Goal: Task Accomplishment & Management: Manage account settings

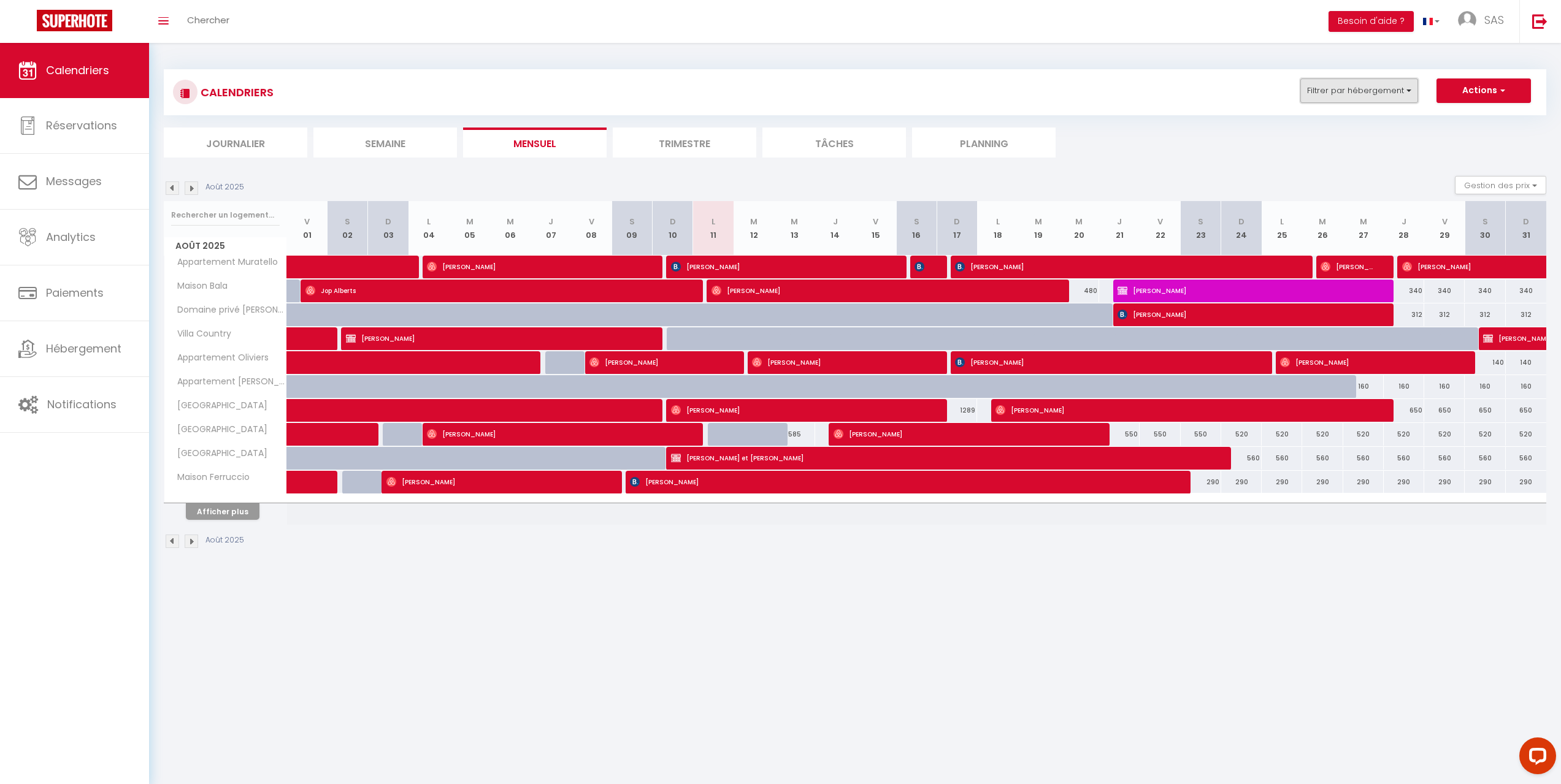
click at [1392, 85] on button "Filtrer par hébergement" at bounding box center [1359, 90] width 118 height 25
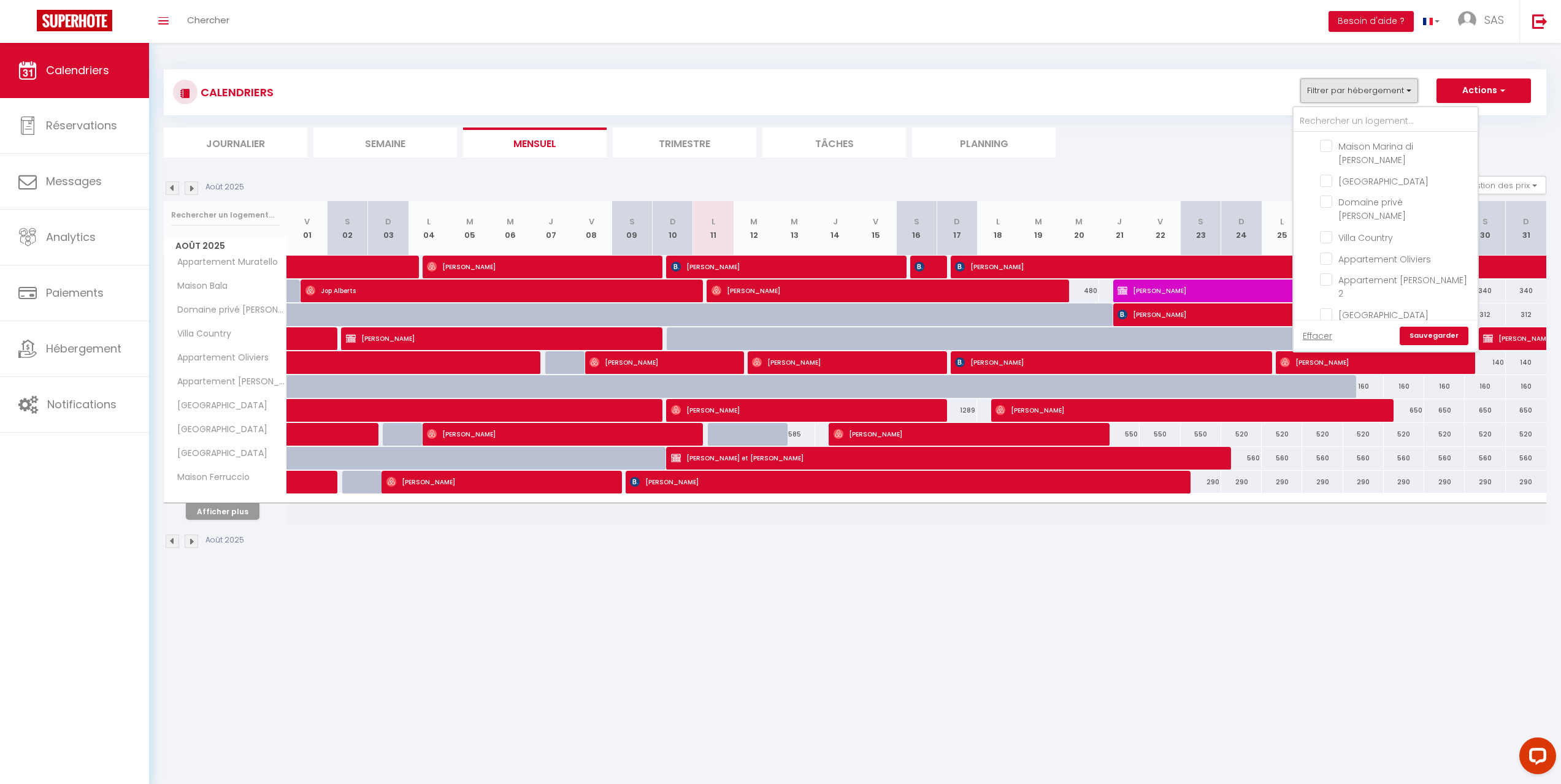
scroll to position [126, 0]
click at [1333, 162] on input "Bergerie Porra" at bounding box center [1397, 166] width 153 height 12
checkbox input "true"
checkbox input "false"
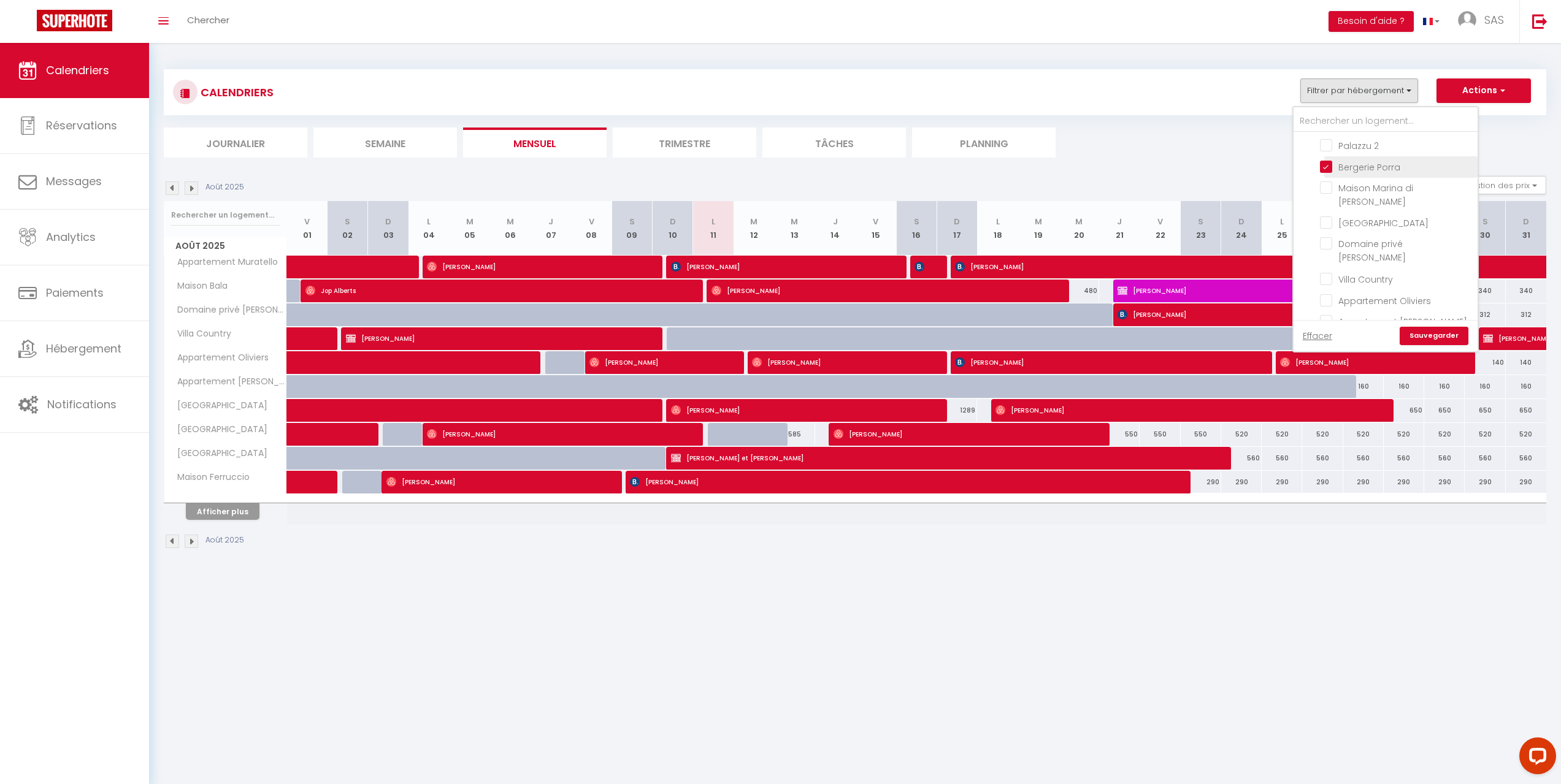
checkbox input "false"
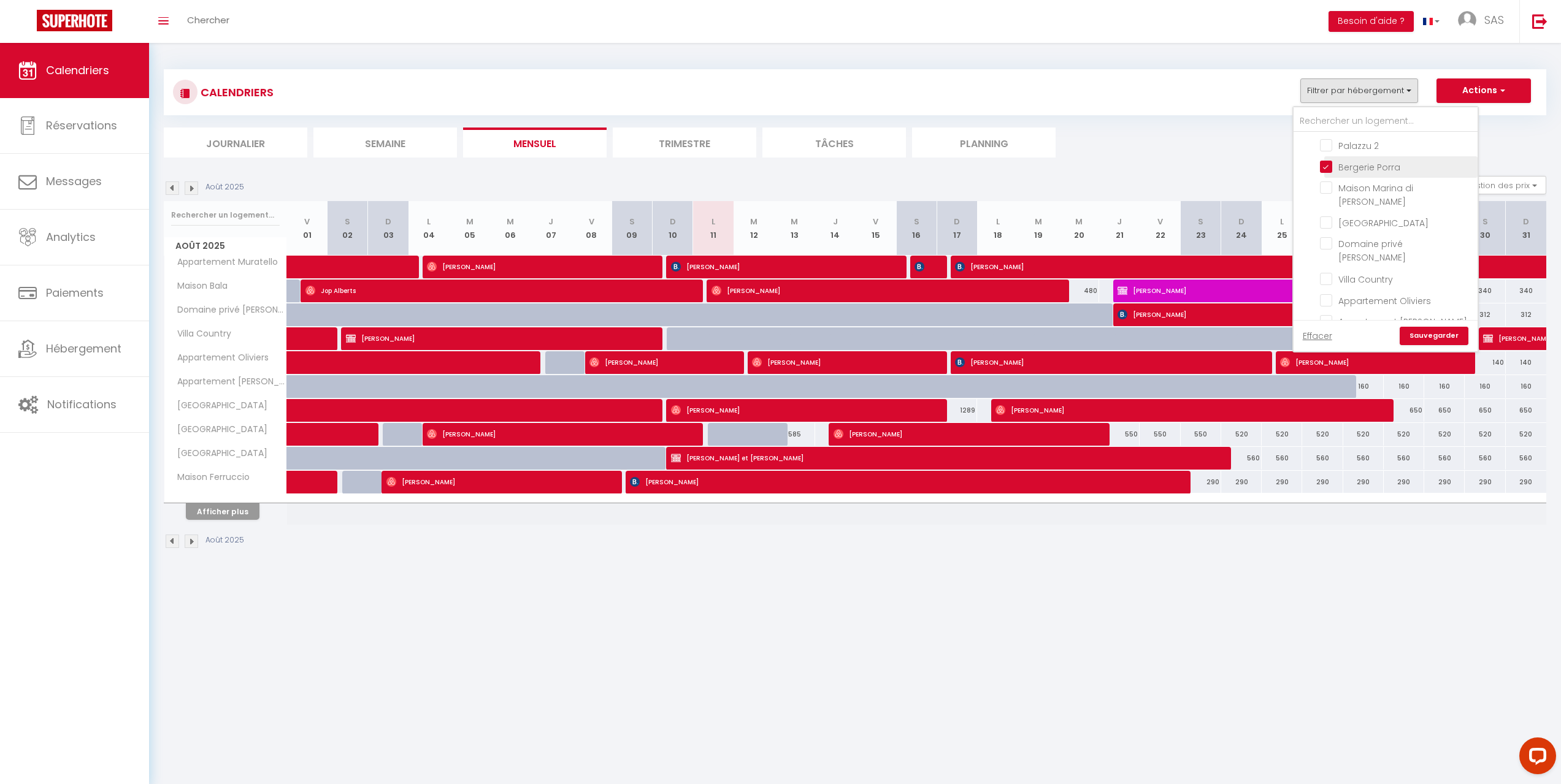
checkbox input "false"
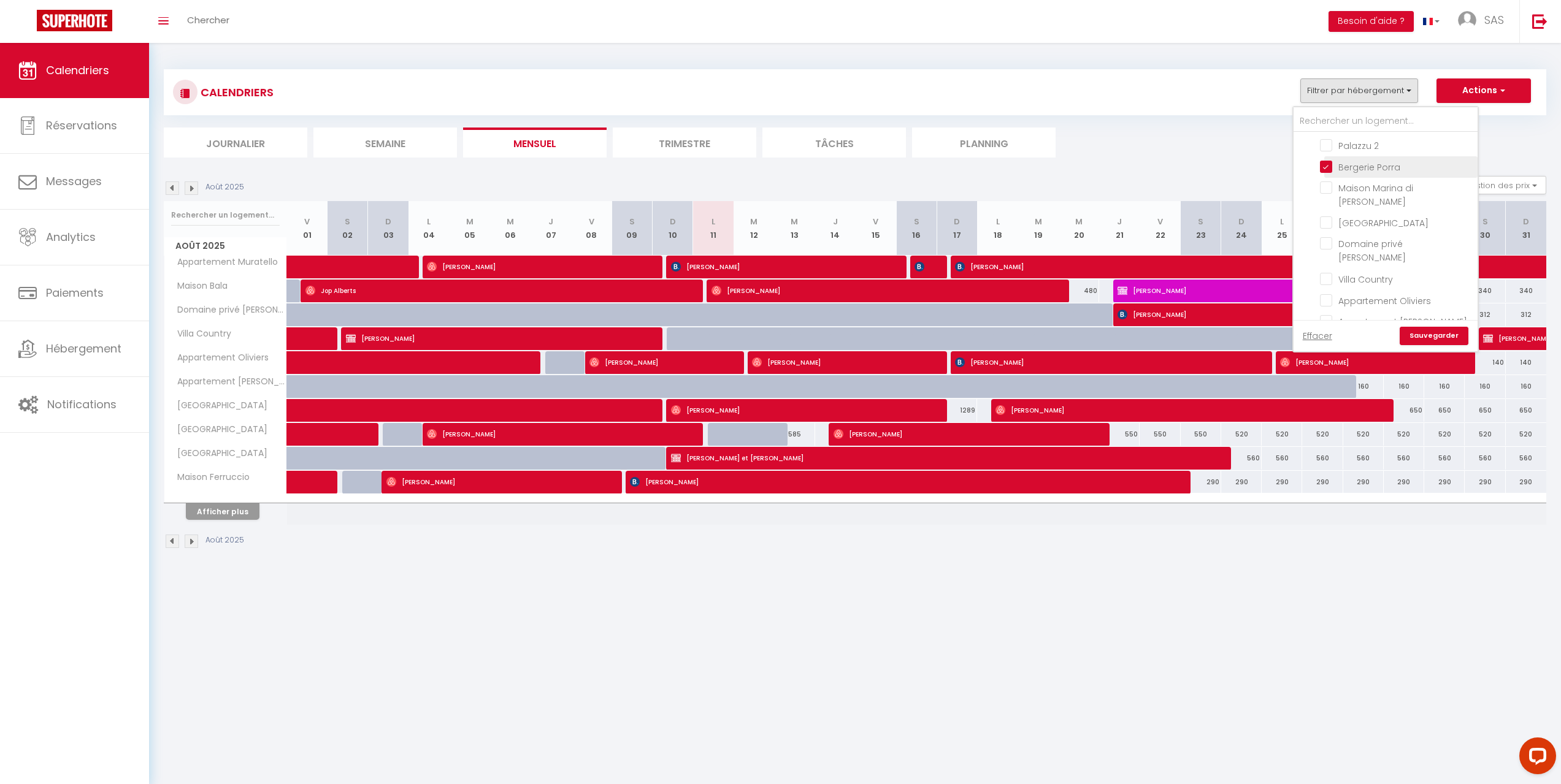
checkbox input "false"
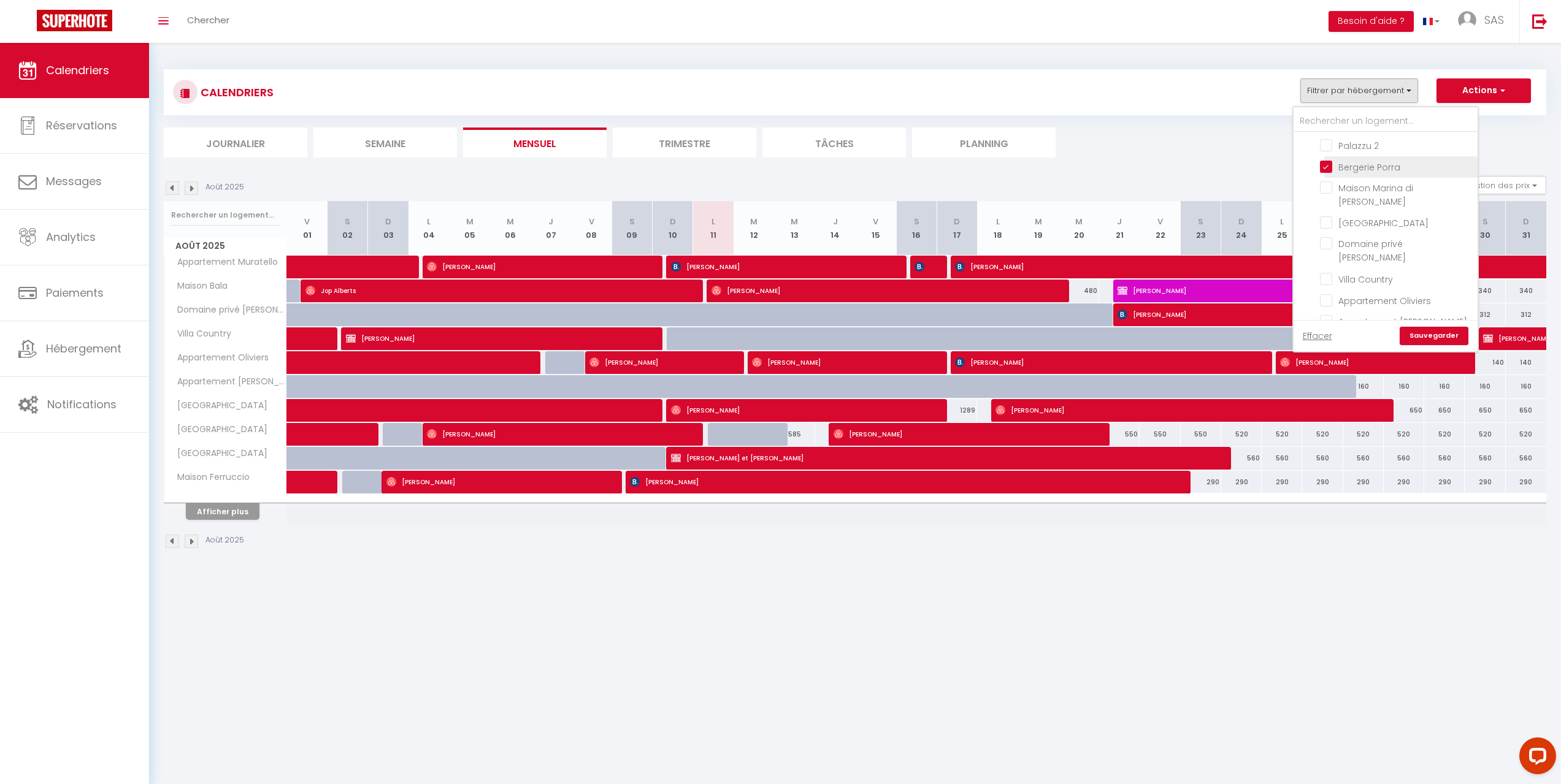
checkbox input "false"
click at [1433, 328] on link "Sauvegarder" at bounding box center [1433, 336] width 69 height 18
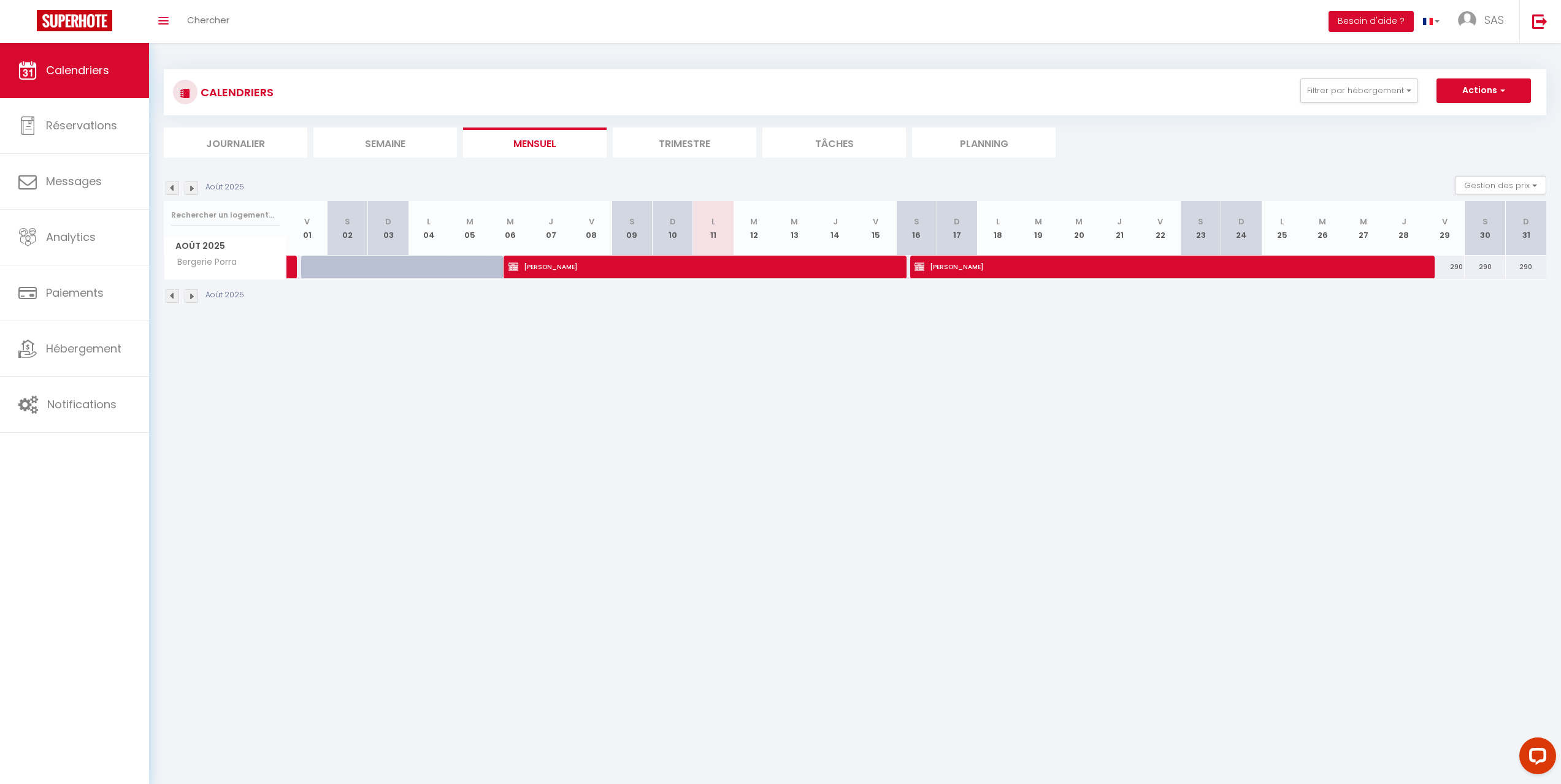
click at [190, 186] on img at bounding box center [191, 188] width 14 height 14
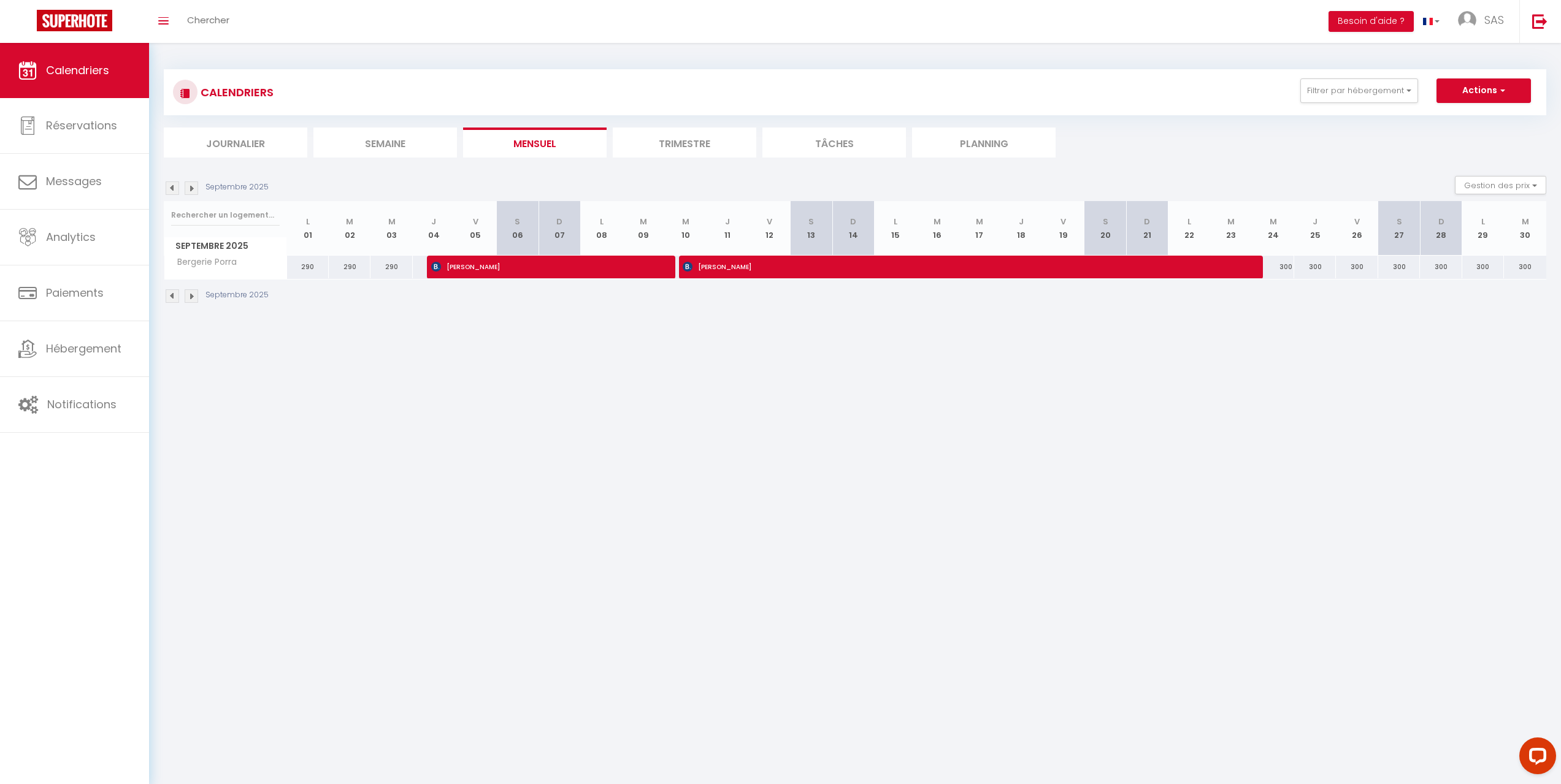
click at [171, 189] on img at bounding box center [172, 188] width 14 height 14
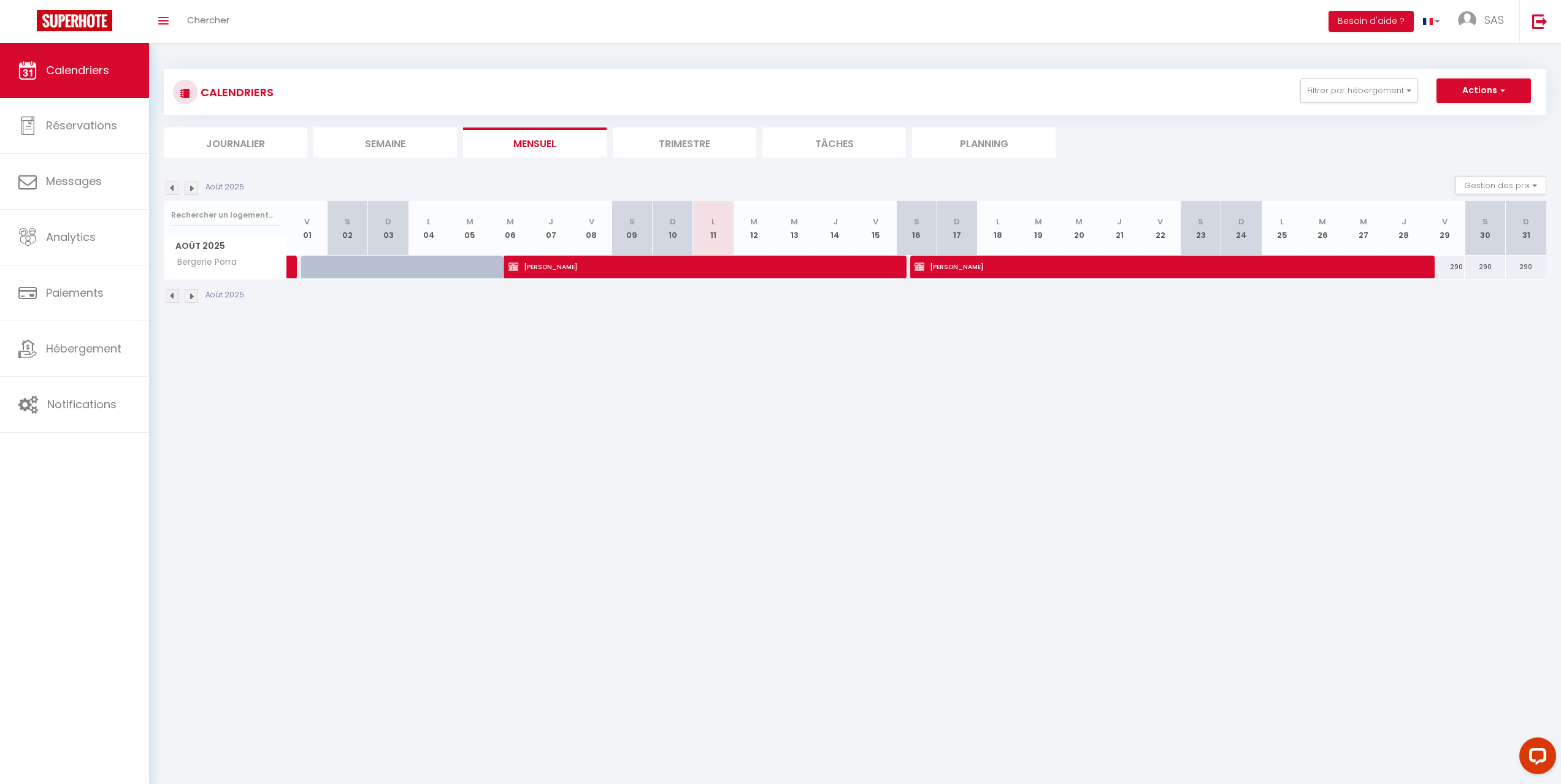
click at [190, 184] on img at bounding box center [191, 188] width 14 height 14
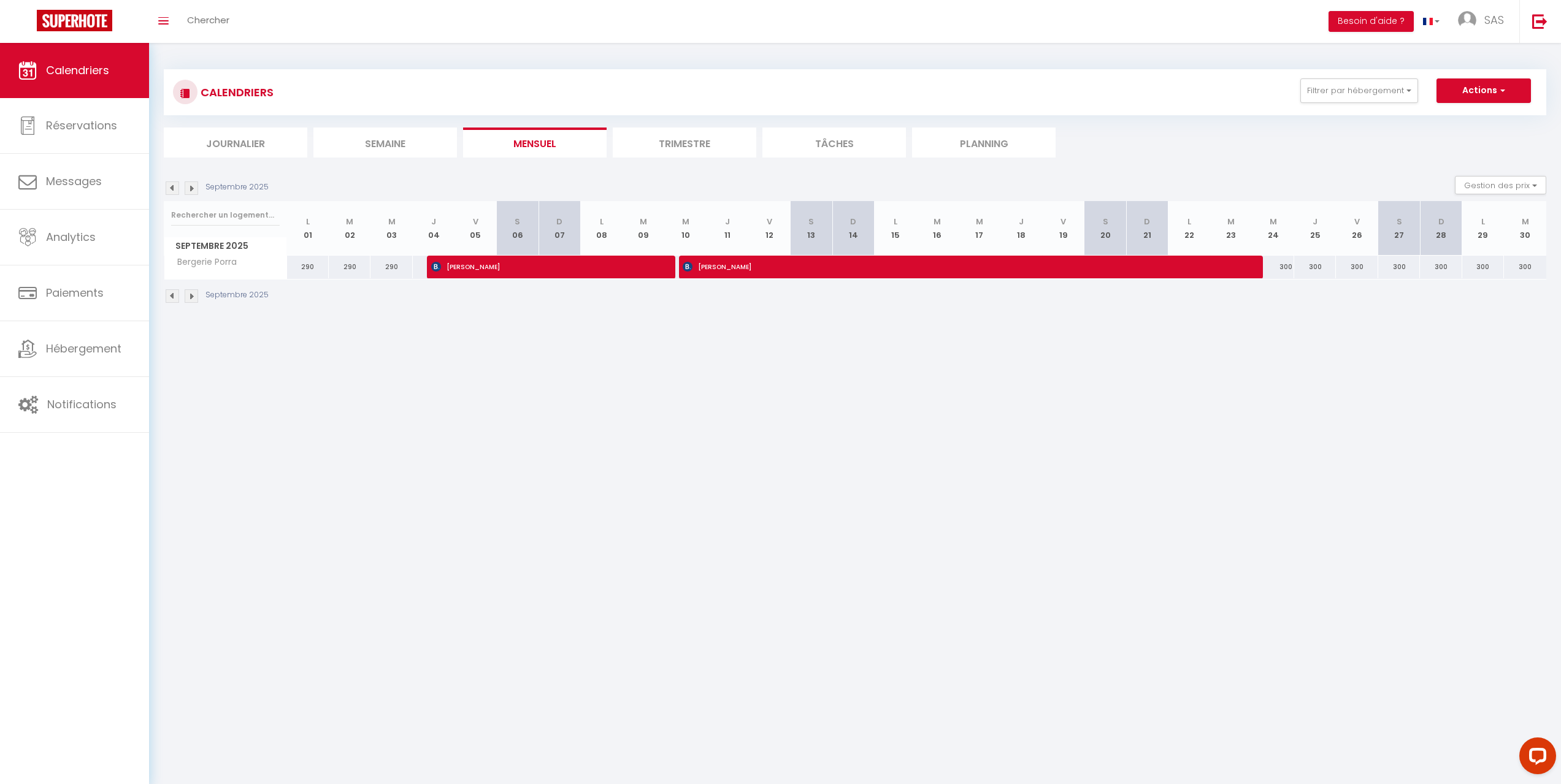
click at [172, 190] on img at bounding box center [172, 188] width 14 height 14
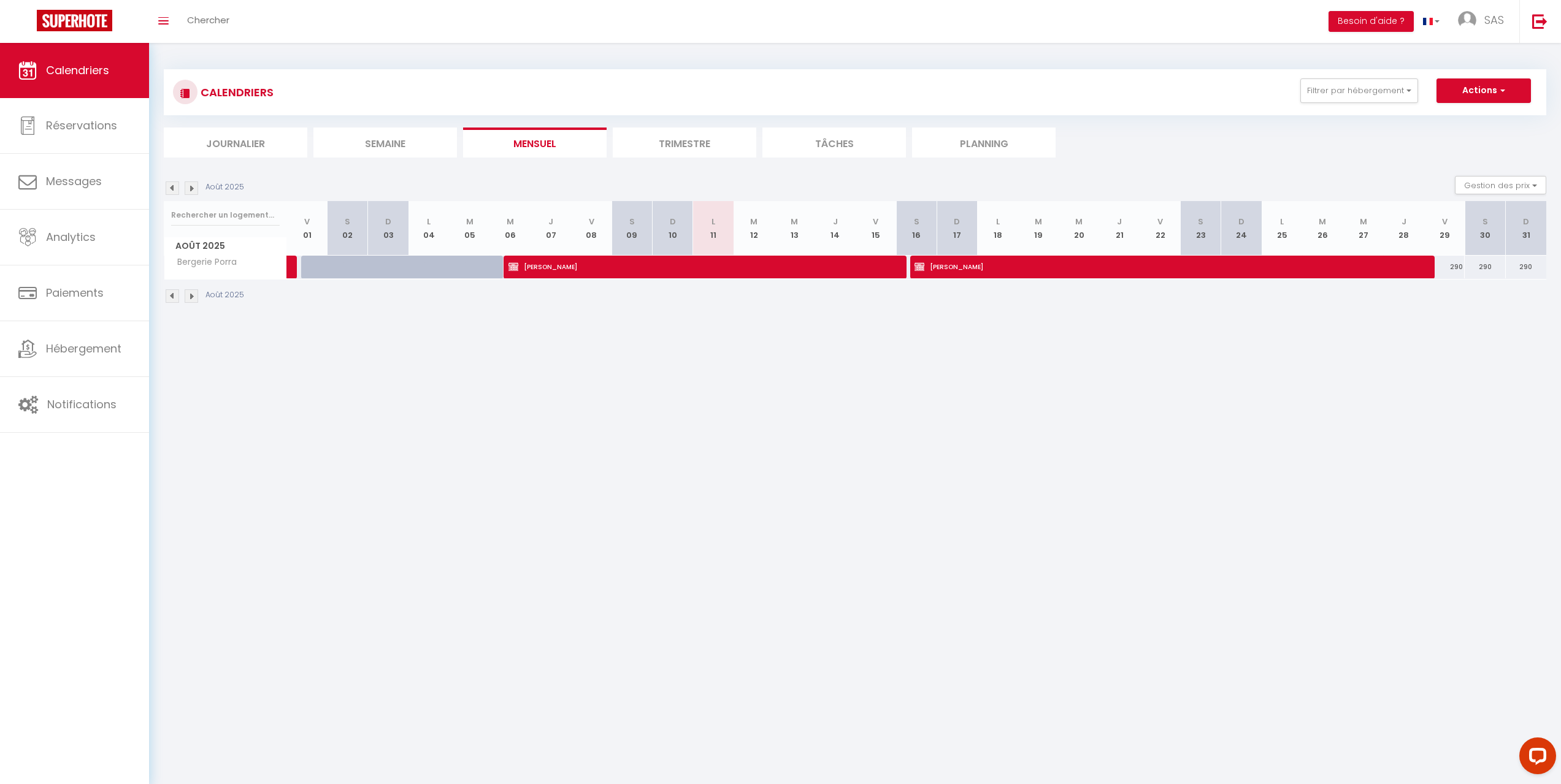
click at [189, 187] on img at bounding box center [191, 188] width 14 height 14
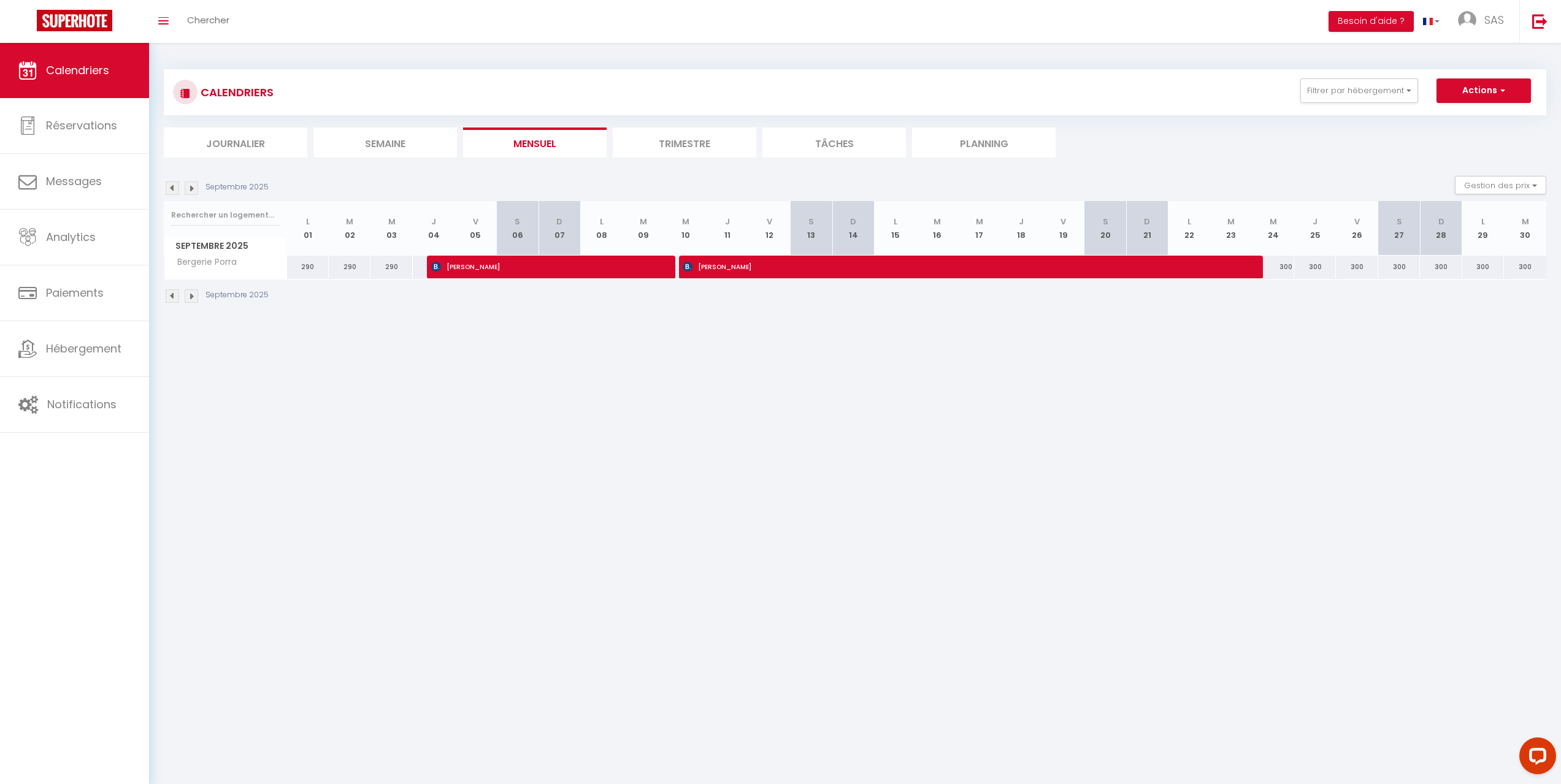
click at [168, 184] on img at bounding box center [172, 188] width 14 height 14
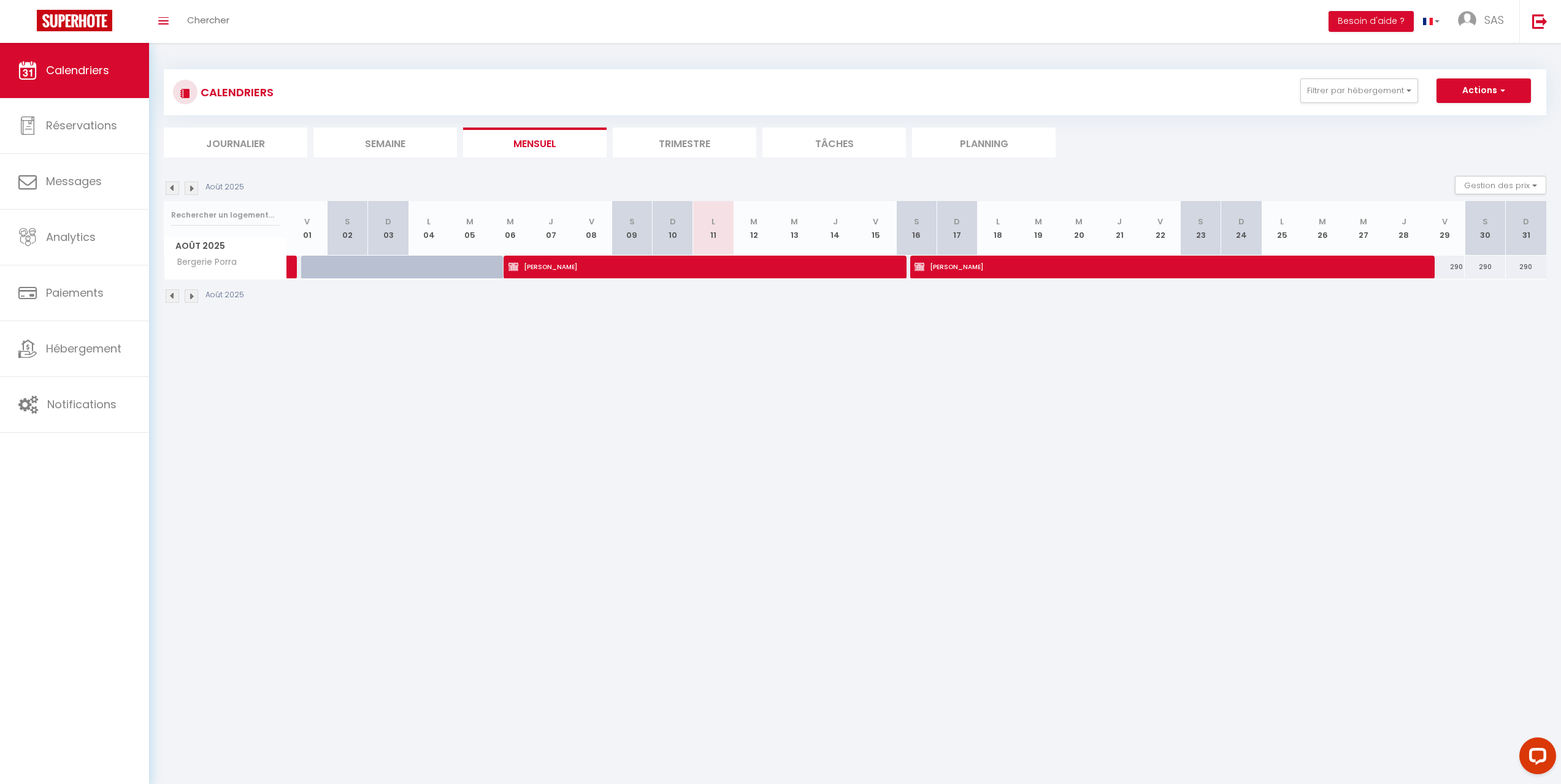
click at [189, 184] on img at bounding box center [191, 188] width 14 height 14
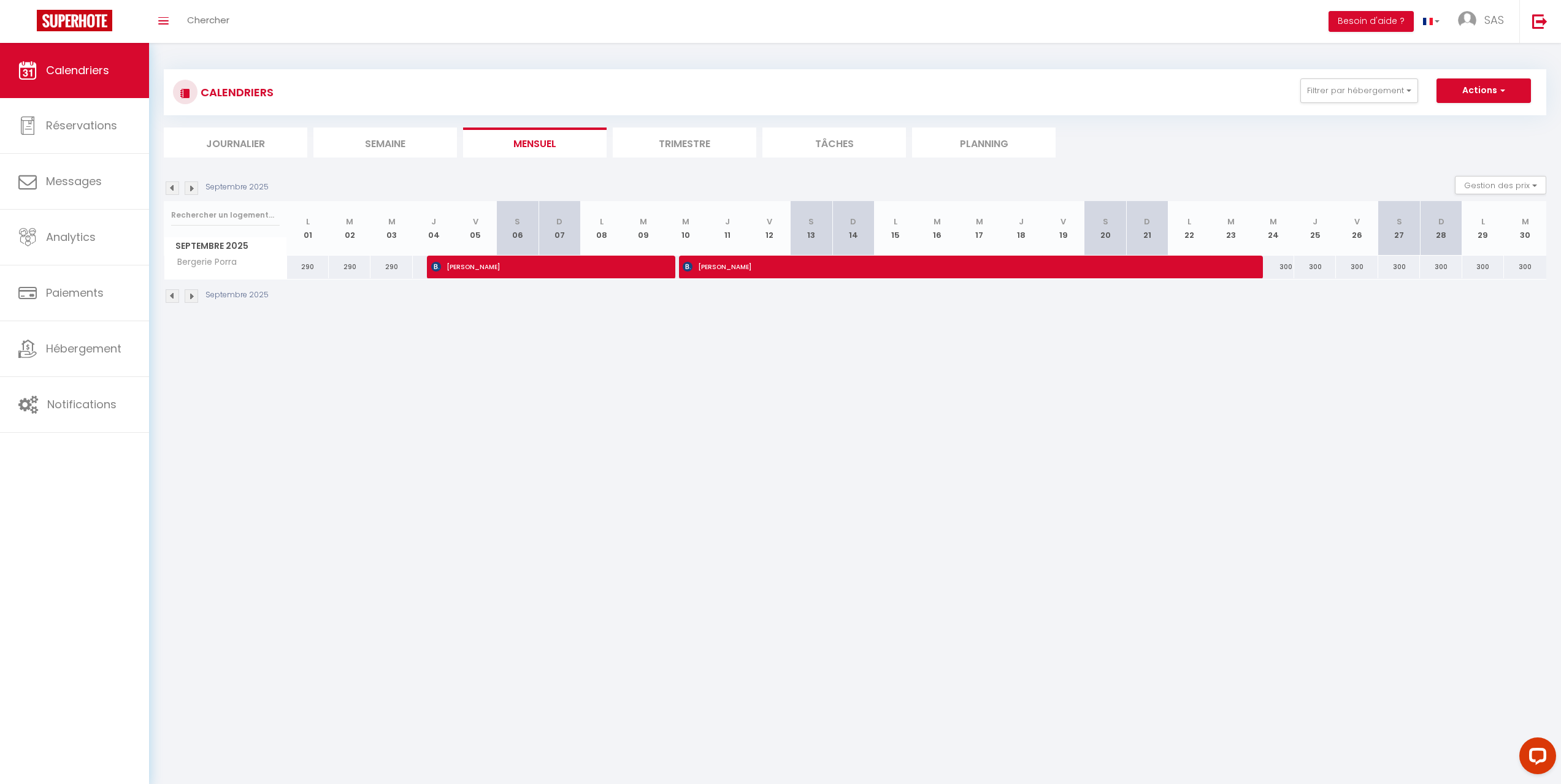
click at [171, 187] on img at bounding box center [172, 188] width 14 height 14
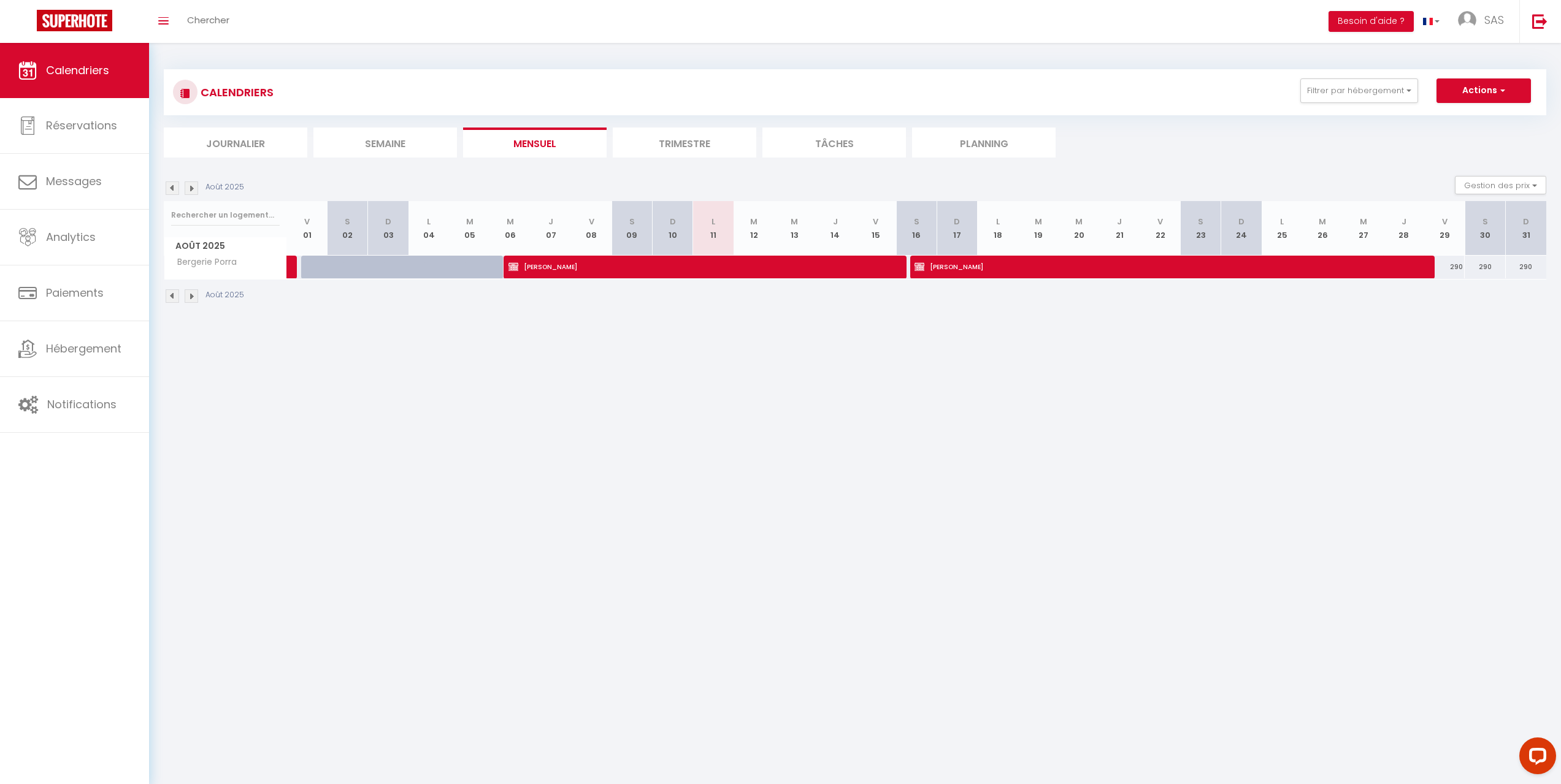
click at [191, 187] on img at bounding box center [191, 188] width 14 height 14
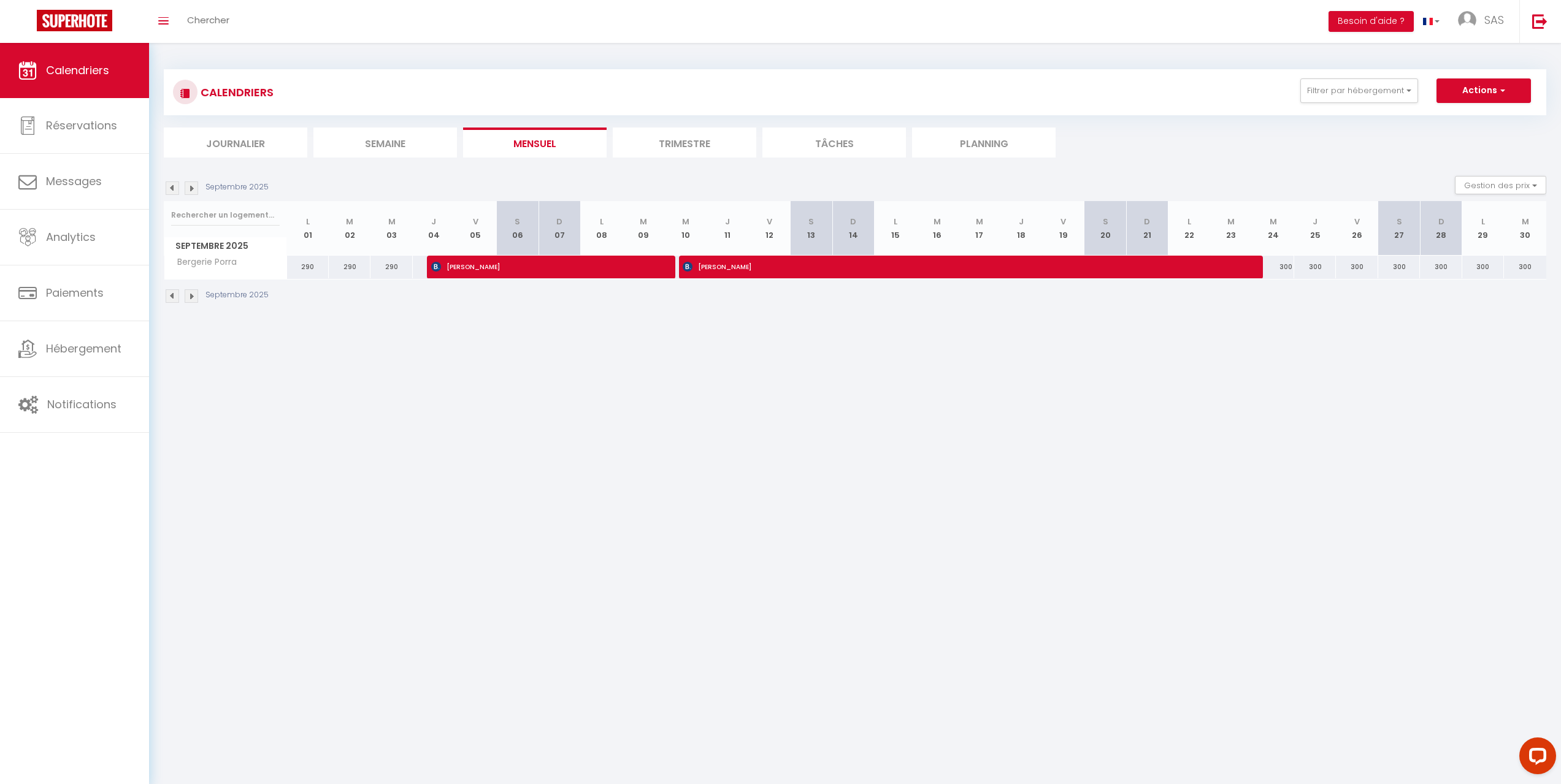
click at [175, 191] on img at bounding box center [172, 188] width 14 height 14
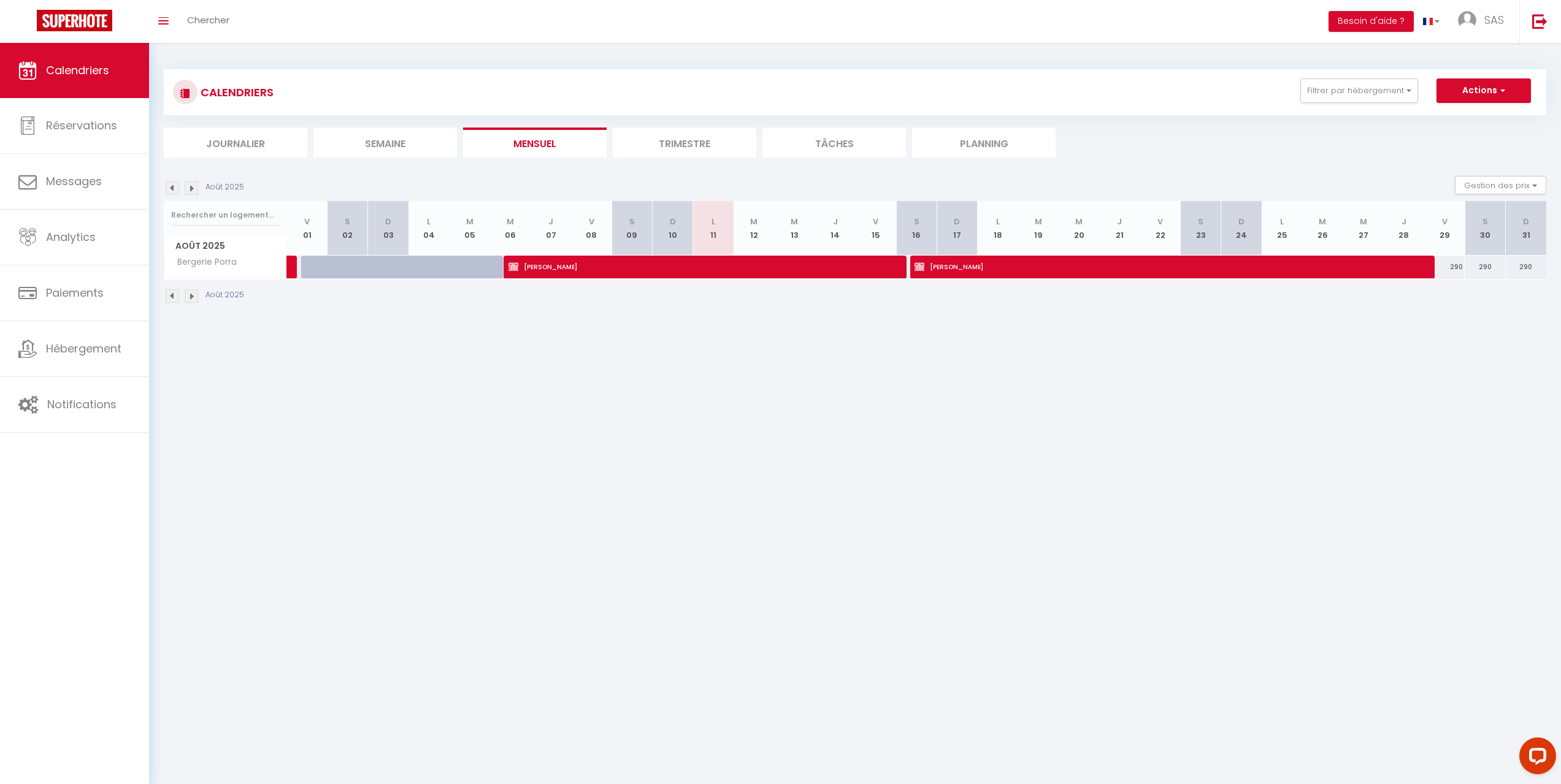
click at [188, 187] on img at bounding box center [191, 188] width 14 height 14
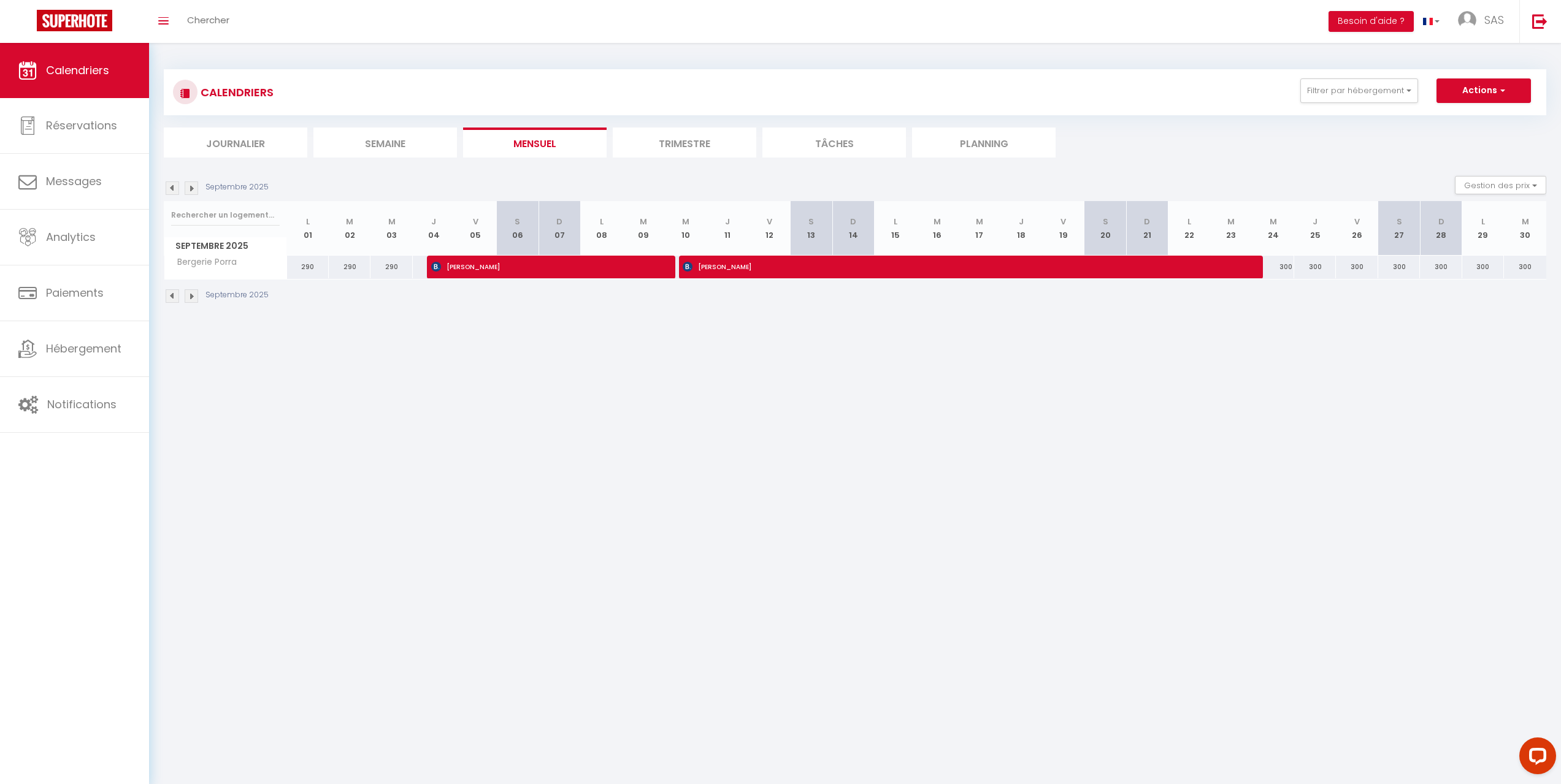
click at [188, 187] on img at bounding box center [191, 188] width 14 height 14
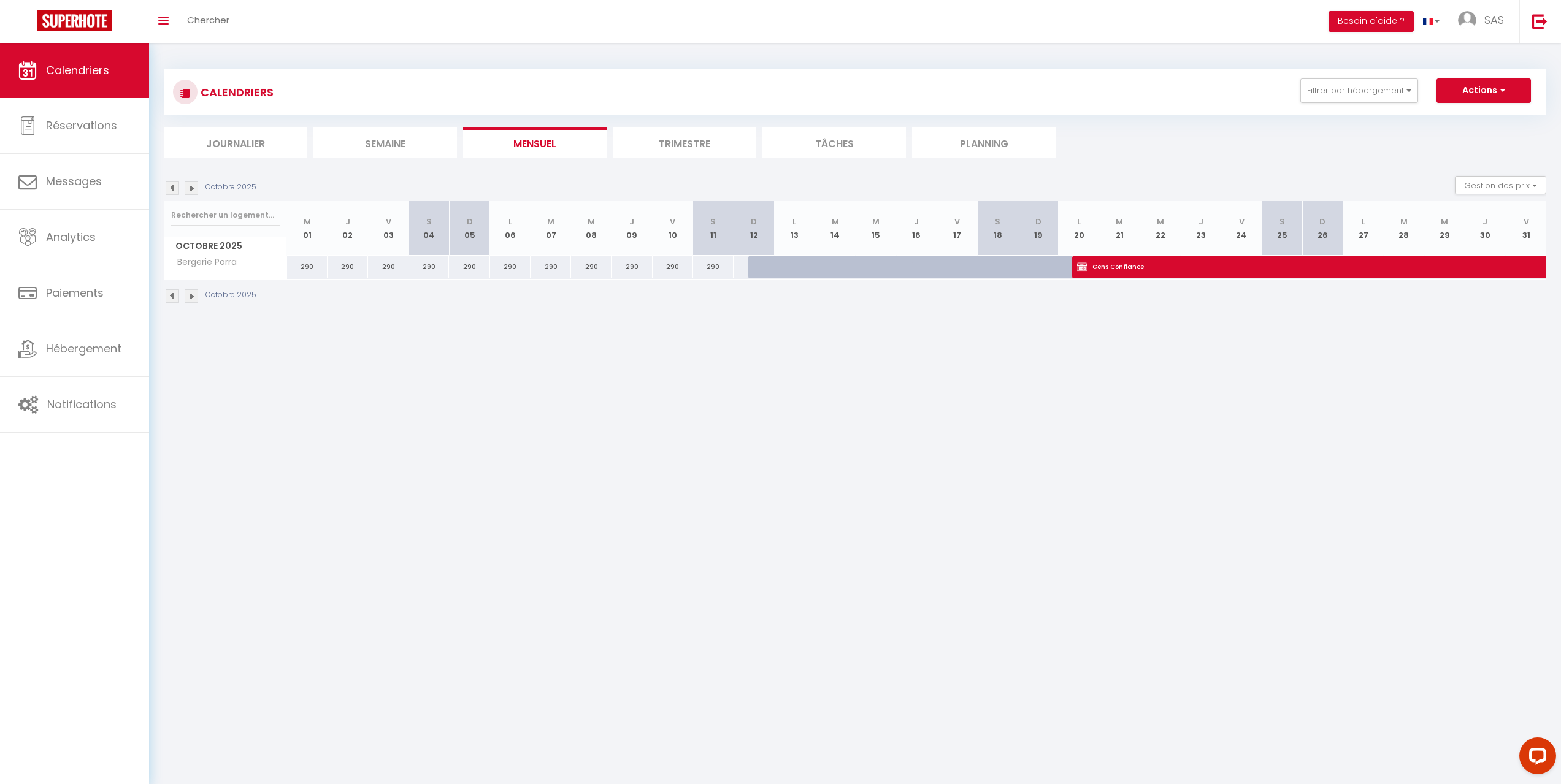
click at [168, 190] on img at bounding box center [172, 188] width 14 height 14
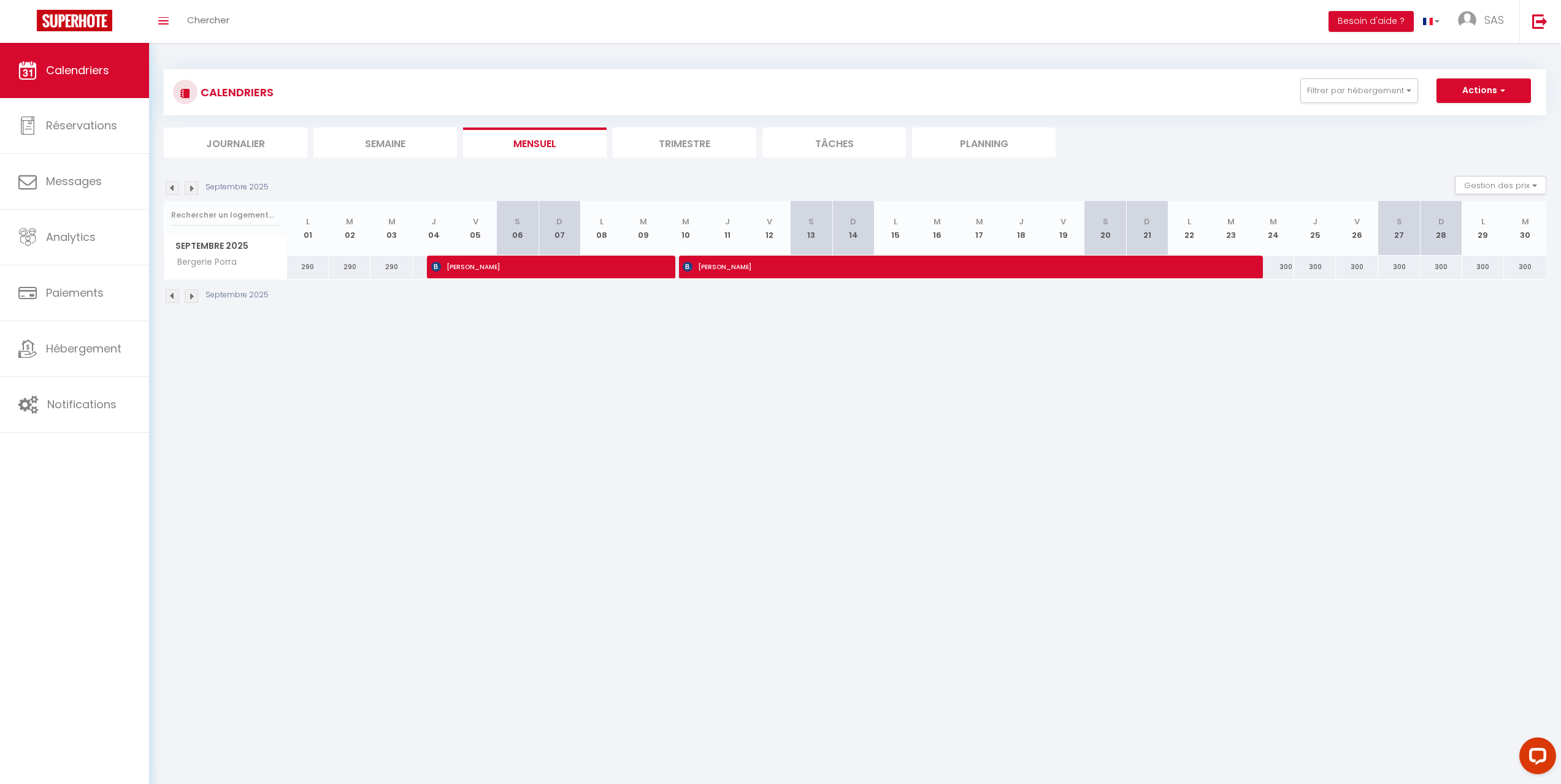
click at [171, 187] on img at bounding box center [172, 188] width 14 height 14
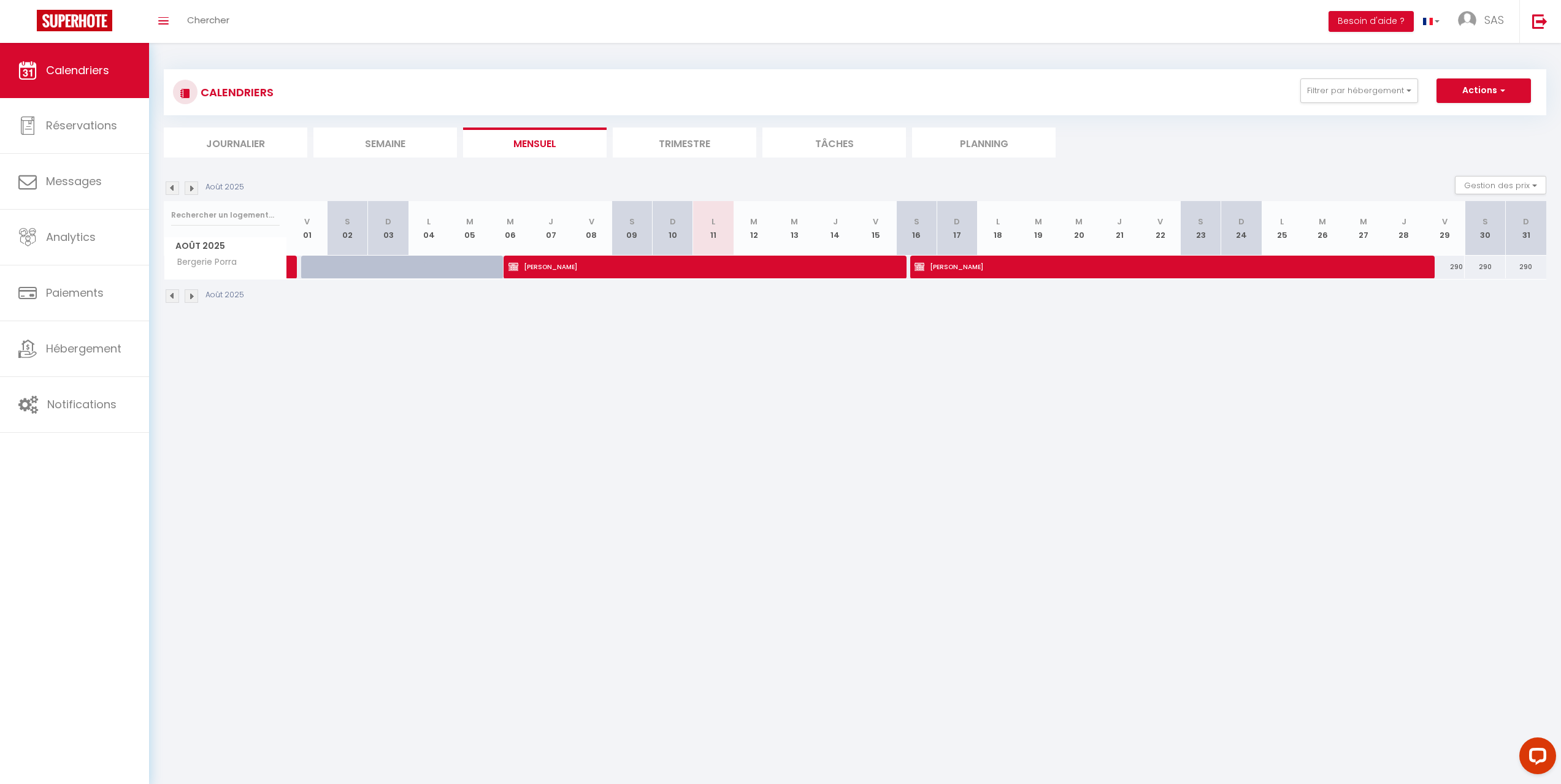
click at [174, 191] on img at bounding box center [172, 188] width 14 height 14
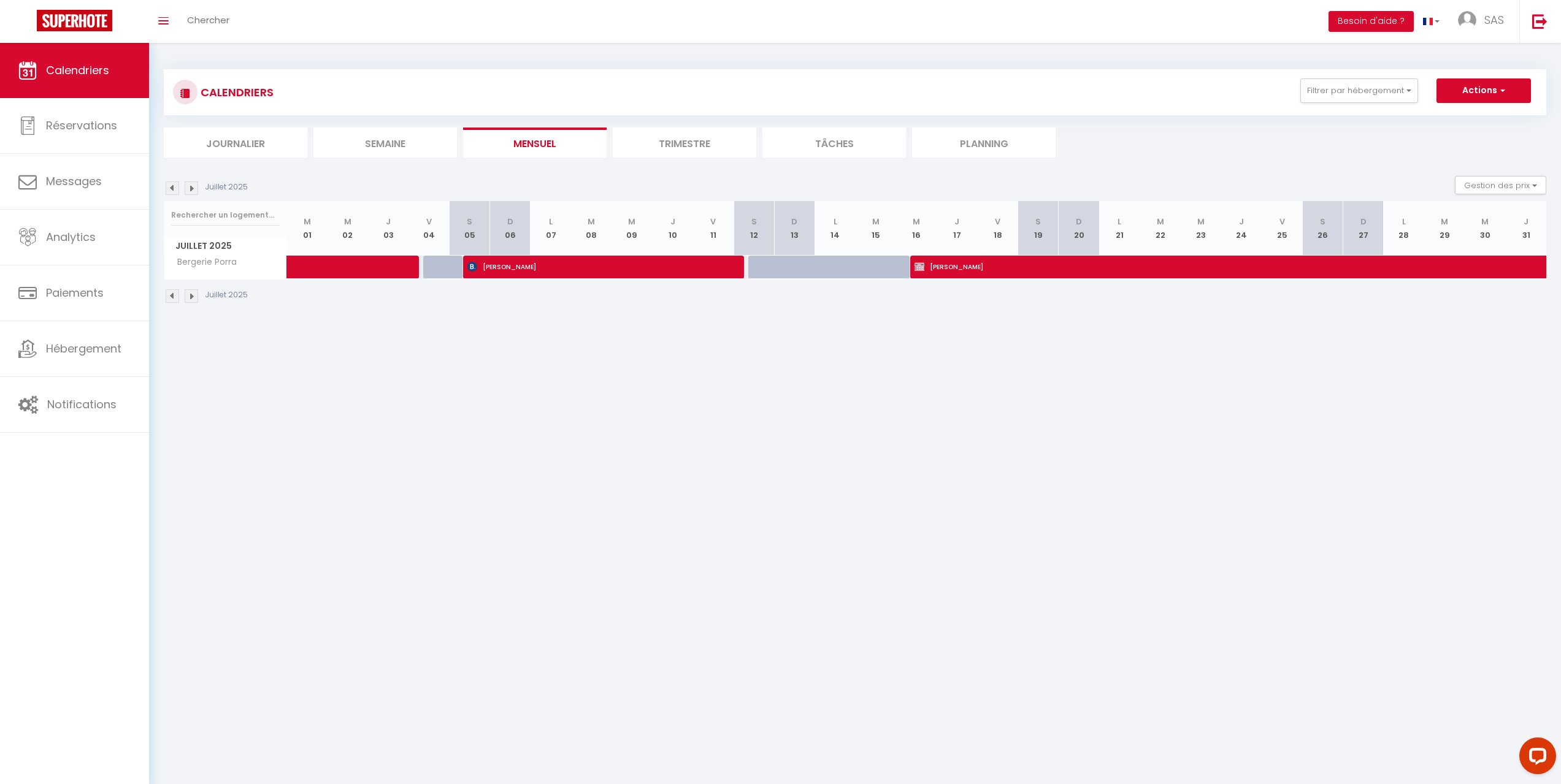
click at [190, 187] on img at bounding box center [191, 188] width 14 height 14
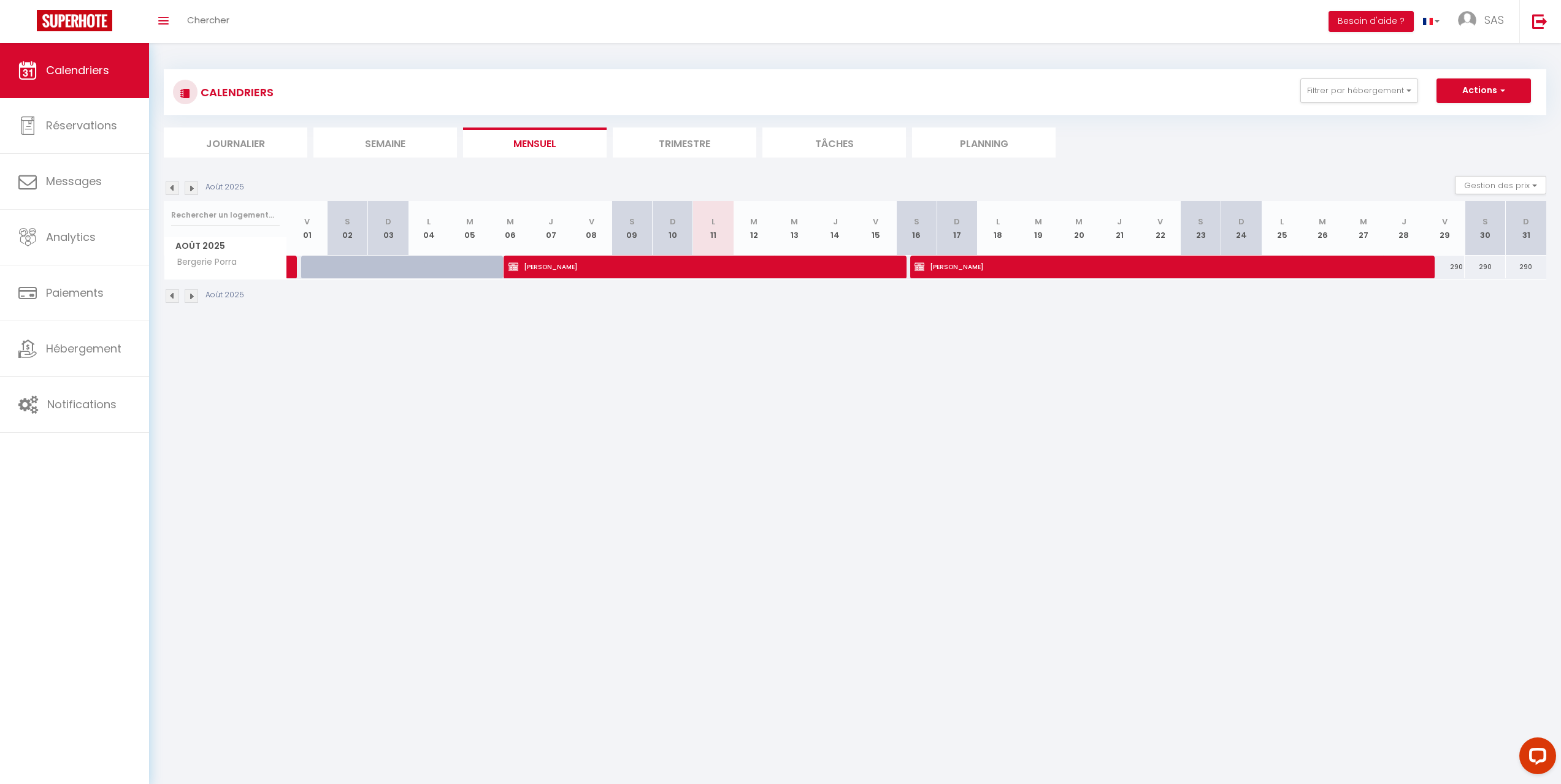
click at [190, 187] on img at bounding box center [191, 188] width 14 height 14
click at [75, 293] on span "Paiements" at bounding box center [75, 293] width 57 height 15
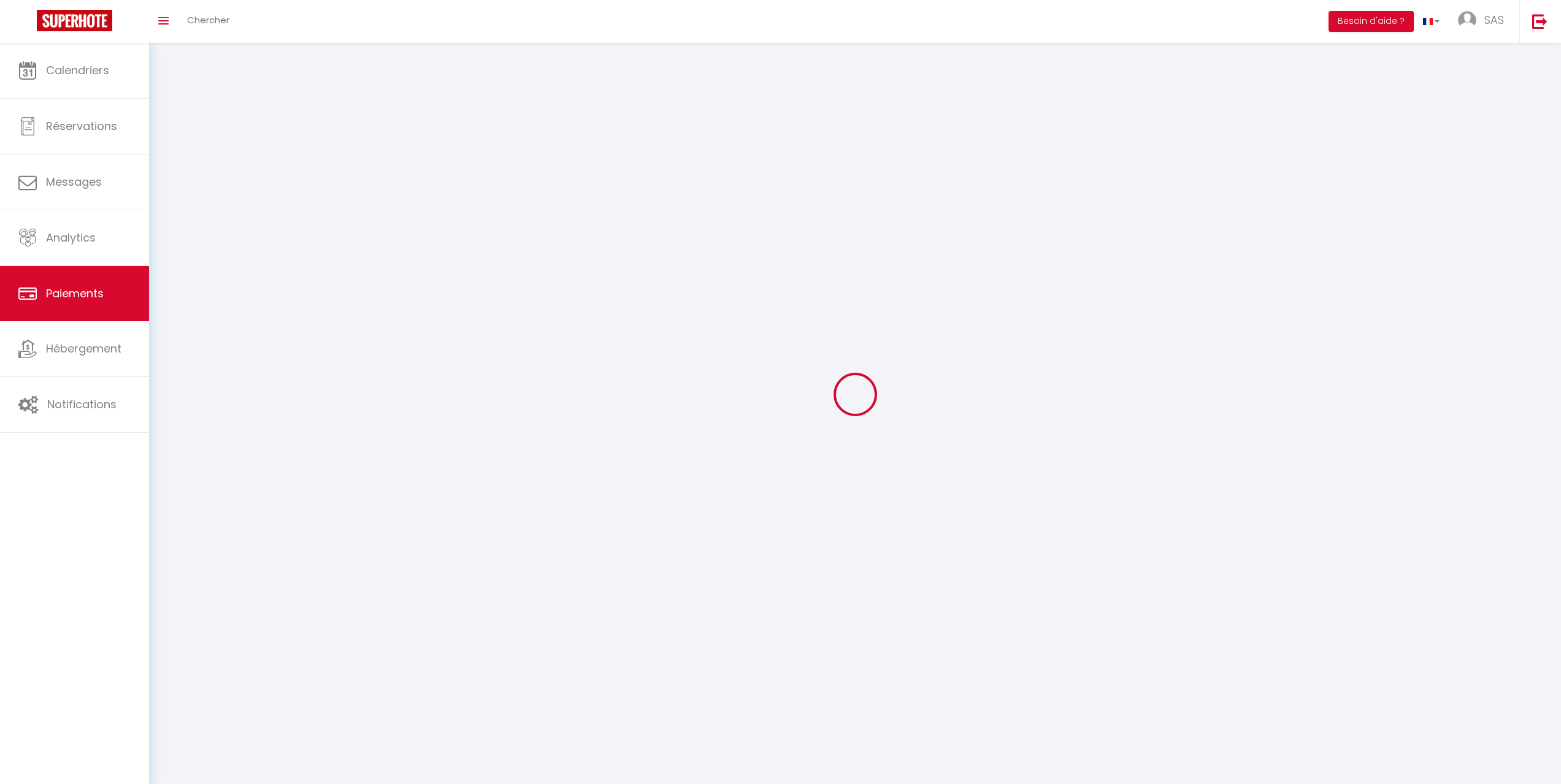
select select "2"
select select "0"
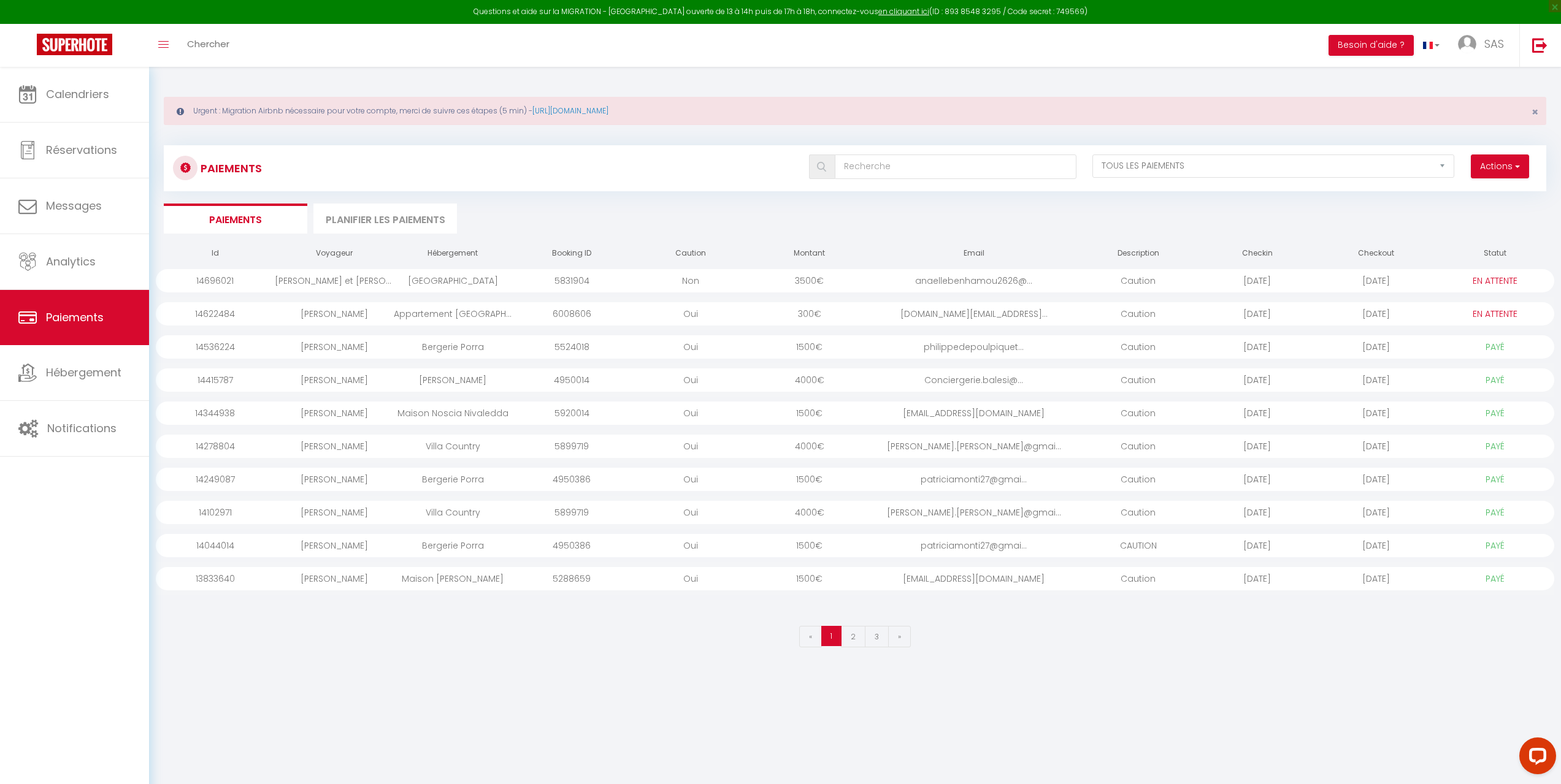
click at [1431, 317] on div "2025-08-08" at bounding box center [1375, 313] width 119 height 23
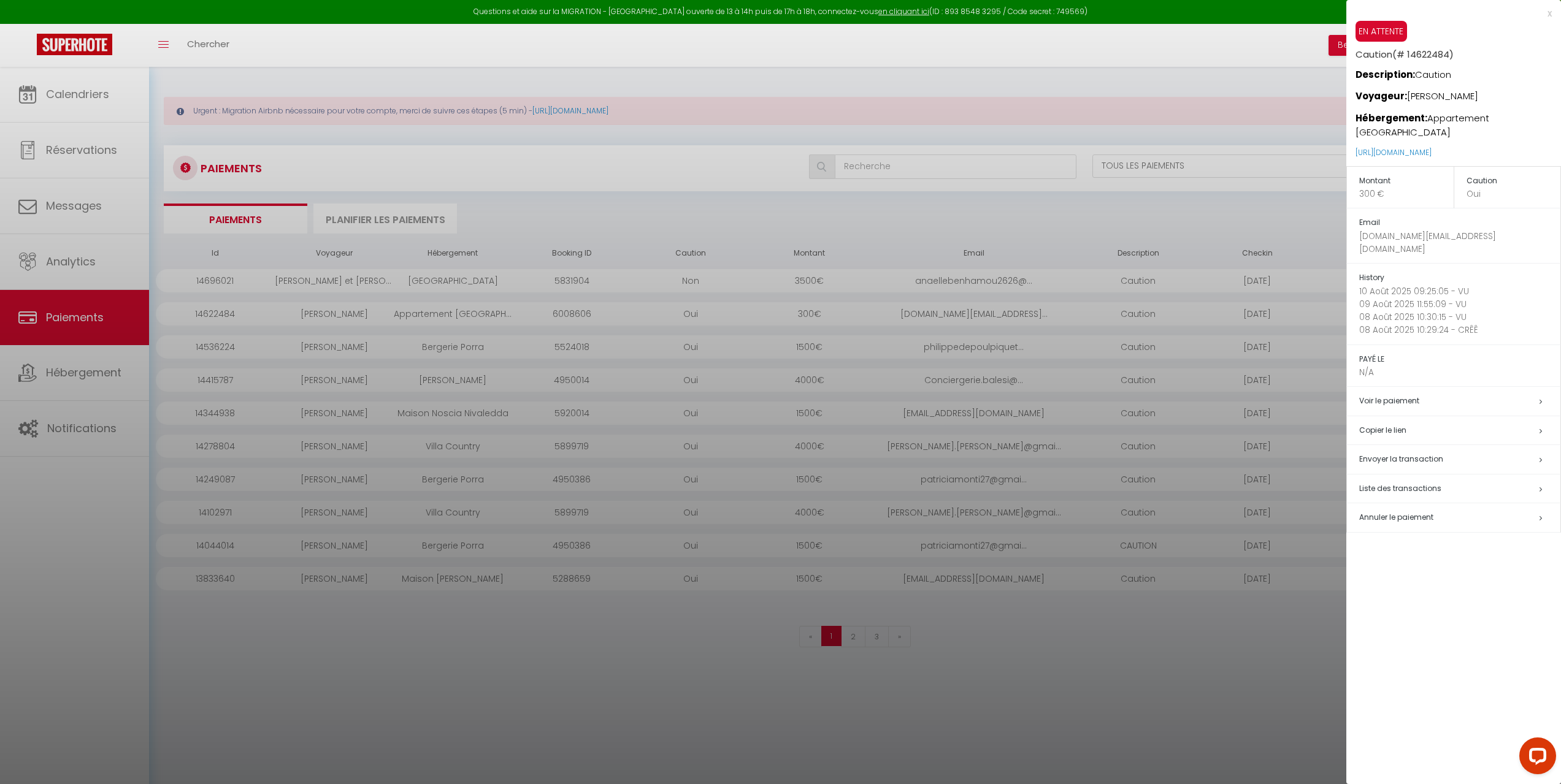
click at [1382, 512] on span "Annuler le paiement" at bounding box center [1396, 517] width 74 height 10
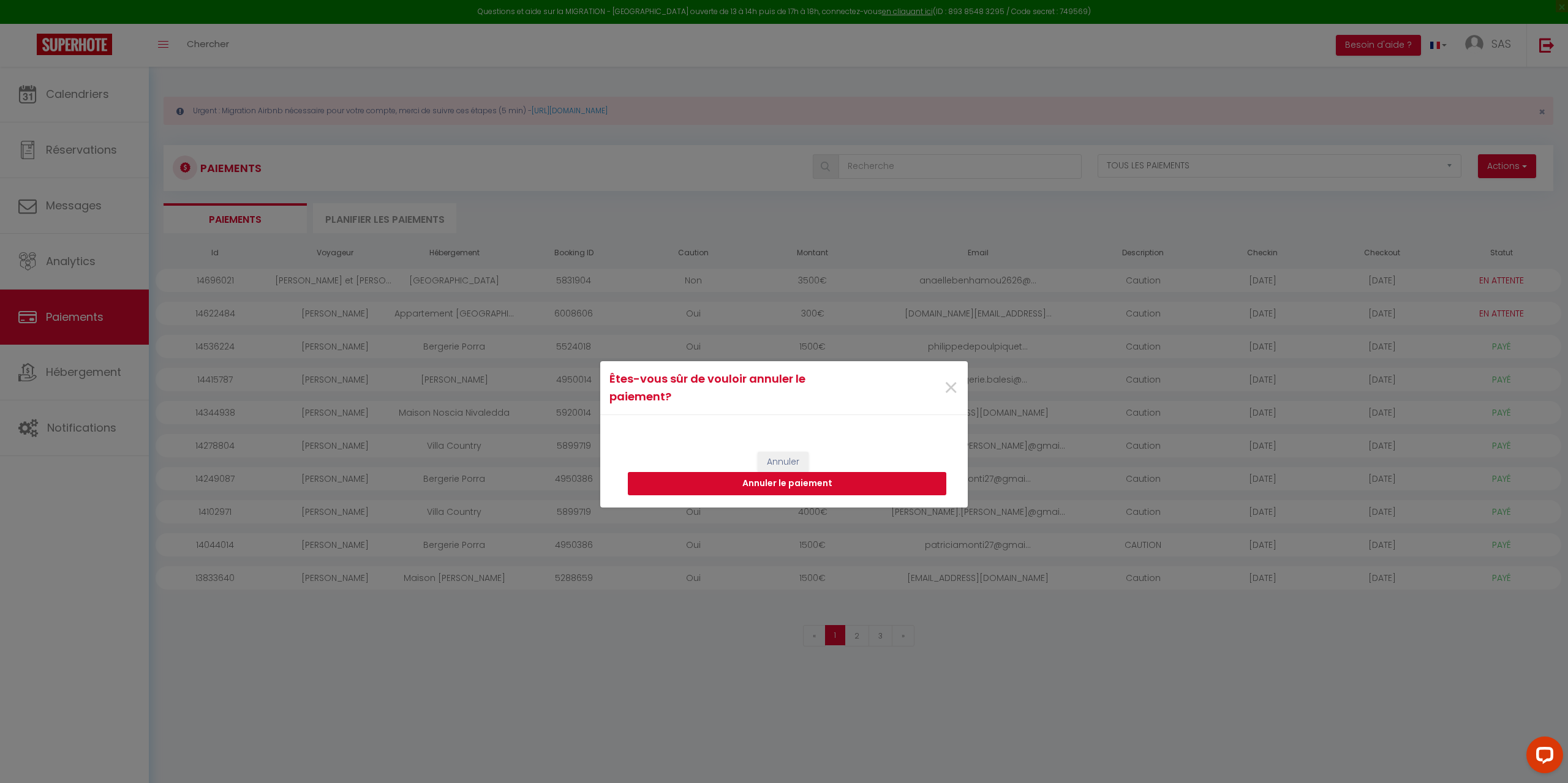
click at [845, 479] on button "Annuler le paiement" at bounding box center [787, 484] width 319 height 23
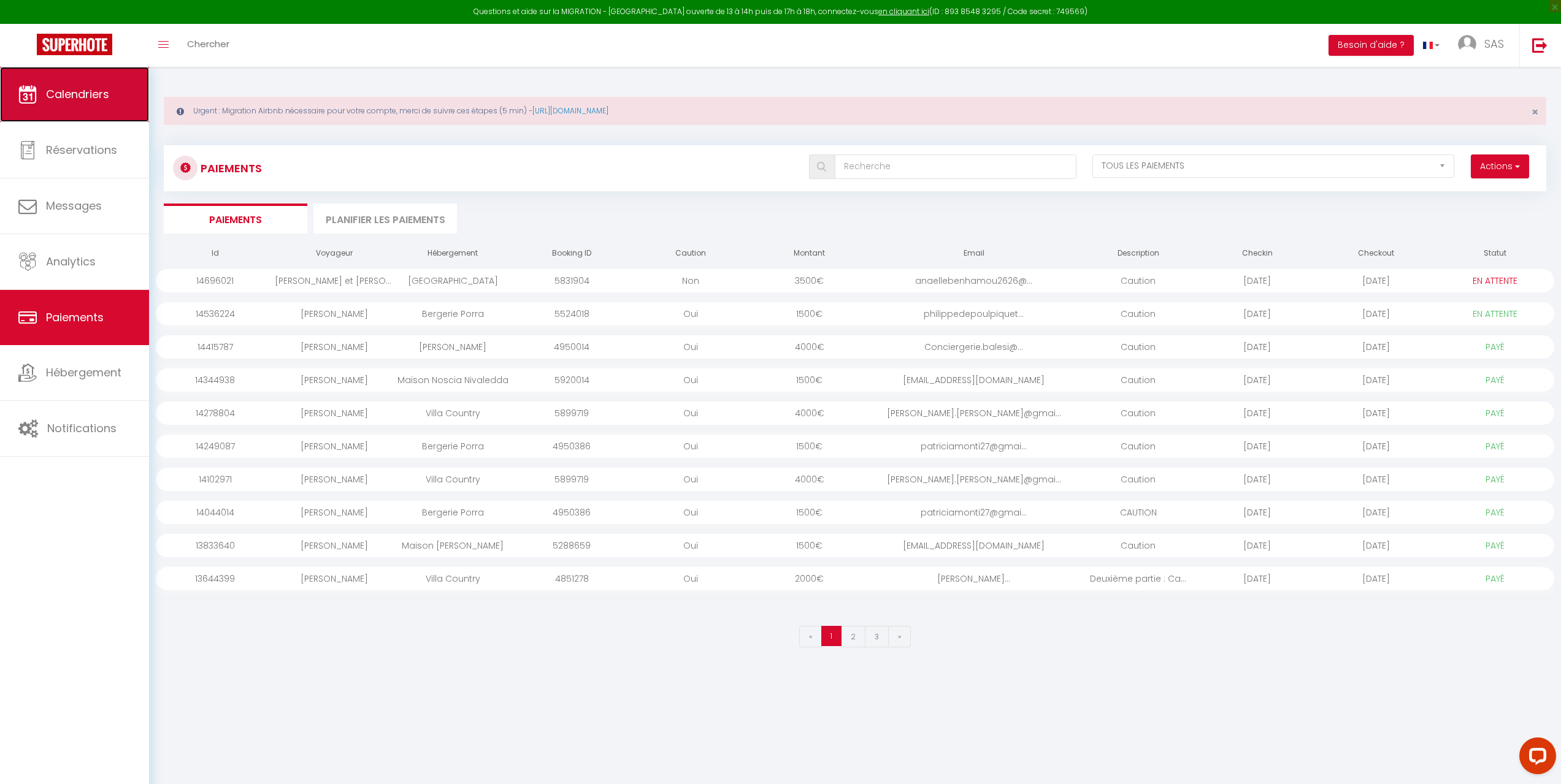
click at [73, 97] on span "Calendriers" at bounding box center [77, 93] width 63 height 15
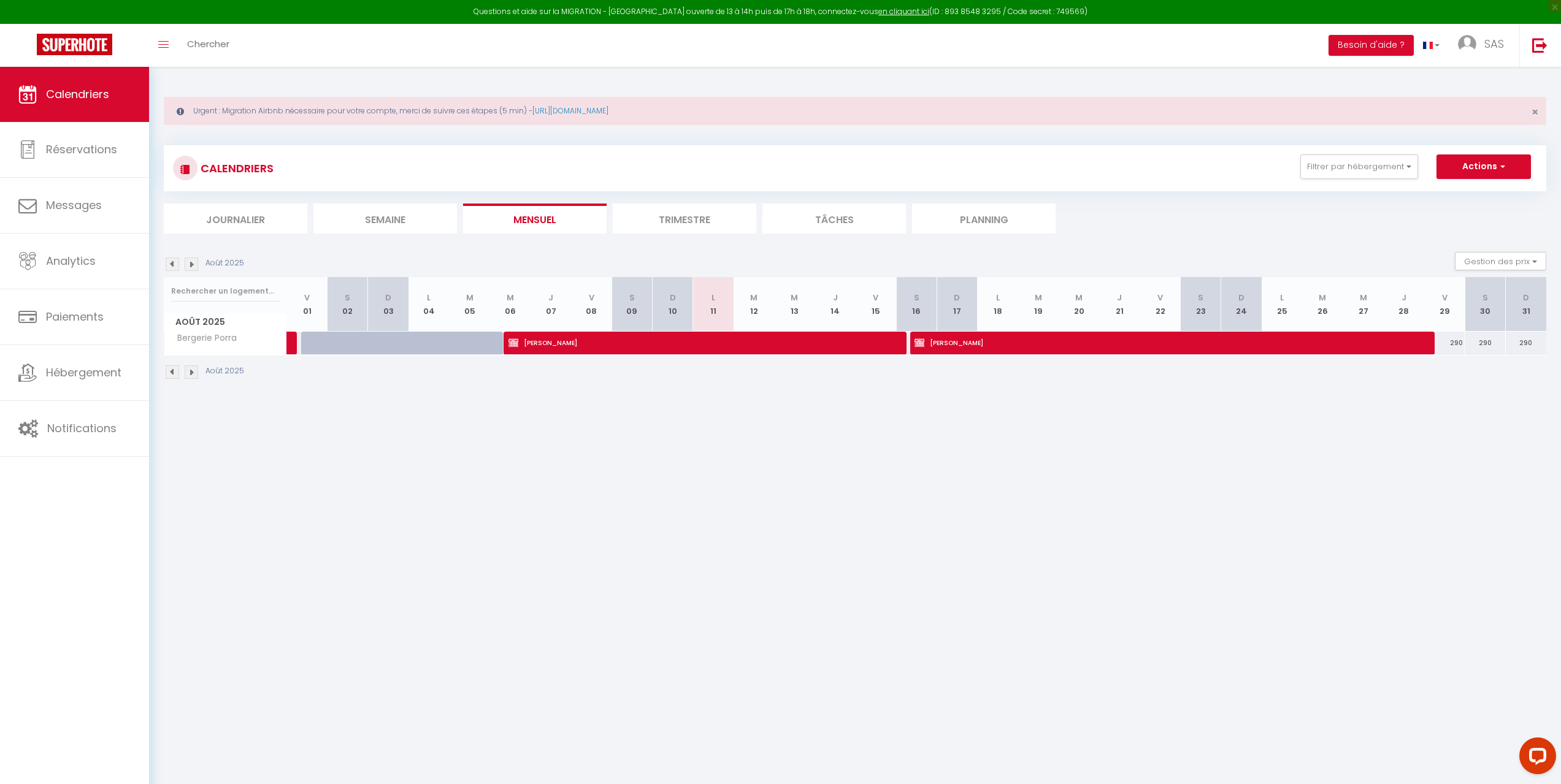
click at [190, 262] on img at bounding box center [191, 264] width 14 height 14
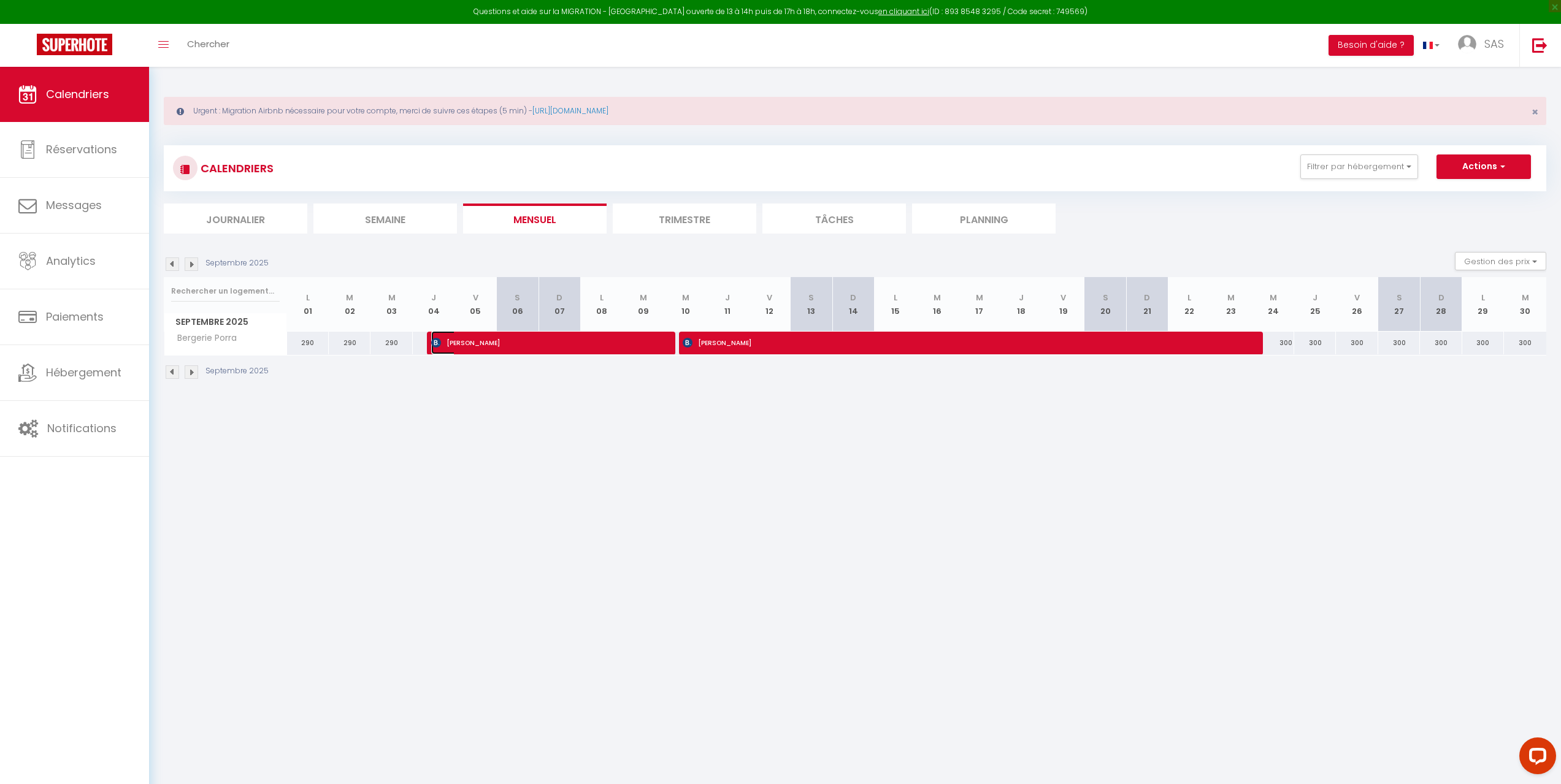
click at [495, 342] on span "[PERSON_NAME]" at bounding box center [542, 342] width 223 height 23
select select "OK"
select select "0"
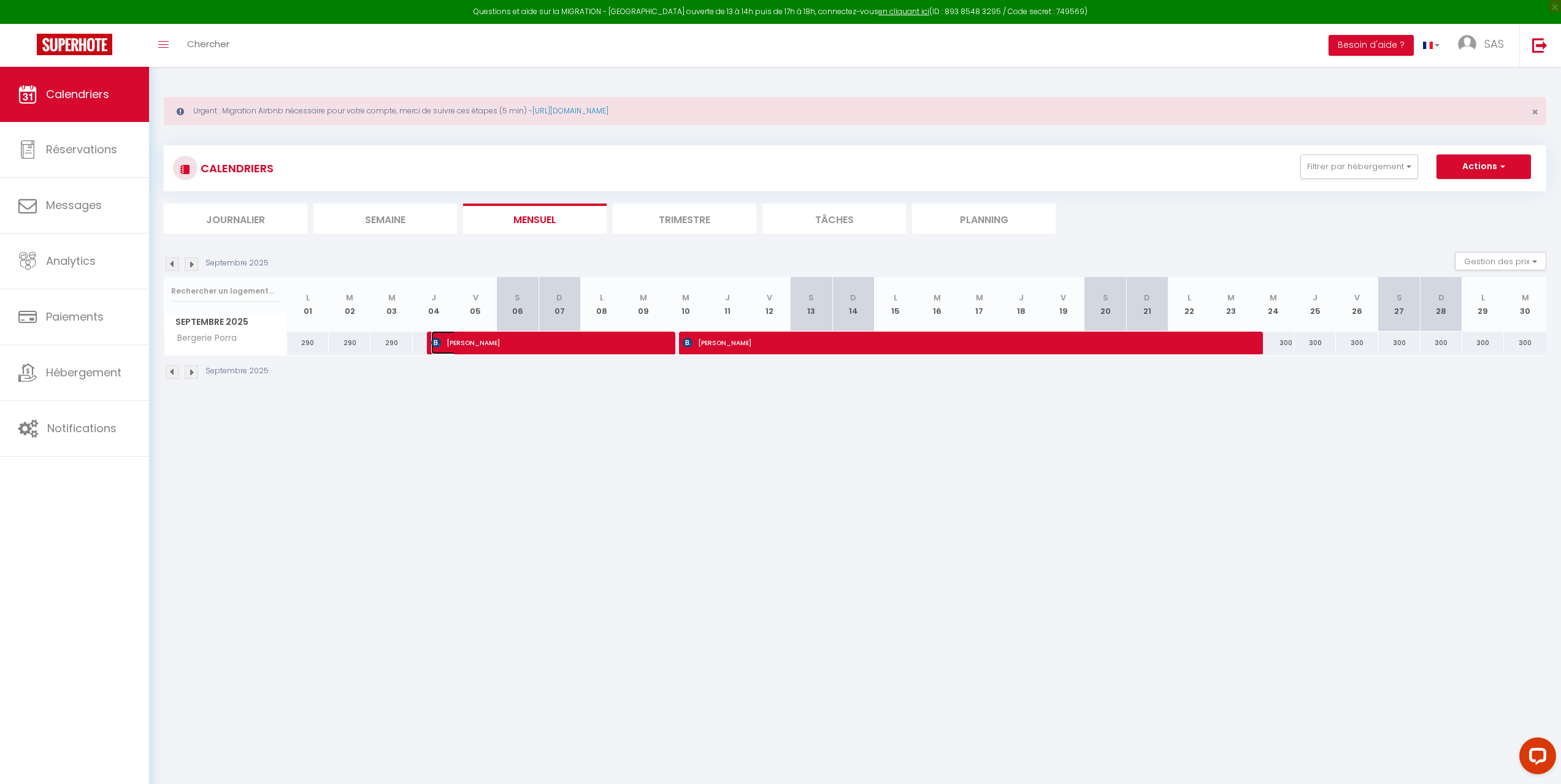
select select "1"
select select
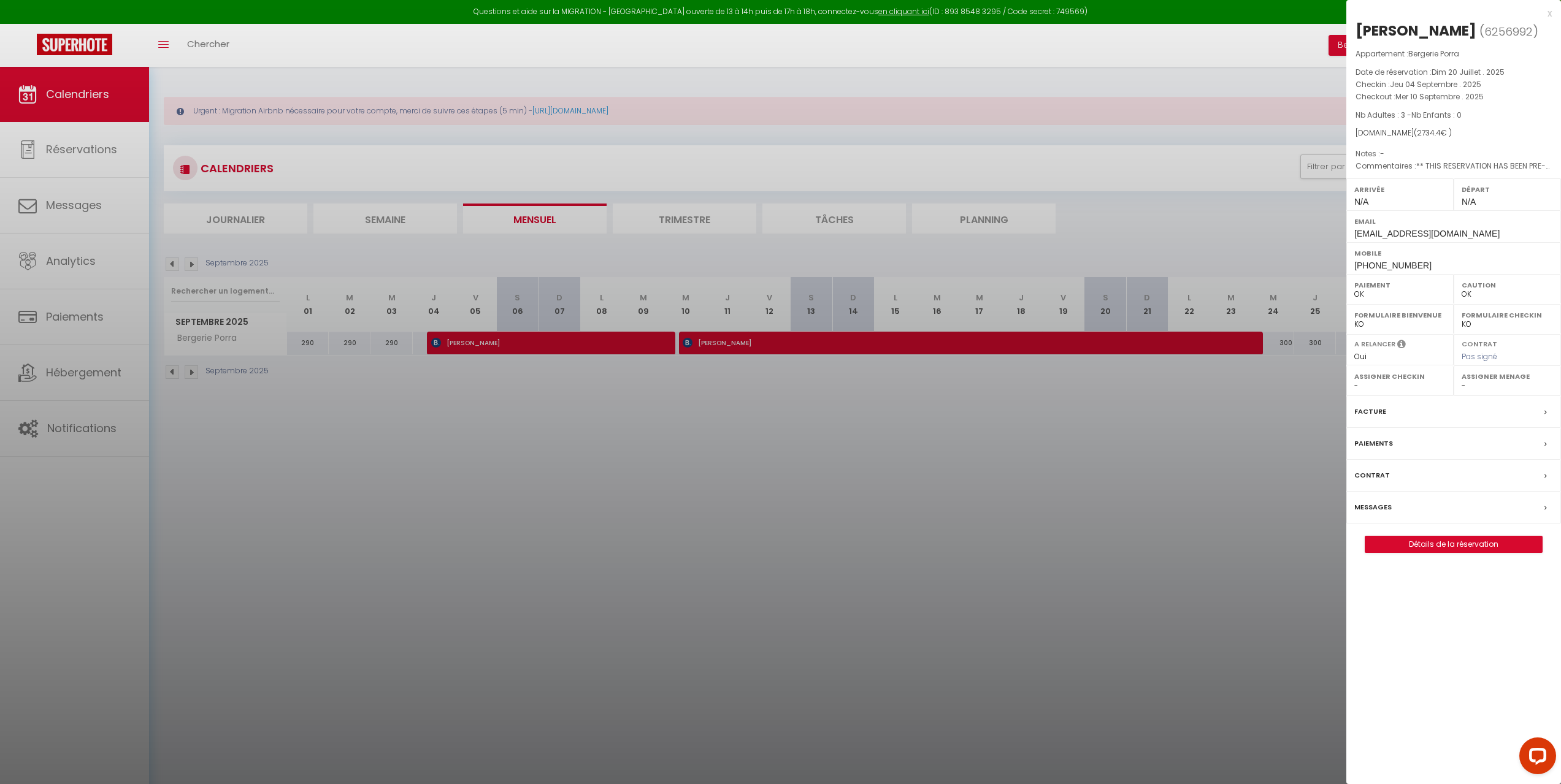
click at [752, 340] on div at bounding box center [780, 392] width 1561 height 784
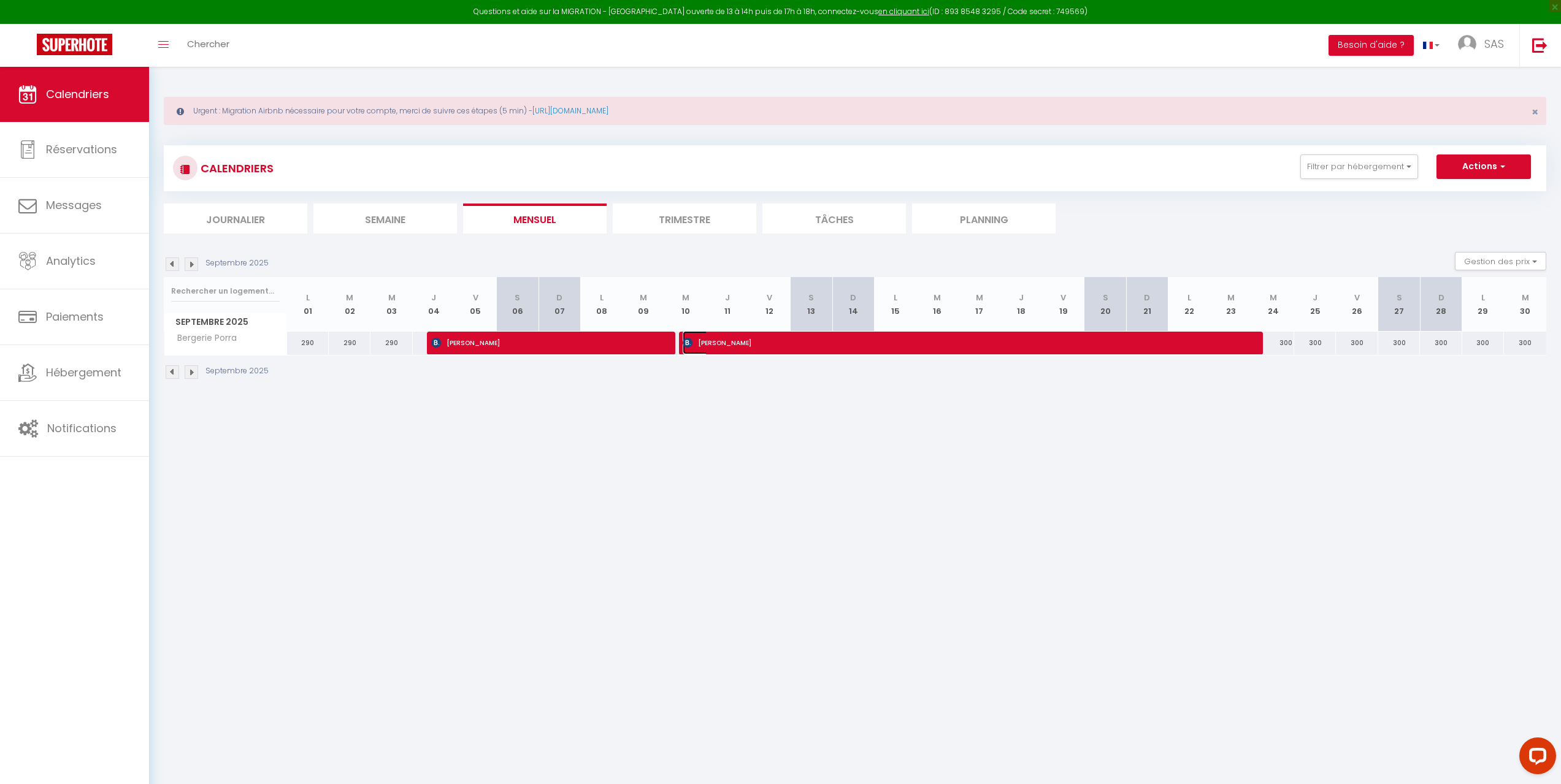
click at [752, 340] on span "[PERSON_NAME]" at bounding box center [960, 342] width 556 height 23
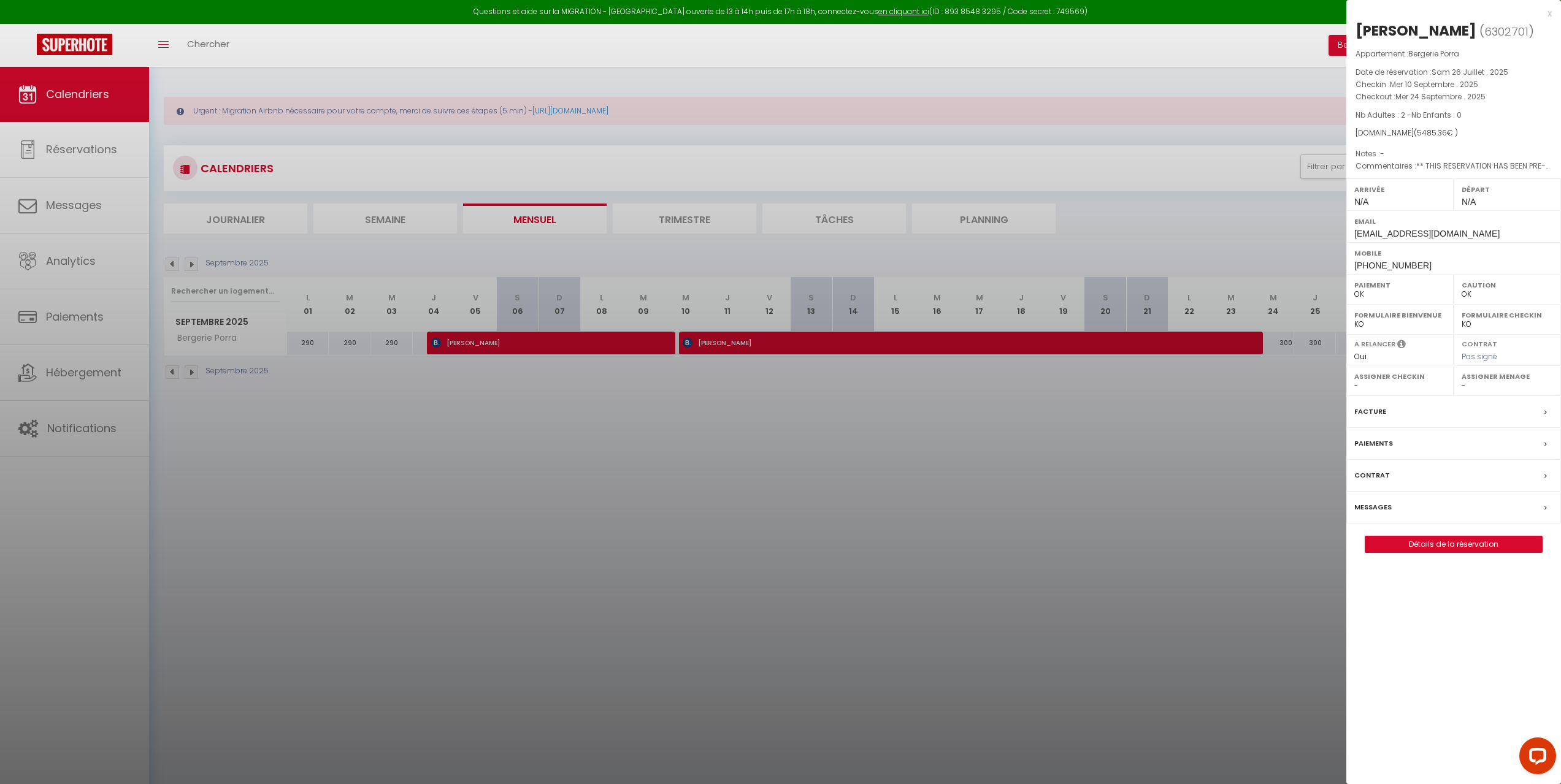
click at [590, 348] on div at bounding box center [780, 392] width 1561 height 784
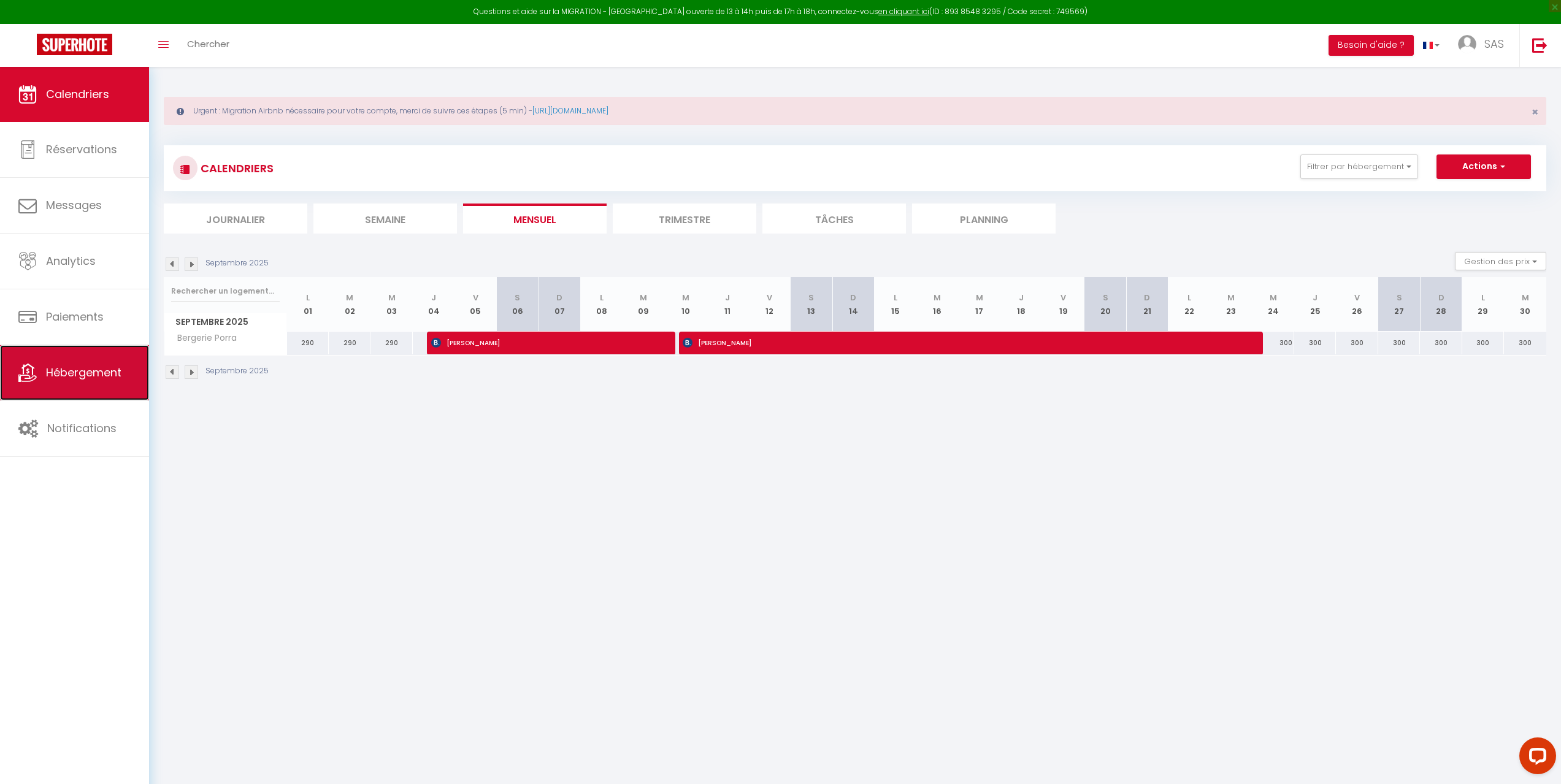
click at [92, 375] on span "Hébergement" at bounding box center [84, 372] width 76 height 15
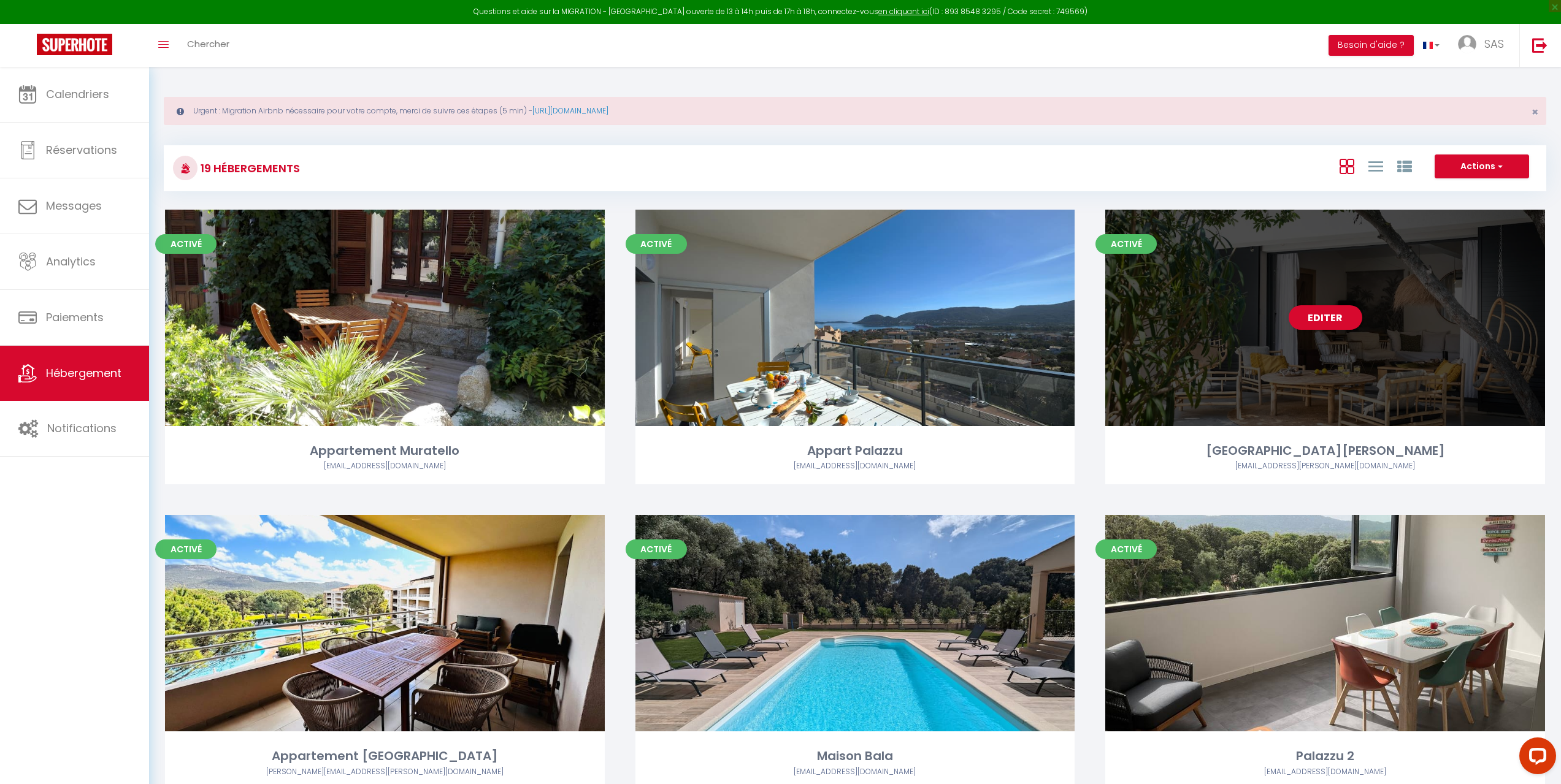
click at [1195, 372] on div "Editer" at bounding box center [1324, 317] width 440 height 216
select select "3"
select select "2"
select select "1"
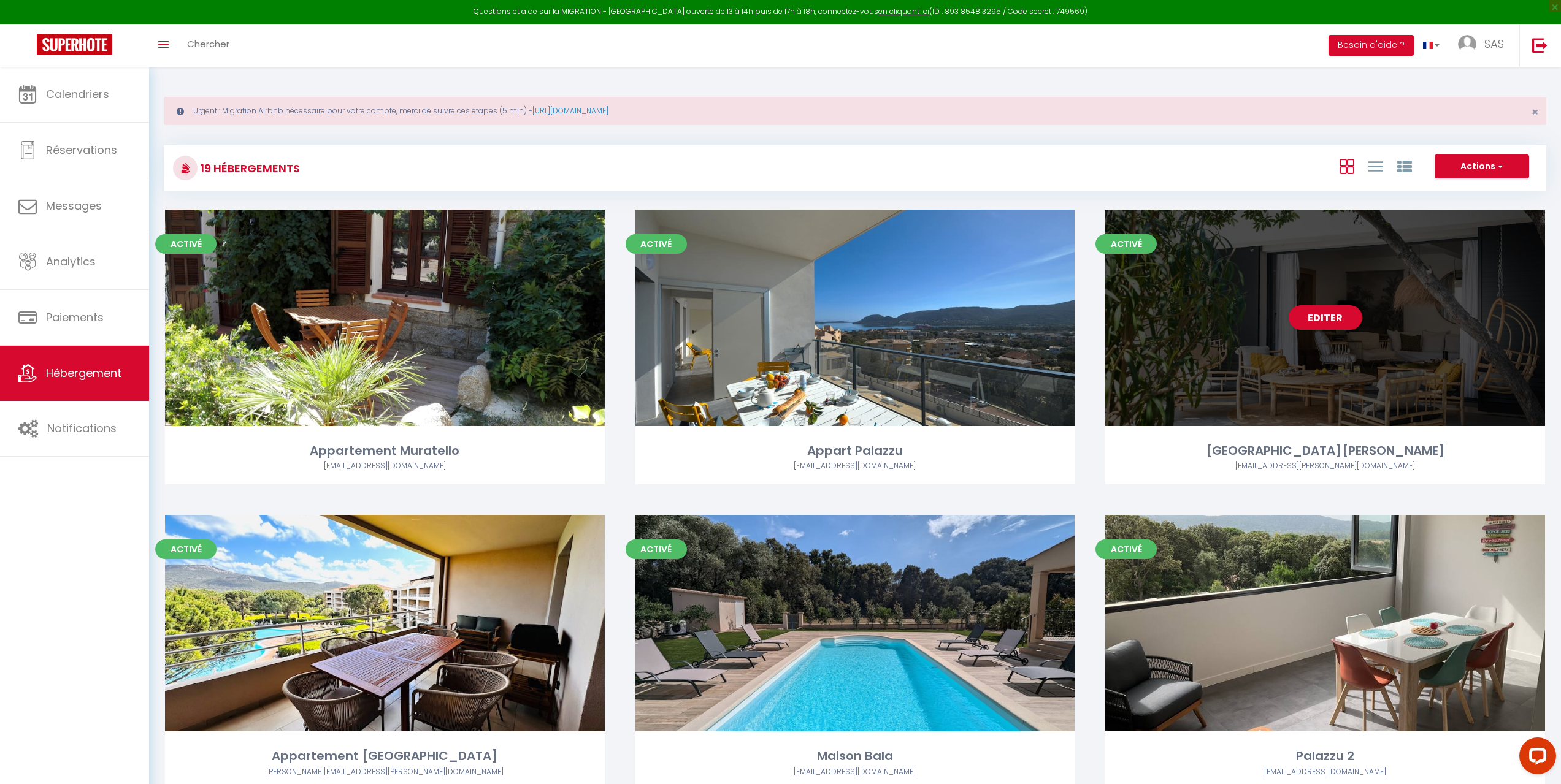
select select
select select "28"
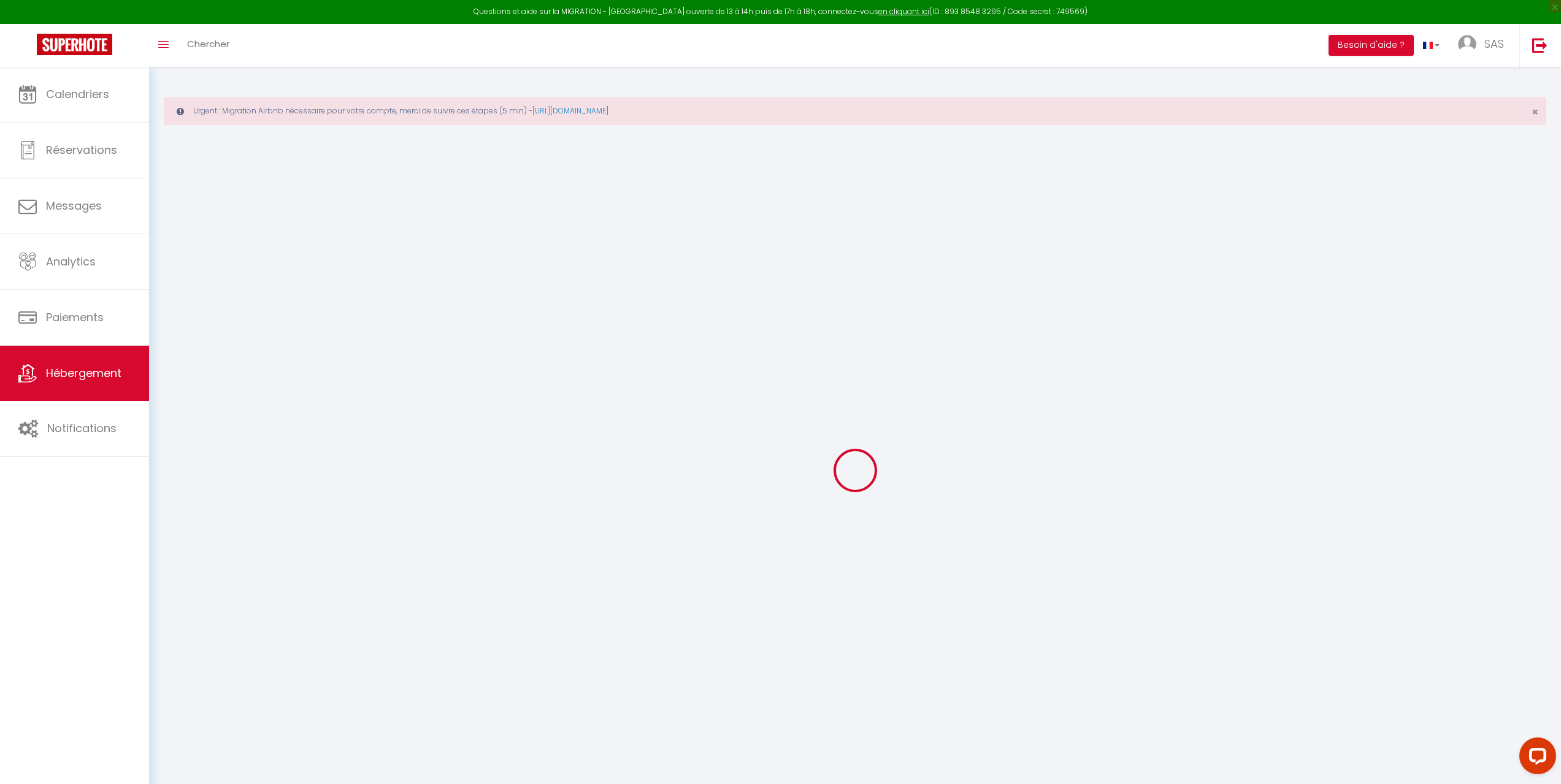
select select
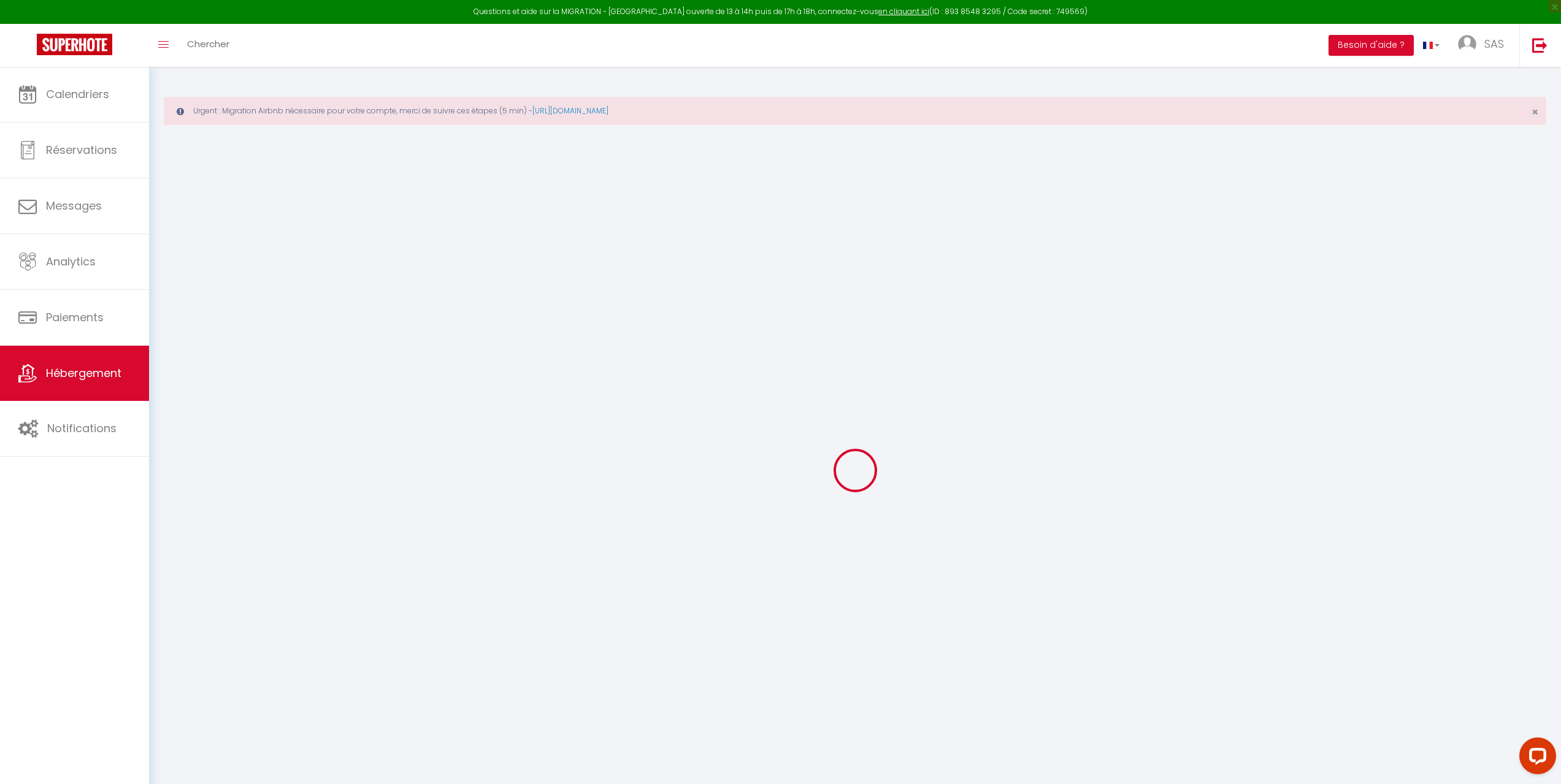
select select
checkbox input "false"
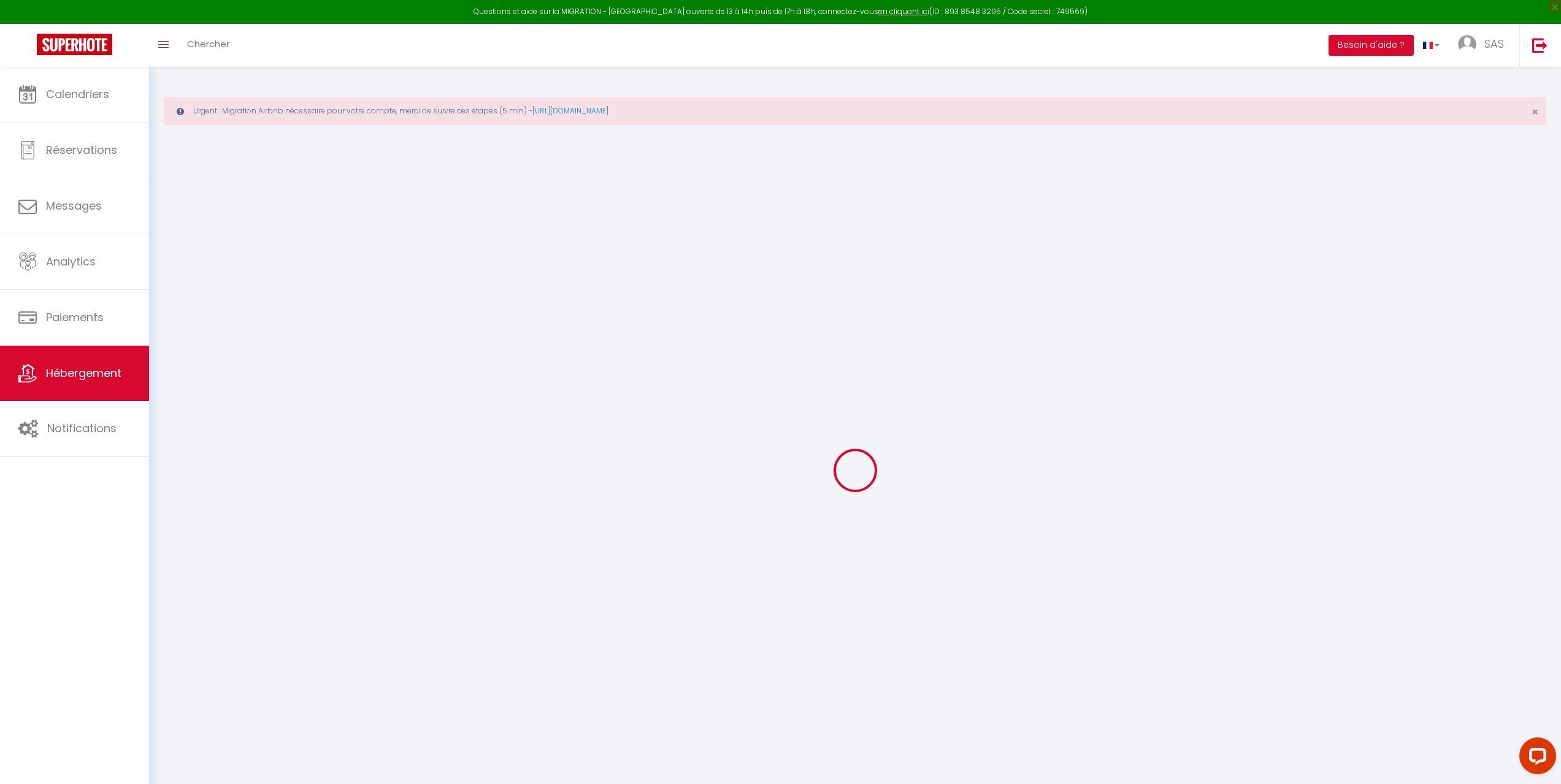
select select
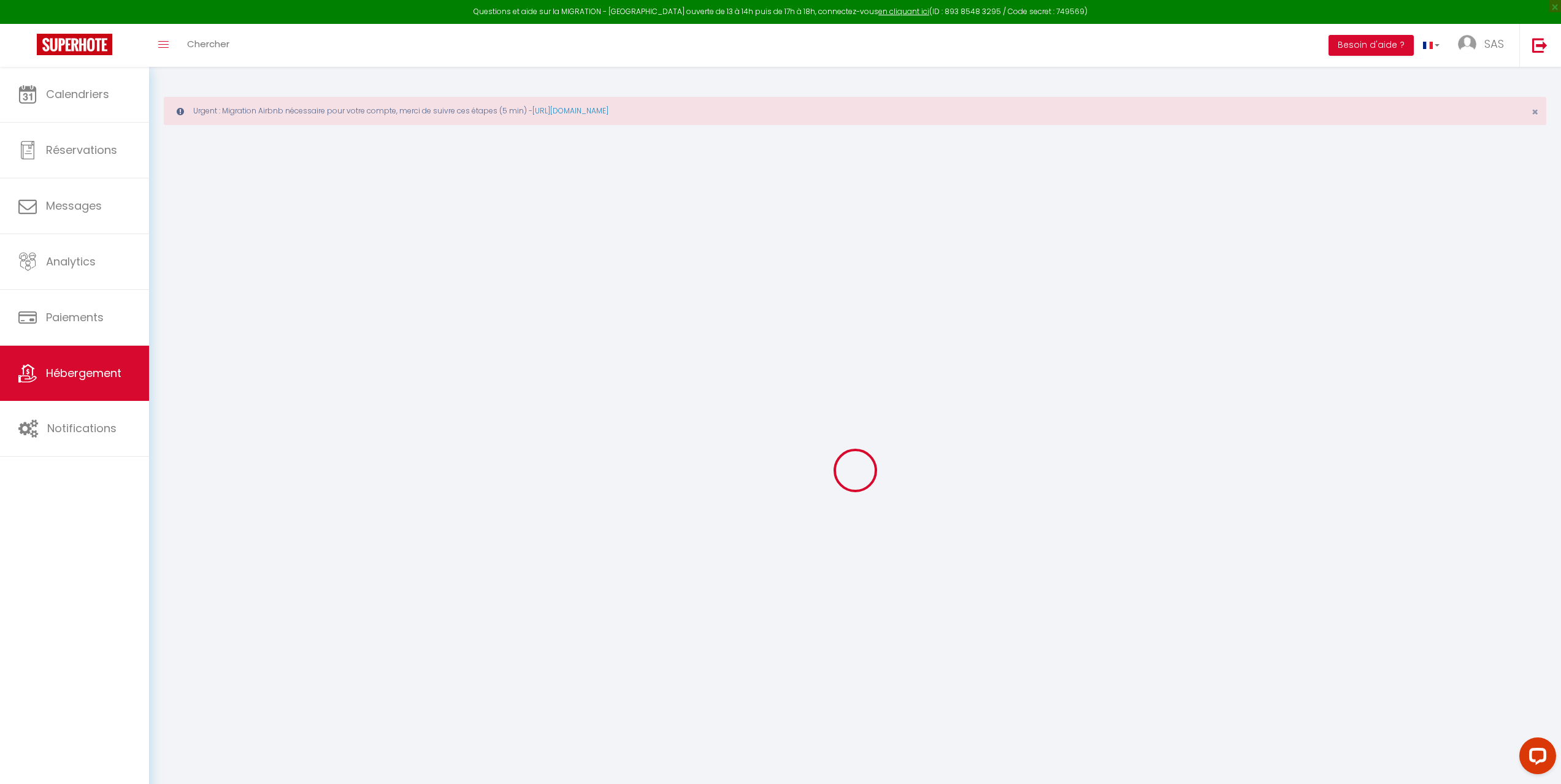
select select
checkbox input "false"
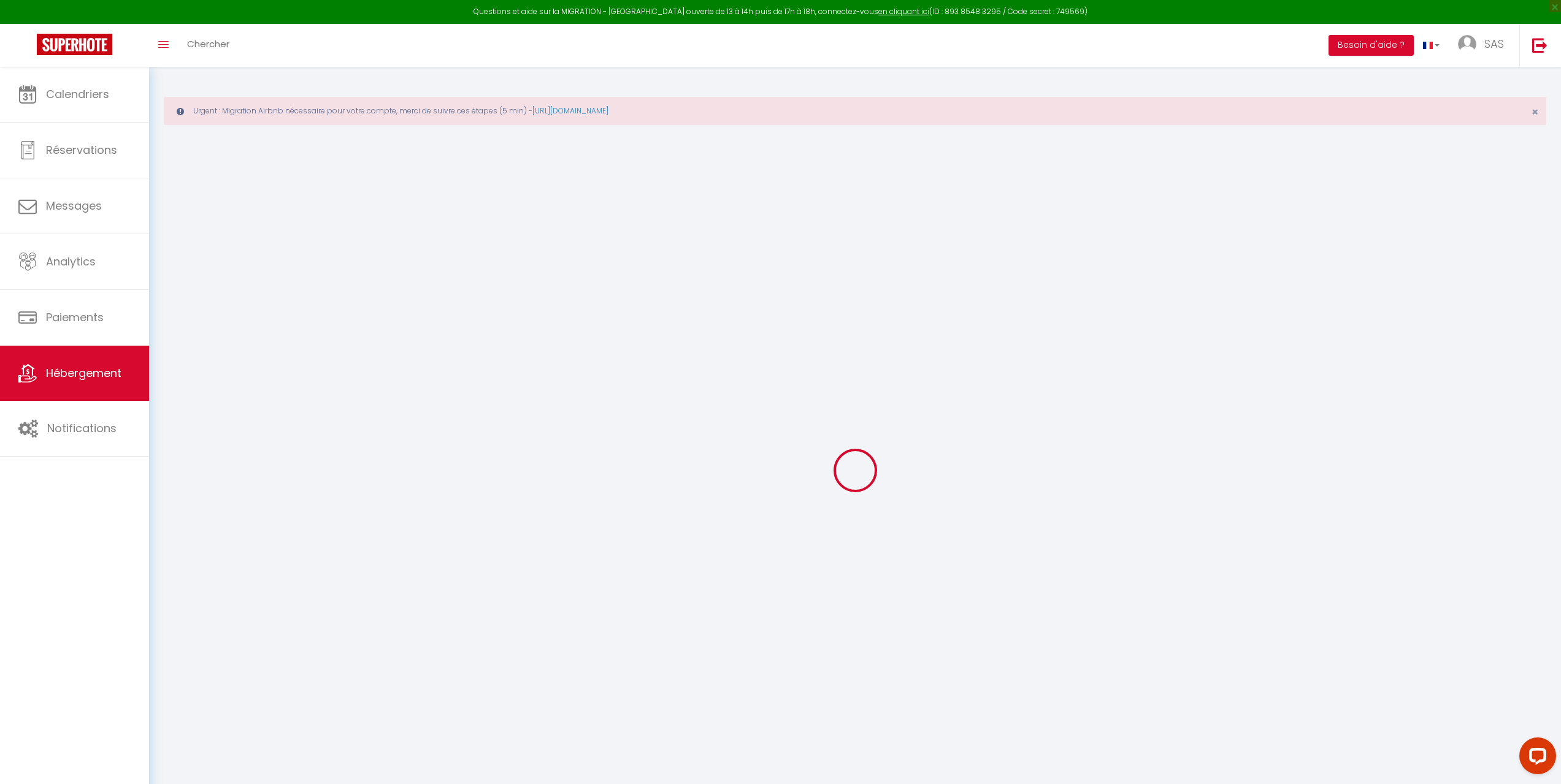
checkbox input "false"
select select
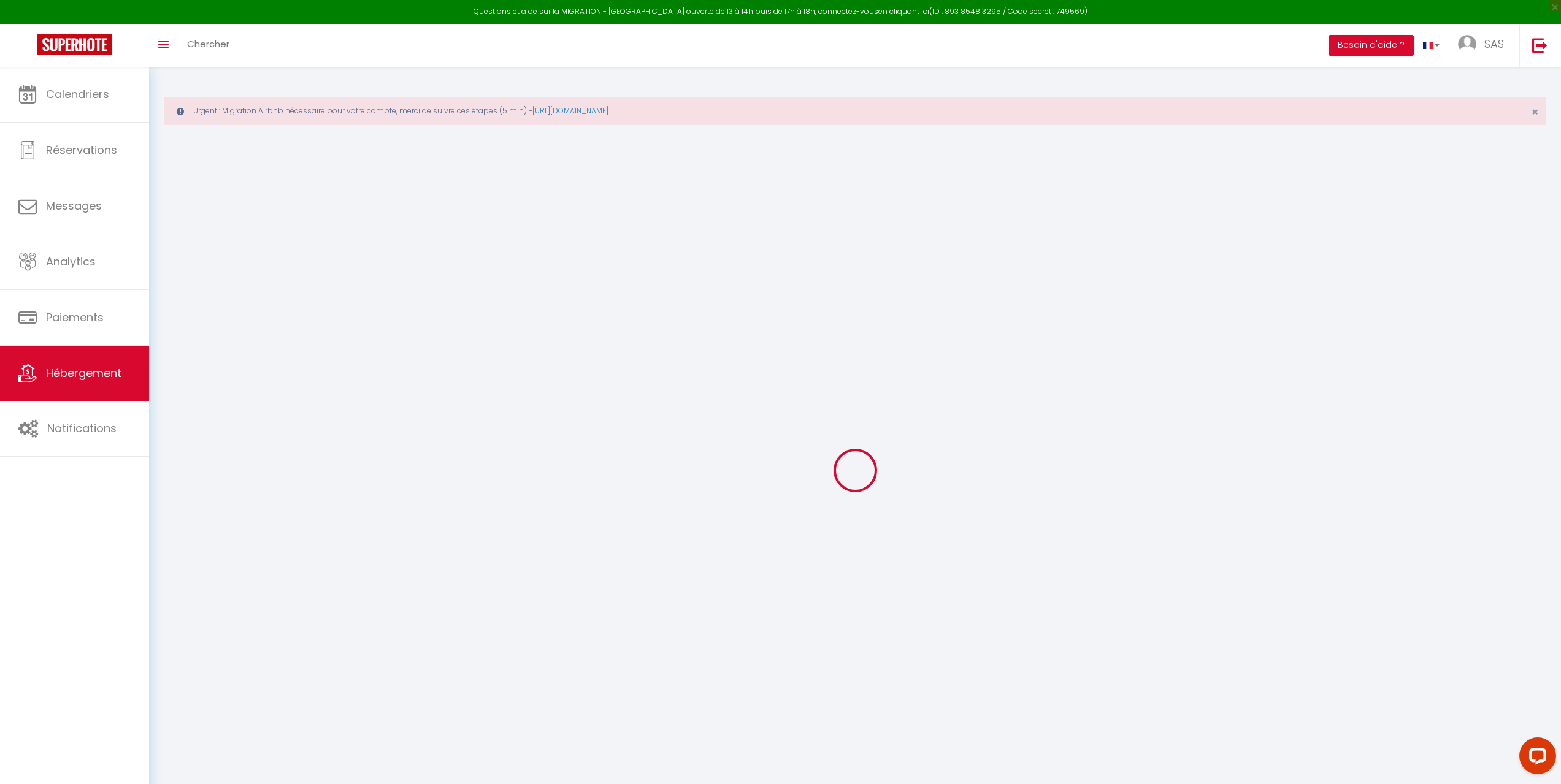
select select
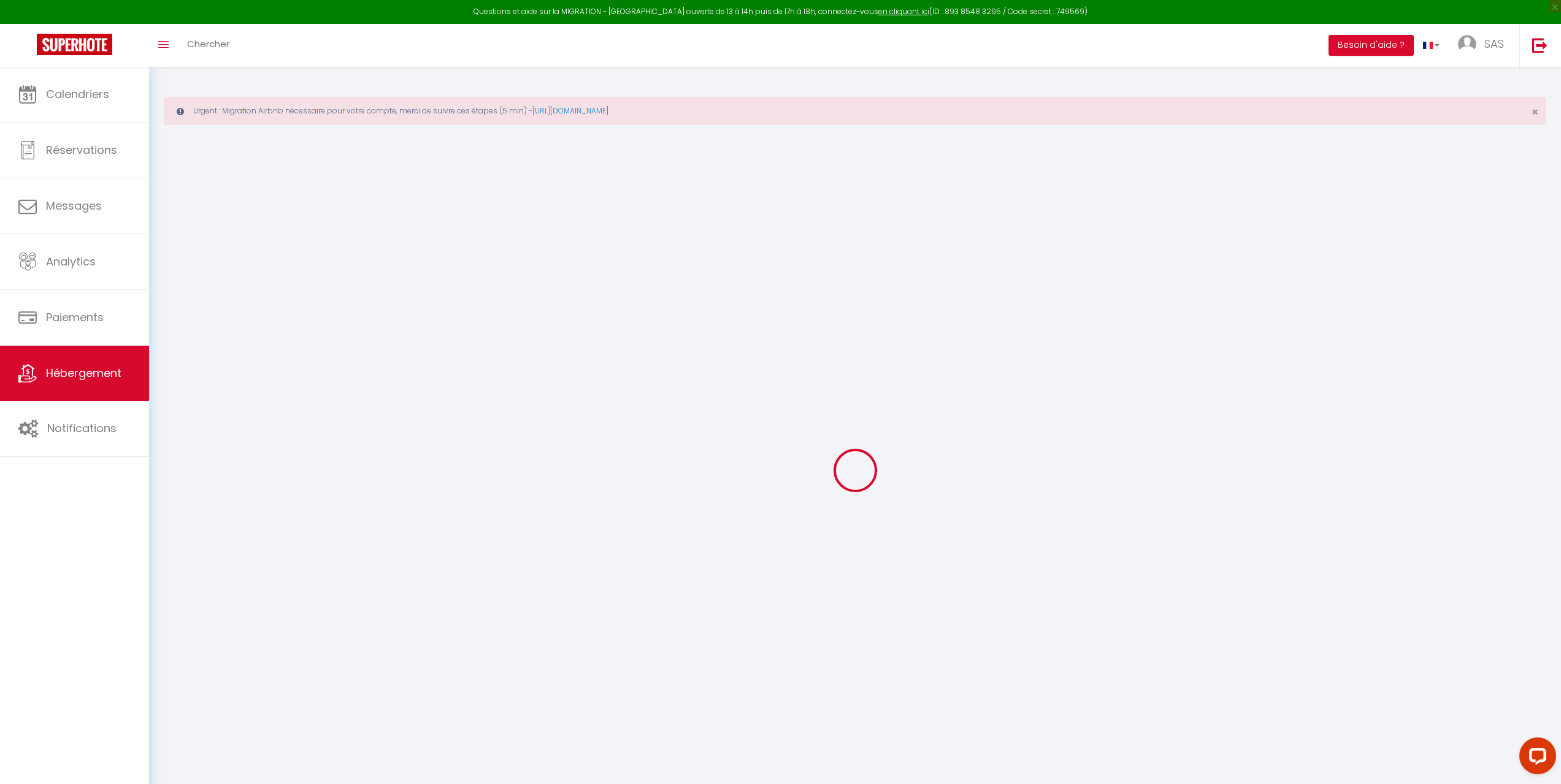
checkbox input "false"
select select
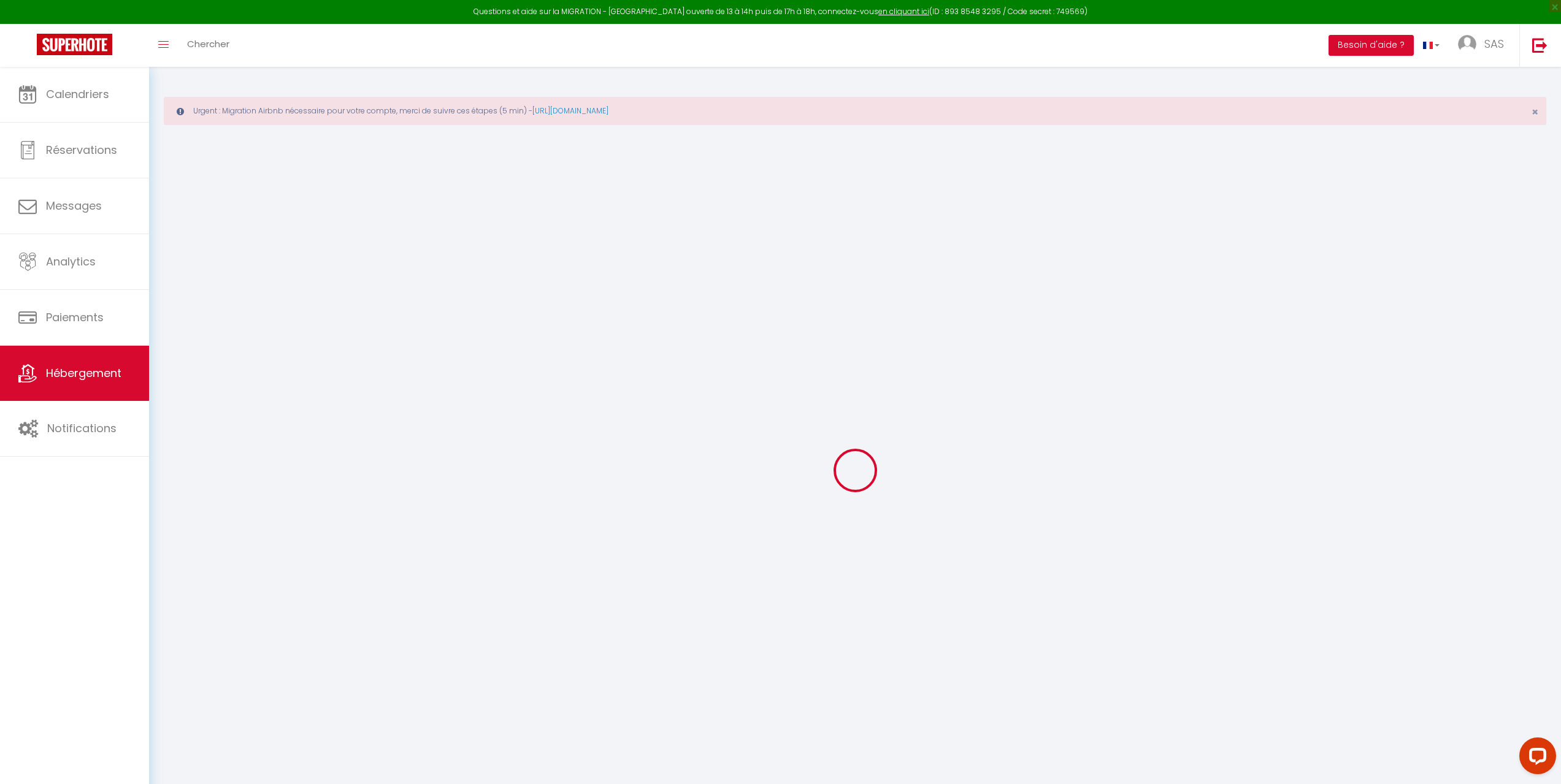
select select
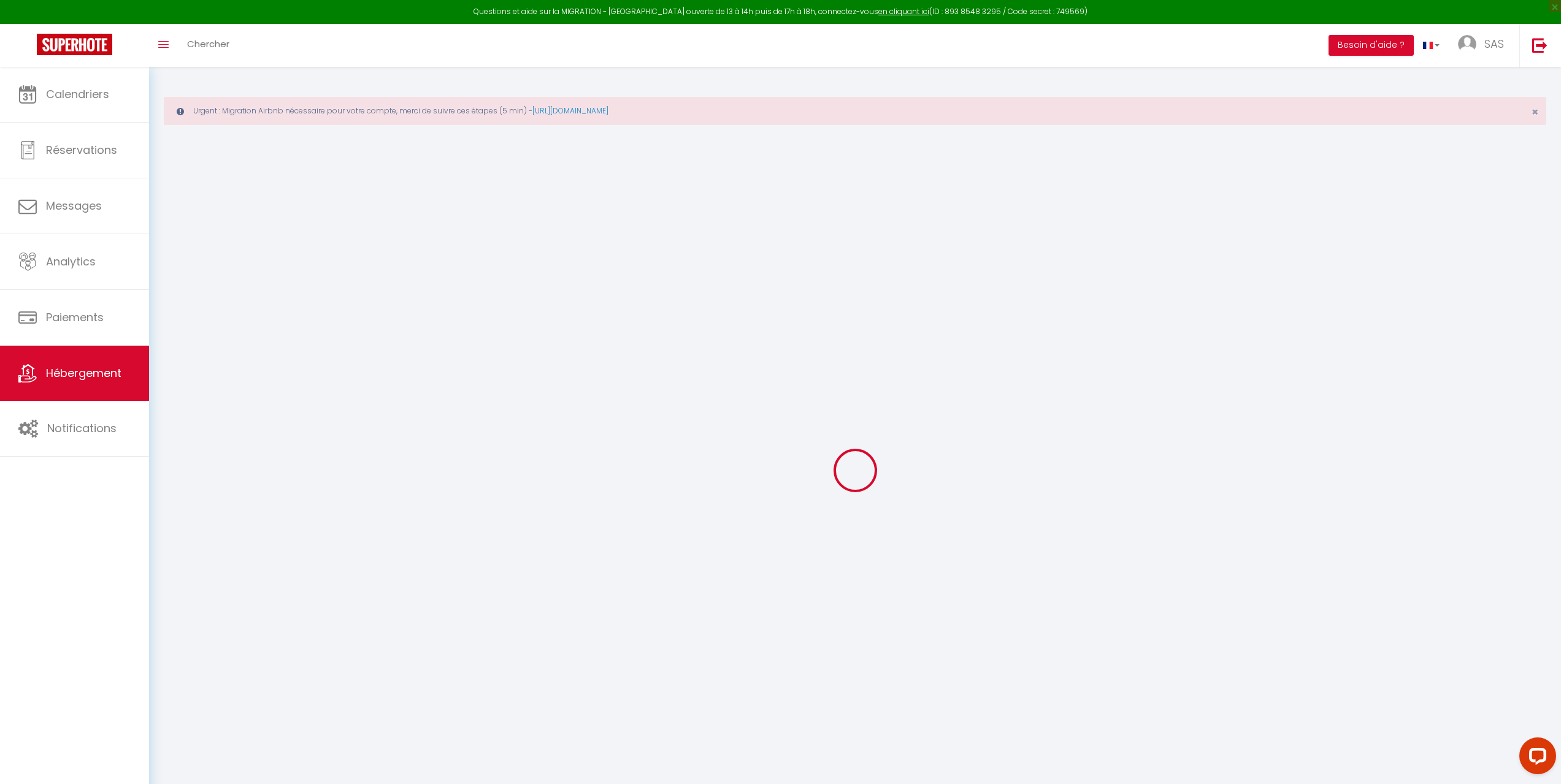
select select
checkbox input "false"
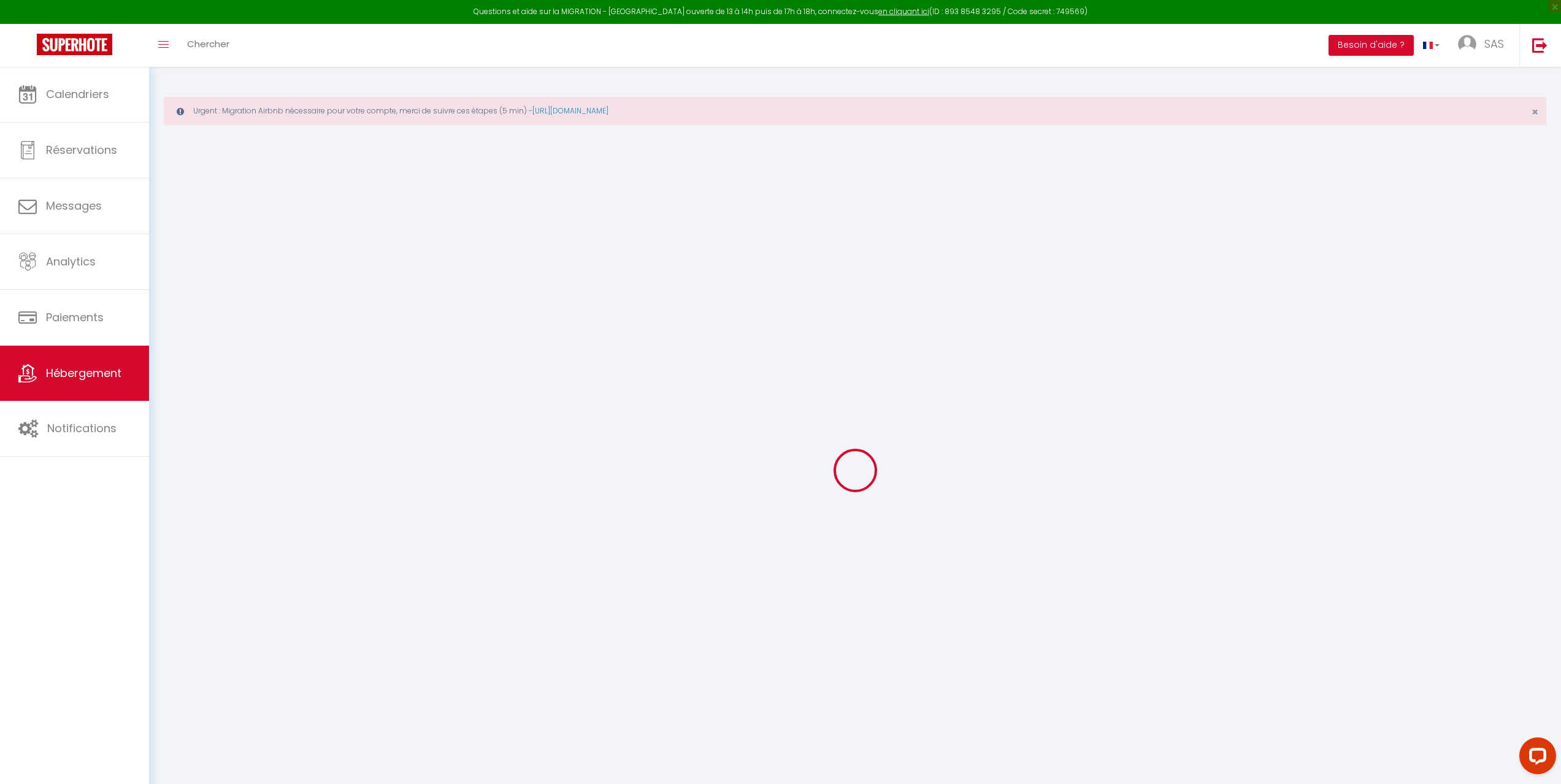
checkbox input "false"
select select
type input "[GEOGRAPHIC_DATA]"
type input "Anthony"
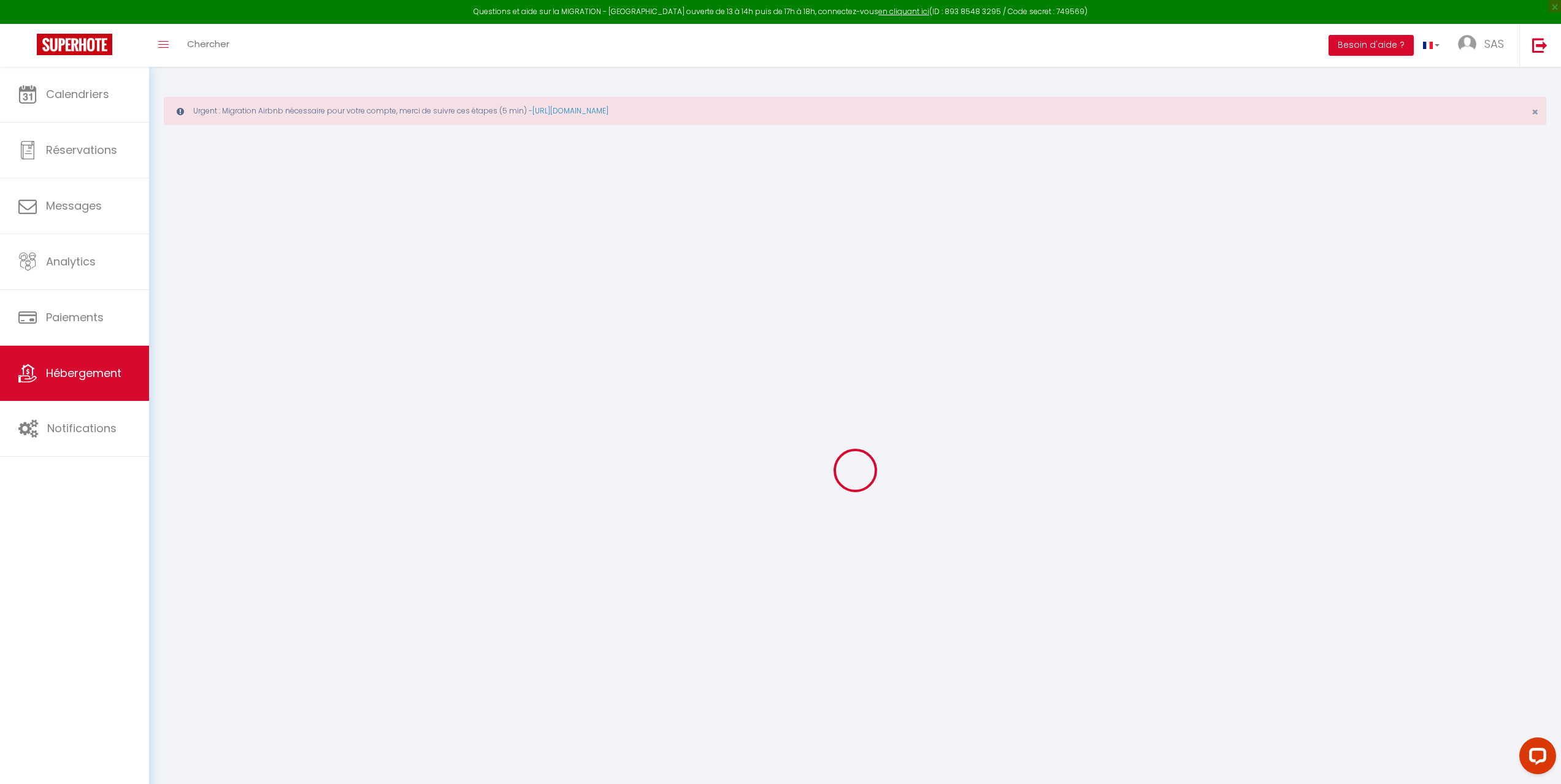
type input "Mazzeau"
select select "houses"
select select "8"
select select "4"
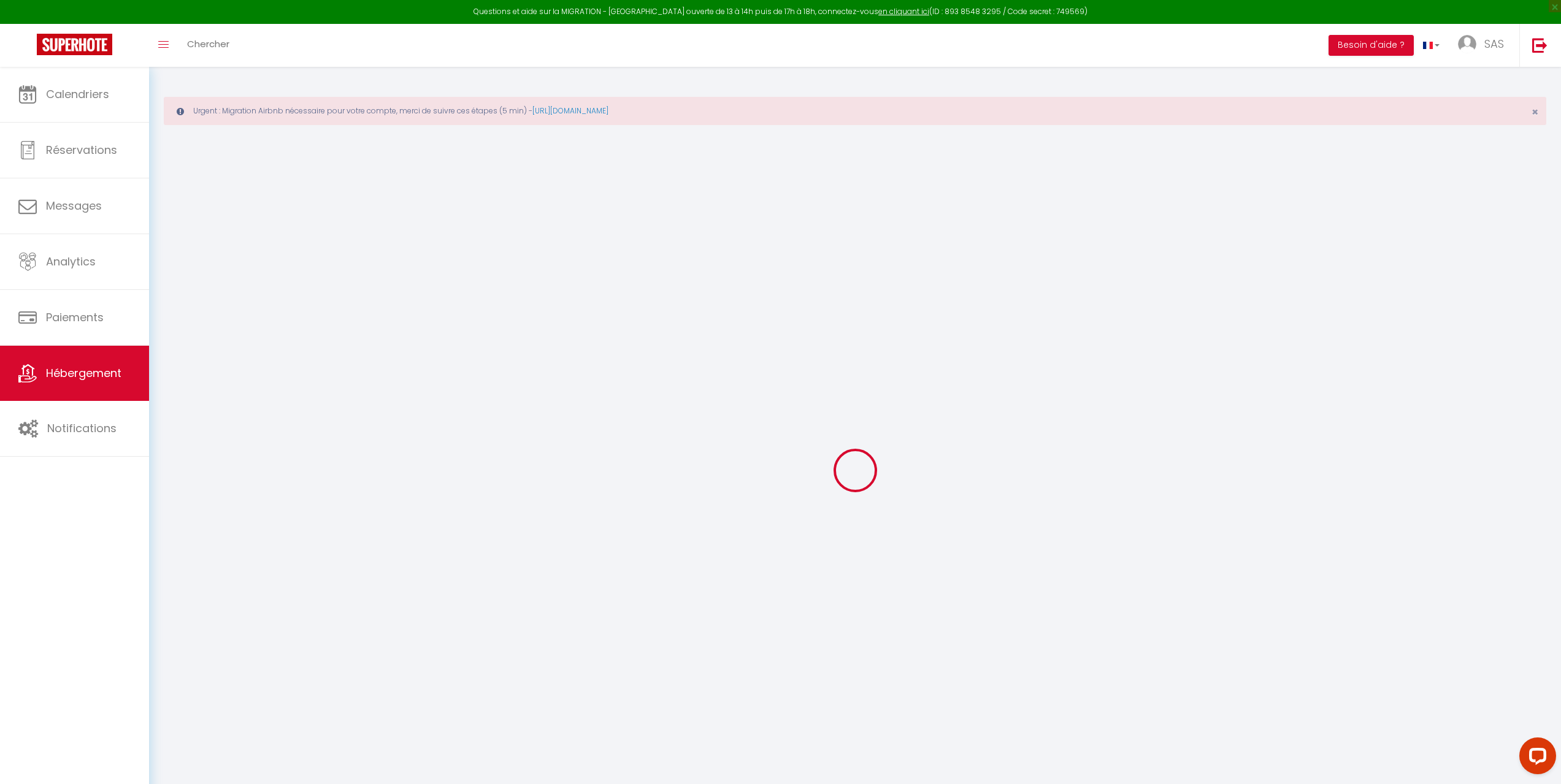
type input "430"
type input "303"
type input "3000"
select select
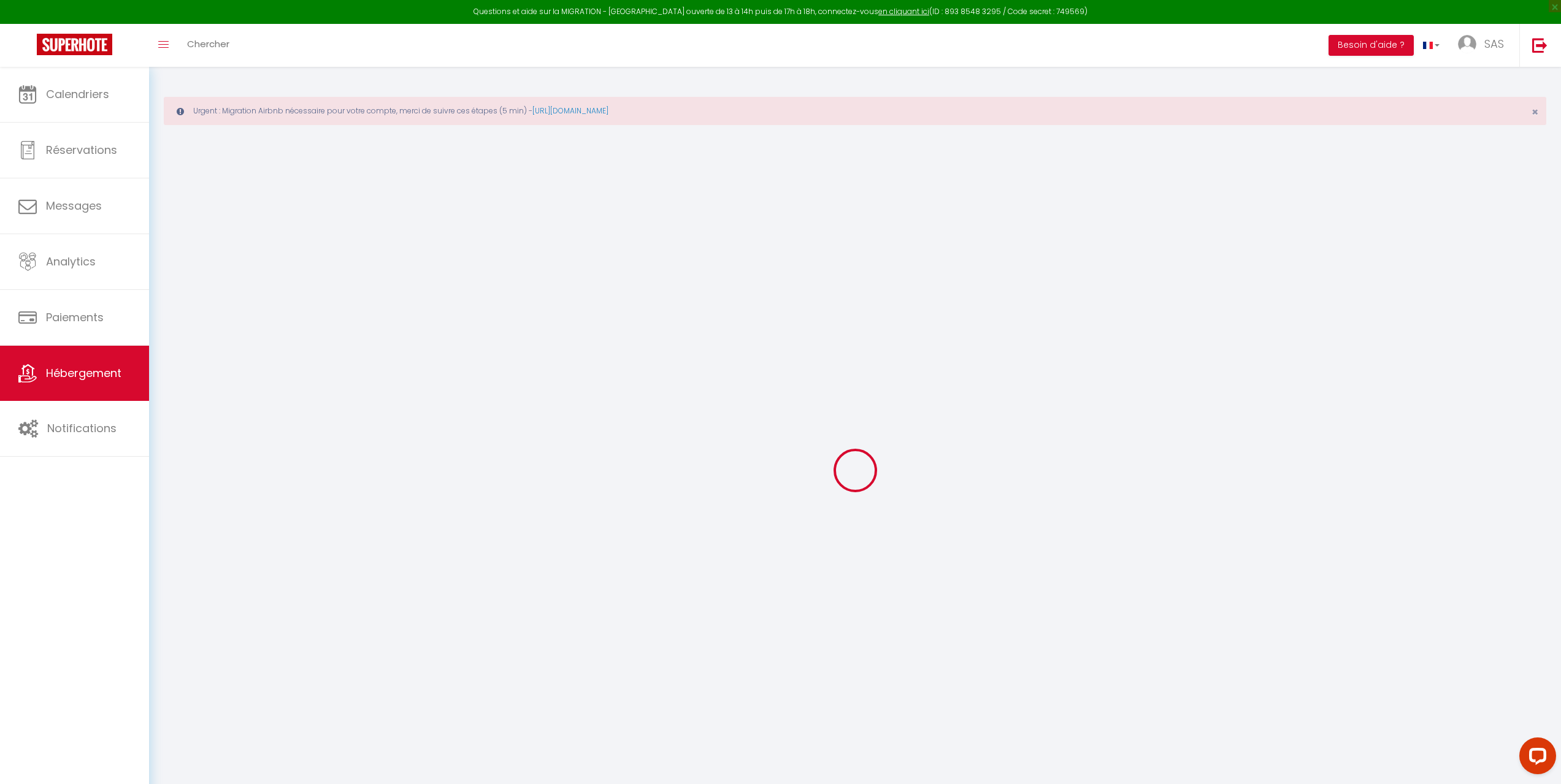
select select
type input "Mora Dell Onda"
type input "20137"
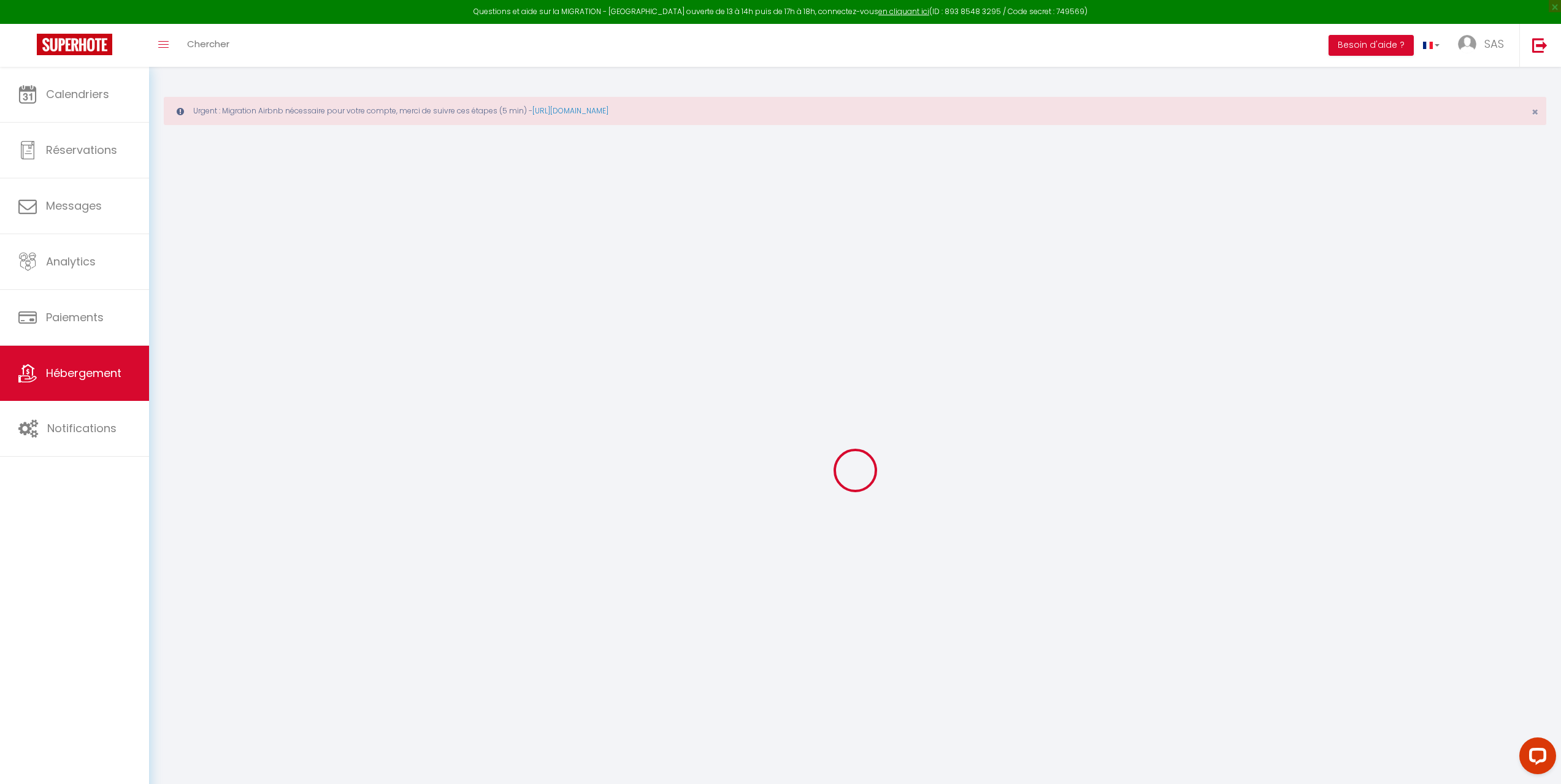
type input "Lecci"
type input "[DOMAIN_NAME][EMAIL_ADDRESS][DOMAIN_NAME]"
select select "9091"
checkbox input "false"
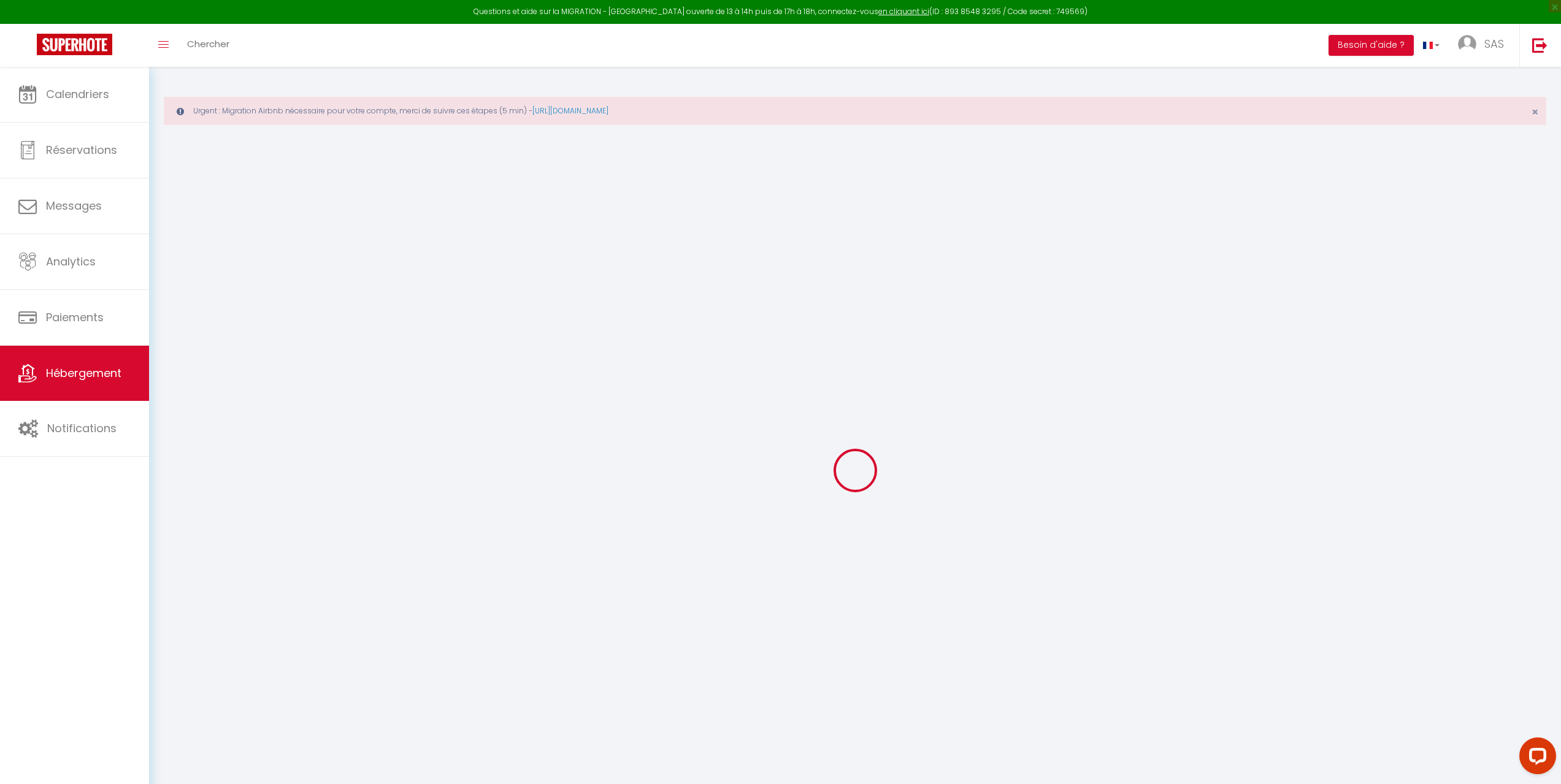
checkbox input "false"
type input "0"
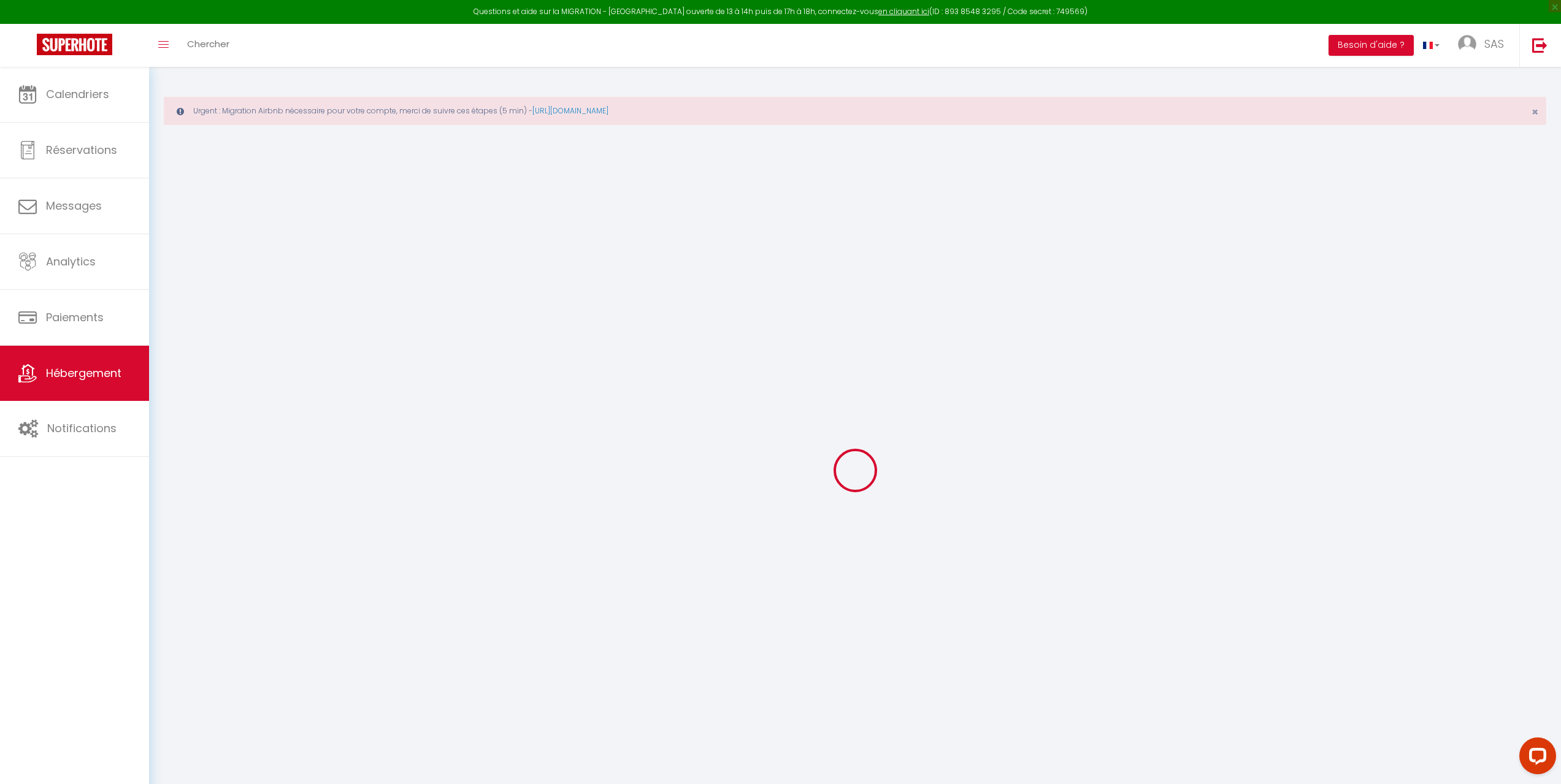
type input "0"
select select
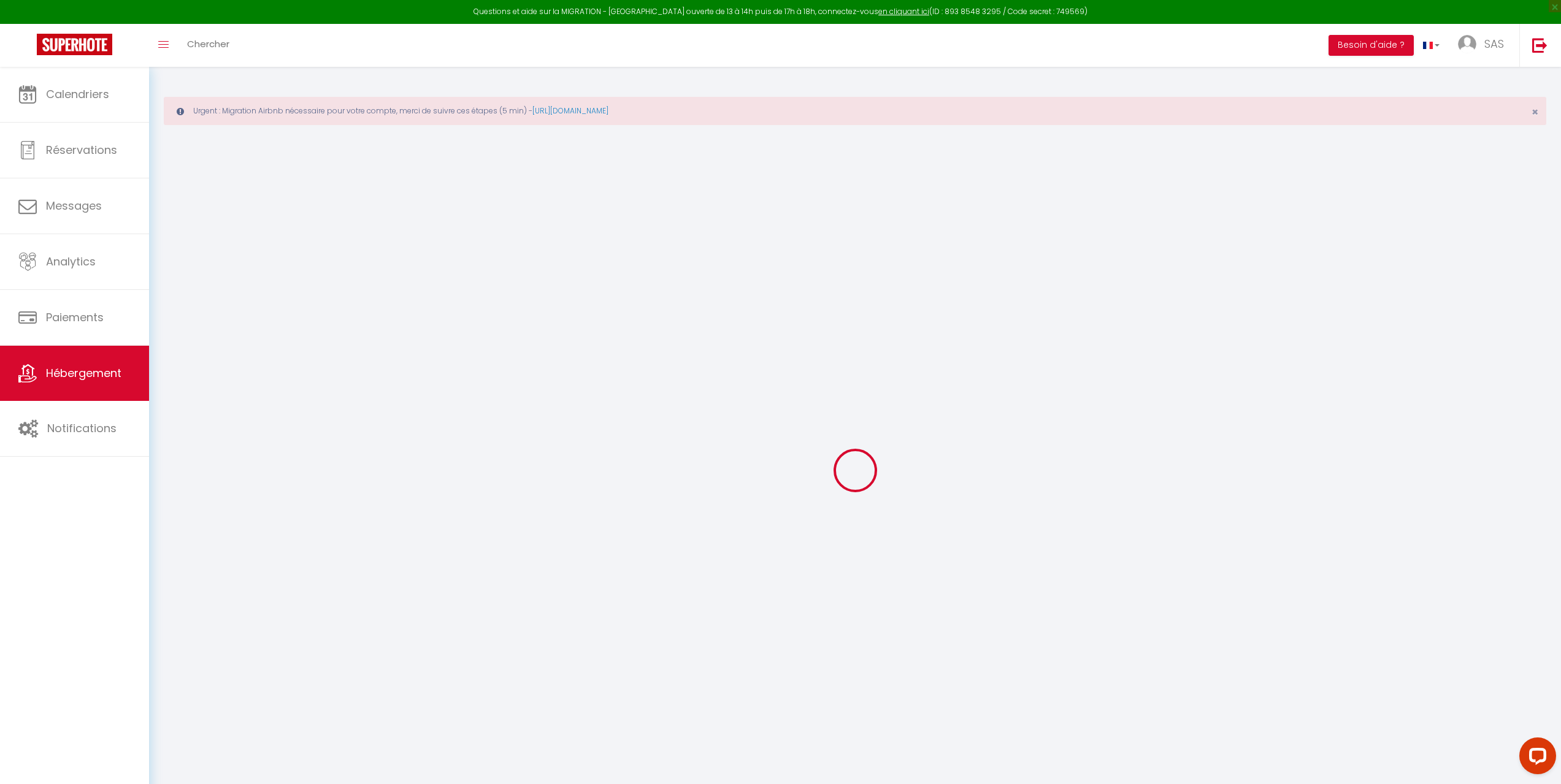
select select
checkbox input "false"
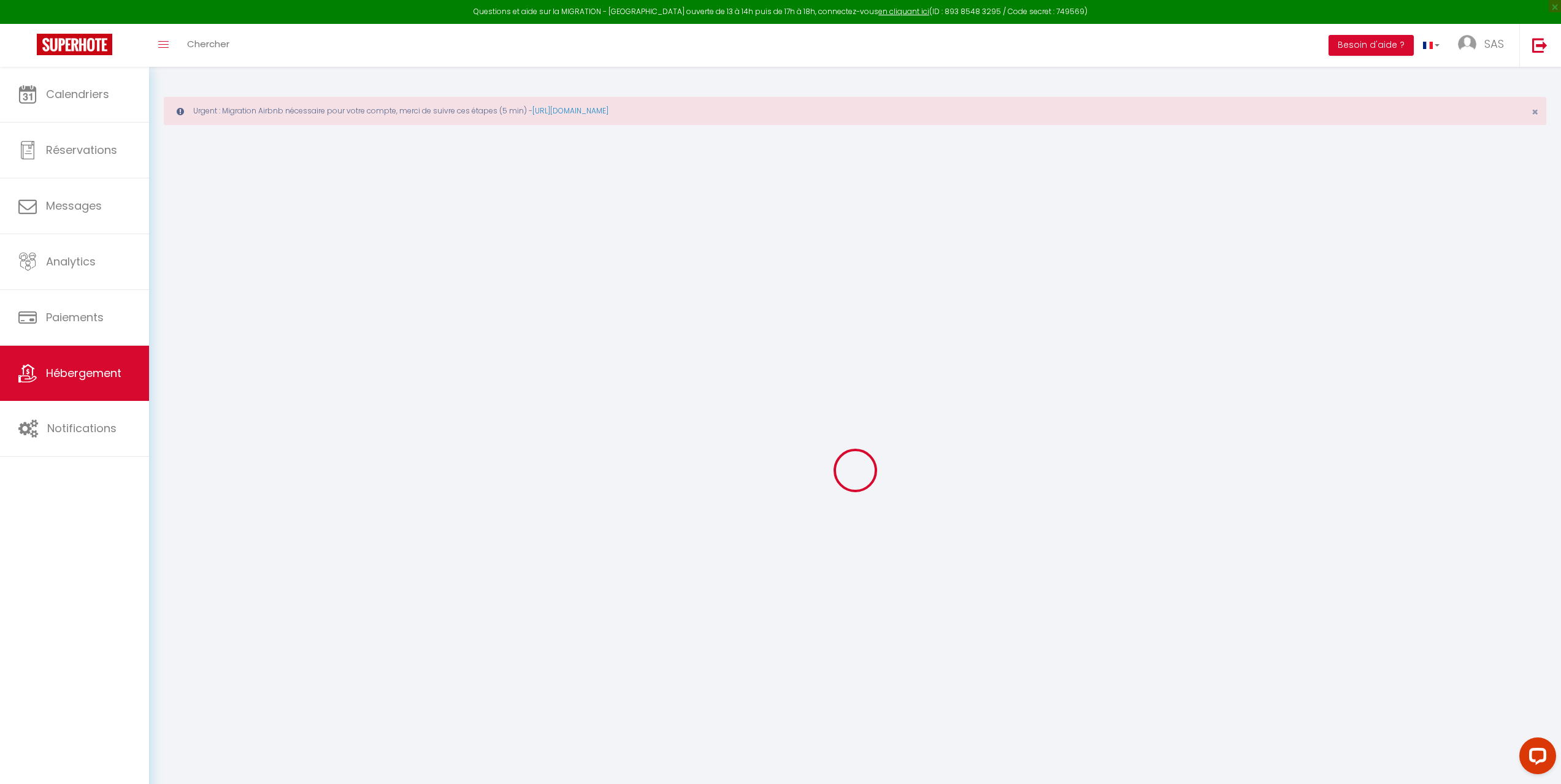
checkbox input "false"
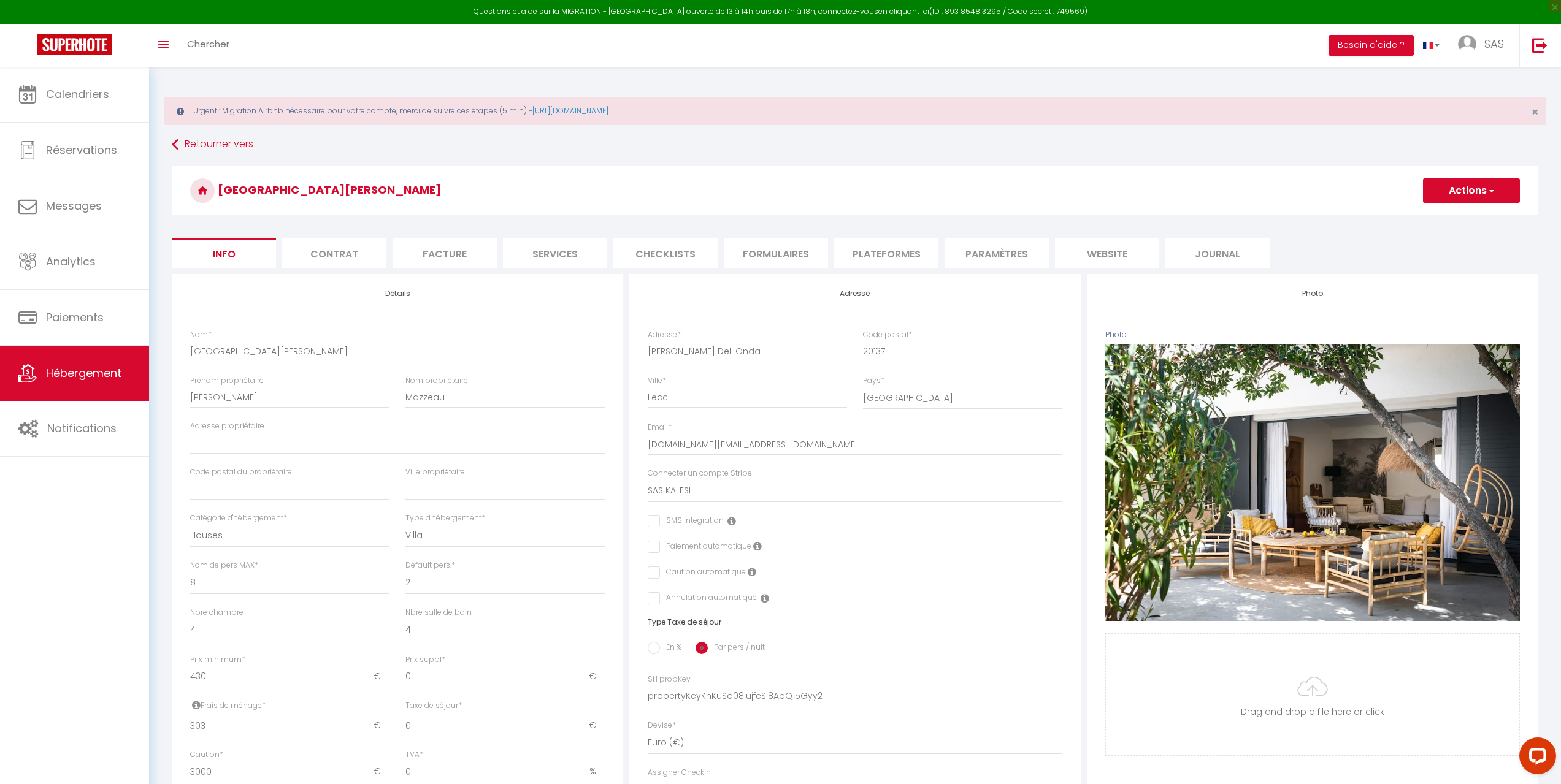
click at [902, 251] on li "Plateformes" at bounding box center [886, 253] width 104 height 30
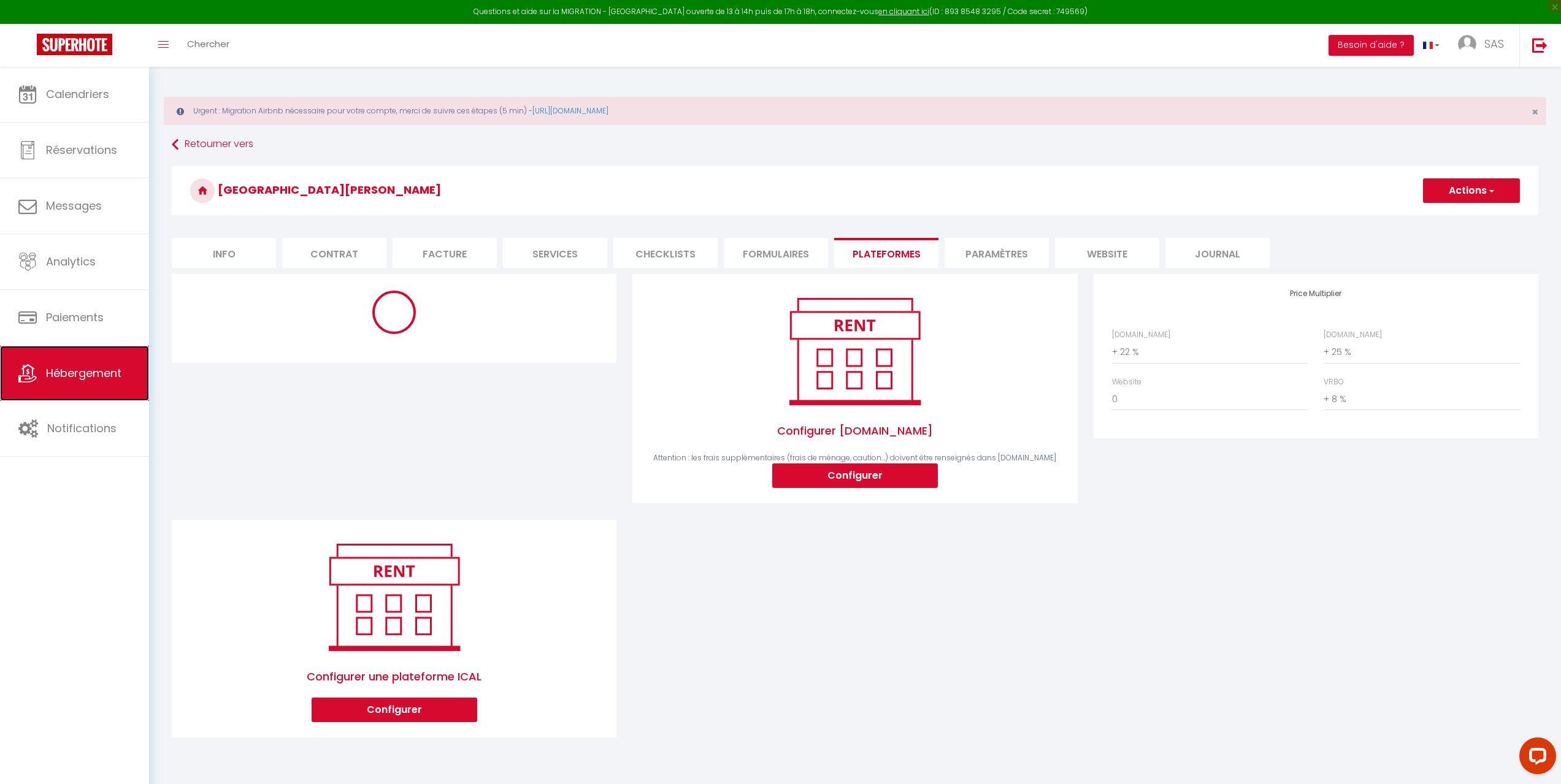
click at [92, 371] on span "Hébergement" at bounding box center [84, 372] width 76 height 15
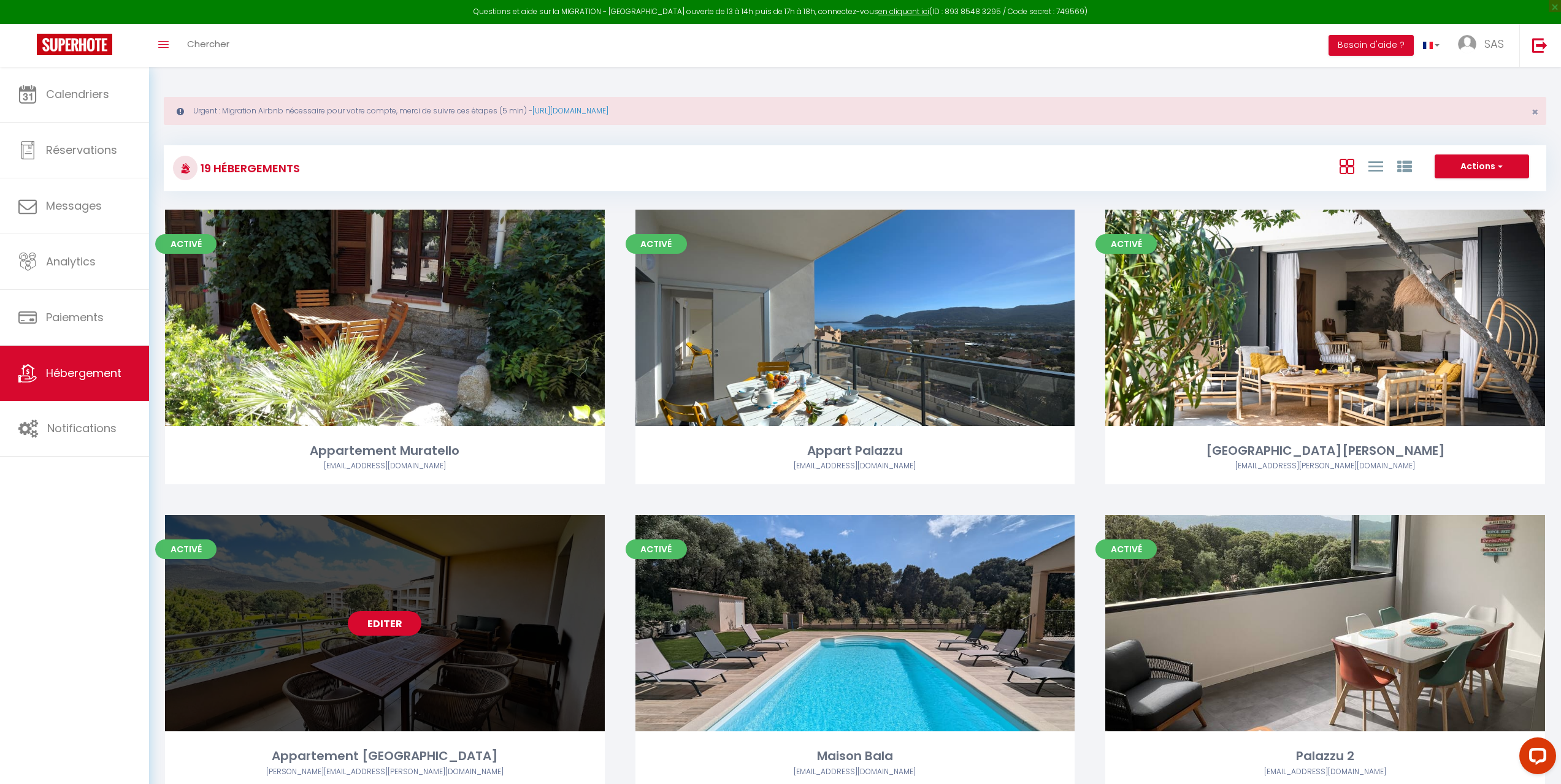
click at [428, 561] on div "Editer" at bounding box center [384, 623] width 440 height 216
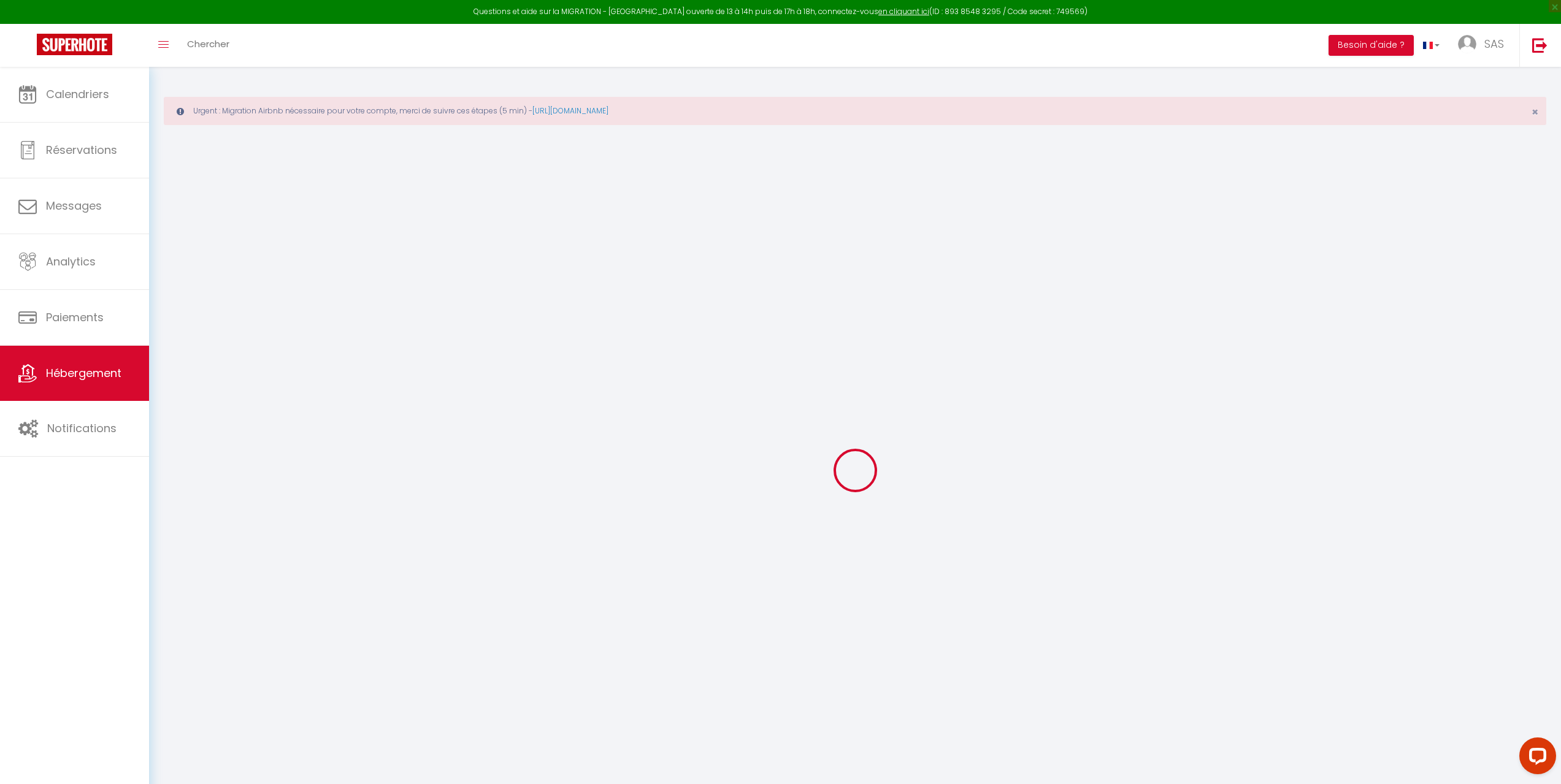
select select
checkbox input "false"
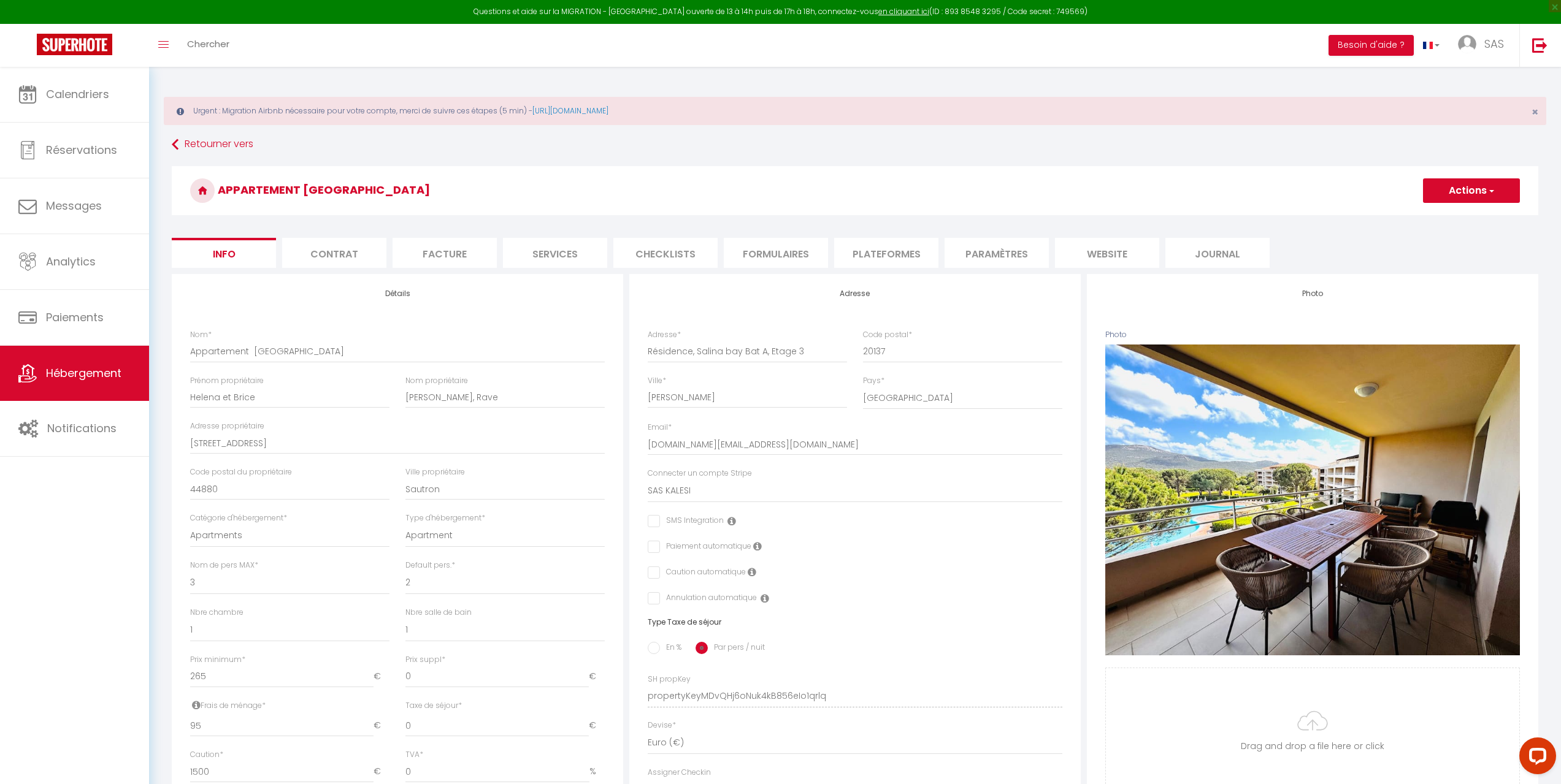
click at [886, 258] on li "Plateformes" at bounding box center [886, 253] width 104 height 30
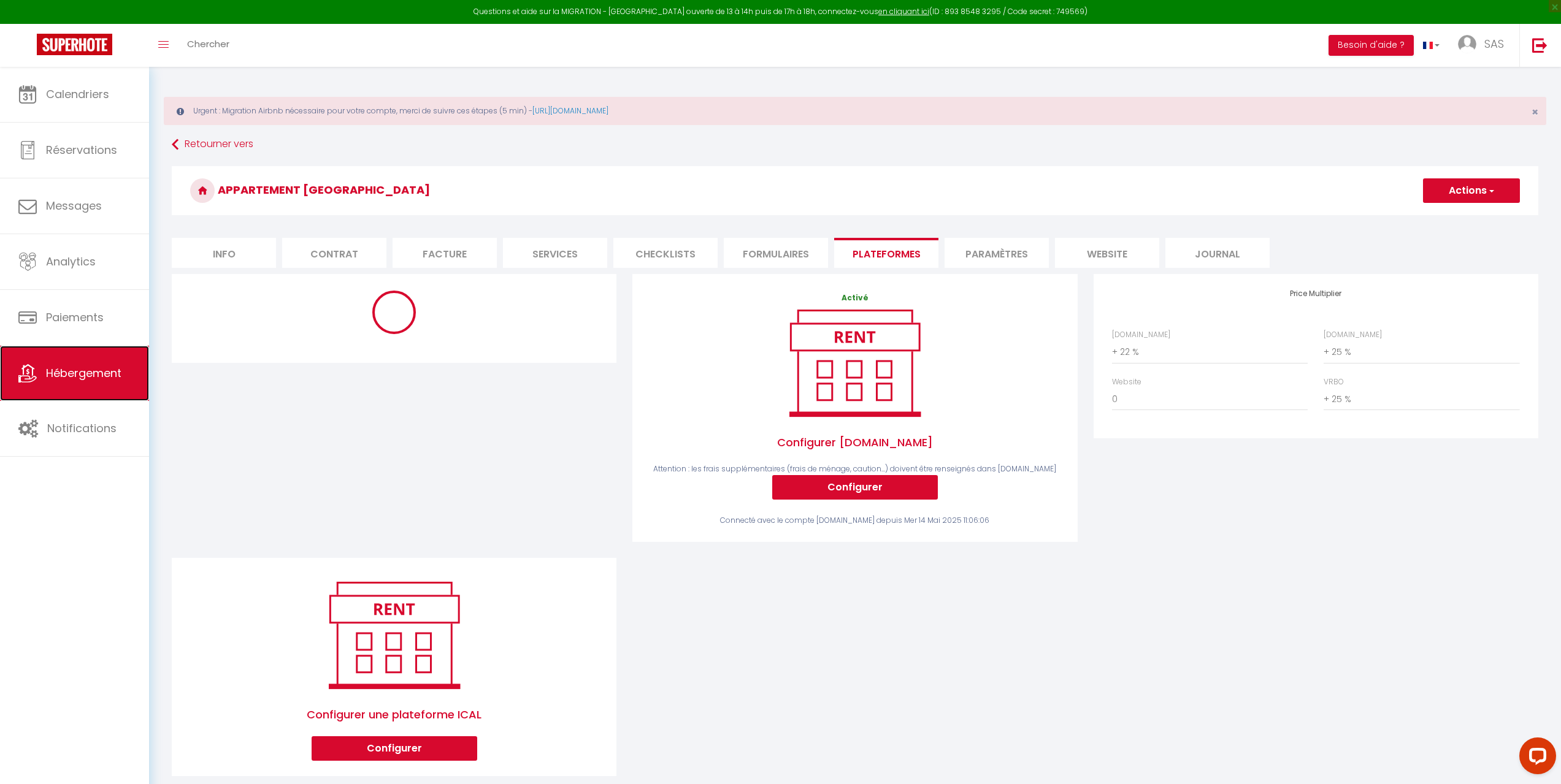
click at [82, 378] on span "Hébergement" at bounding box center [84, 372] width 76 height 15
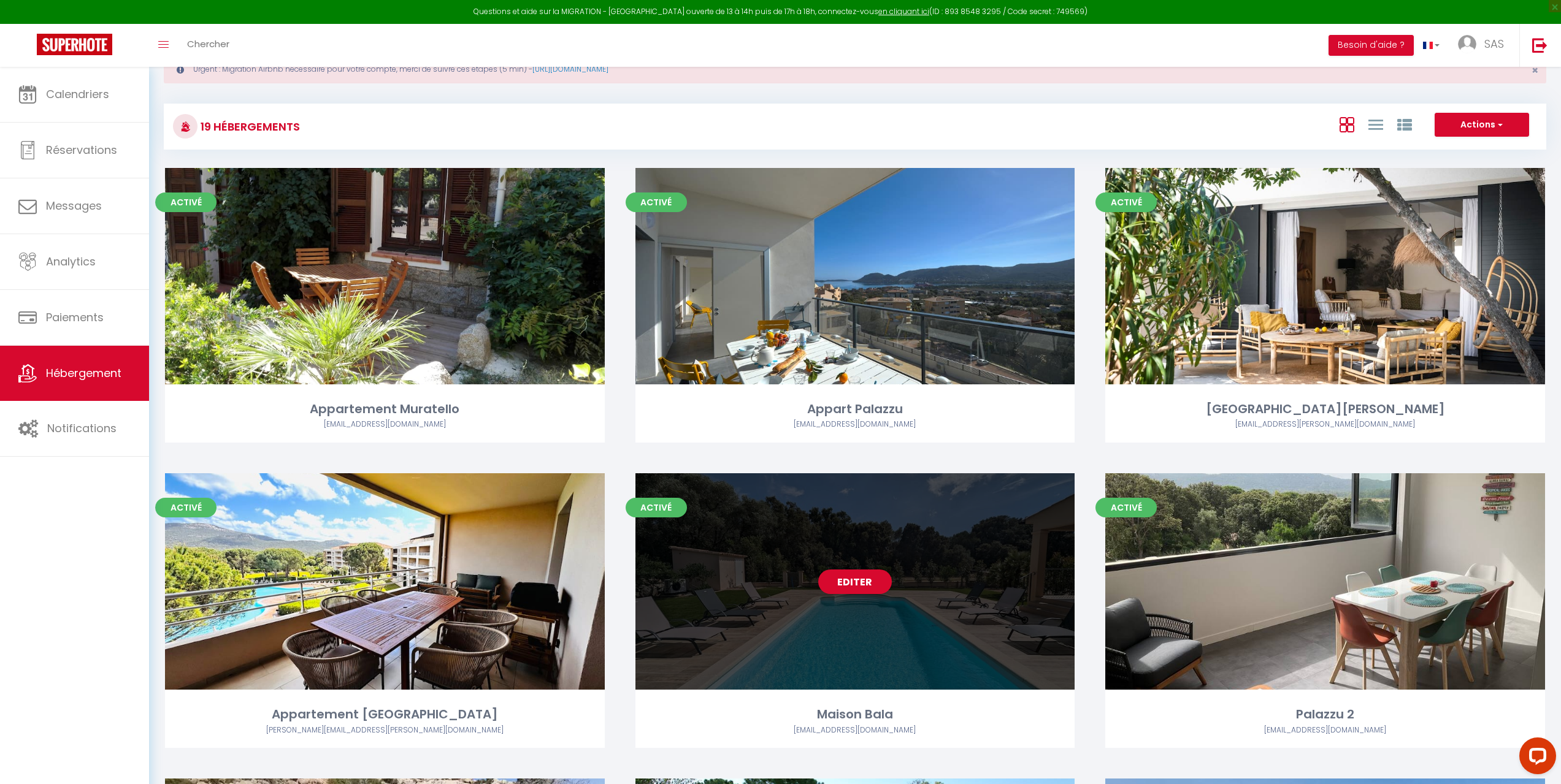
scroll to position [246, 0]
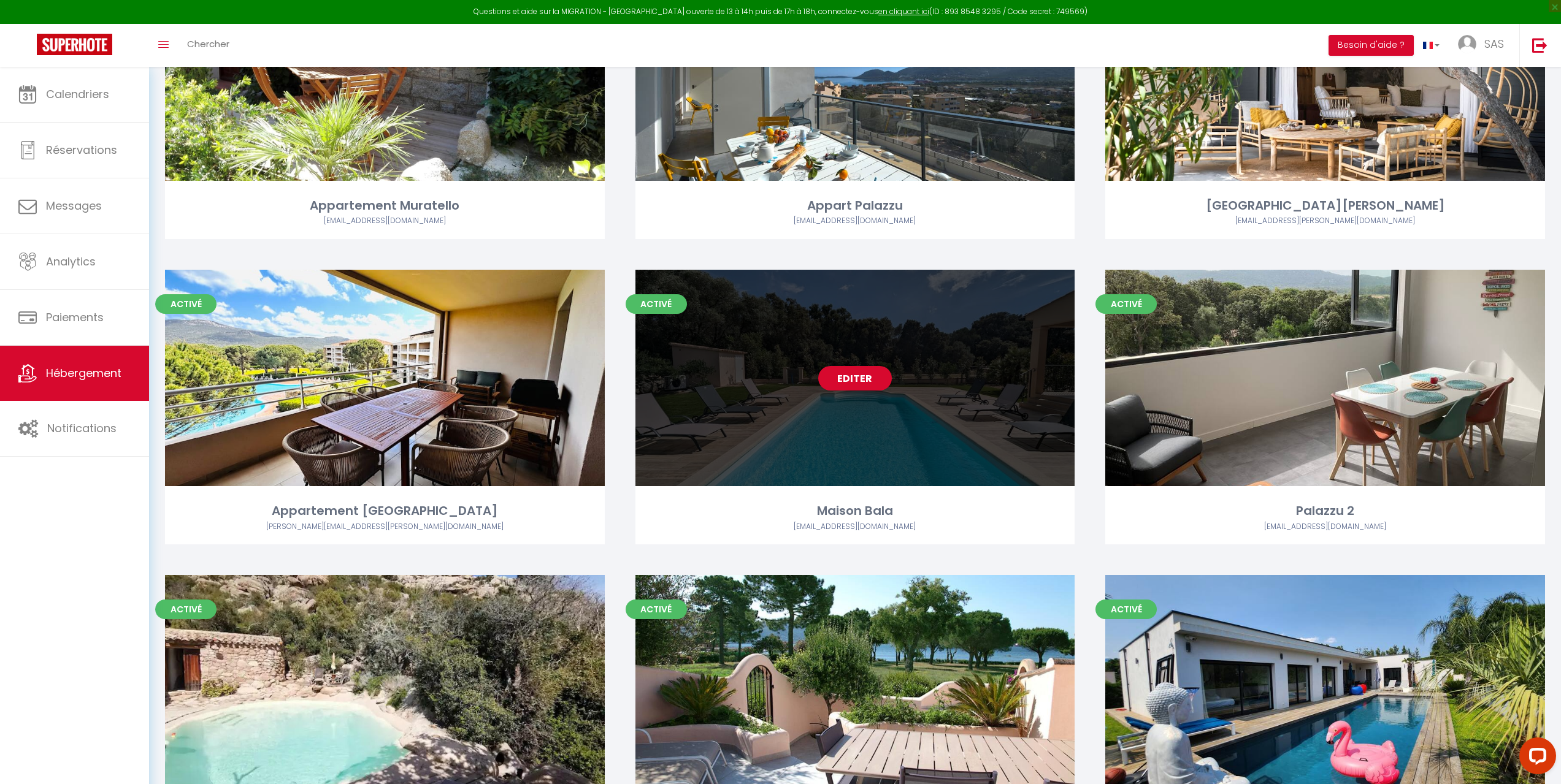
click at [810, 447] on div "Editer" at bounding box center [855, 377] width 440 height 216
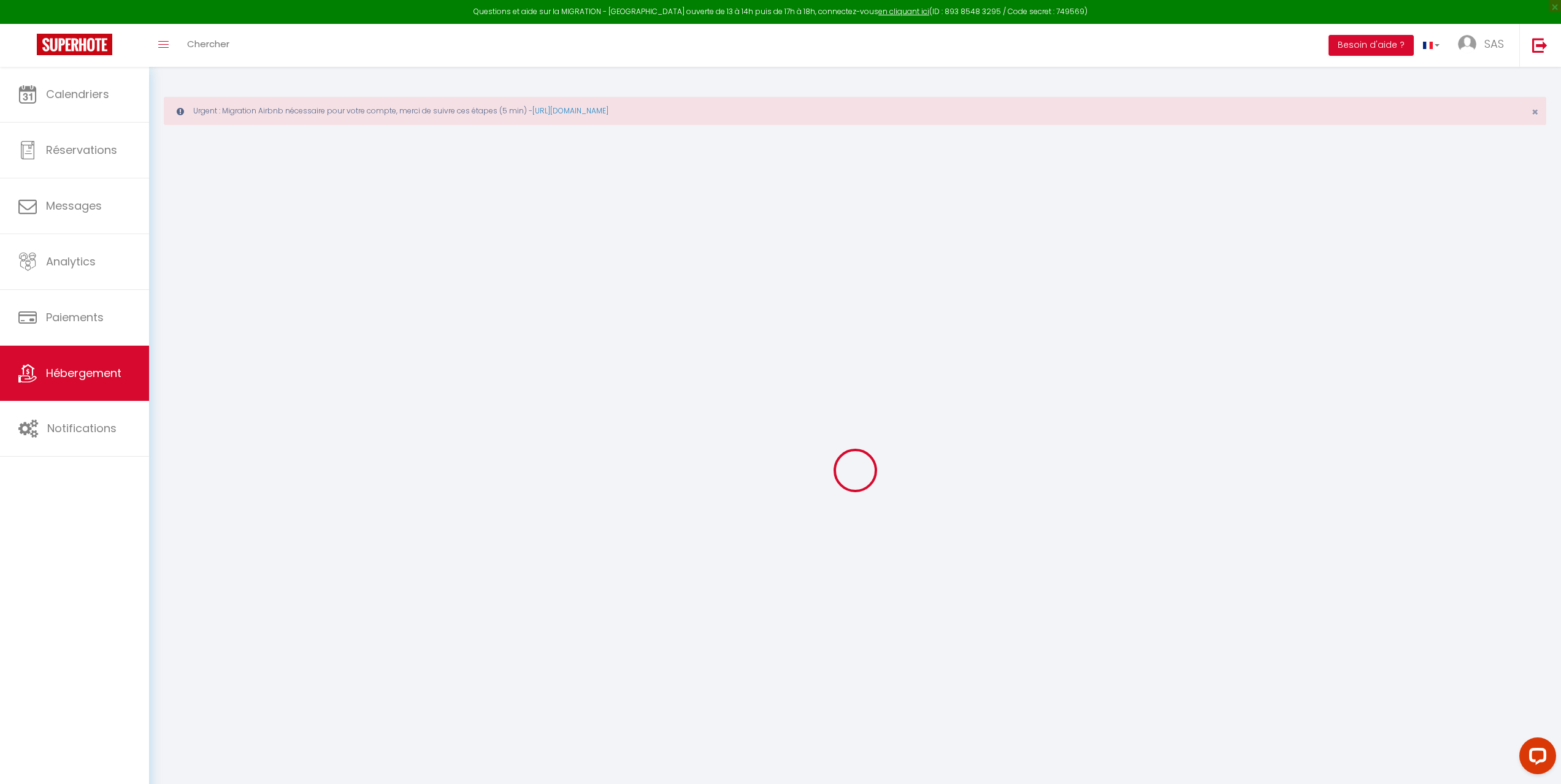
select select
checkbox input "false"
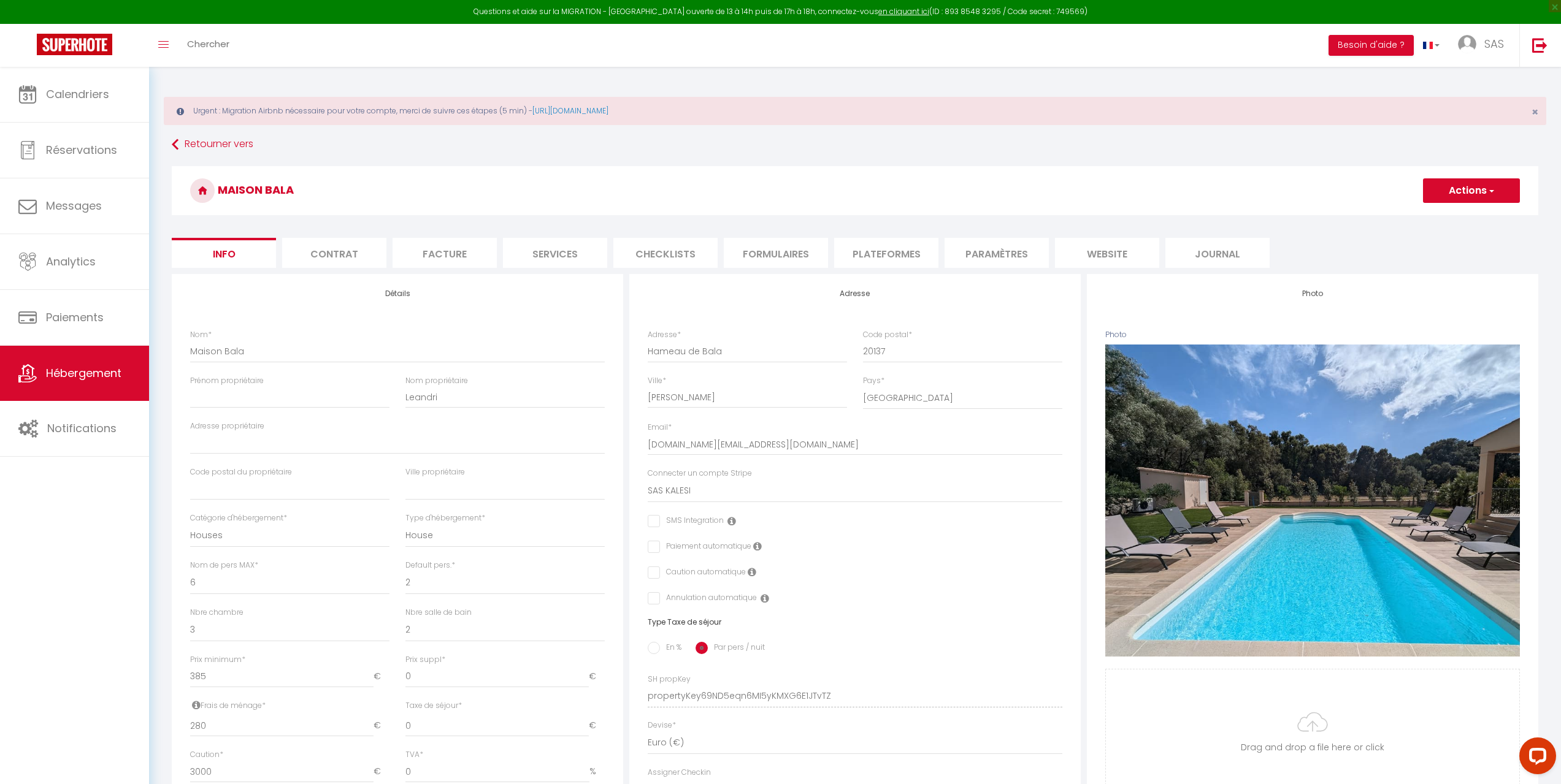
click at [901, 258] on li "Plateformes" at bounding box center [886, 253] width 104 height 30
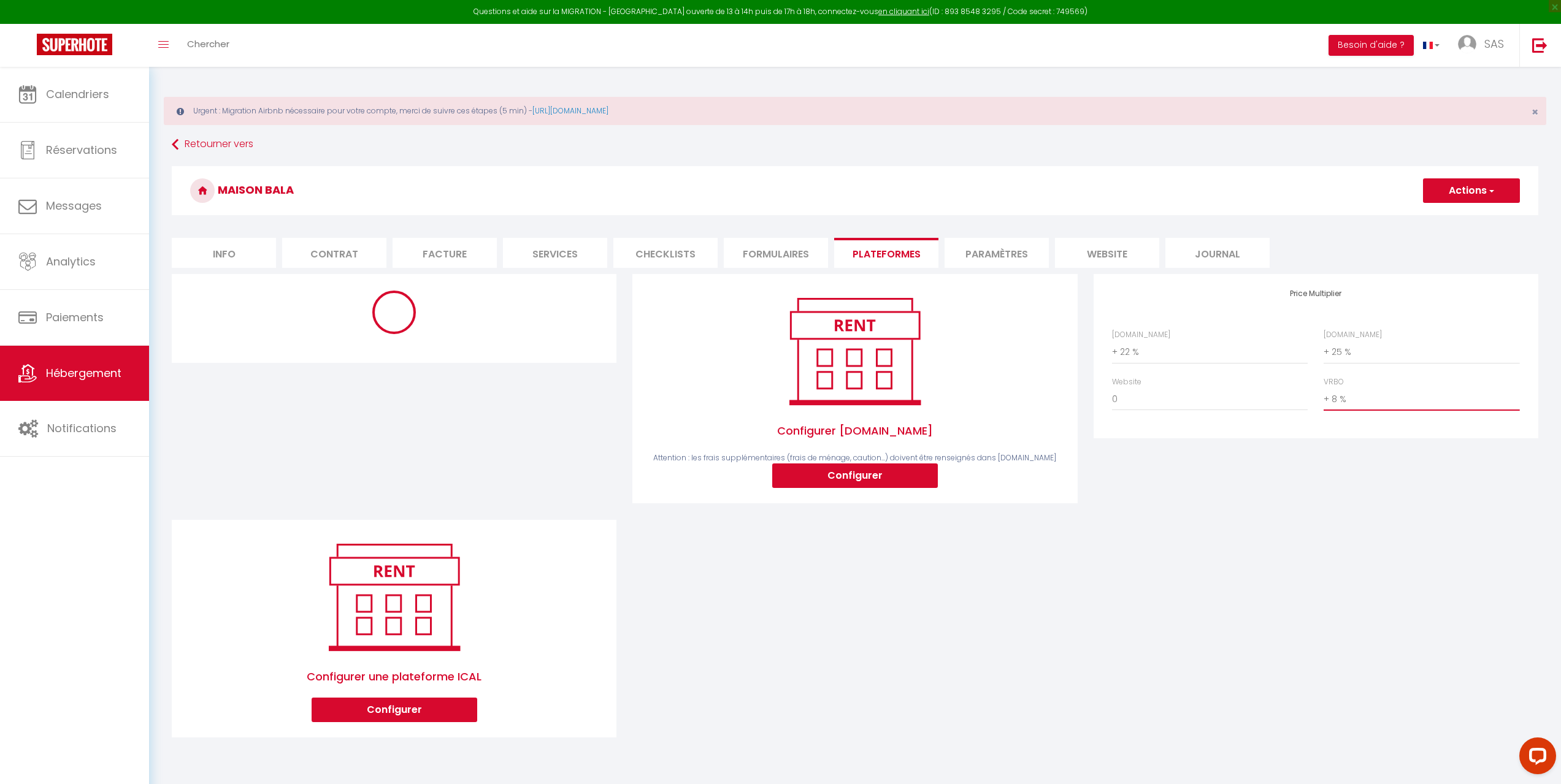
click at [1344, 395] on select "0 + 1 % + 2 % + 3 % + 4 % + 5 % + 6 % + 7 % + 8 % + 9 %" at bounding box center [1421, 399] width 195 height 23
select select "+ 25 %"
click at [1323, 388] on select "0 + 1 % + 2 % + 3 % + 4 % + 5 % + 6 % + 7 % + 8 % + 9 %" at bounding box center [1421, 399] width 195 height 23
click at [1476, 185] on button "Actions" at bounding box center [1471, 191] width 97 height 25
click at [1469, 215] on link "Enregistrer" at bounding box center [1470, 218] width 97 height 16
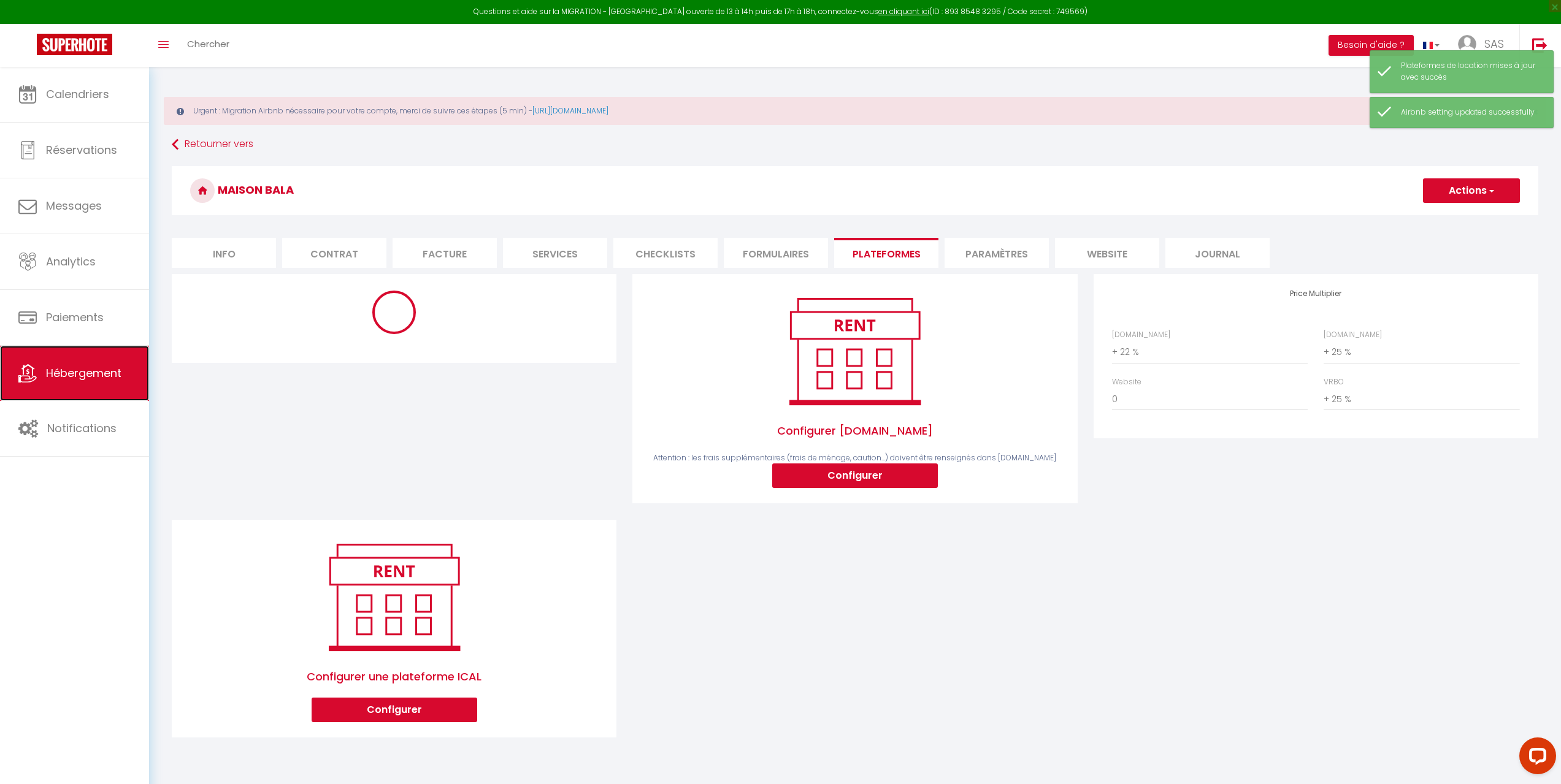
click at [81, 372] on span "Hébergement" at bounding box center [84, 372] width 76 height 15
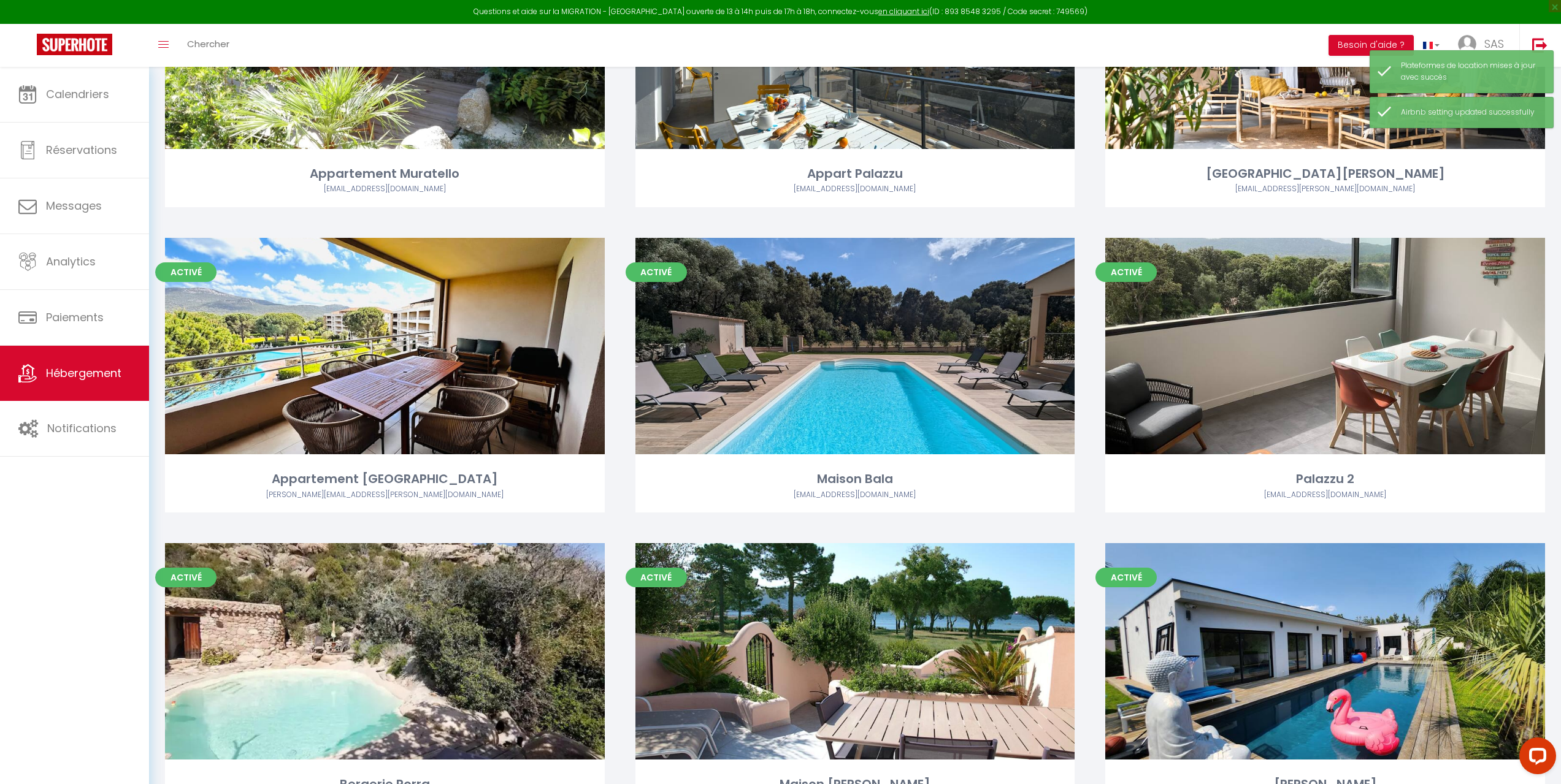
scroll to position [306, 0]
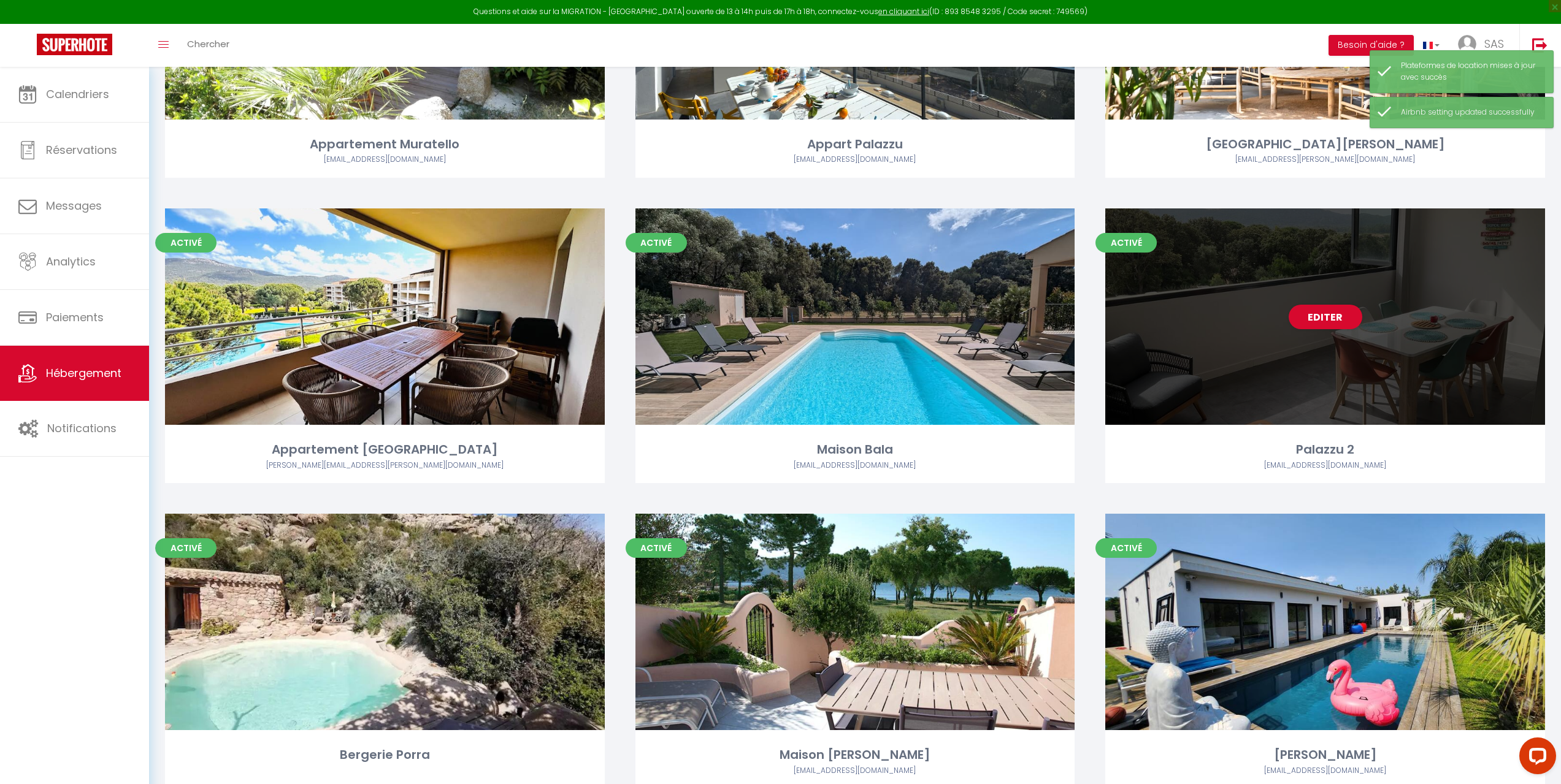
click at [1200, 365] on div "Editer" at bounding box center [1324, 316] width 440 height 216
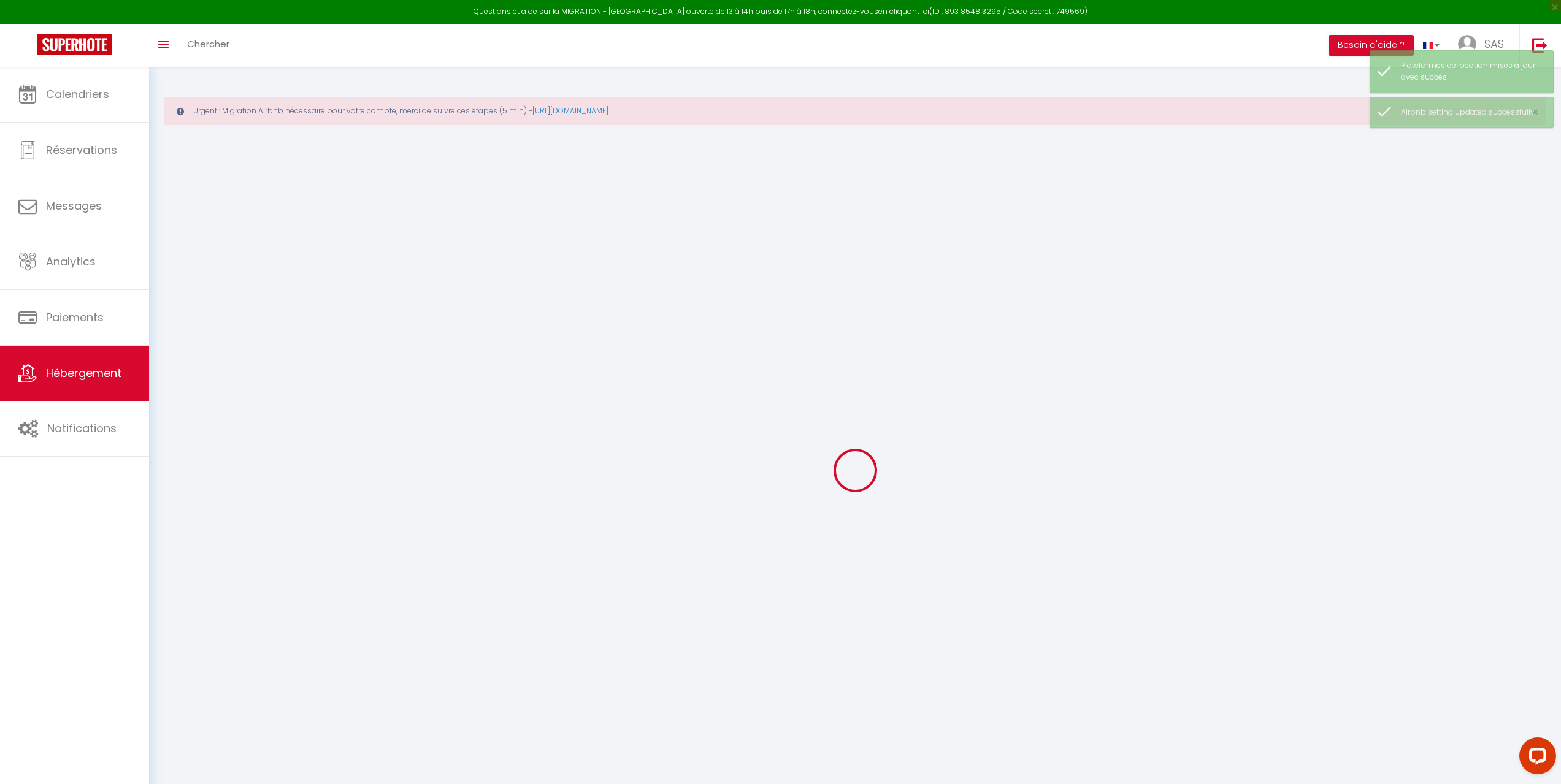
select select
checkbox input "false"
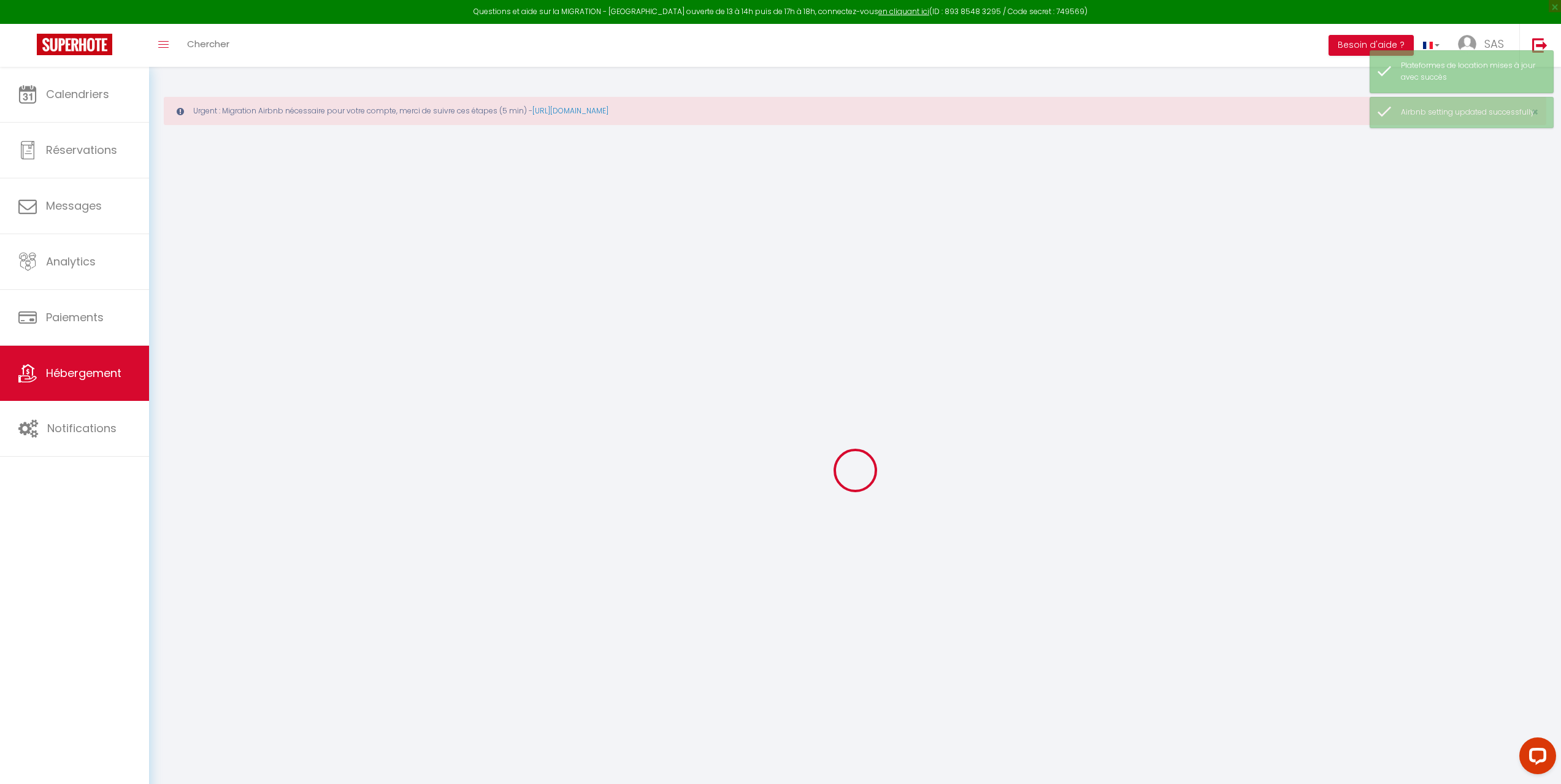
checkbox input "false"
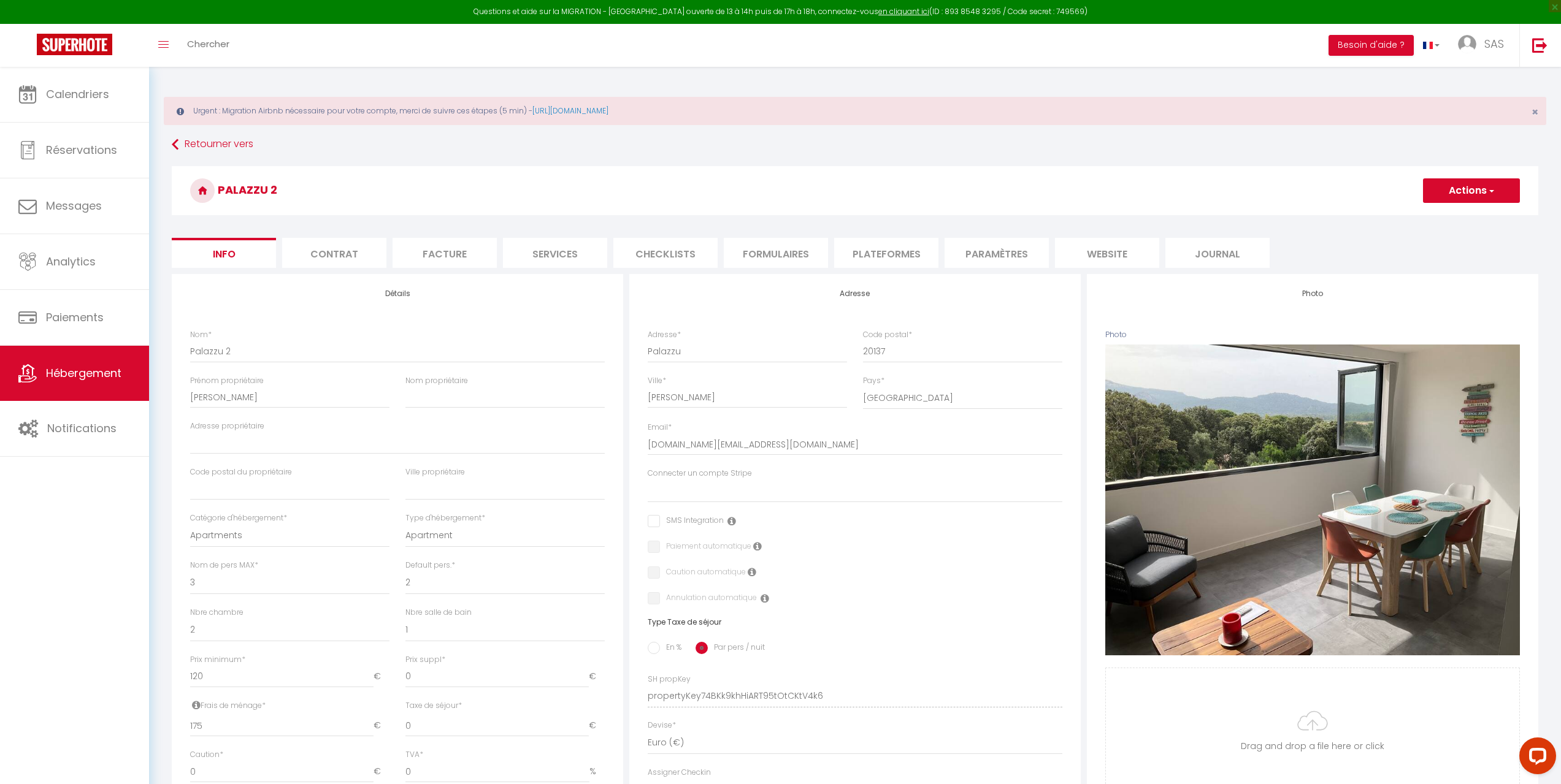
click at [879, 259] on li "Plateformes" at bounding box center [886, 253] width 104 height 30
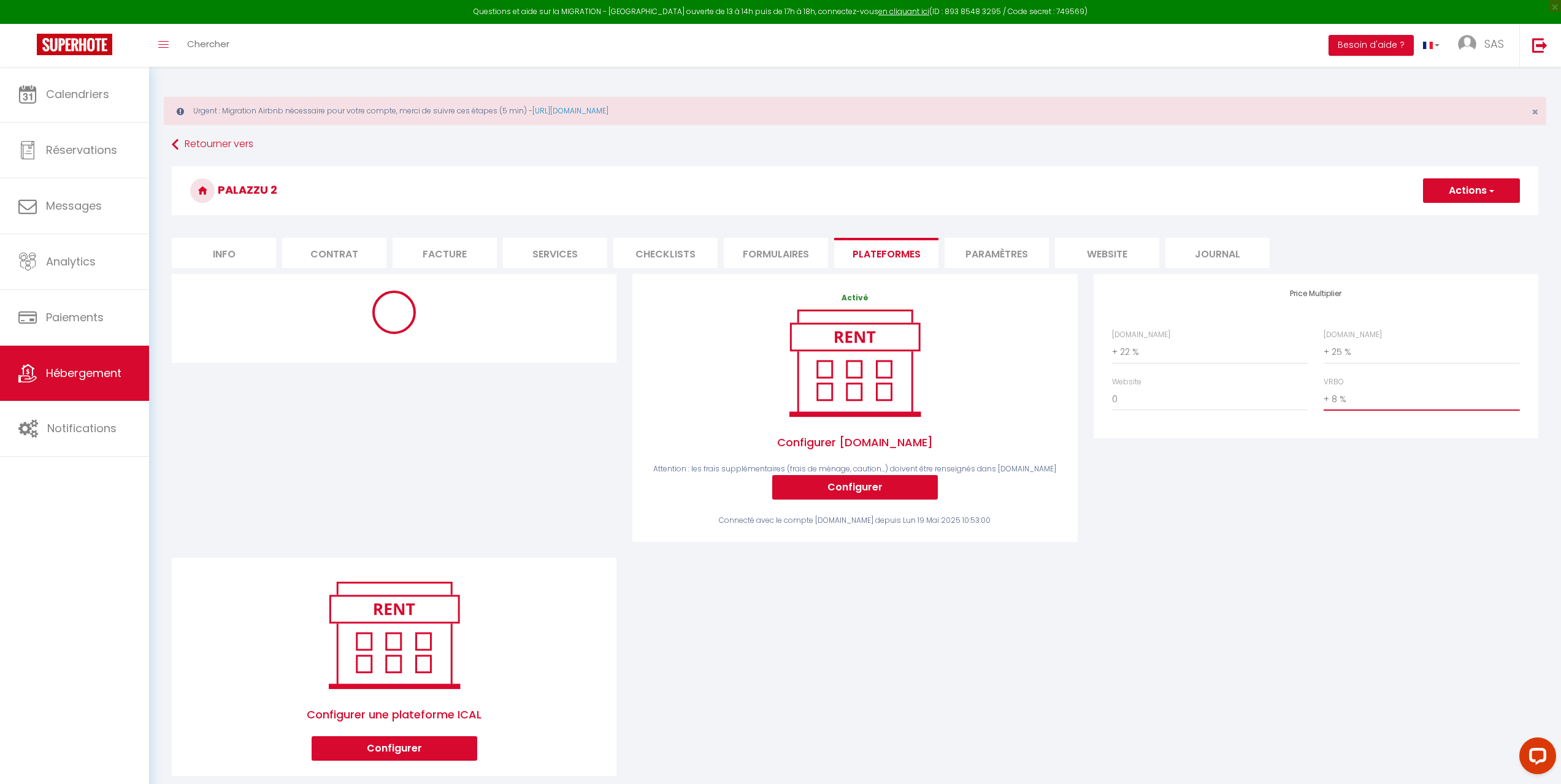
click at [1370, 401] on select "0 + 1 % + 2 % + 3 % + 4 % + 5 % + 6 % + 7 % + 8 % + 9 %" at bounding box center [1421, 399] width 195 height 23
select select "+ 25 %"
click at [1323, 388] on select "0 + 1 % + 2 % + 3 % + 4 % + 5 % + 6 % + 7 % + 8 % + 9 %" at bounding box center [1421, 399] width 195 height 23
click at [1465, 197] on button "Actions" at bounding box center [1471, 191] width 97 height 25
click at [1455, 217] on link "Enregistrer" at bounding box center [1470, 218] width 97 height 16
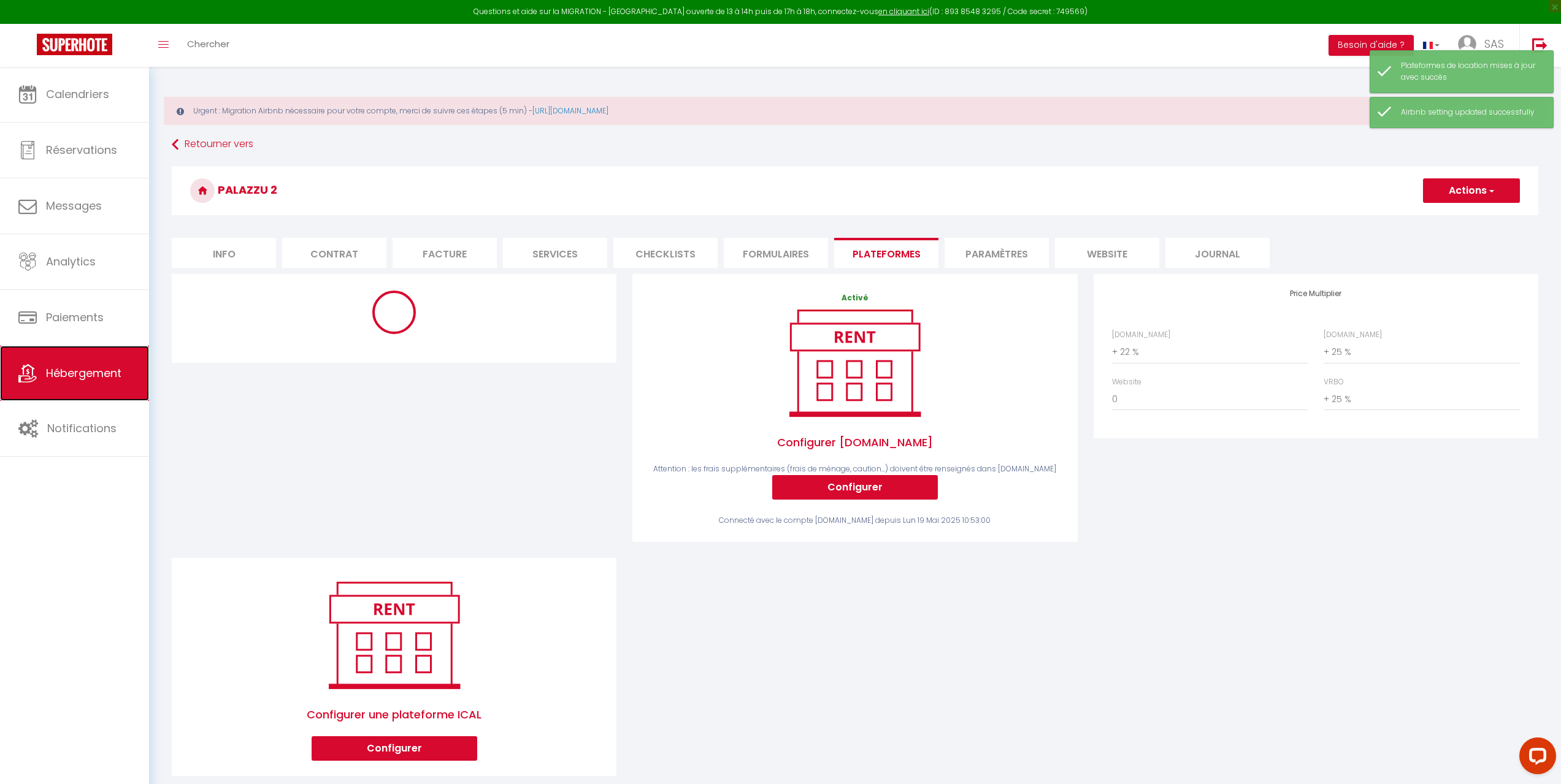
click at [80, 379] on span "Hébergement" at bounding box center [84, 372] width 76 height 15
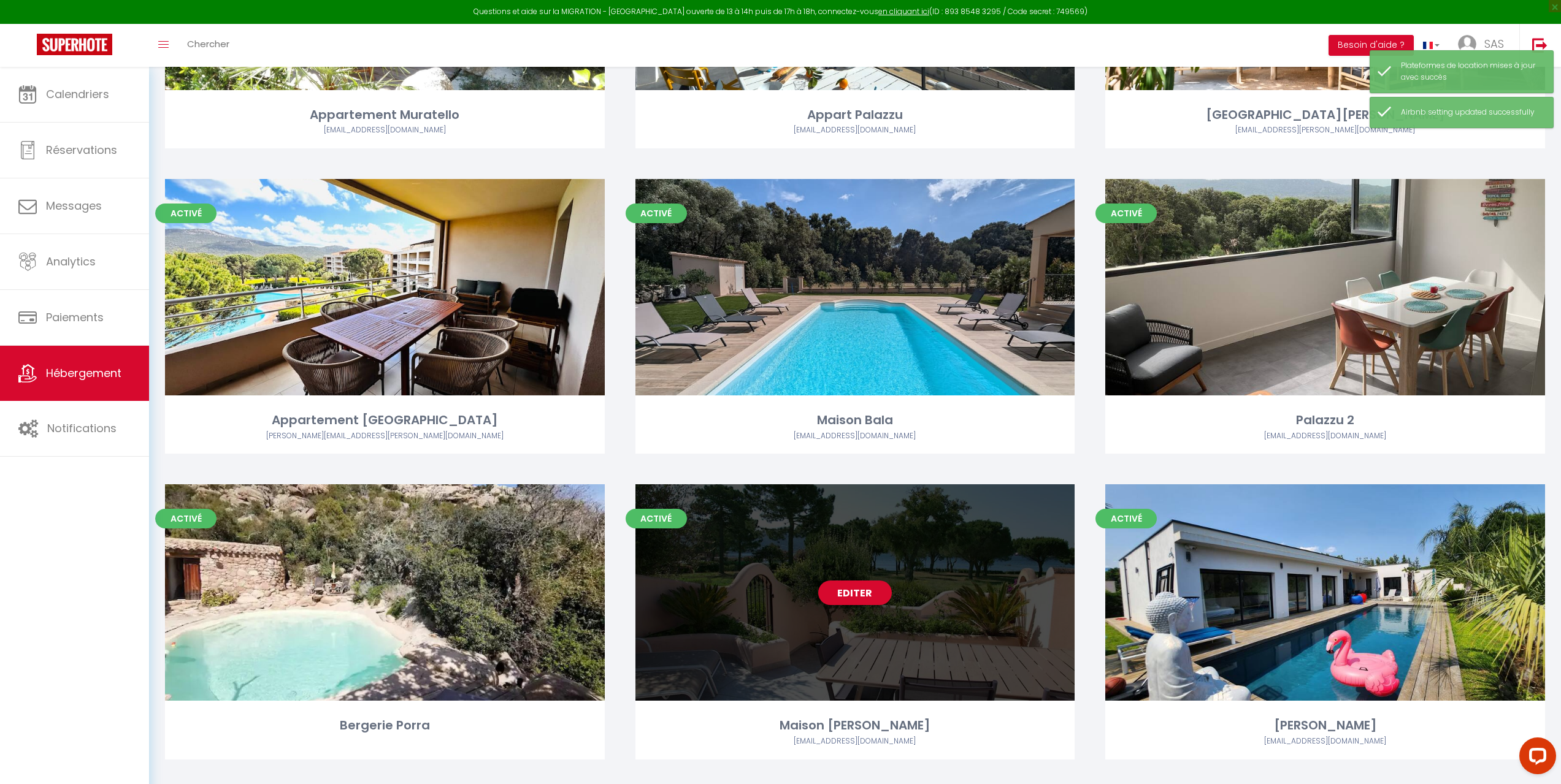
scroll to position [490, 0]
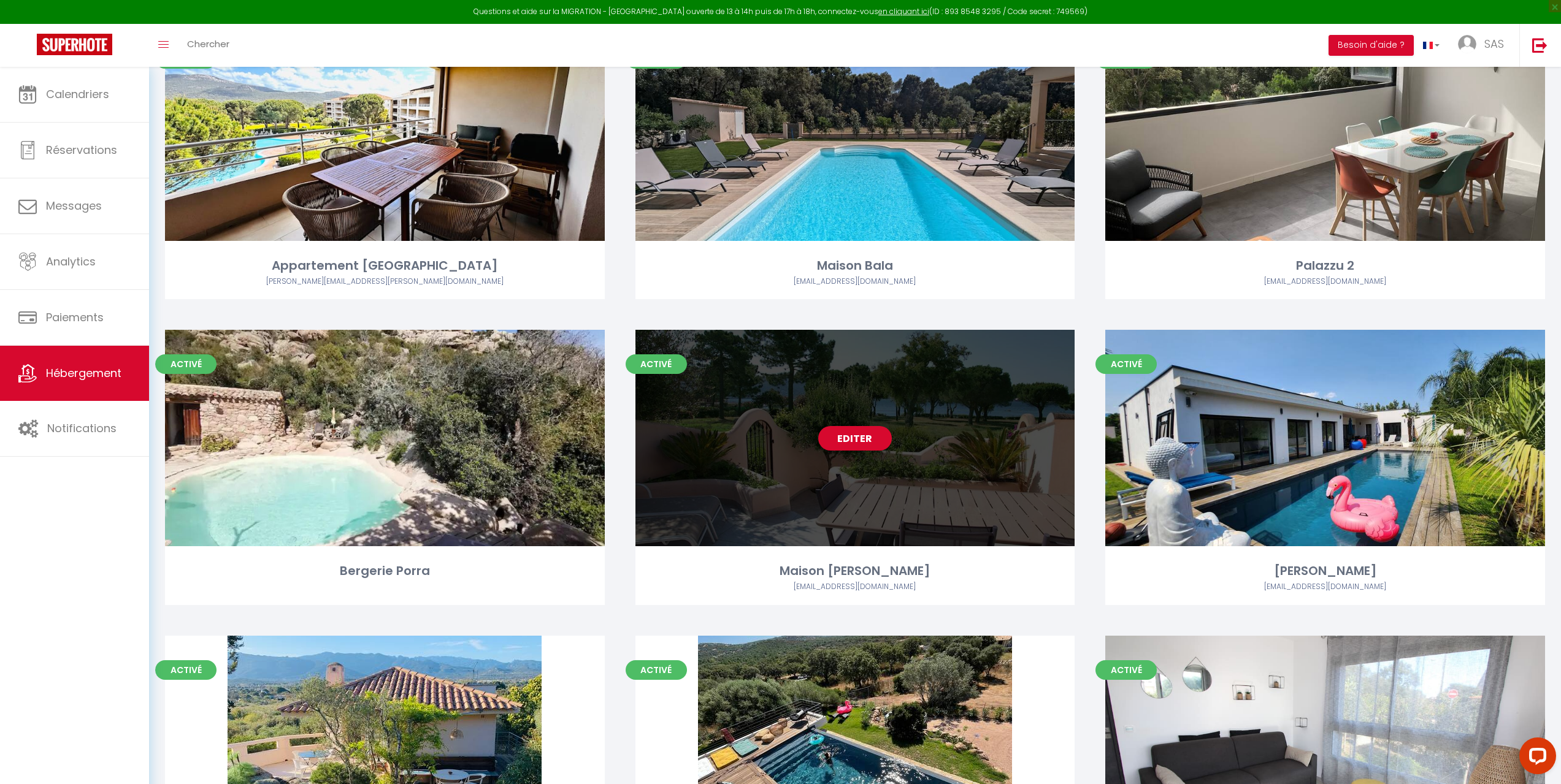
click at [748, 471] on div "Editer" at bounding box center [855, 438] width 440 height 216
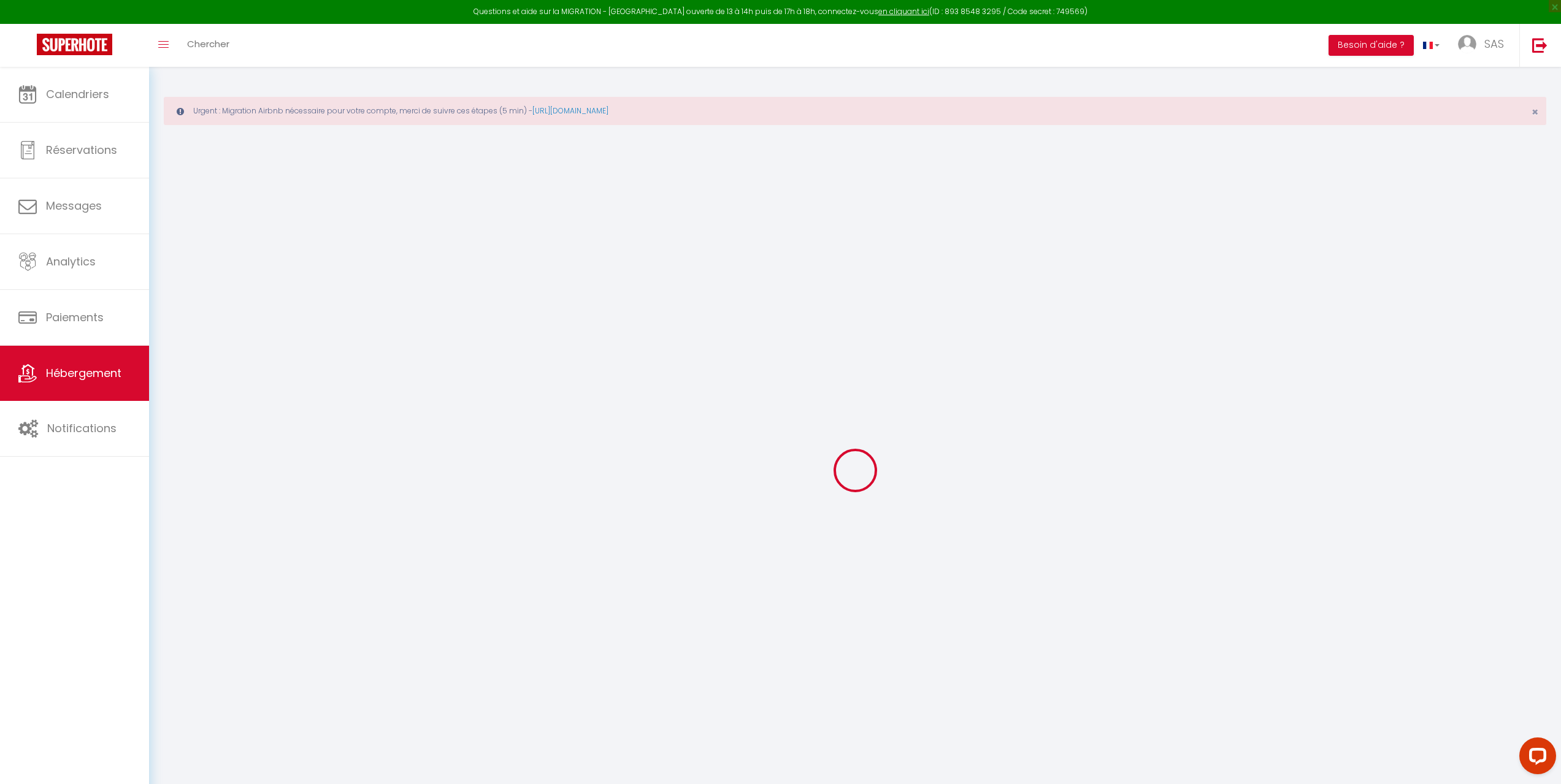
checkbox input "false"
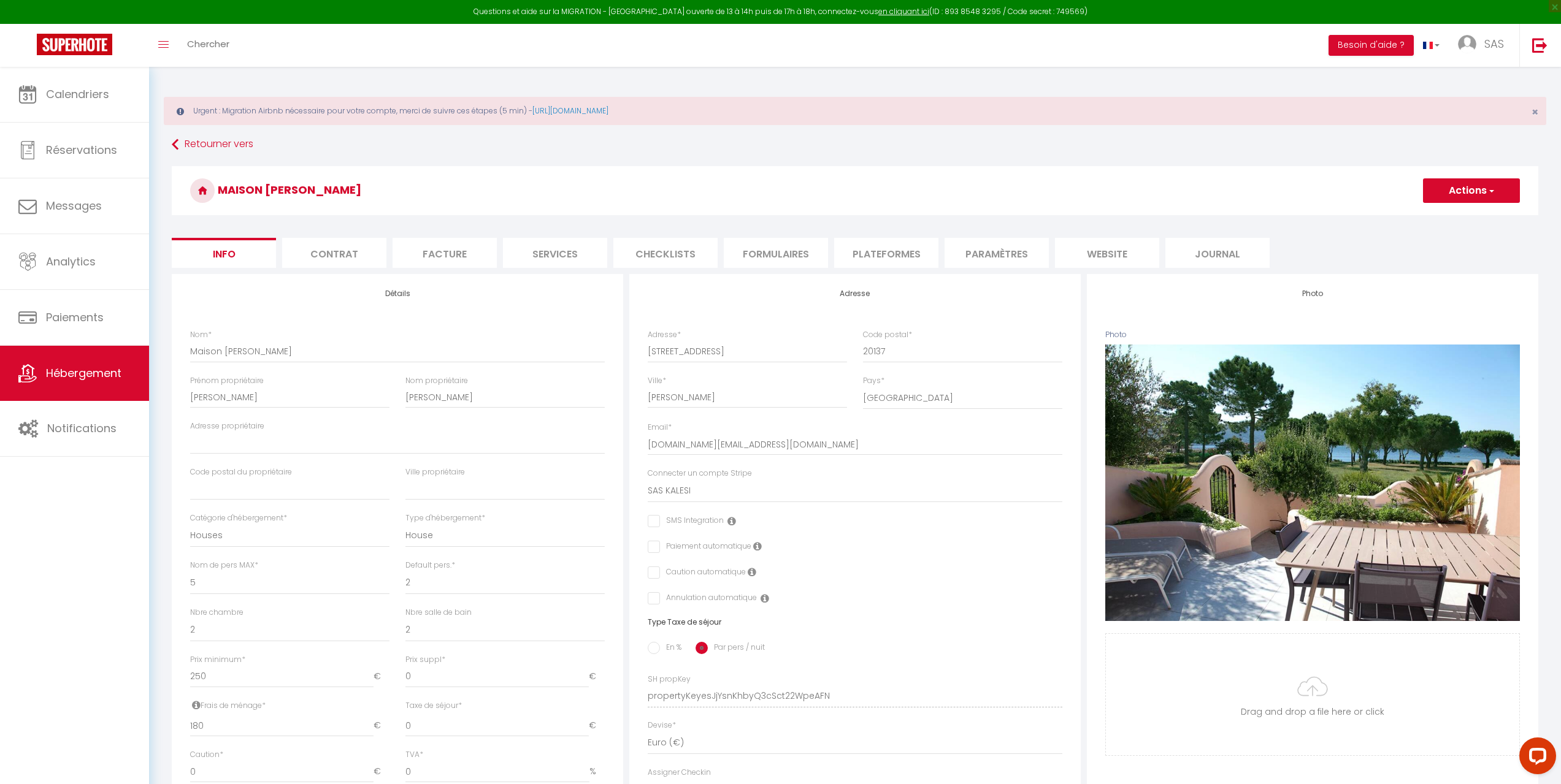
click at [995, 250] on li "Paramètres" at bounding box center [996, 253] width 104 height 30
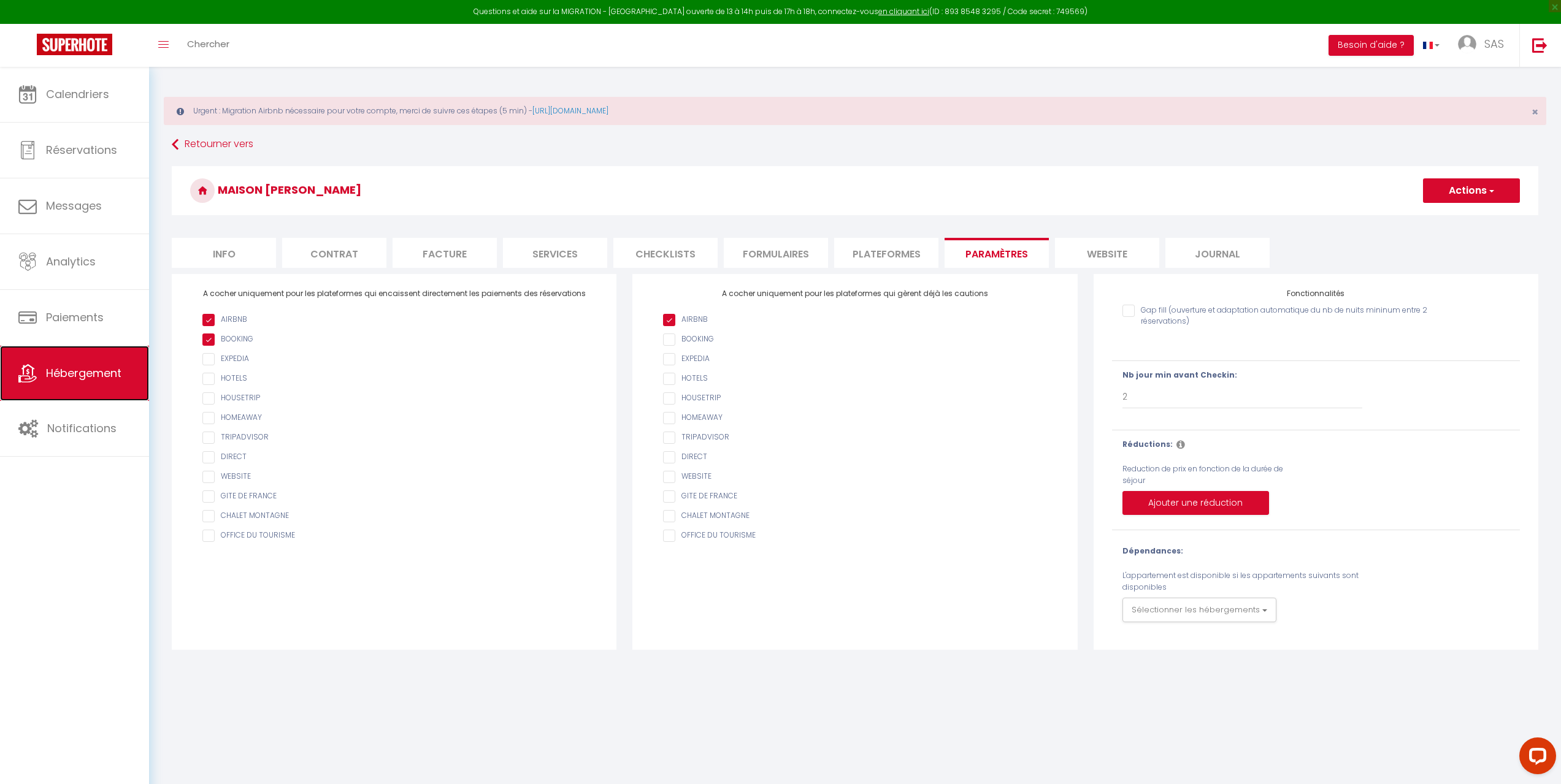
click at [113, 365] on span "Hébergement" at bounding box center [84, 372] width 76 height 15
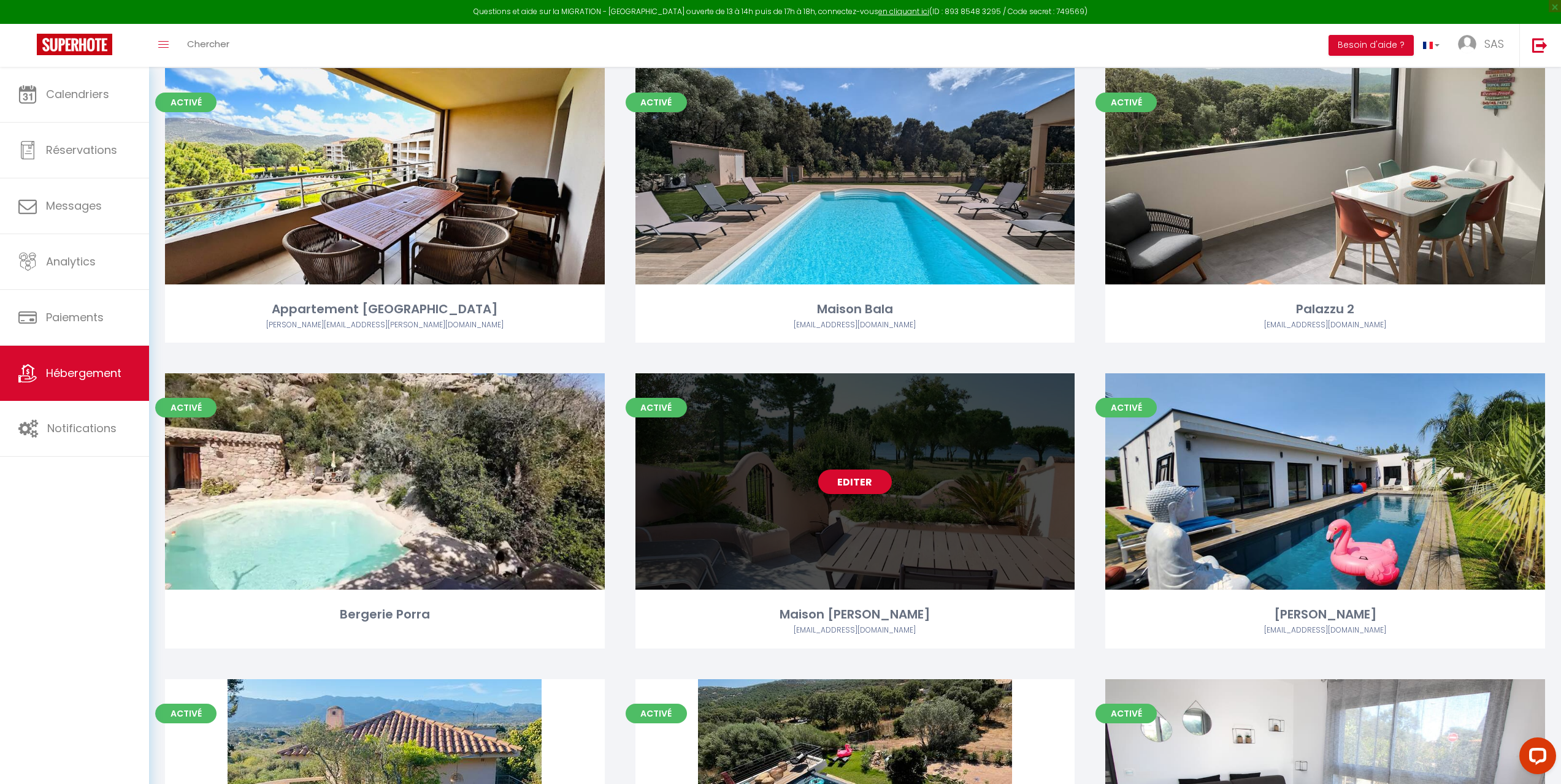
scroll to position [490, 0]
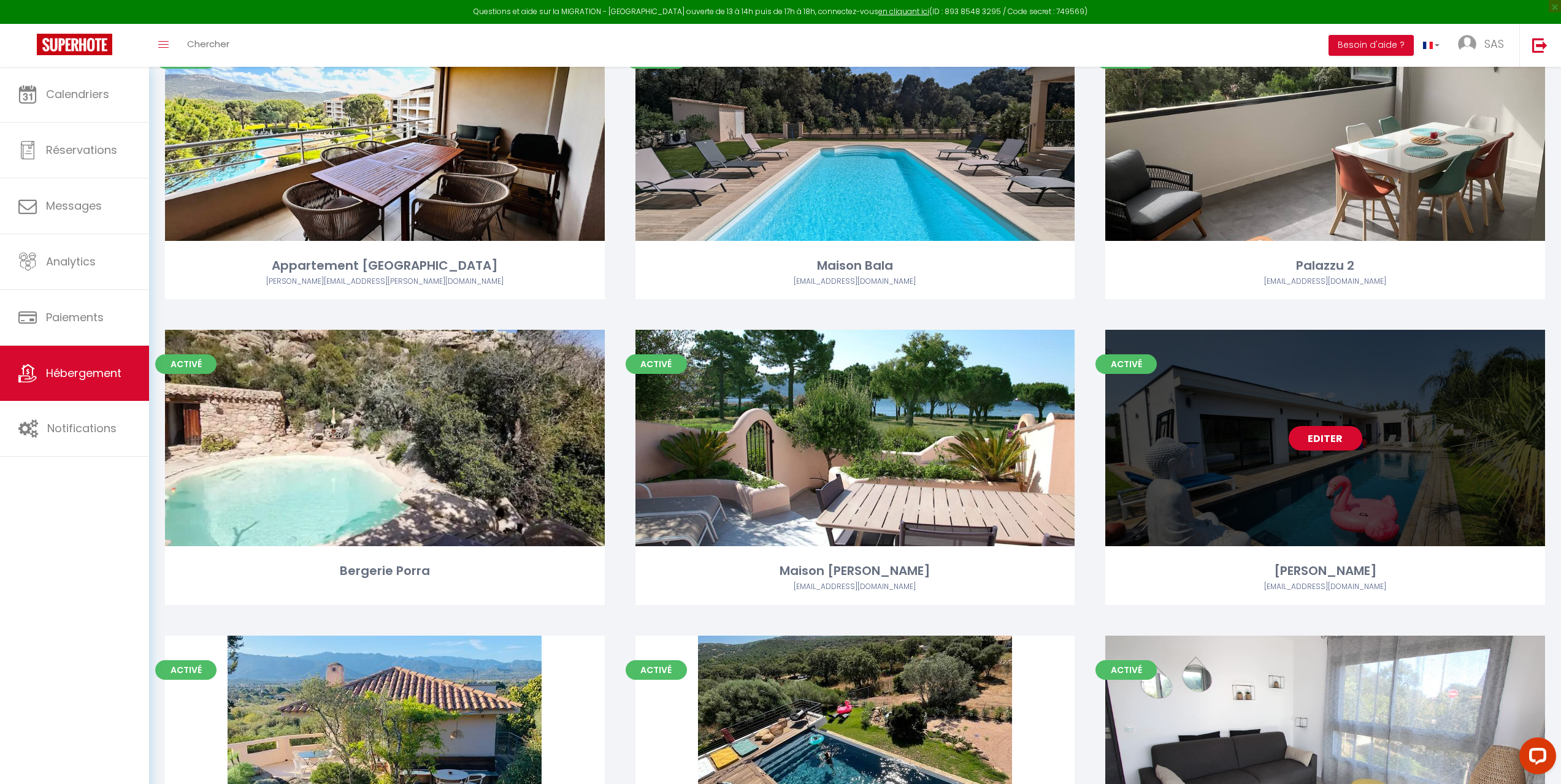
click at [1304, 500] on div "Editer" at bounding box center [1324, 438] width 440 height 216
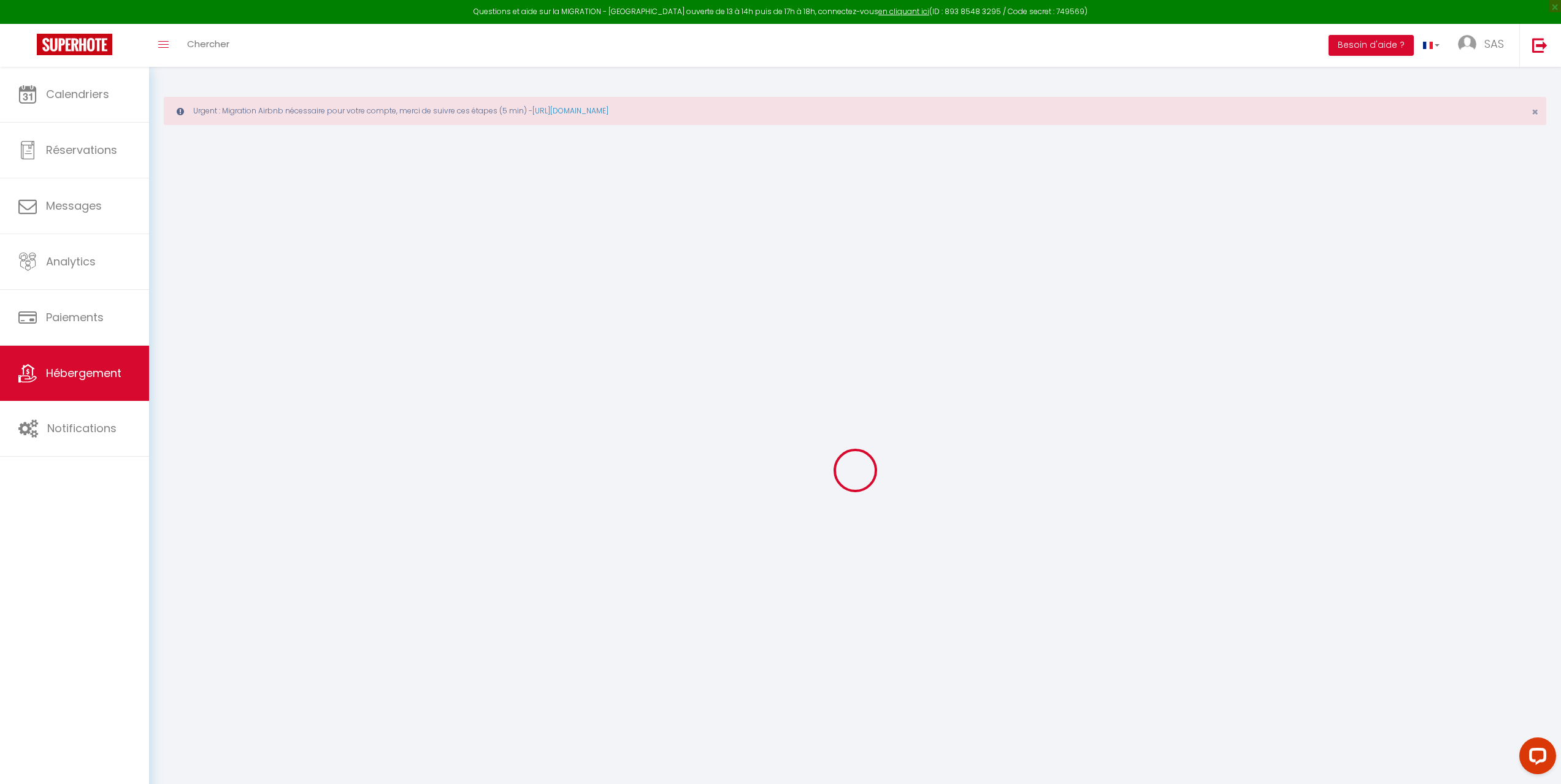
select select
checkbox input "false"
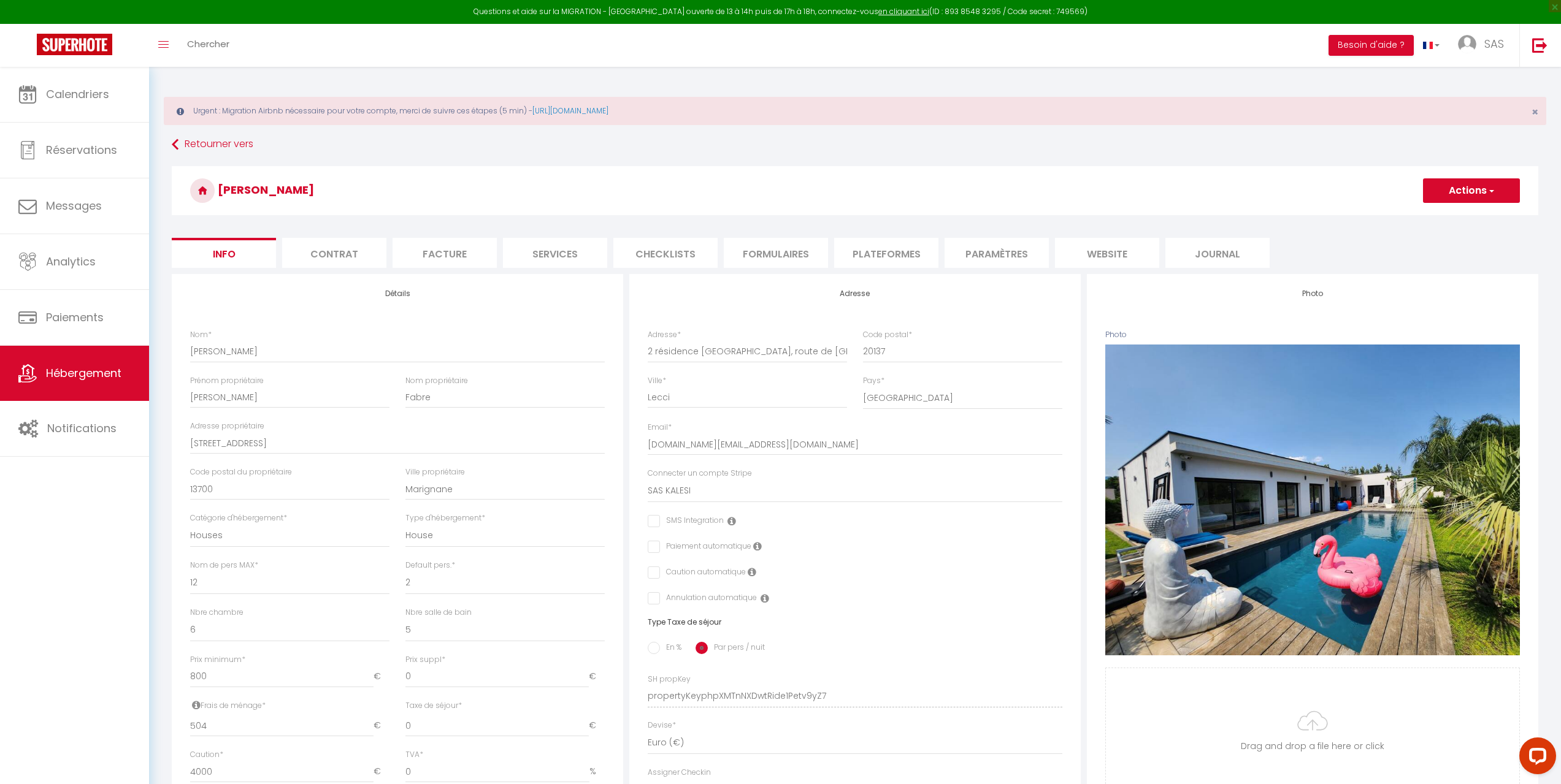
select select
checkbox input "false"
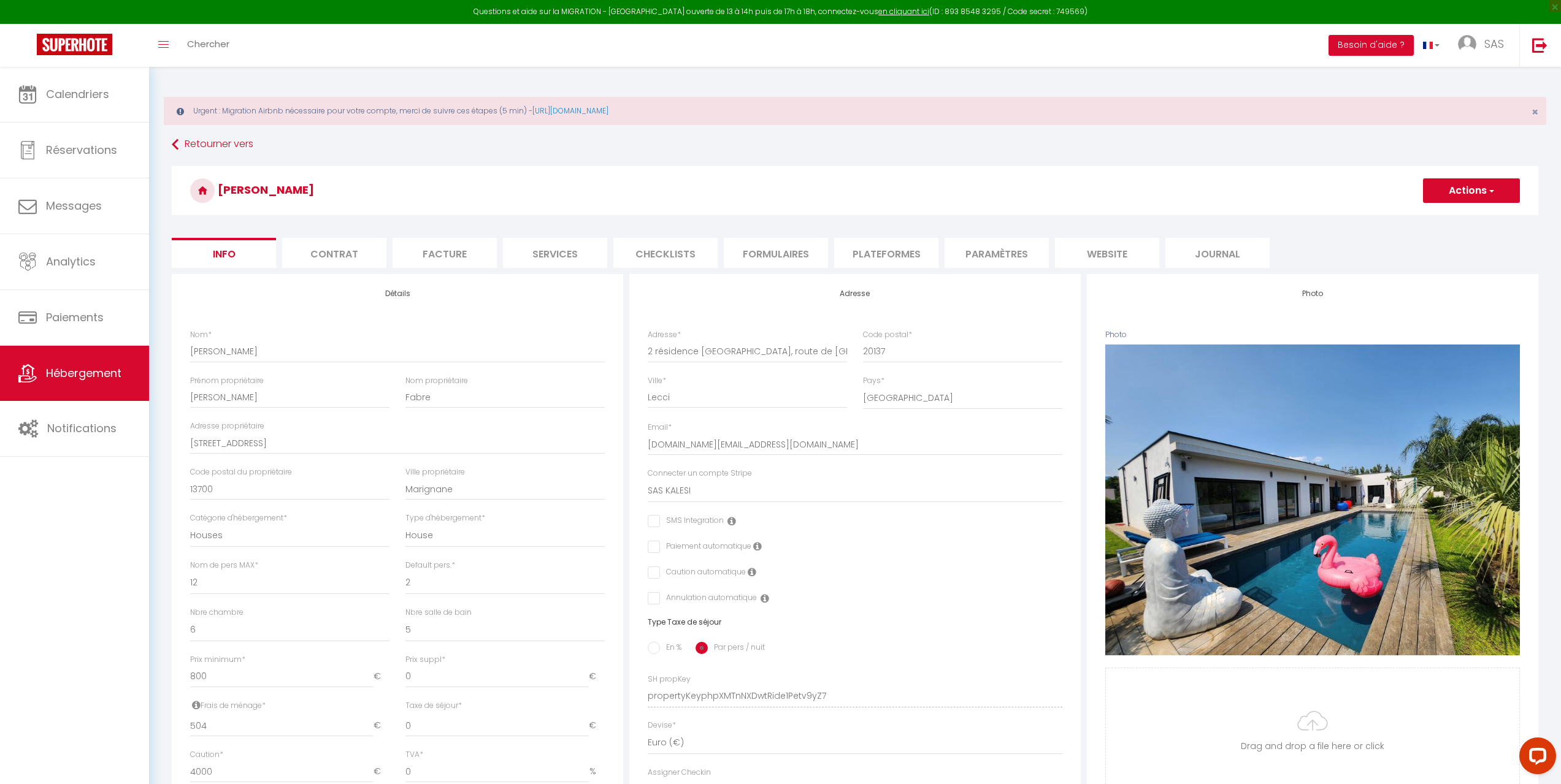
click at [893, 258] on li "Plateformes" at bounding box center [886, 253] width 104 height 30
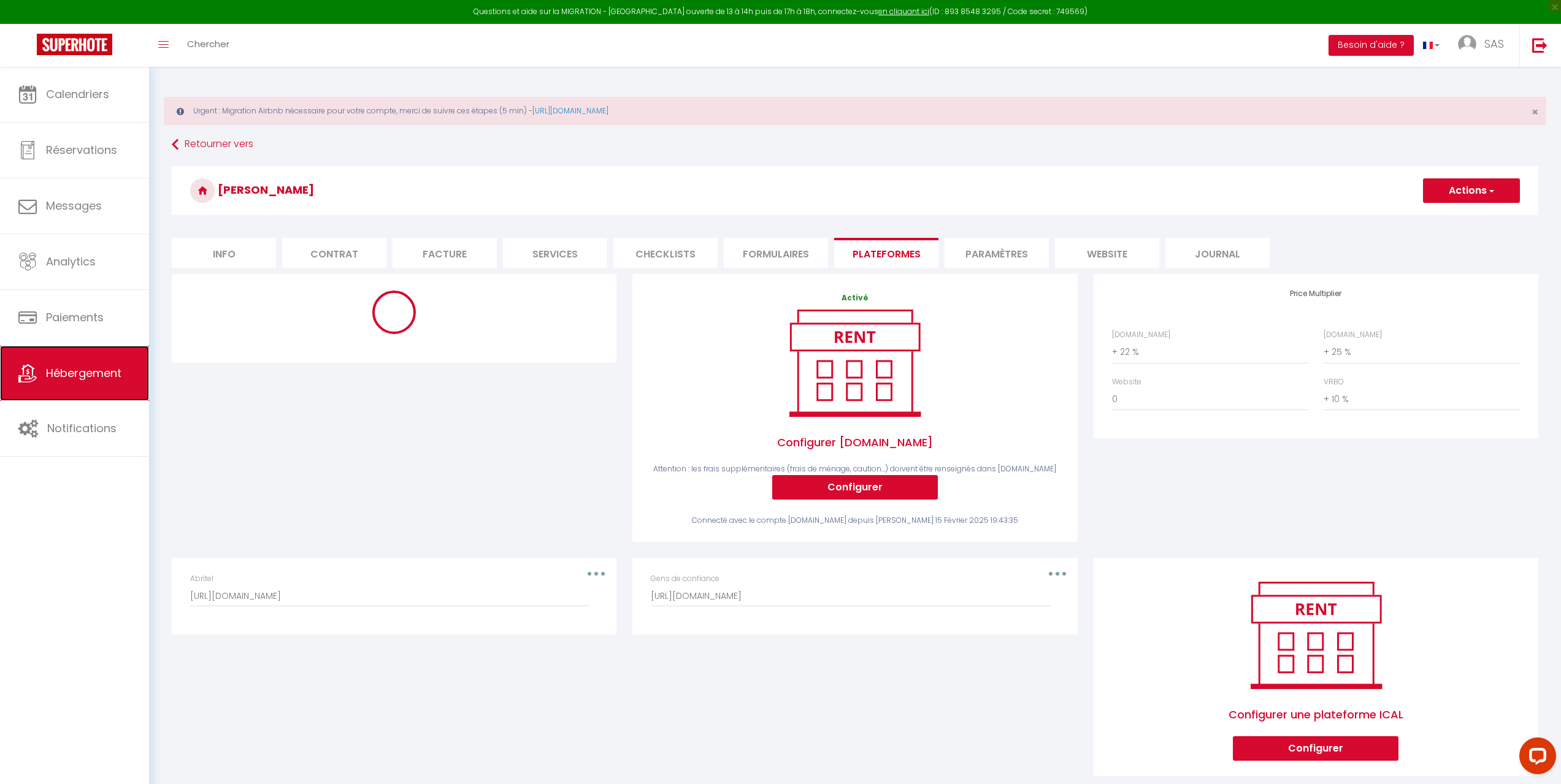
click at [91, 368] on span "Hébergement" at bounding box center [84, 372] width 76 height 15
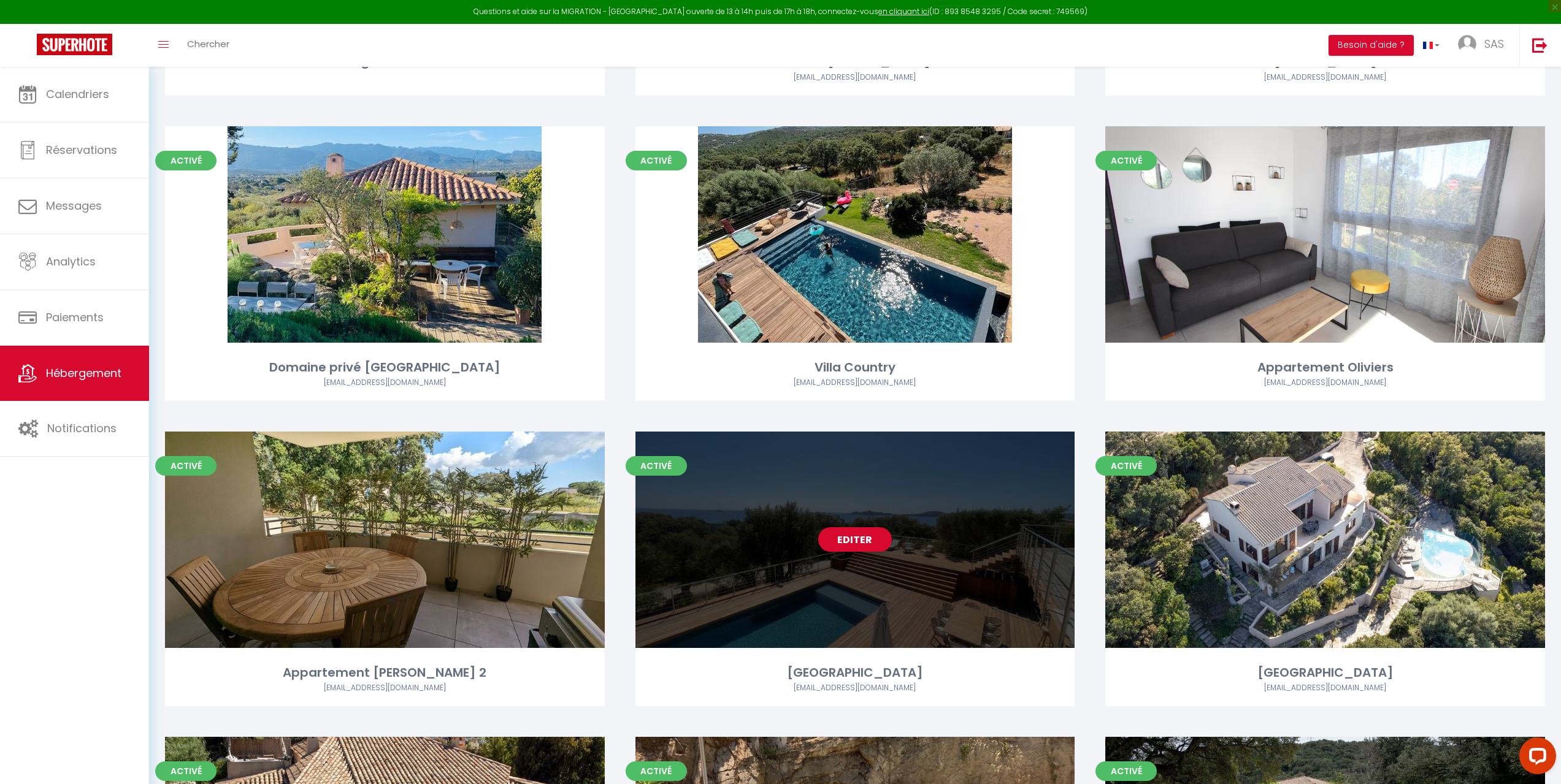
scroll to position [1042, 0]
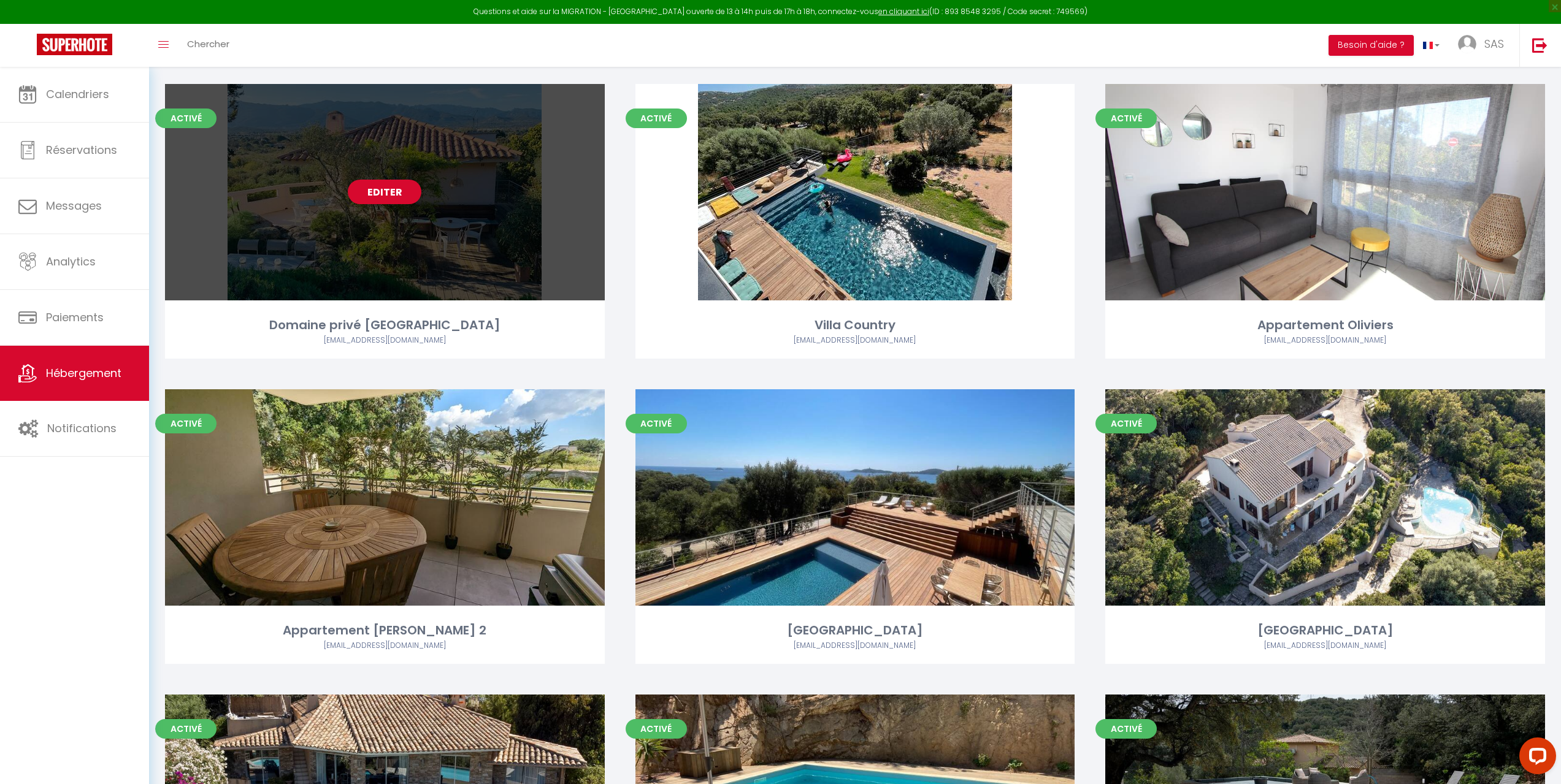
click at [526, 264] on div "Editer" at bounding box center [384, 191] width 440 height 216
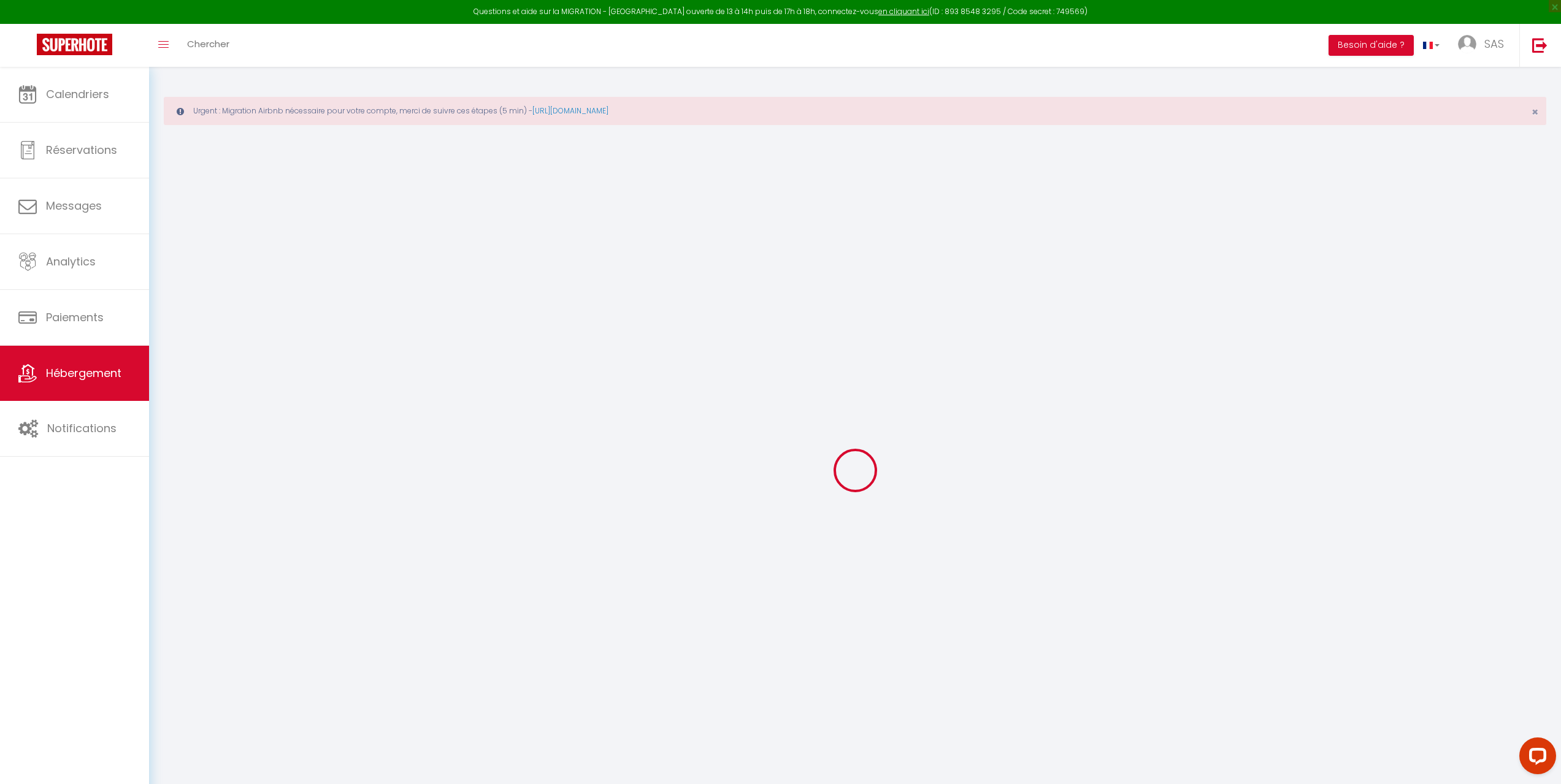
select select
checkbox input "false"
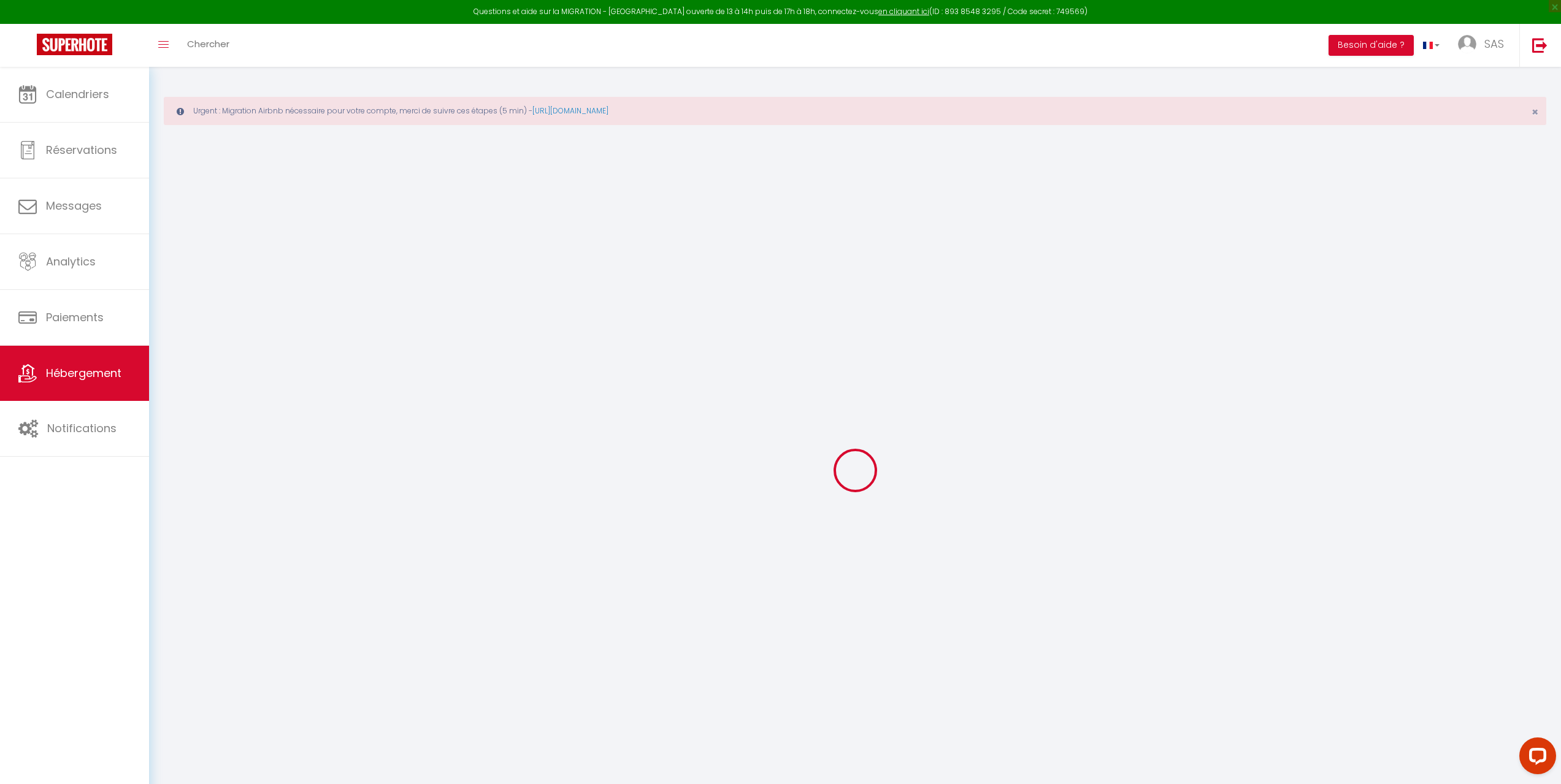
checkbox input "false"
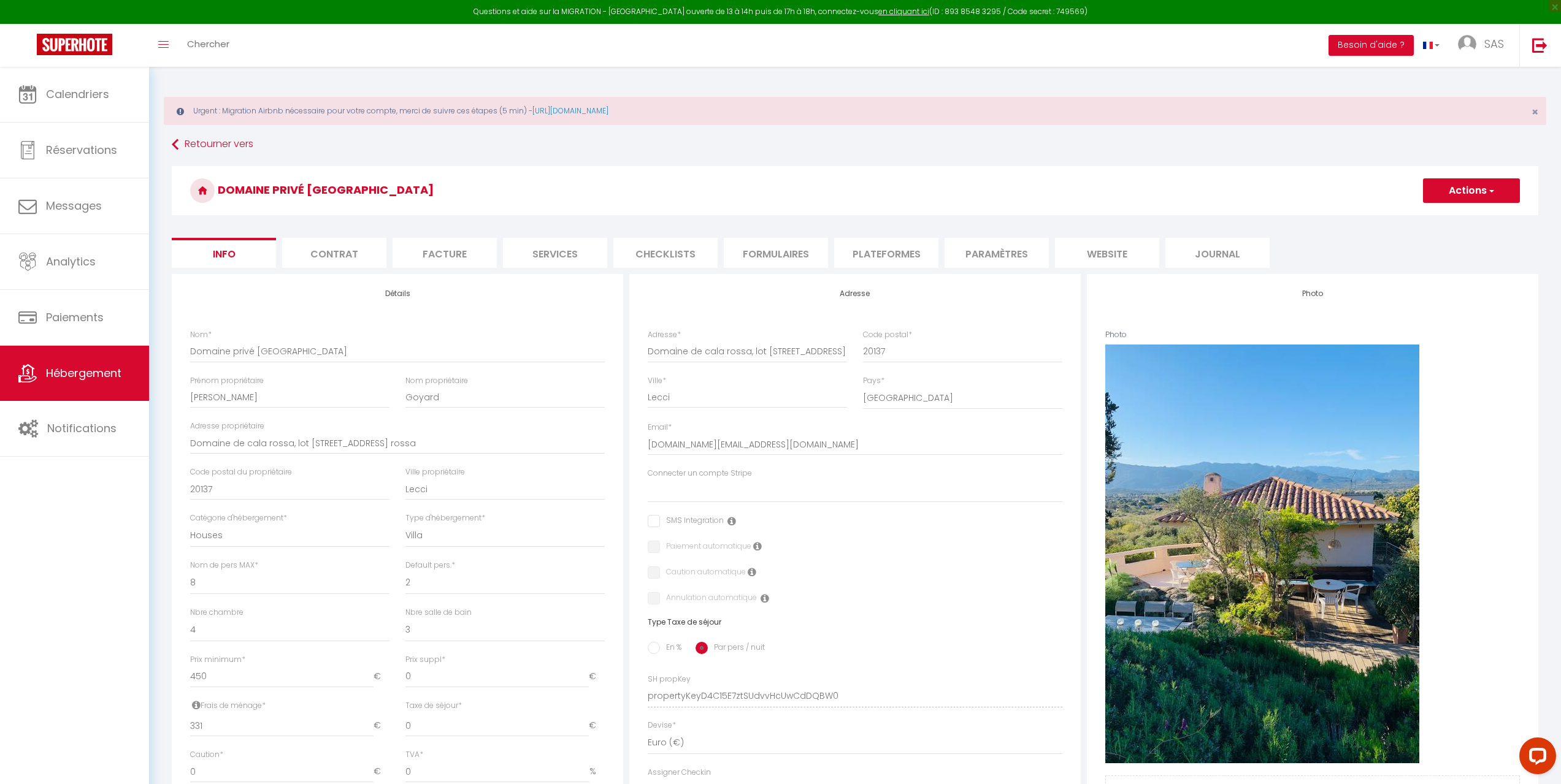
click at [875, 260] on li "Plateformes" at bounding box center [886, 253] width 104 height 30
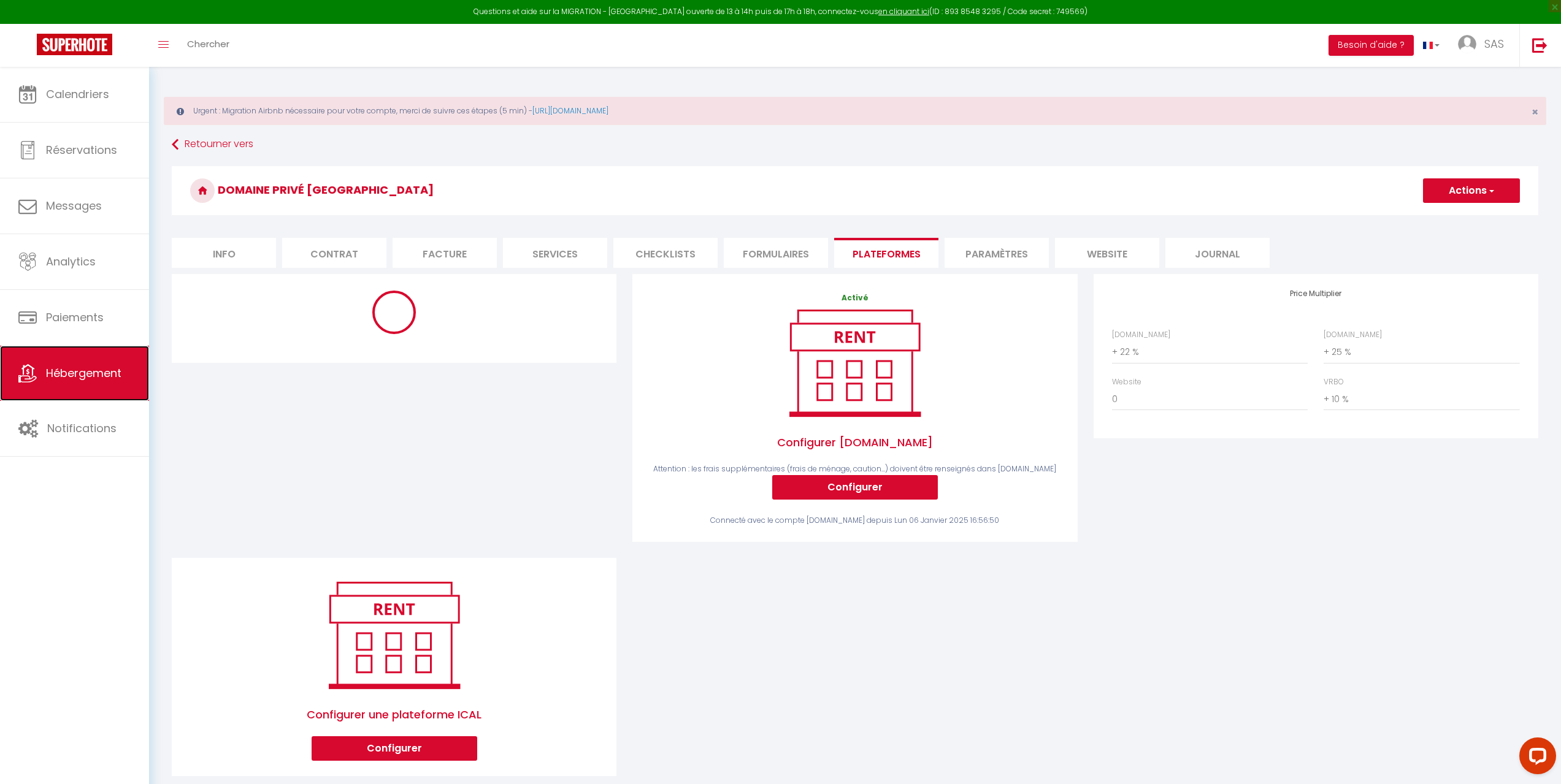
click at [75, 384] on link "Hébergement" at bounding box center [74, 373] width 149 height 55
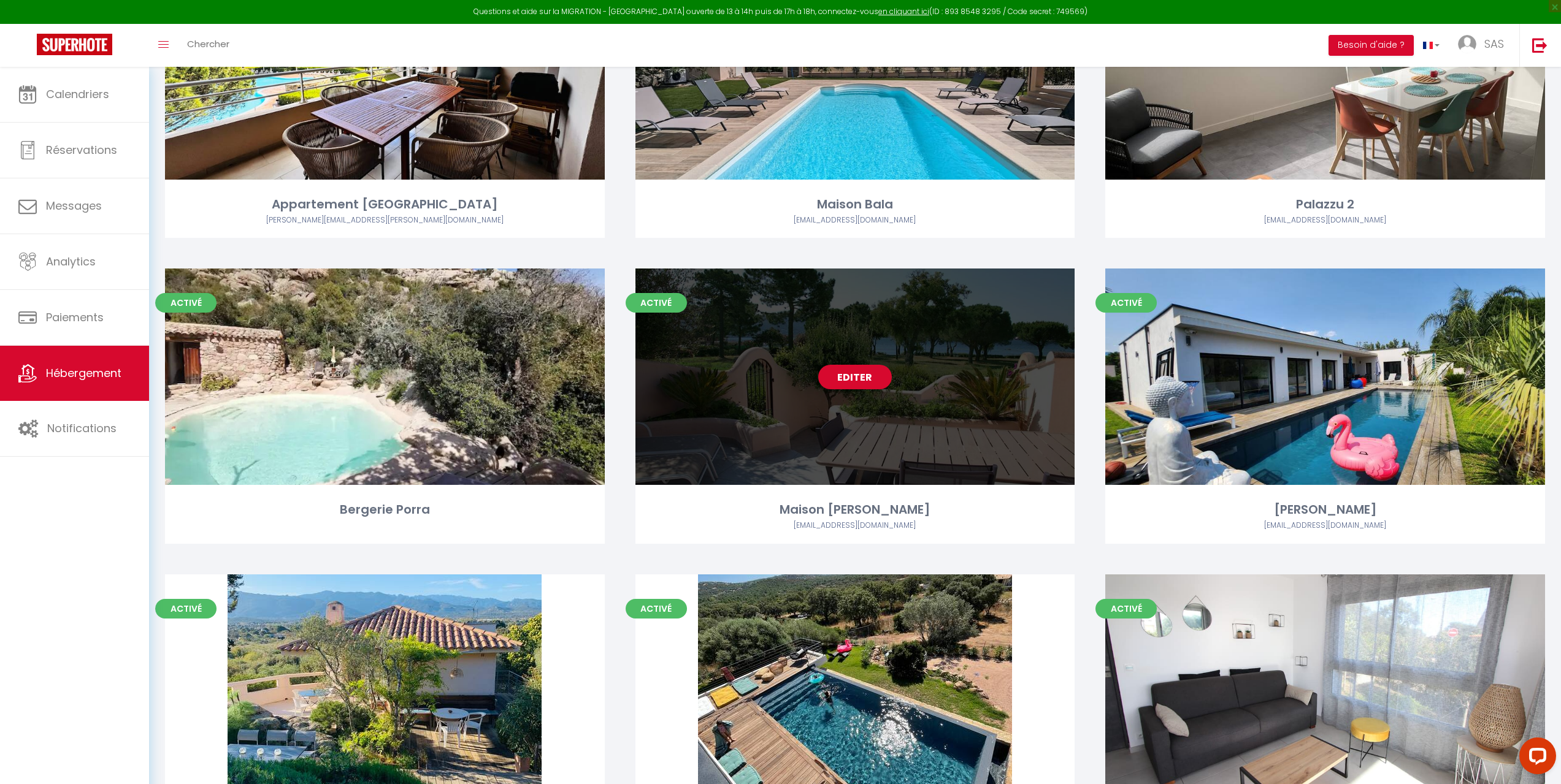
scroll to position [797, 0]
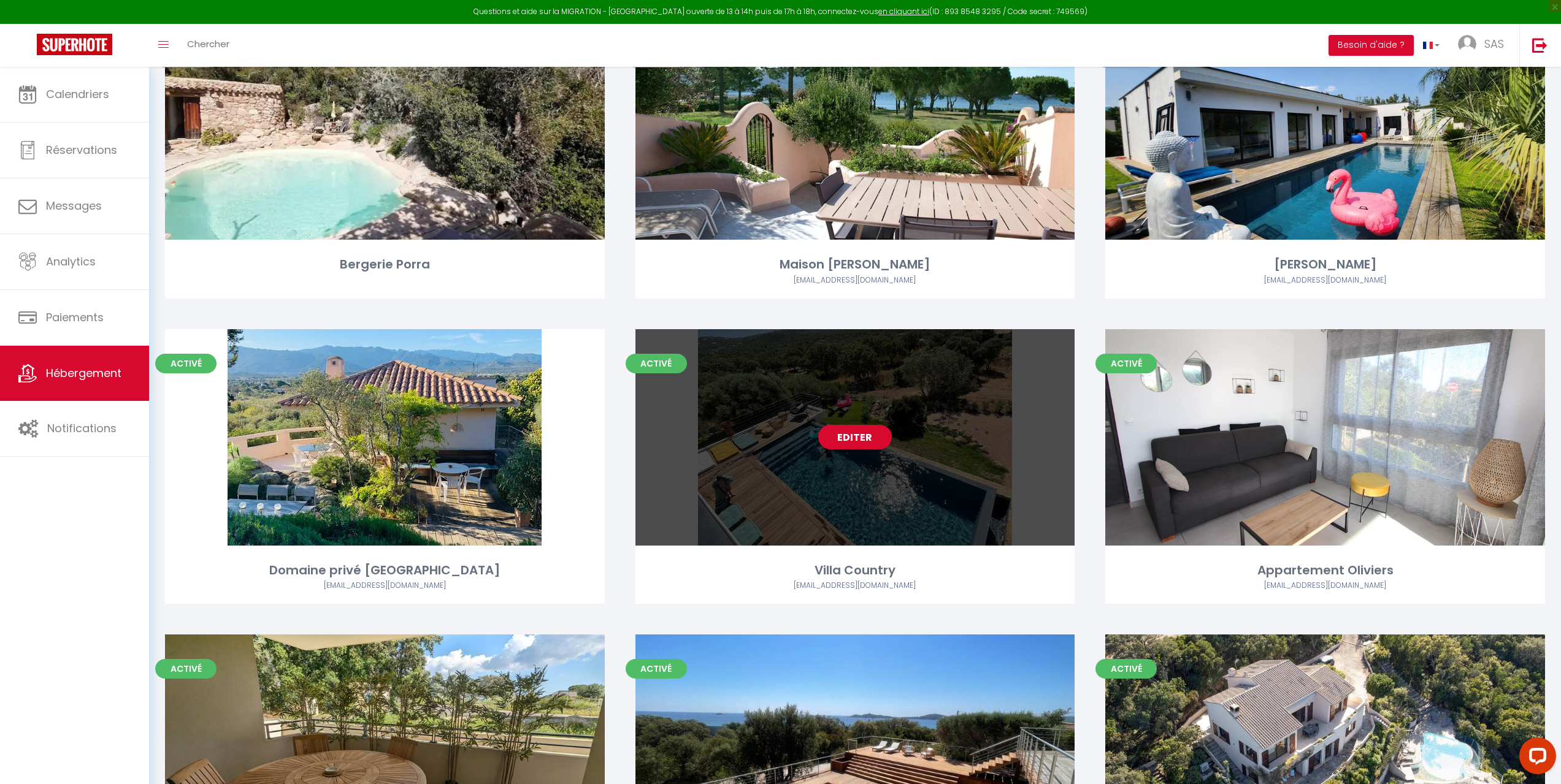
click at [947, 490] on div "Editer" at bounding box center [855, 437] width 440 height 216
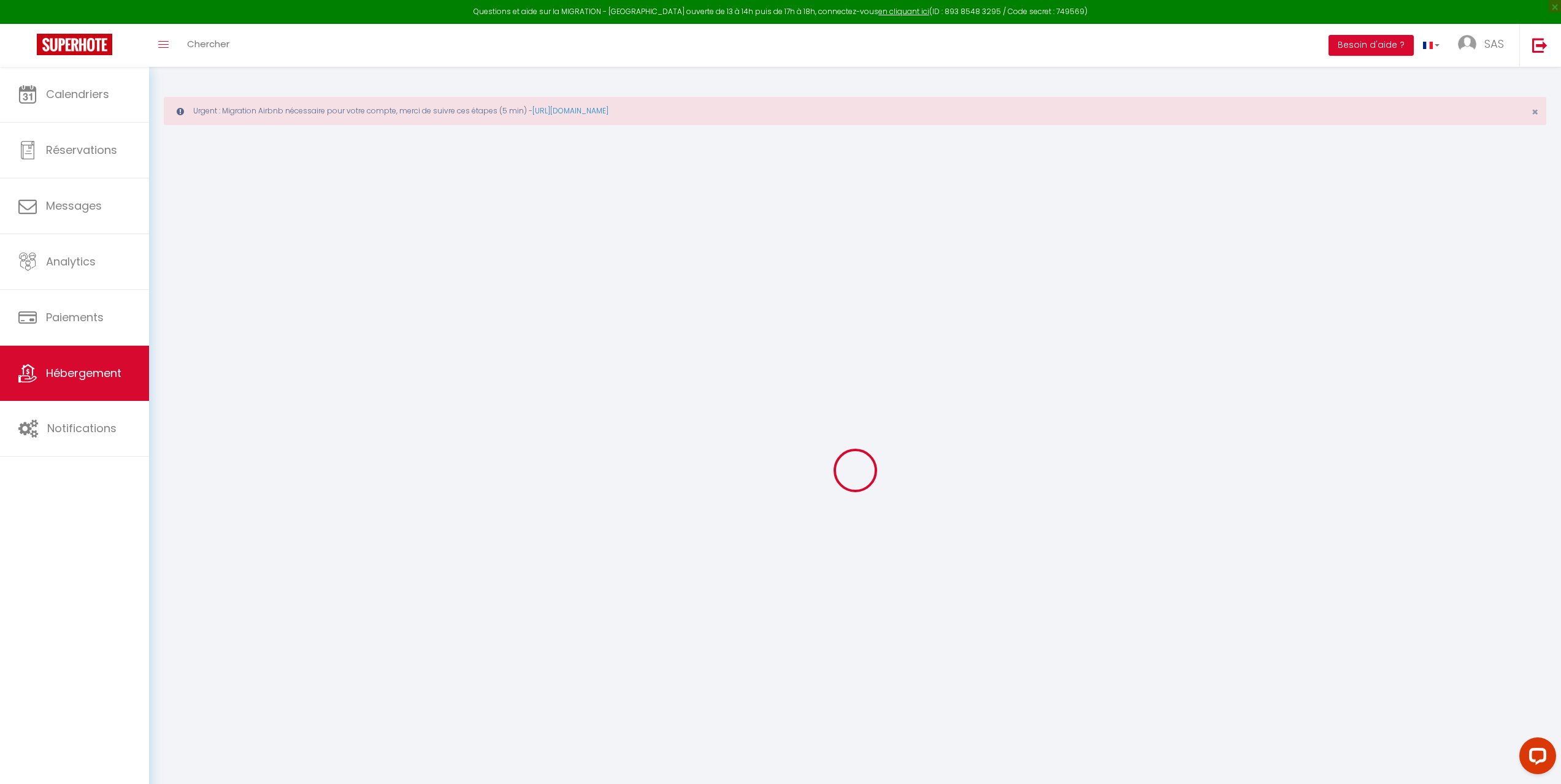
select select "+ 22 %"
select select "+ 25 %"
select select "+ 8 %"
select select
checkbox input "false"
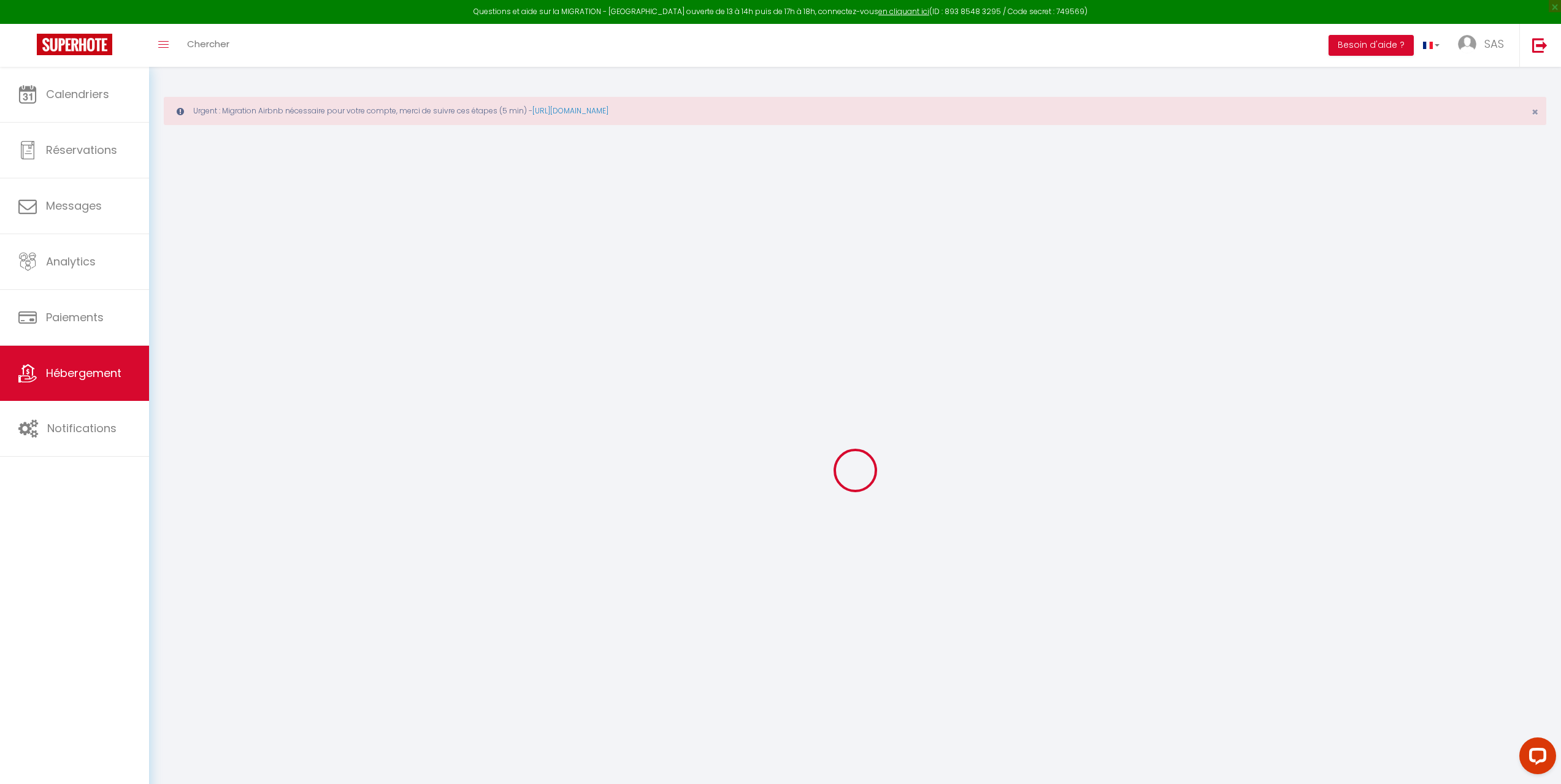
checkbox input "false"
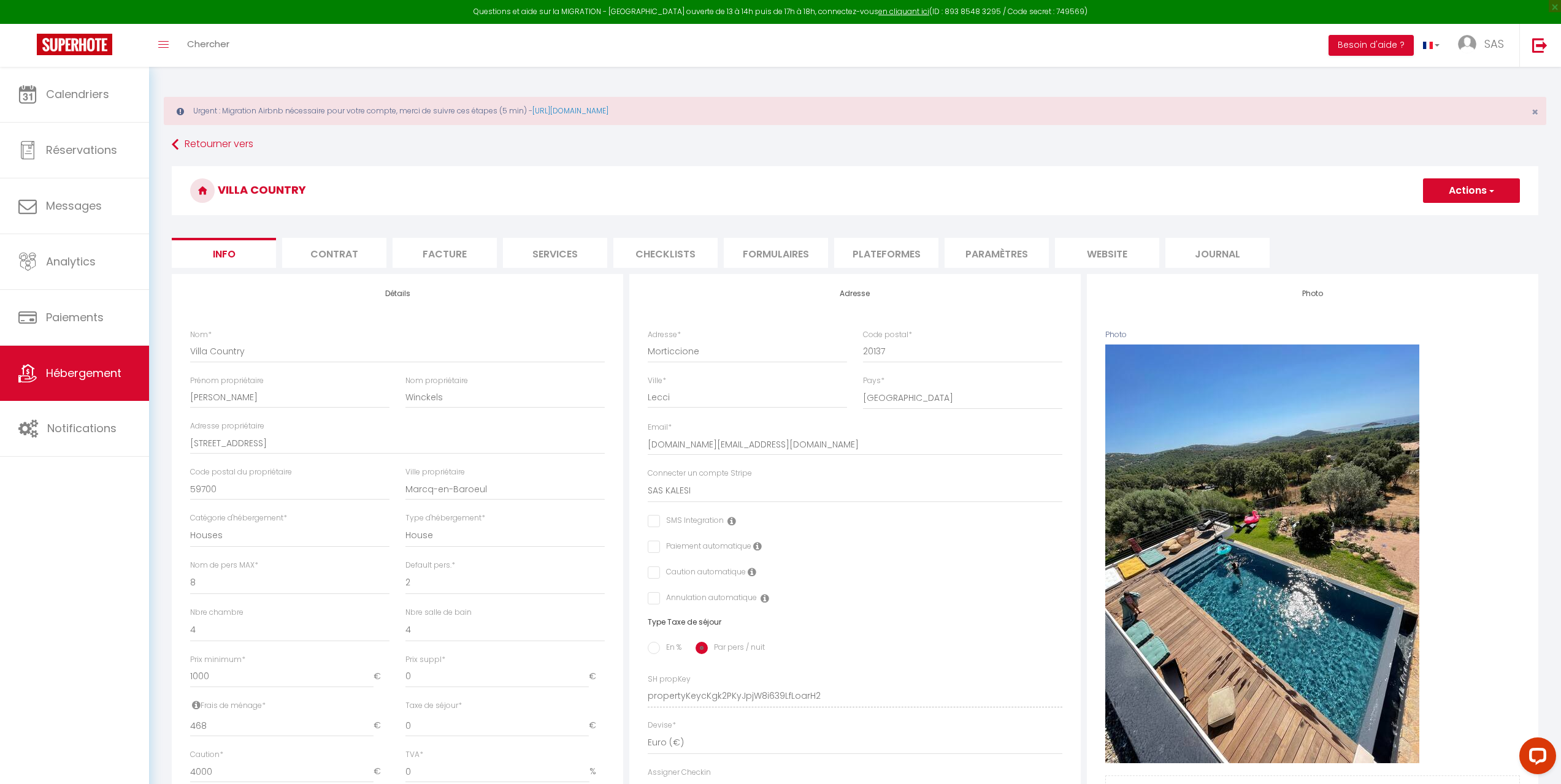
click at [882, 264] on li "Plateformes" at bounding box center [886, 253] width 104 height 30
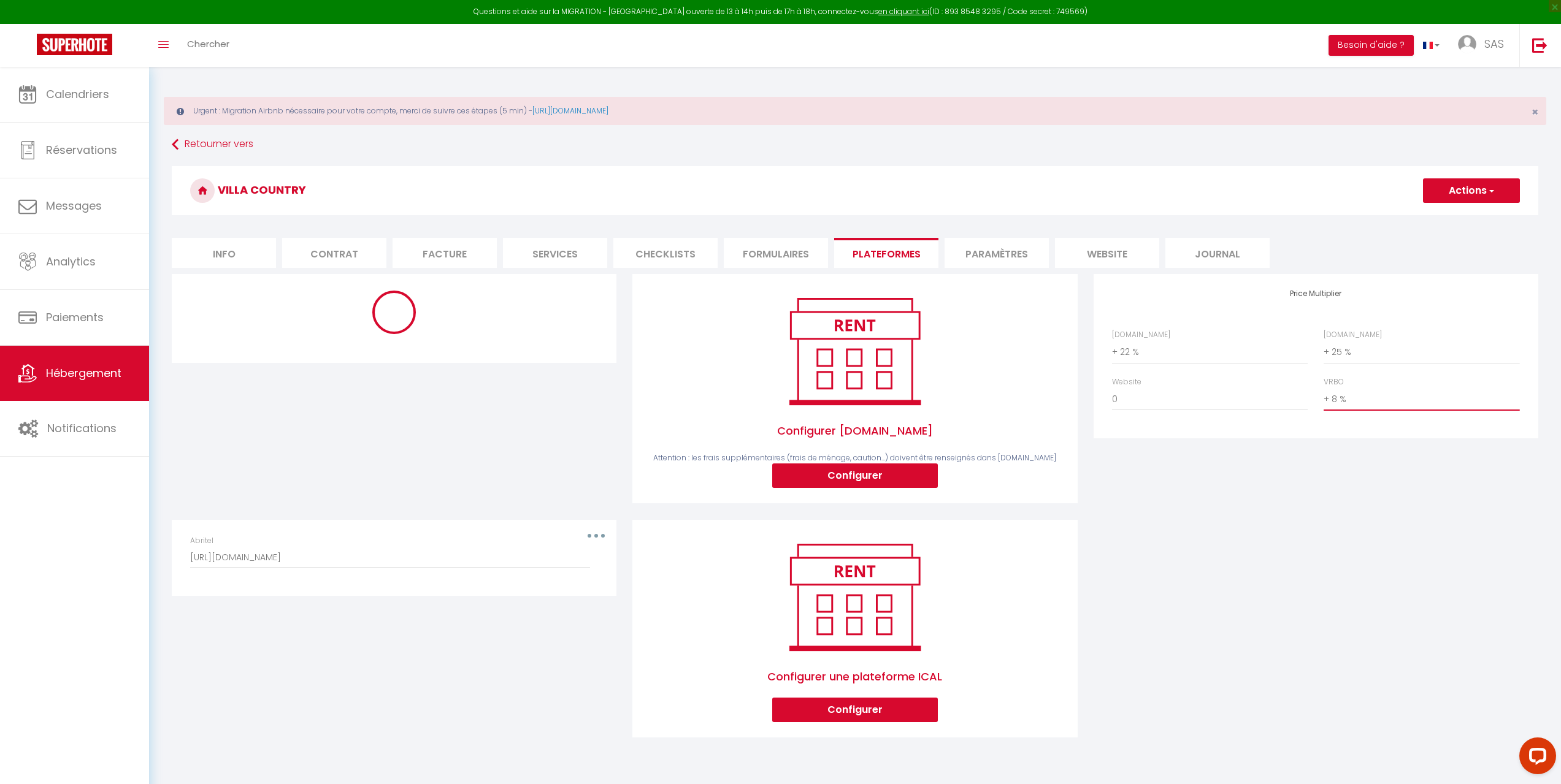
click at [1394, 401] on select "0 + 1 % + 2 % + 3 % + 4 % + 5 % + 6 % + 7 % + 8 % + 9 %" at bounding box center [1421, 399] width 195 height 23
select select "+ 25 %"
click at [1323, 388] on select "0 + 1 % + 2 % + 3 % + 4 % + 5 % + 6 % + 7 % + 8 % + 9 %" at bounding box center [1421, 399] width 195 height 23
click at [1478, 185] on button "Actions" at bounding box center [1471, 191] width 97 height 25
click at [1449, 215] on link "Enregistrer" at bounding box center [1470, 218] width 97 height 16
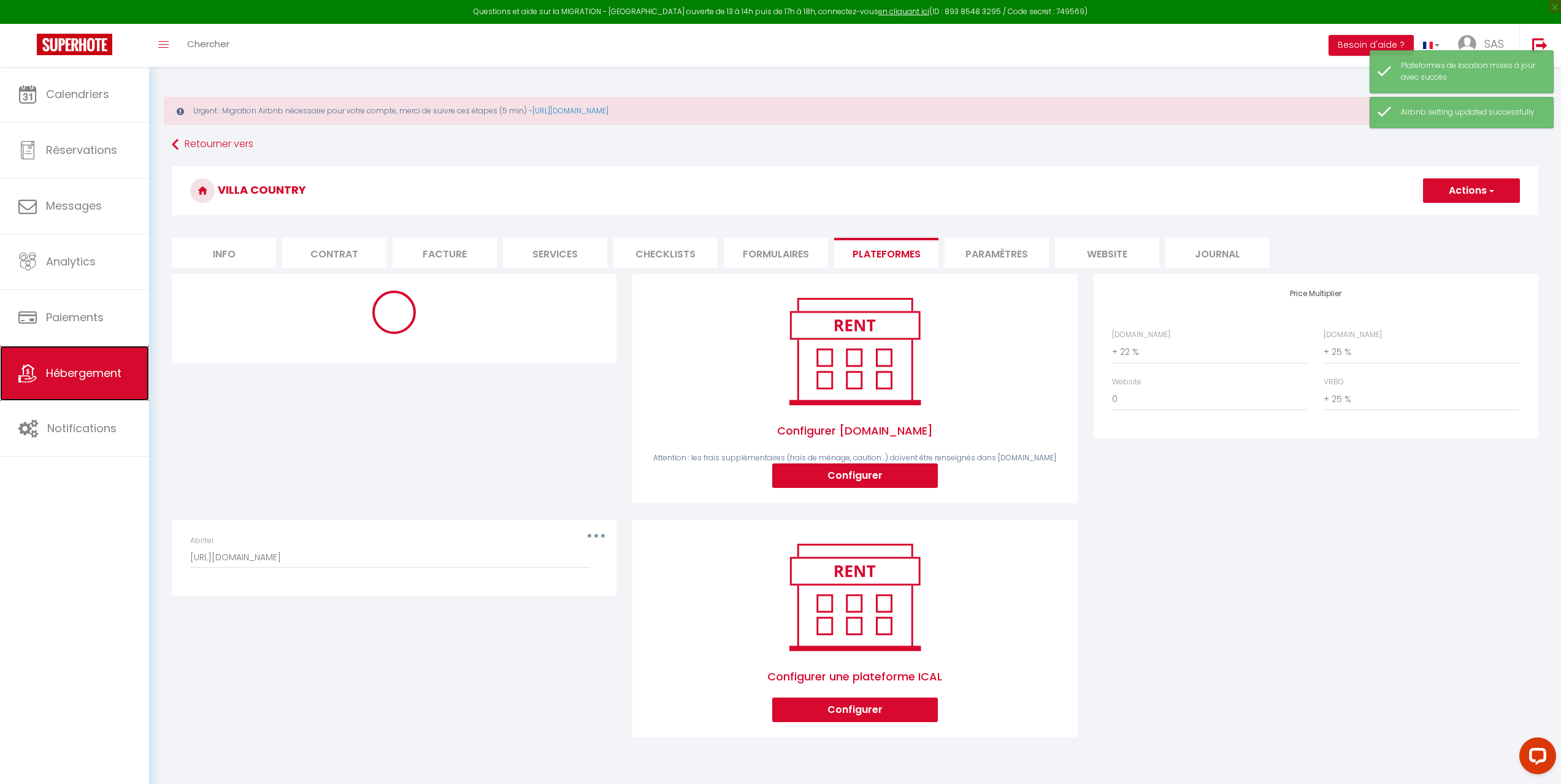
click at [81, 379] on span "Hébergement" at bounding box center [84, 372] width 76 height 15
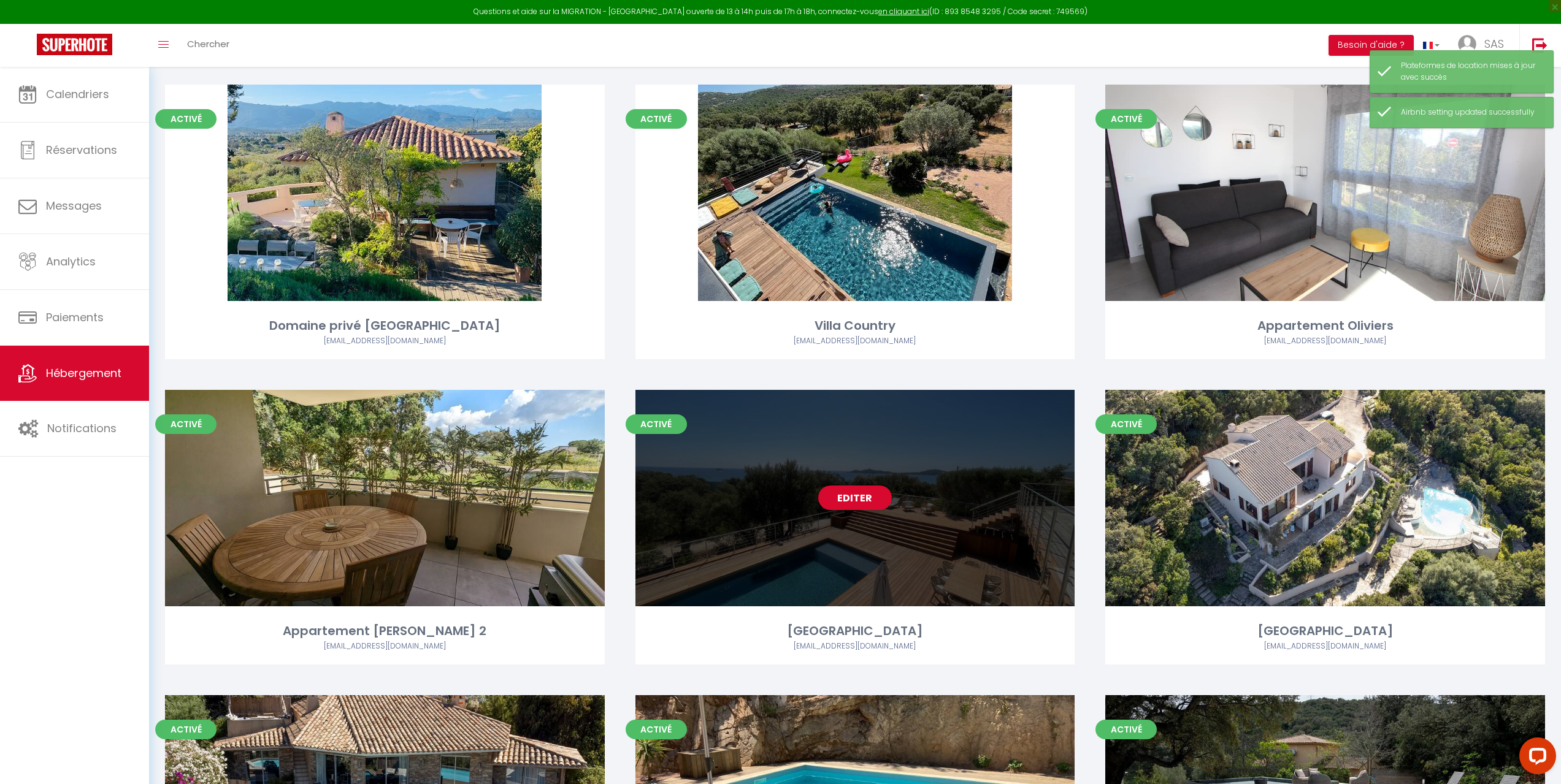
scroll to position [1042, 0]
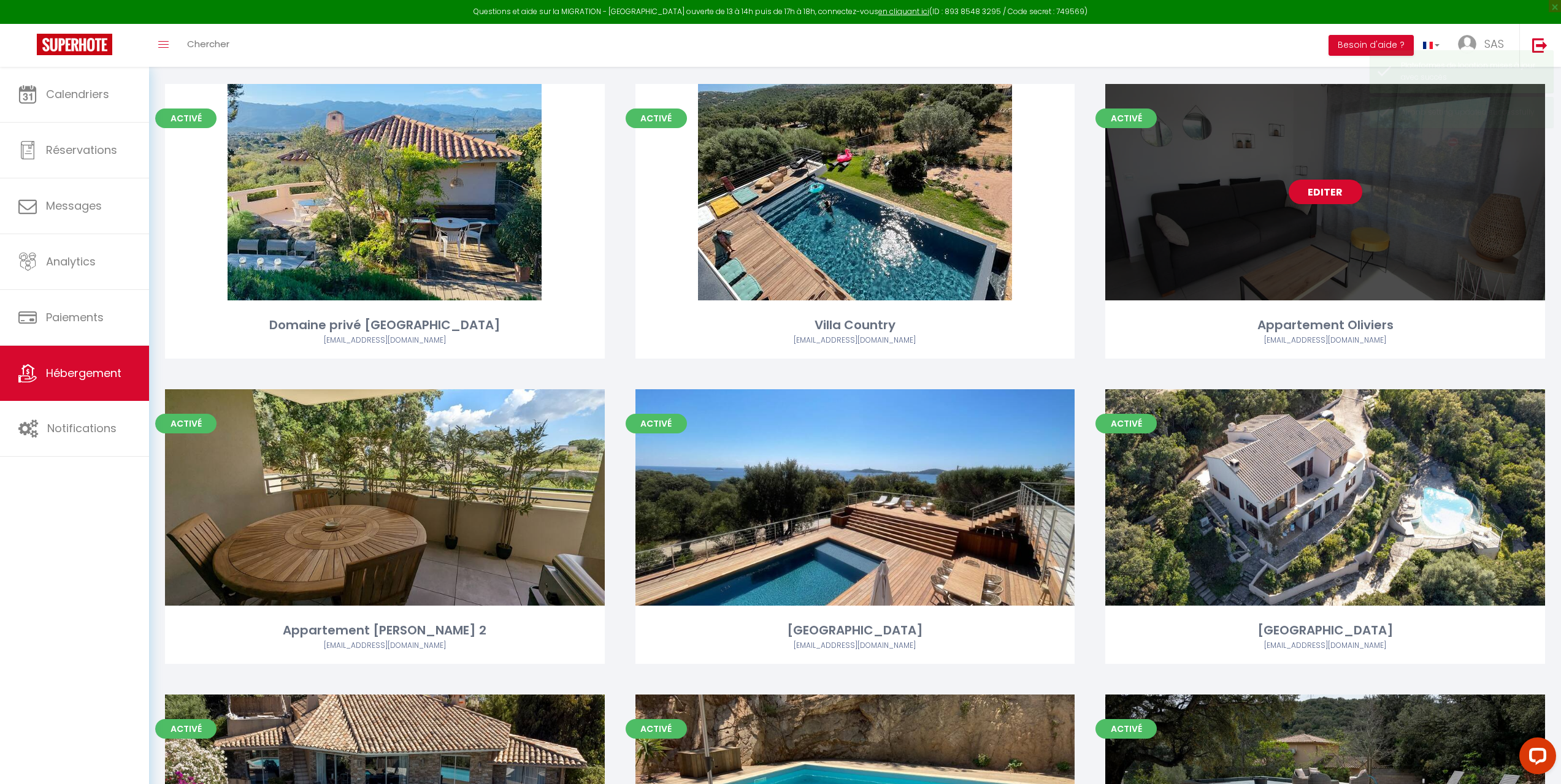
click at [1203, 251] on div "Editer" at bounding box center [1324, 191] width 440 height 216
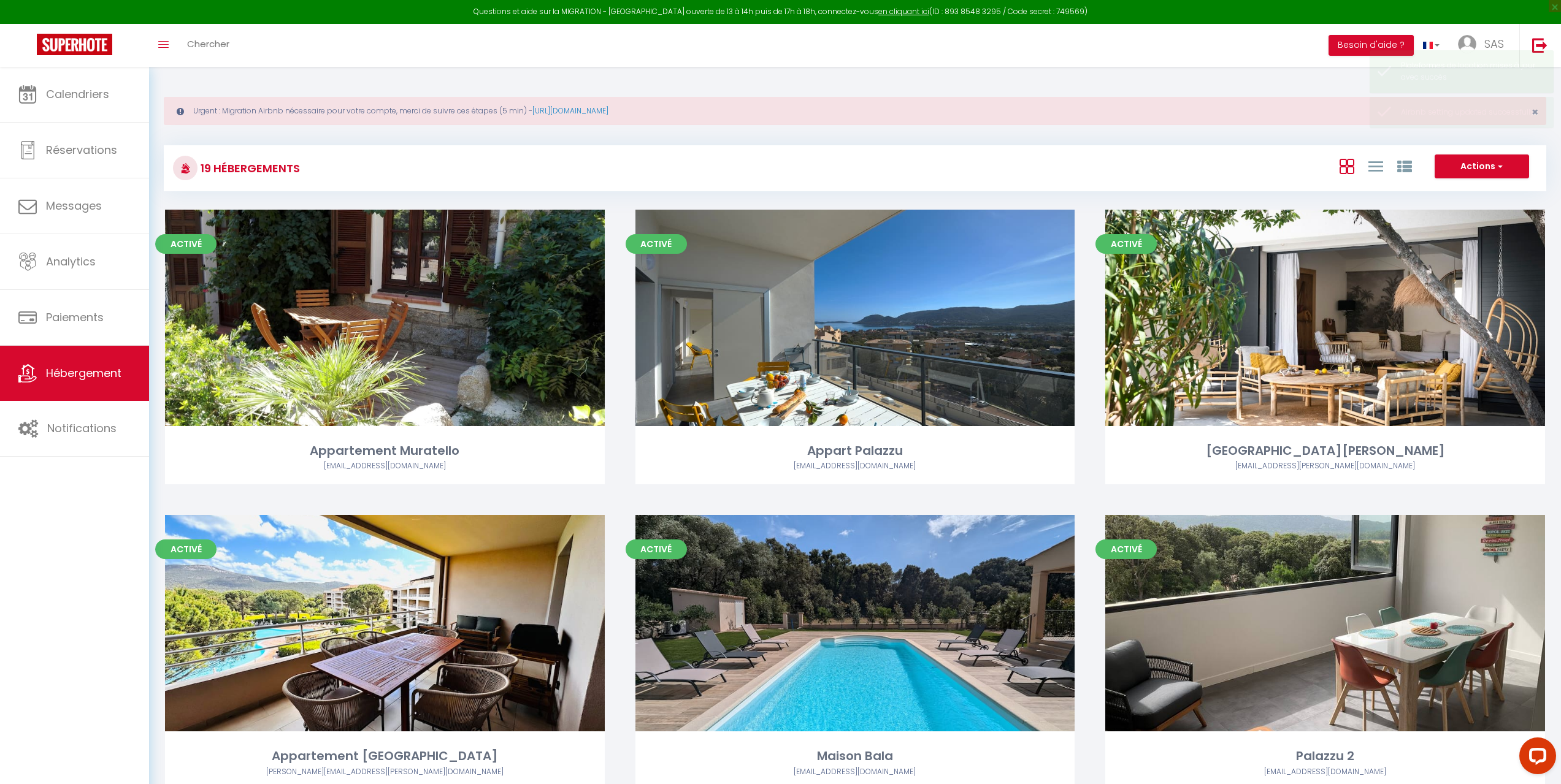
select select "3"
select select "2"
select select "1"
select select
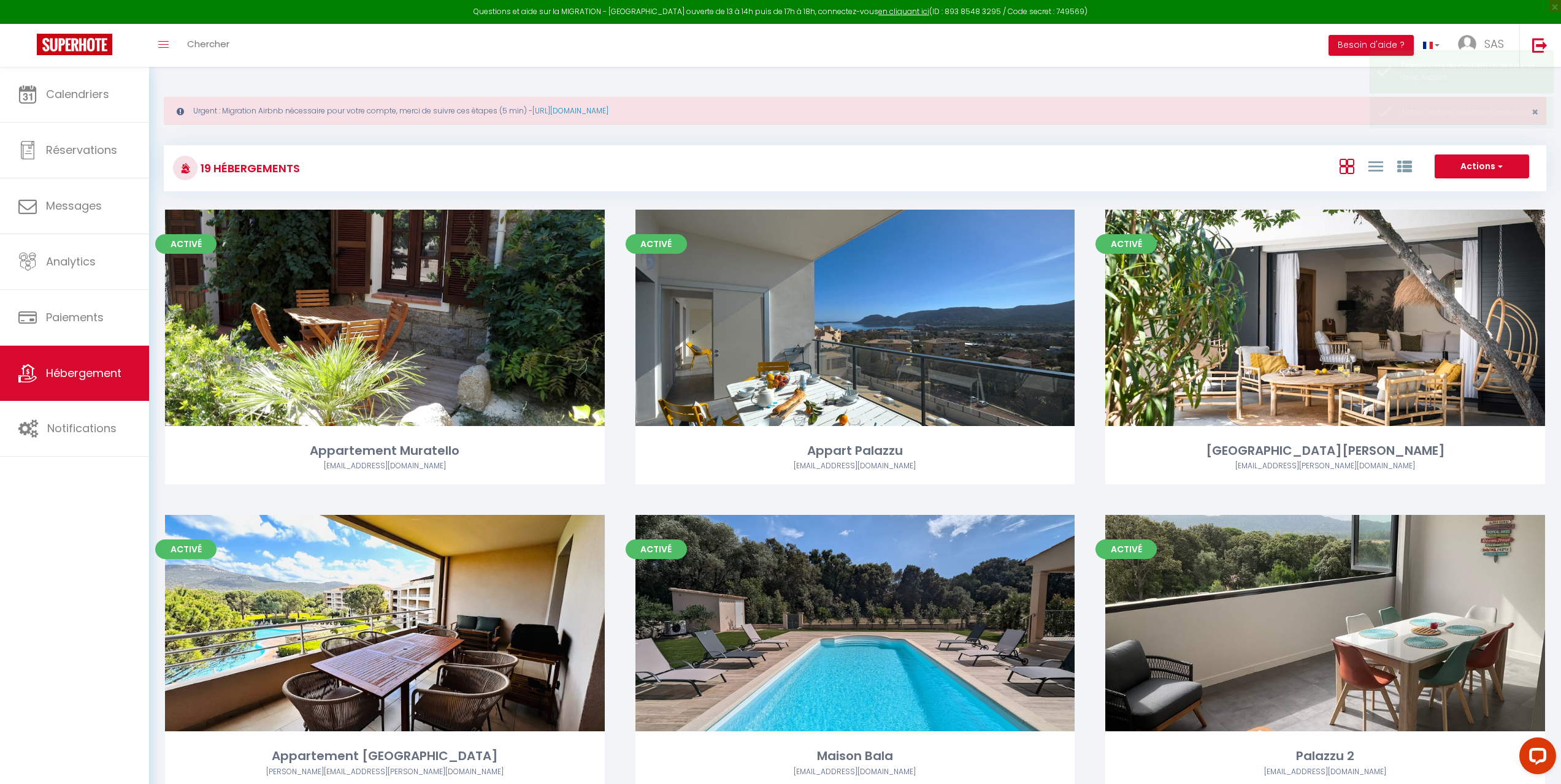
select select "28"
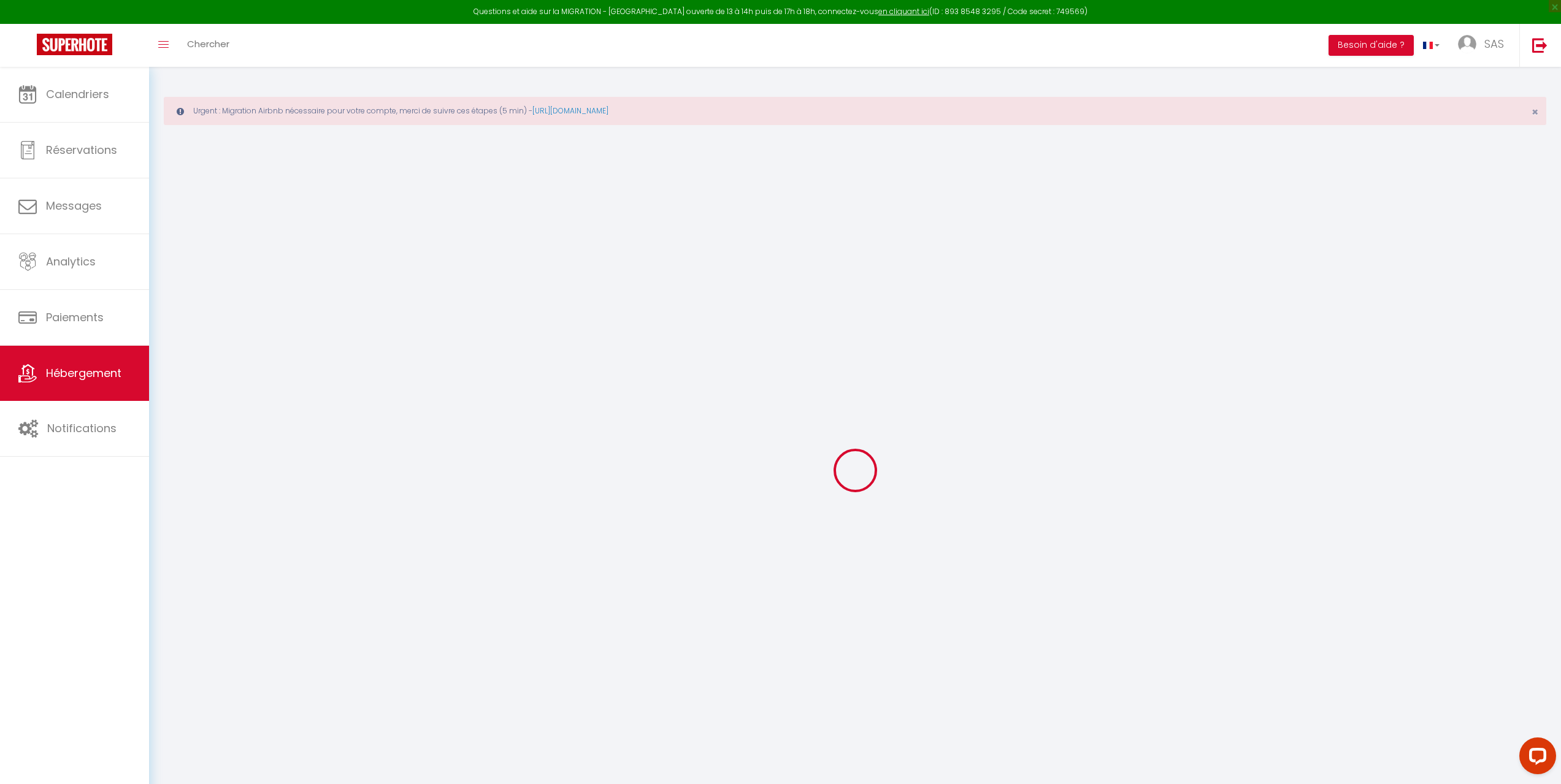
select select
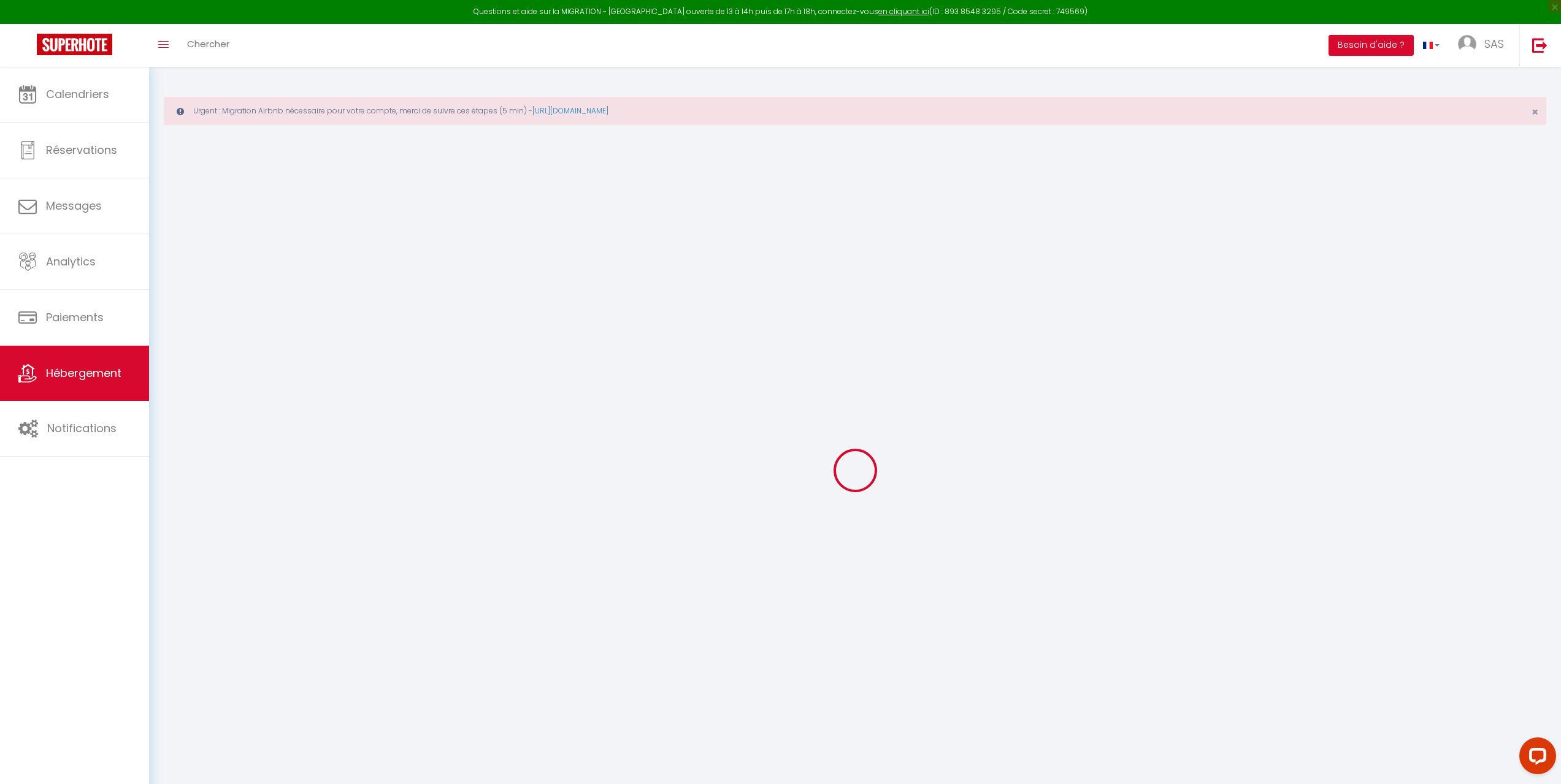
select select
checkbox input "false"
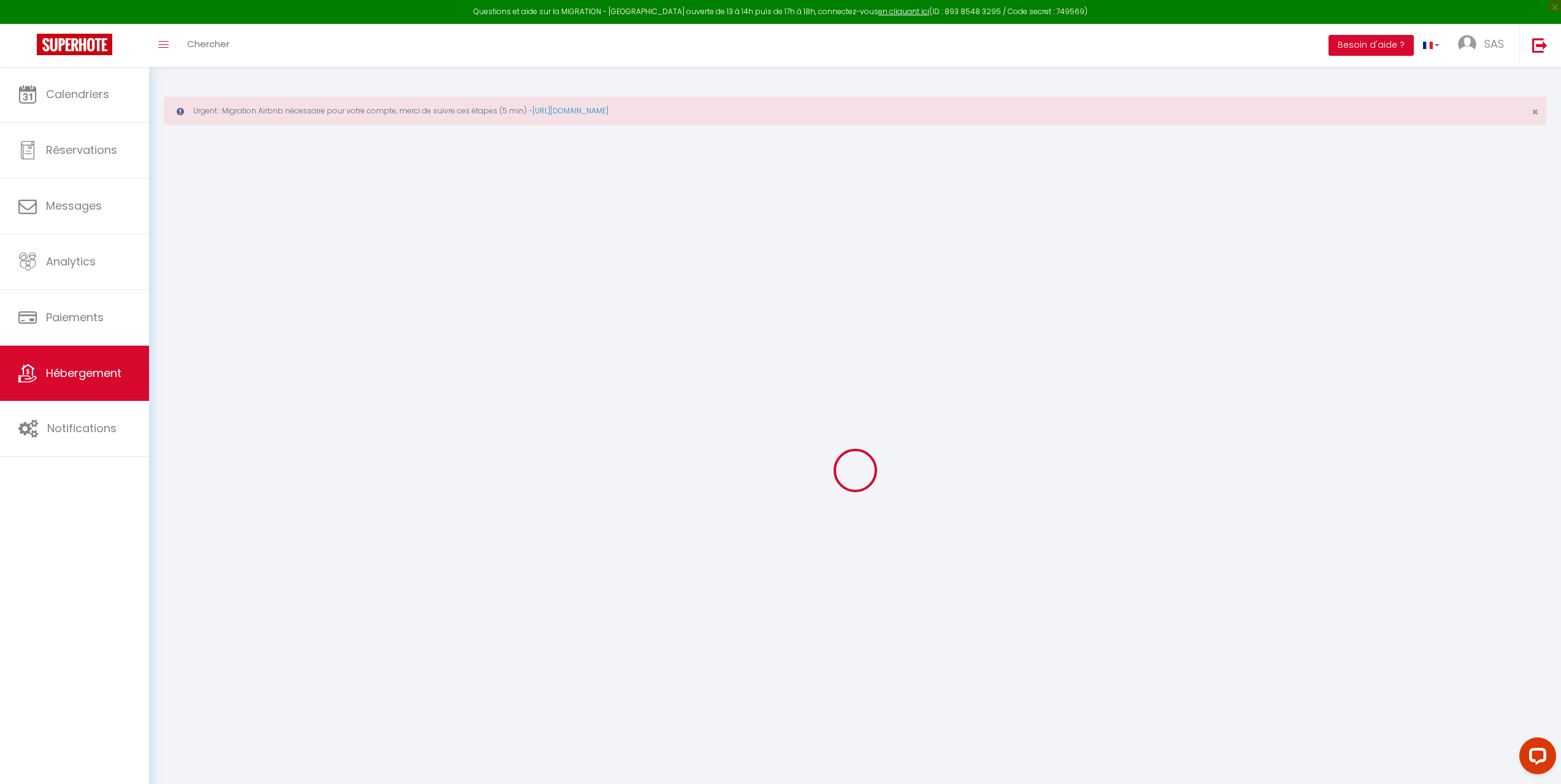
select select
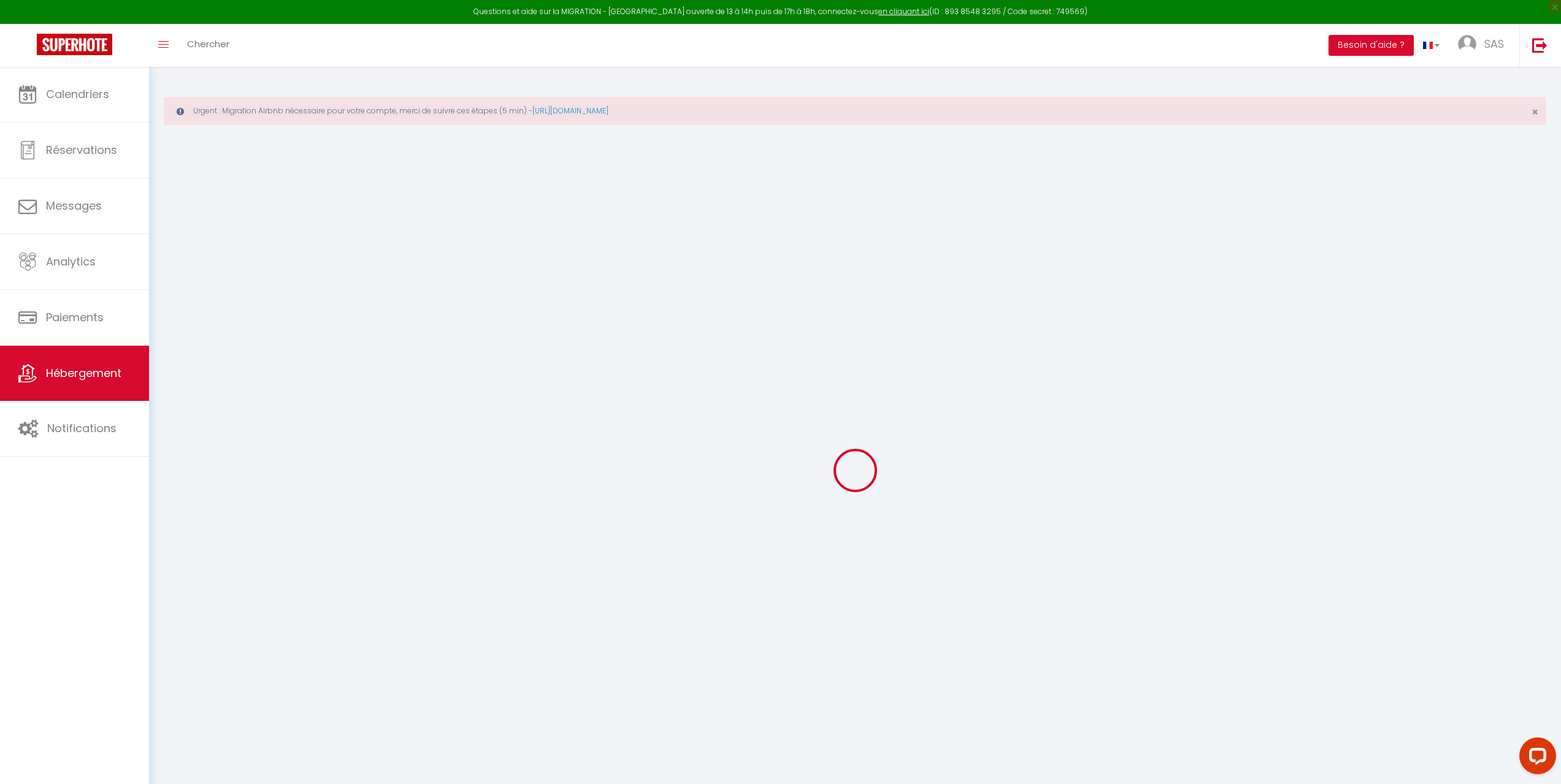
select select
checkbox input "false"
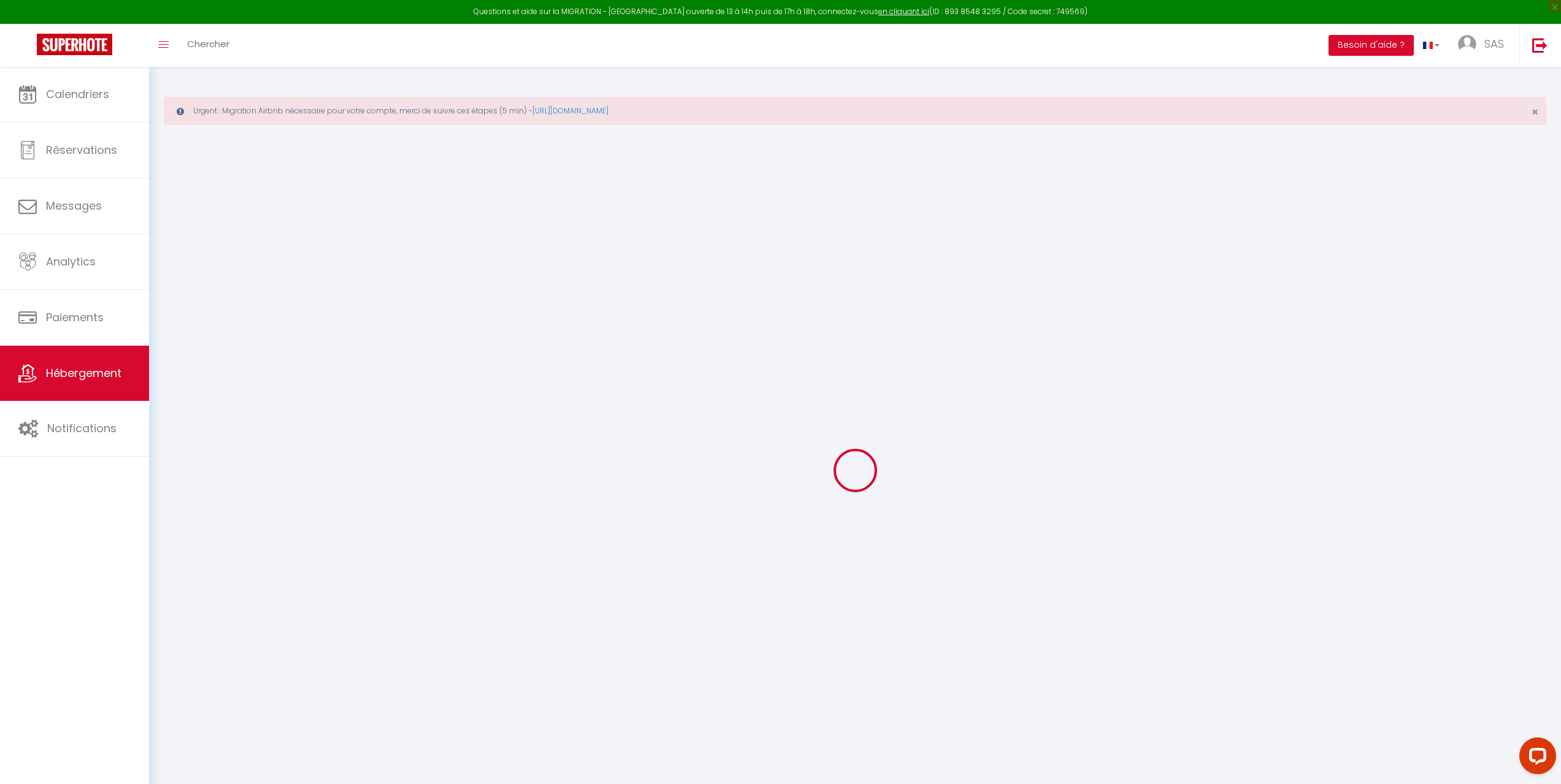
checkbox input "false"
select select
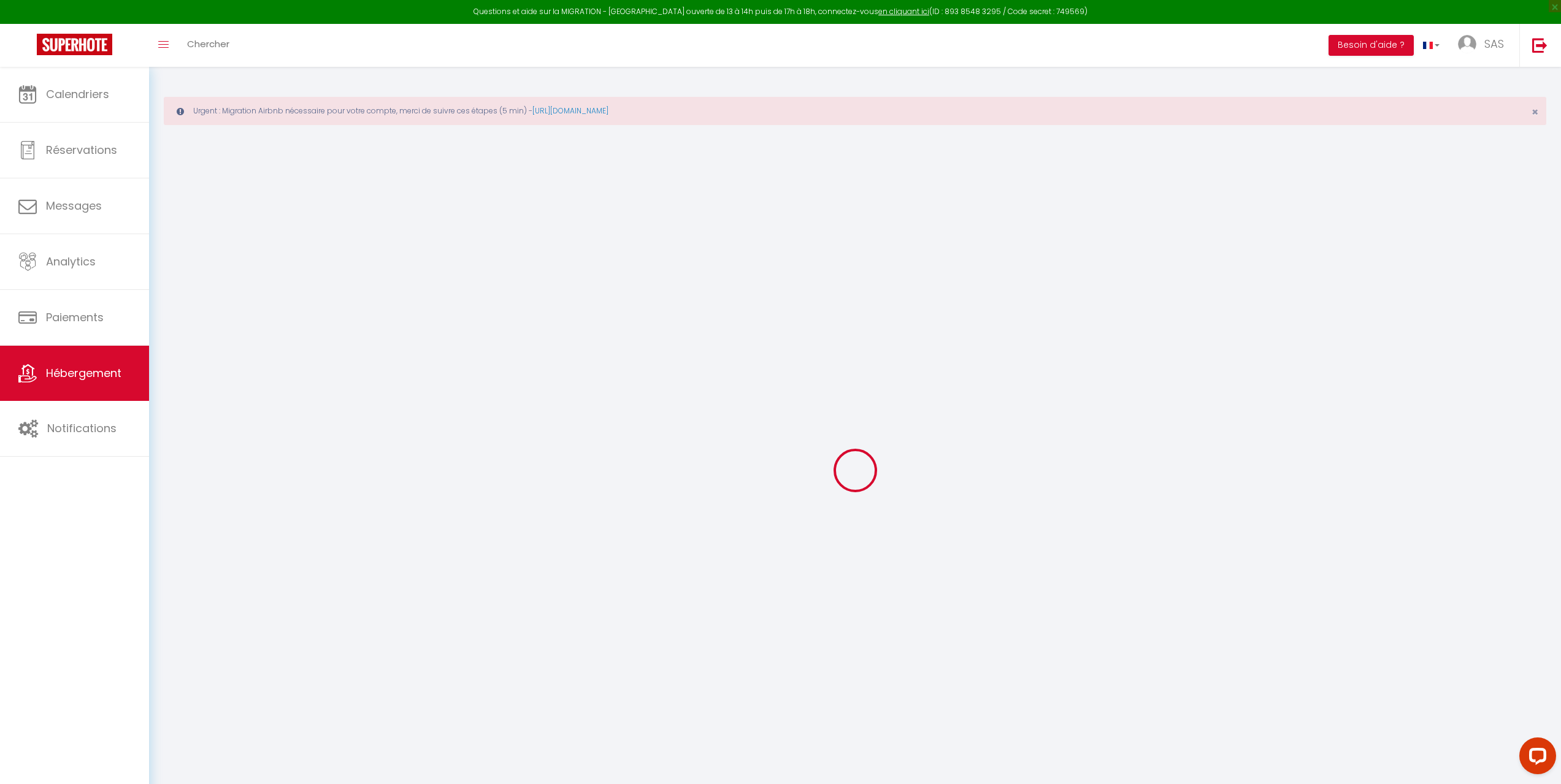
select select
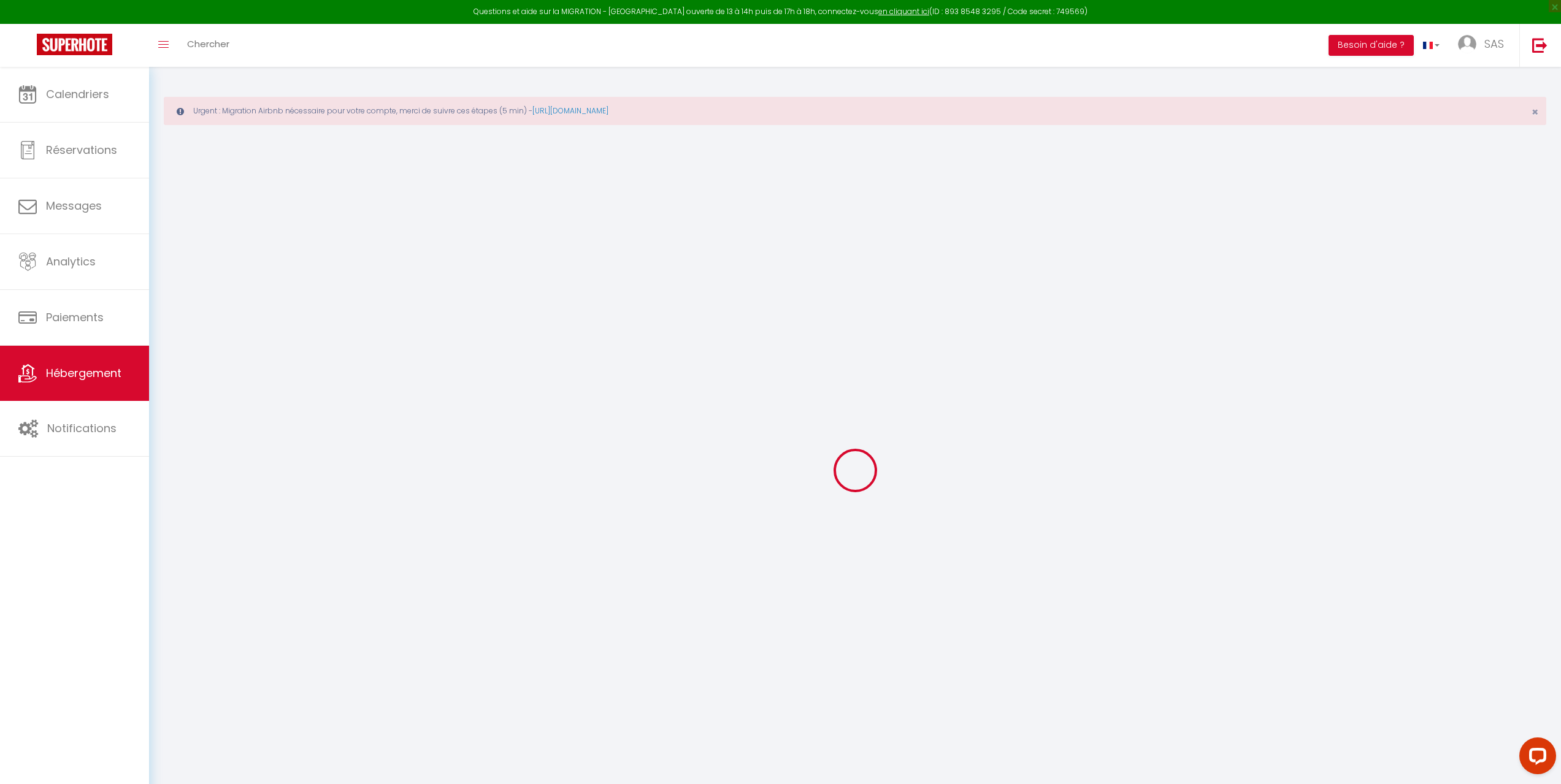
checkbox input "false"
select select
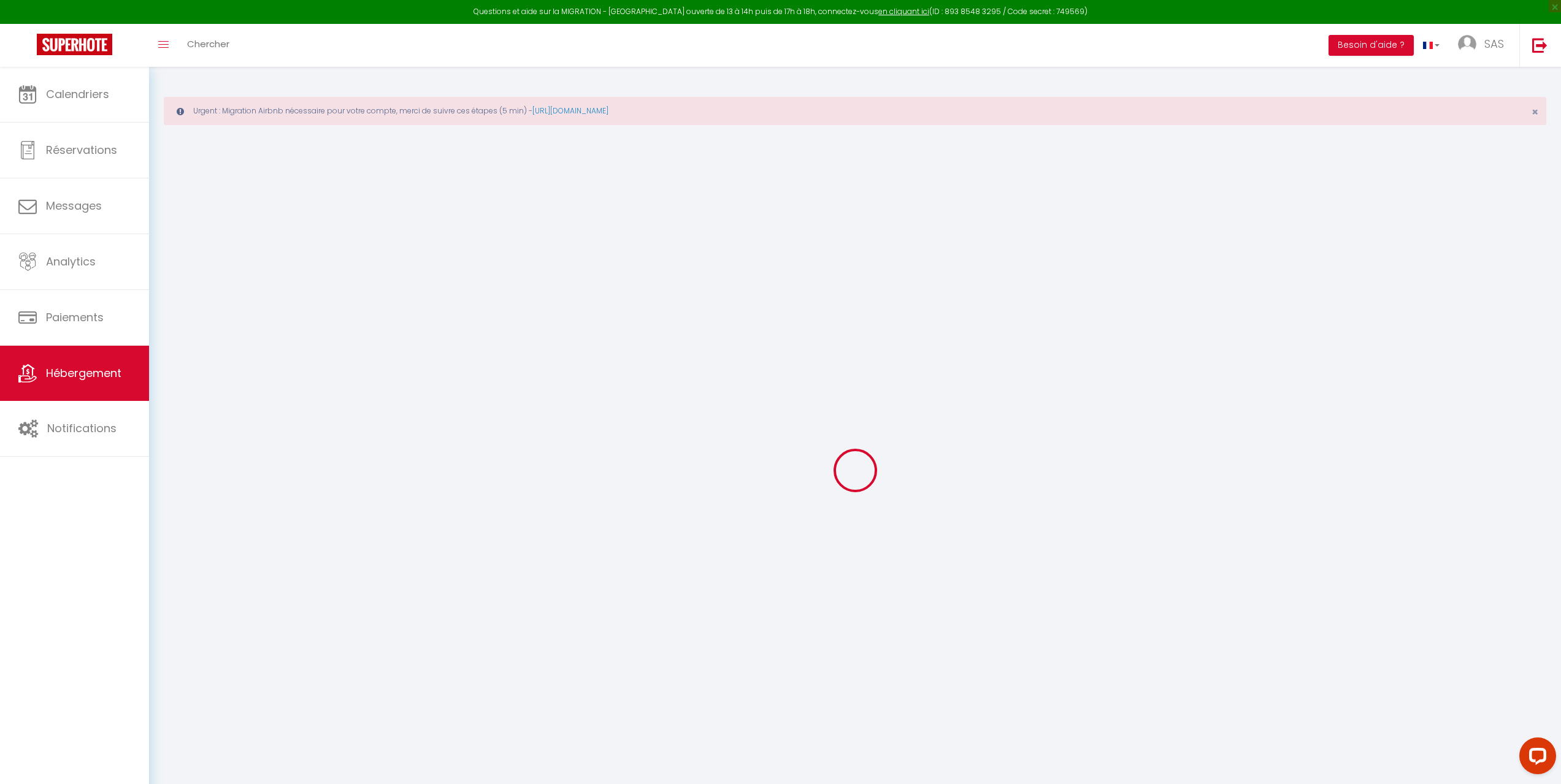
select select
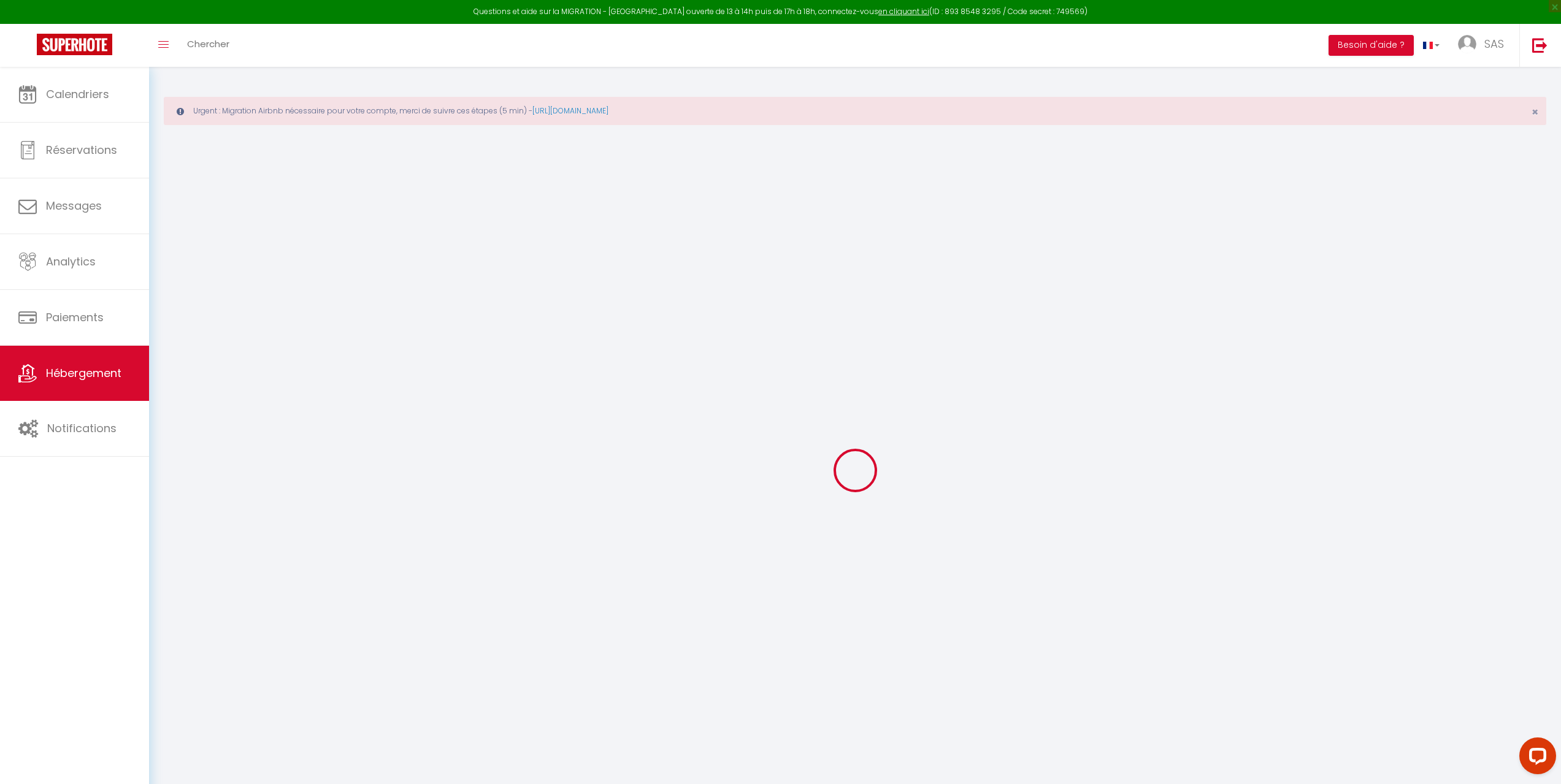
select select
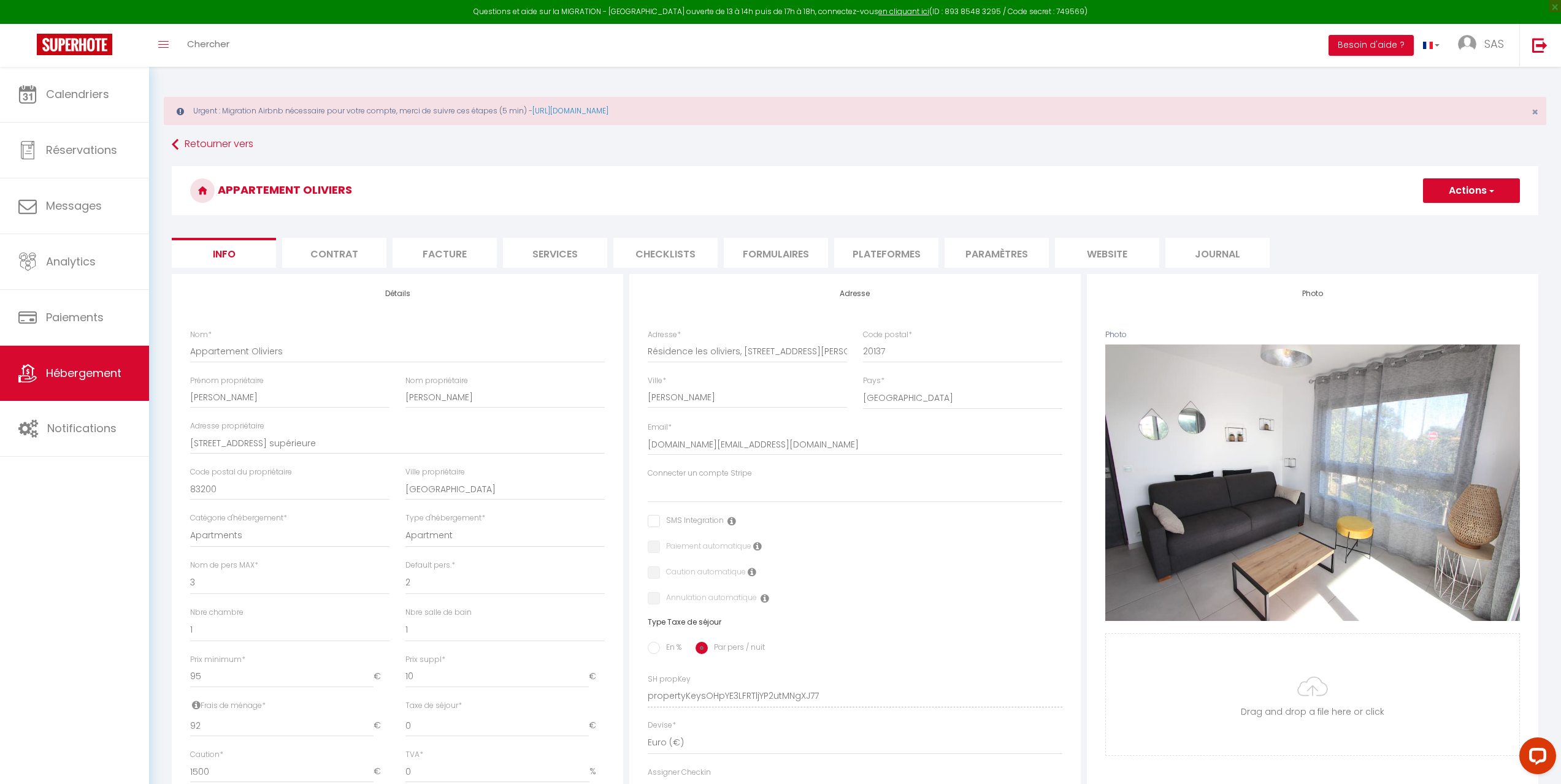
click at [873, 259] on li "Plateformes" at bounding box center [886, 253] width 104 height 30
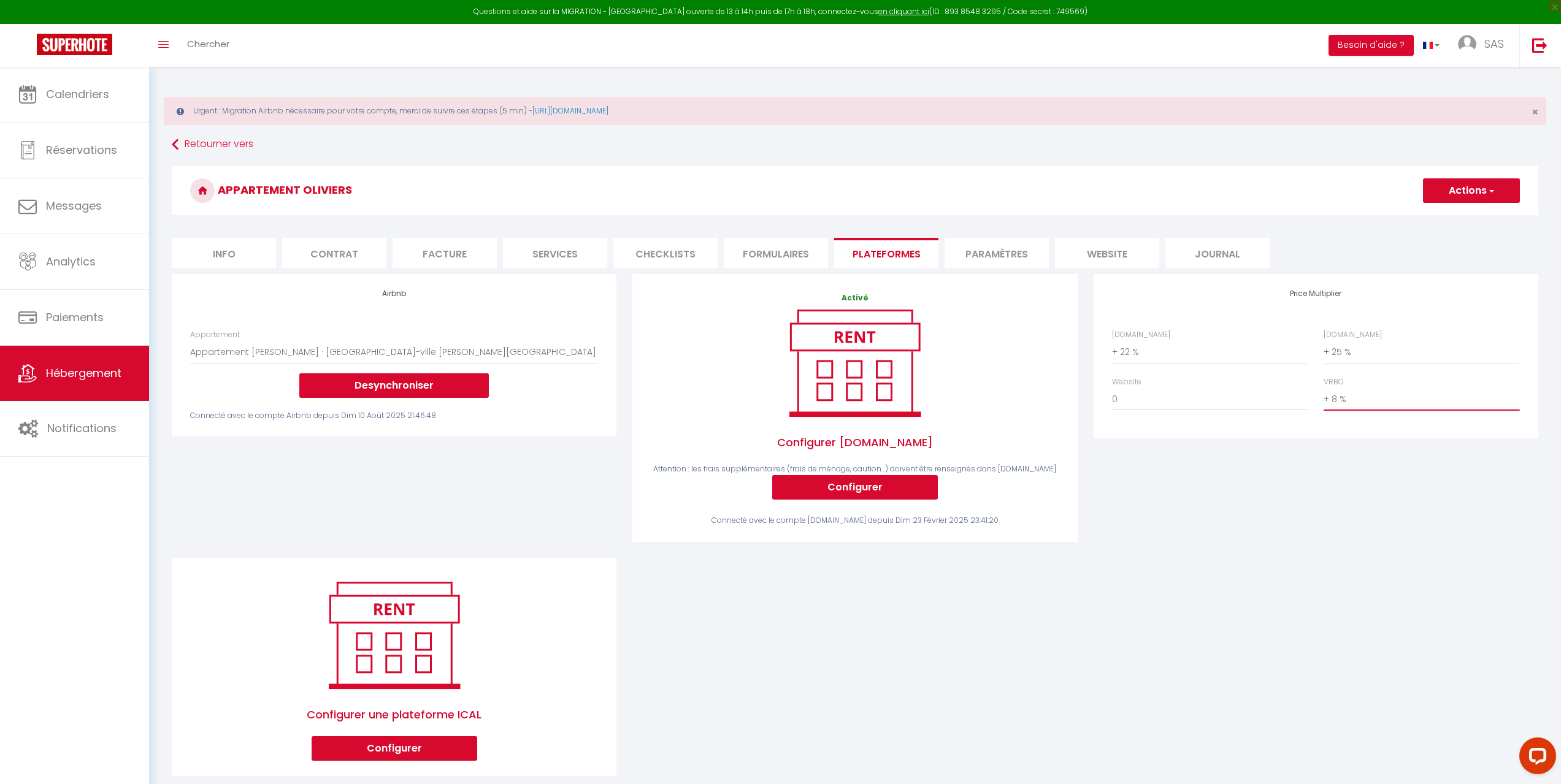
click at [1362, 392] on select "0 + 1 % + 2 % + 3 % + 4 % + 5 % + 6 % + 7 % + 8 % + 9 %" at bounding box center [1421, 399] width 195 height 23
click at [1323, 388] on select "0 + 1 % + 2 % + 3 % + 4 % + 5 % + 6 % + 7 % + 8 % + 9 %" at bounding box center [1421, 399] width 195 height 23
click at [1489, 181] on button "Actions" at bounding box center [1471, 191] width 97 height 25
click at [1457, 215] on link "Enregistrer" at bounding box center [1470, 218] width 97 height 16
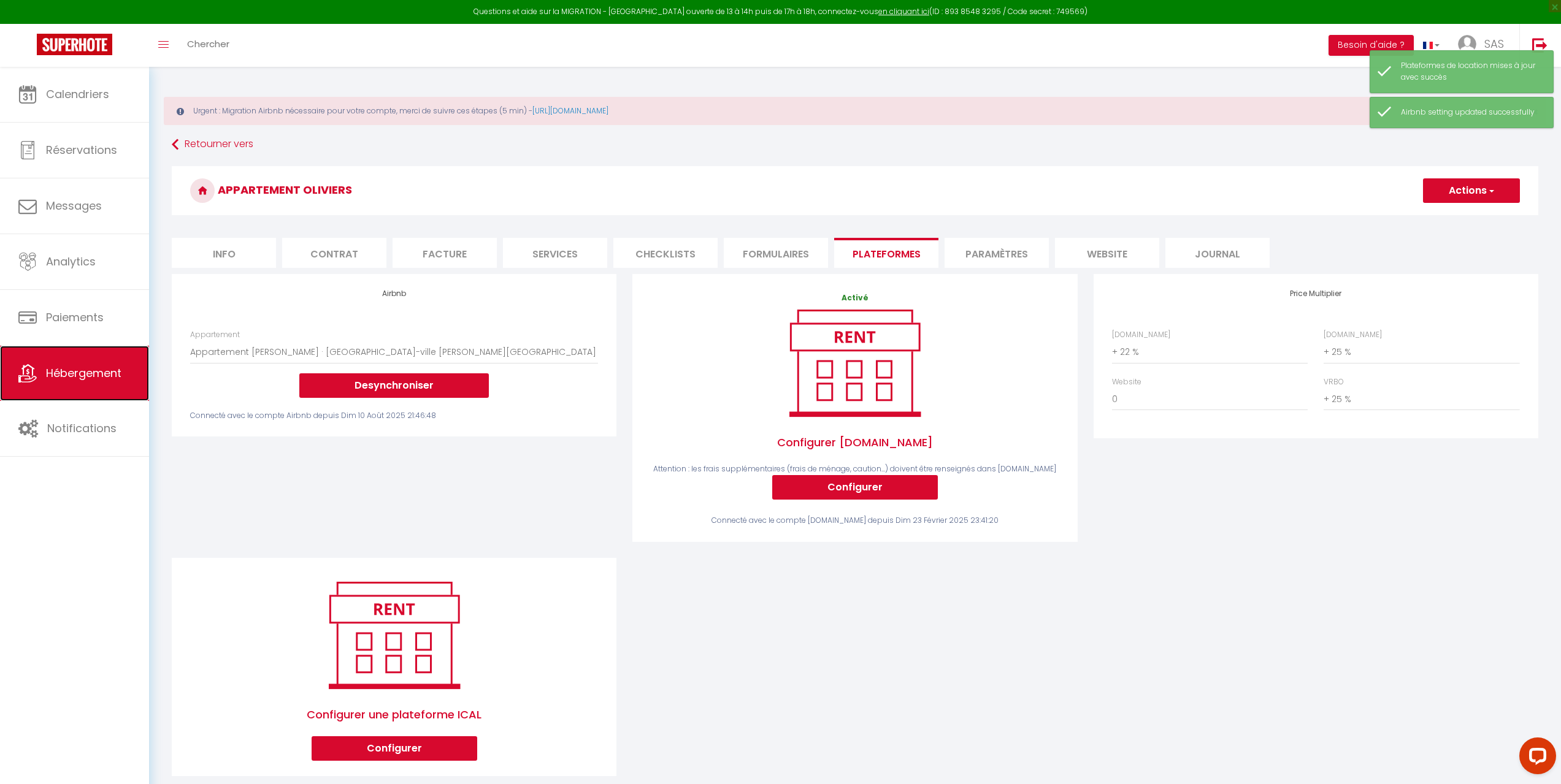
click at [73, 378] on span "Hébergement" at bounding box center [84, 372] width 76 height 15
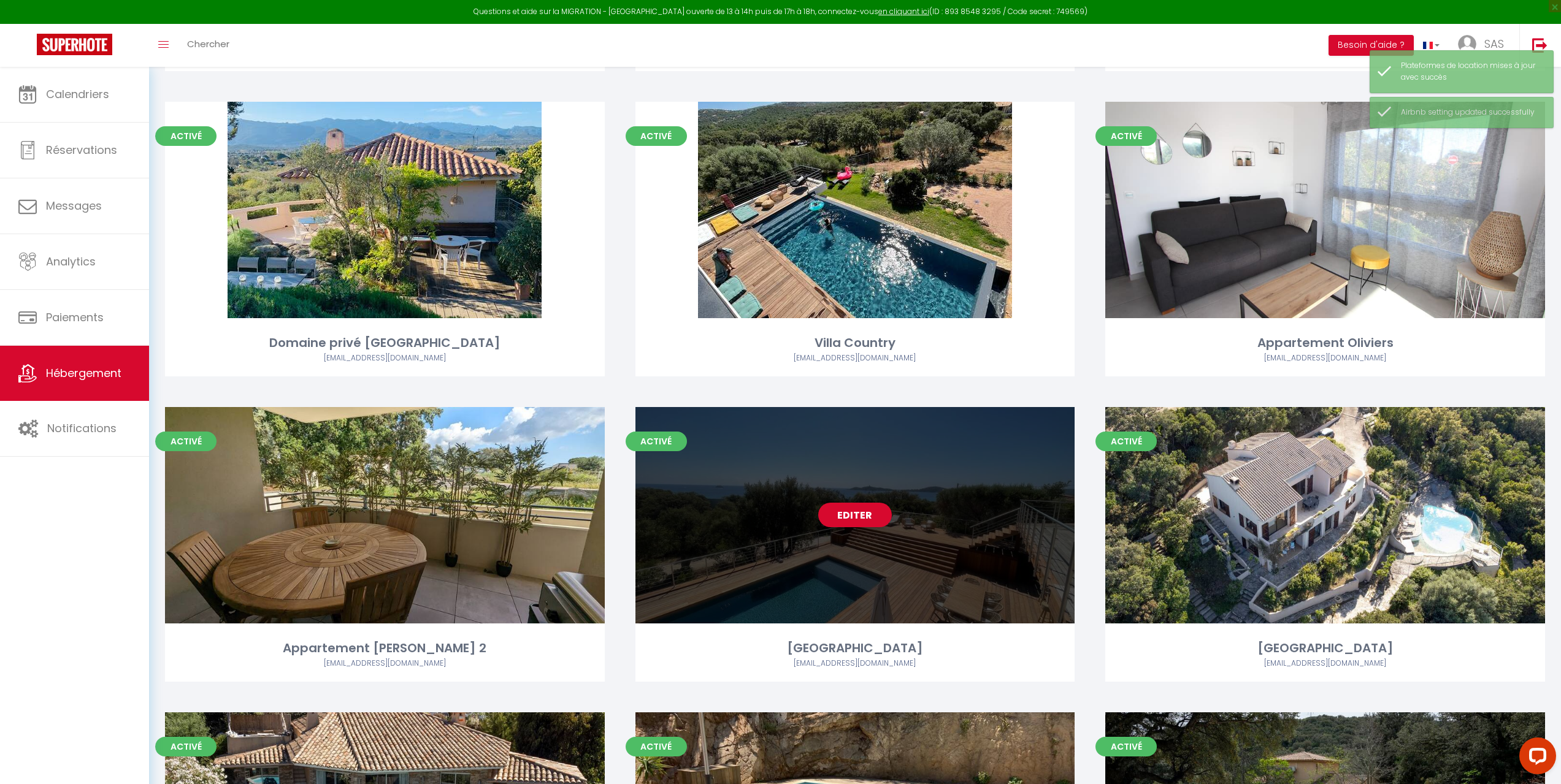
scroll to position [1227, 0]
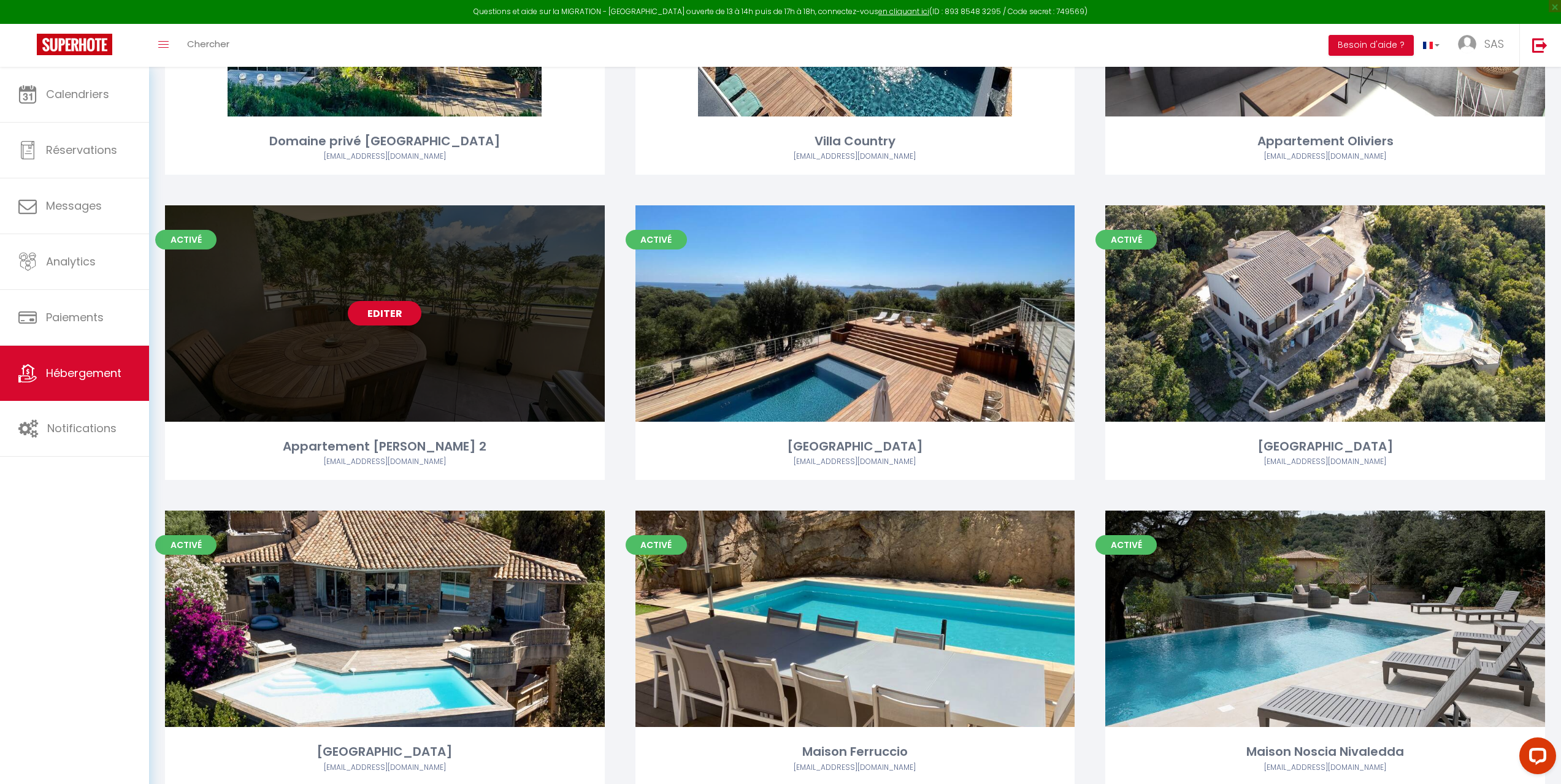
click at [461, 371] on div "Editer" at bounding box center [384, 313] width 440 height 216
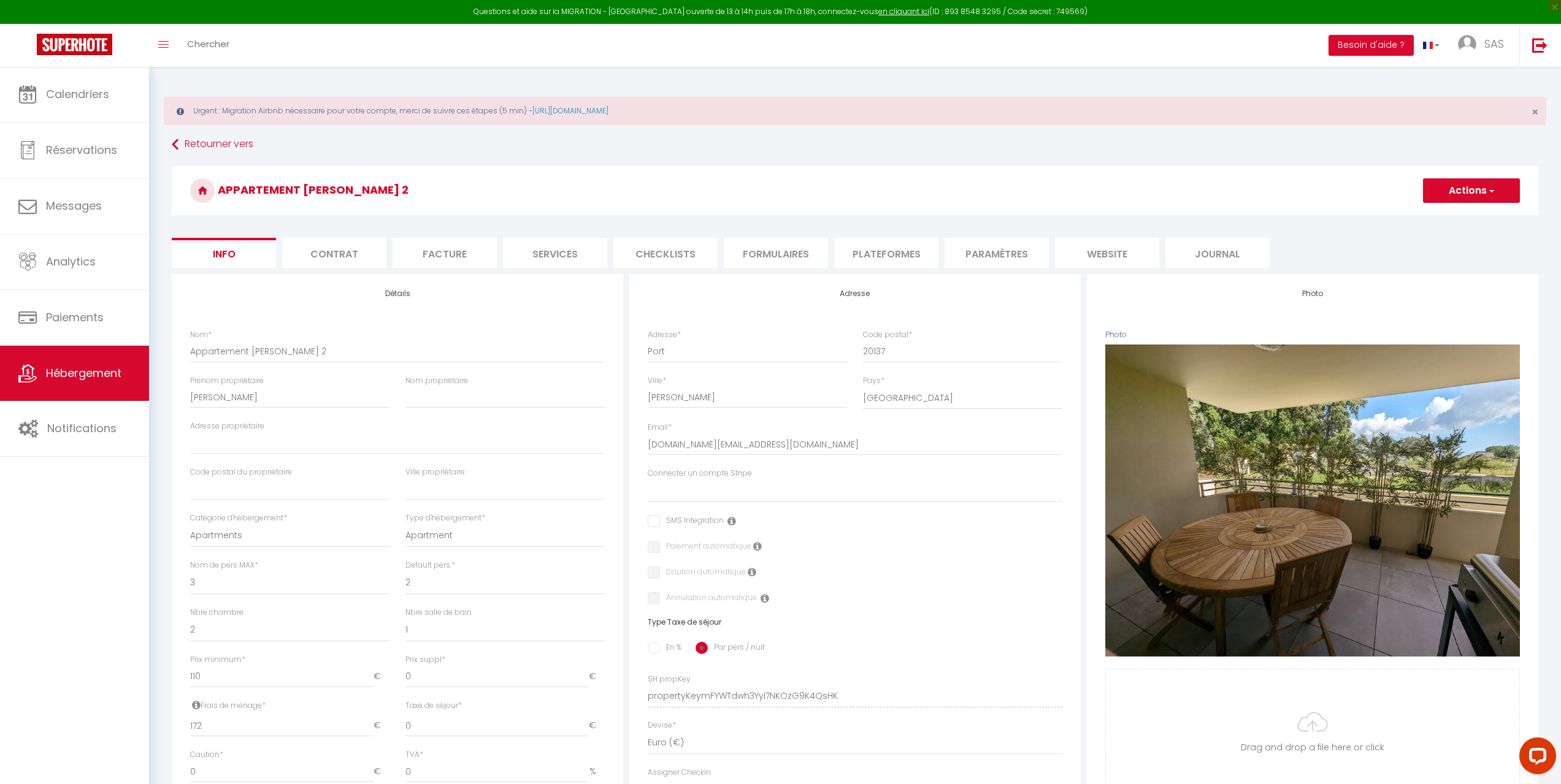
click at [877, 254] on li "Plateformes" at bounding box center [886, 253] width 104 height 30
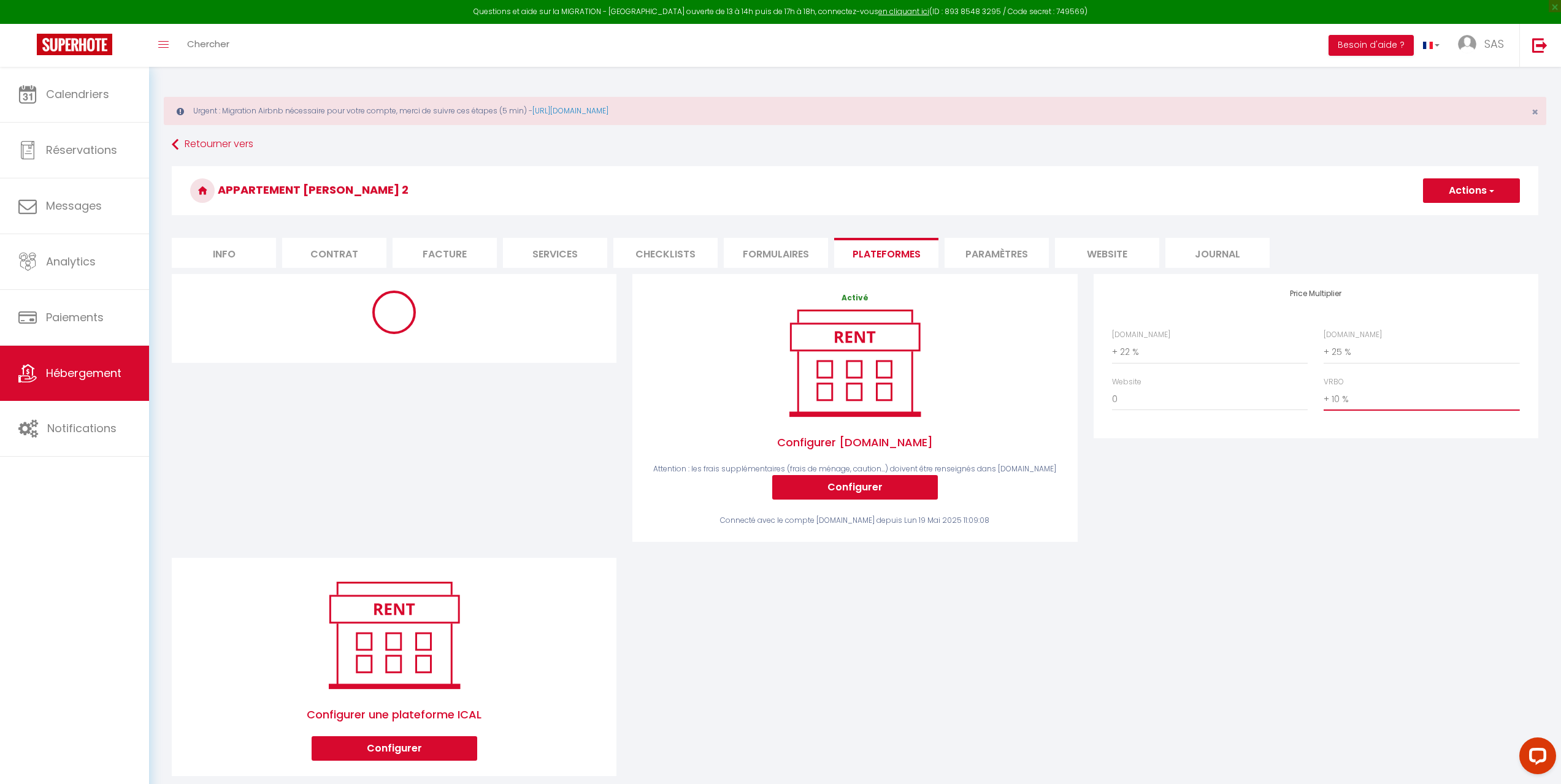
click at [1377, 397] on select "0 + 1 % + 2 % + 3 % + 4 % + 5 % + 6 % + 7 % + 8 % + 9 %" at bounding box center [1421, 399] width 195 height 23
click at [1323, 388] on select "0 + 1 % + 2 % + 3 % + 4 % + 5 % + 6 % + 7 % + 8 % + 9 %" at bounding box center [1421, 399] width 195 height 23
click at [1476, 192] on button "Actions" at bounding box center [1471, 191] width 97 height 25
click at [1458, 211] on link "Enregistrer" at bounding box center [1470, 218] width 97 height 16
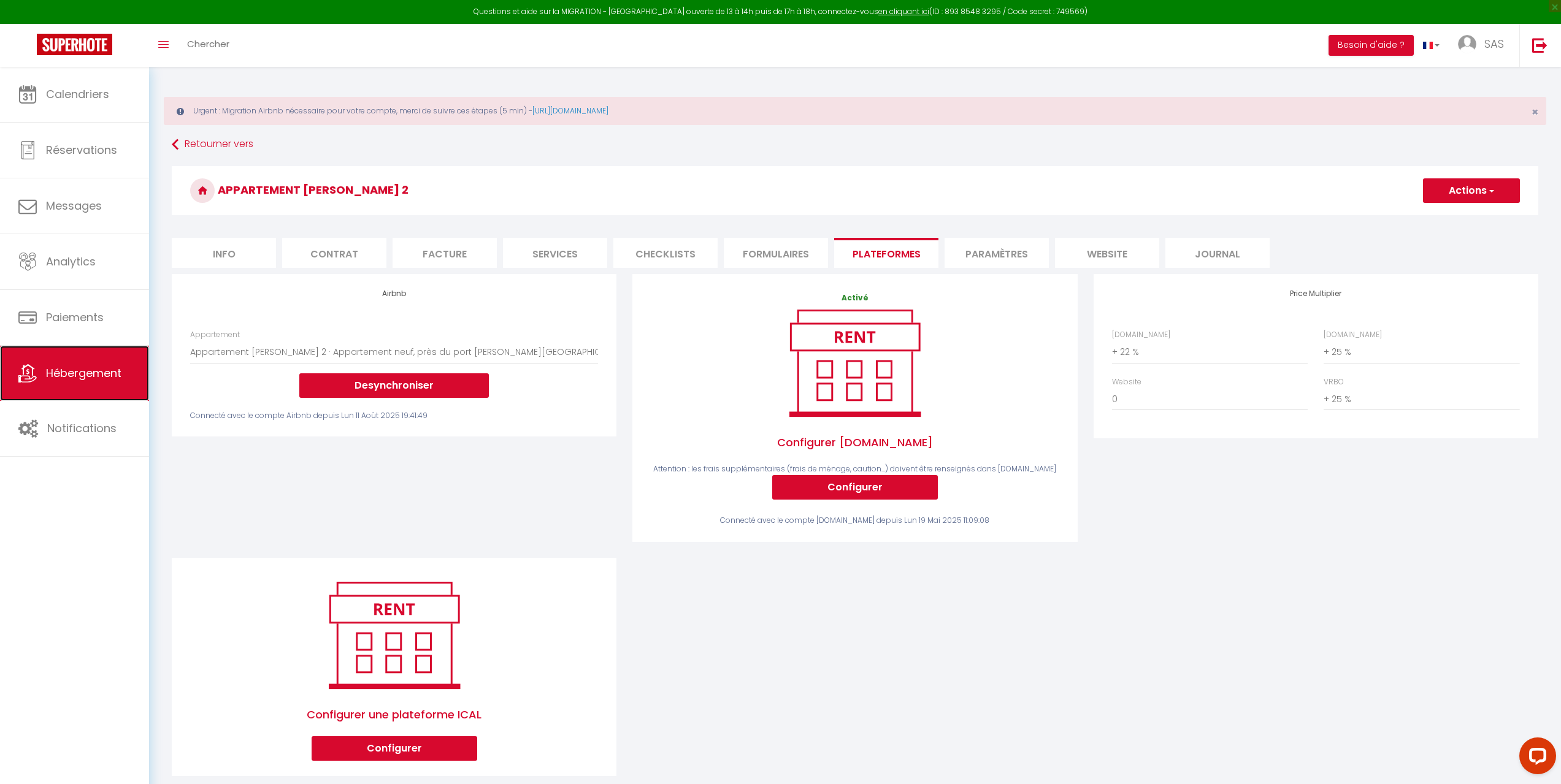
click at [54, 376] on span "Hébergement" at bounding box center [84, 372] width 76 height 15
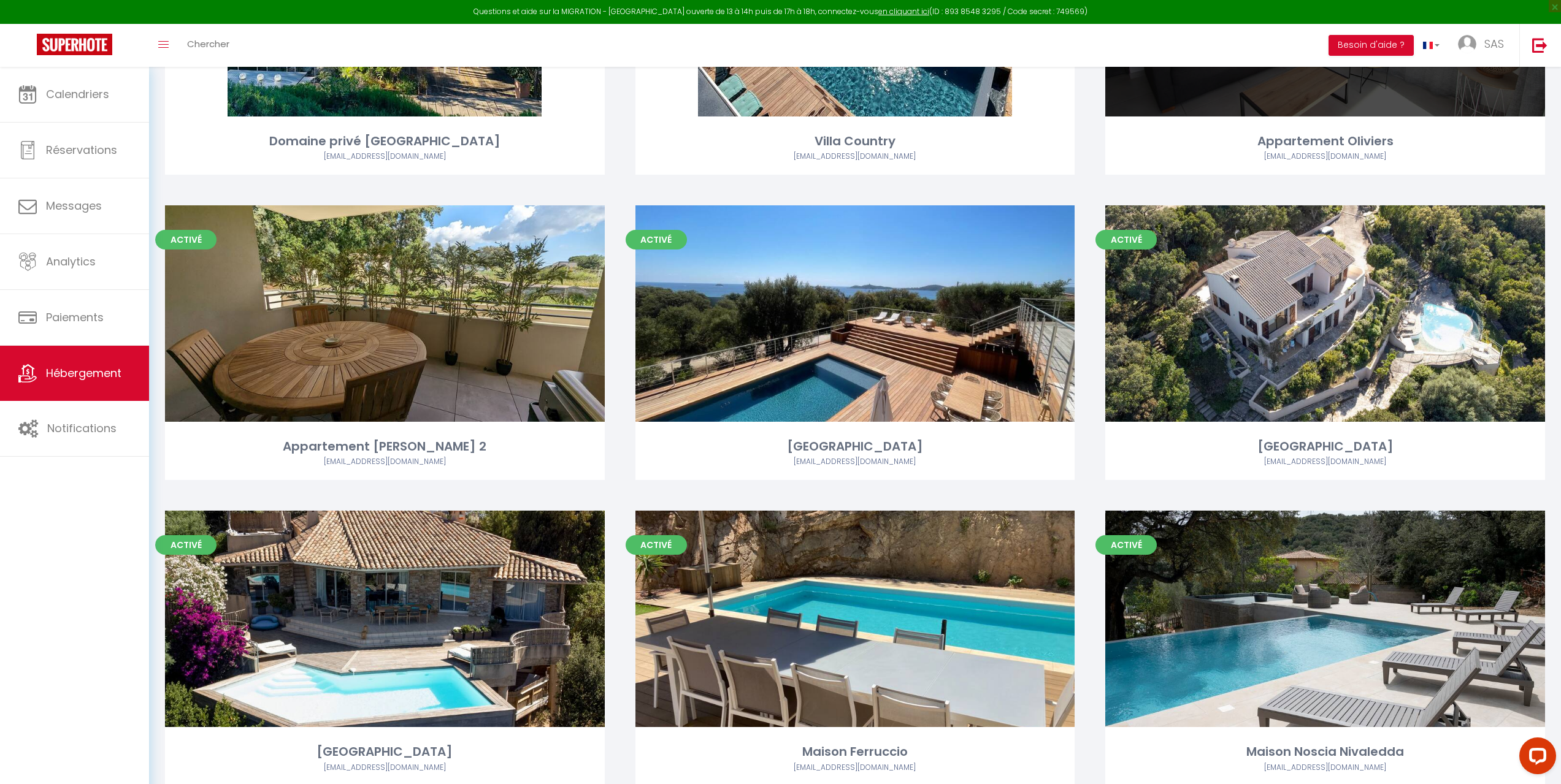
scroll to position [1288, 0]
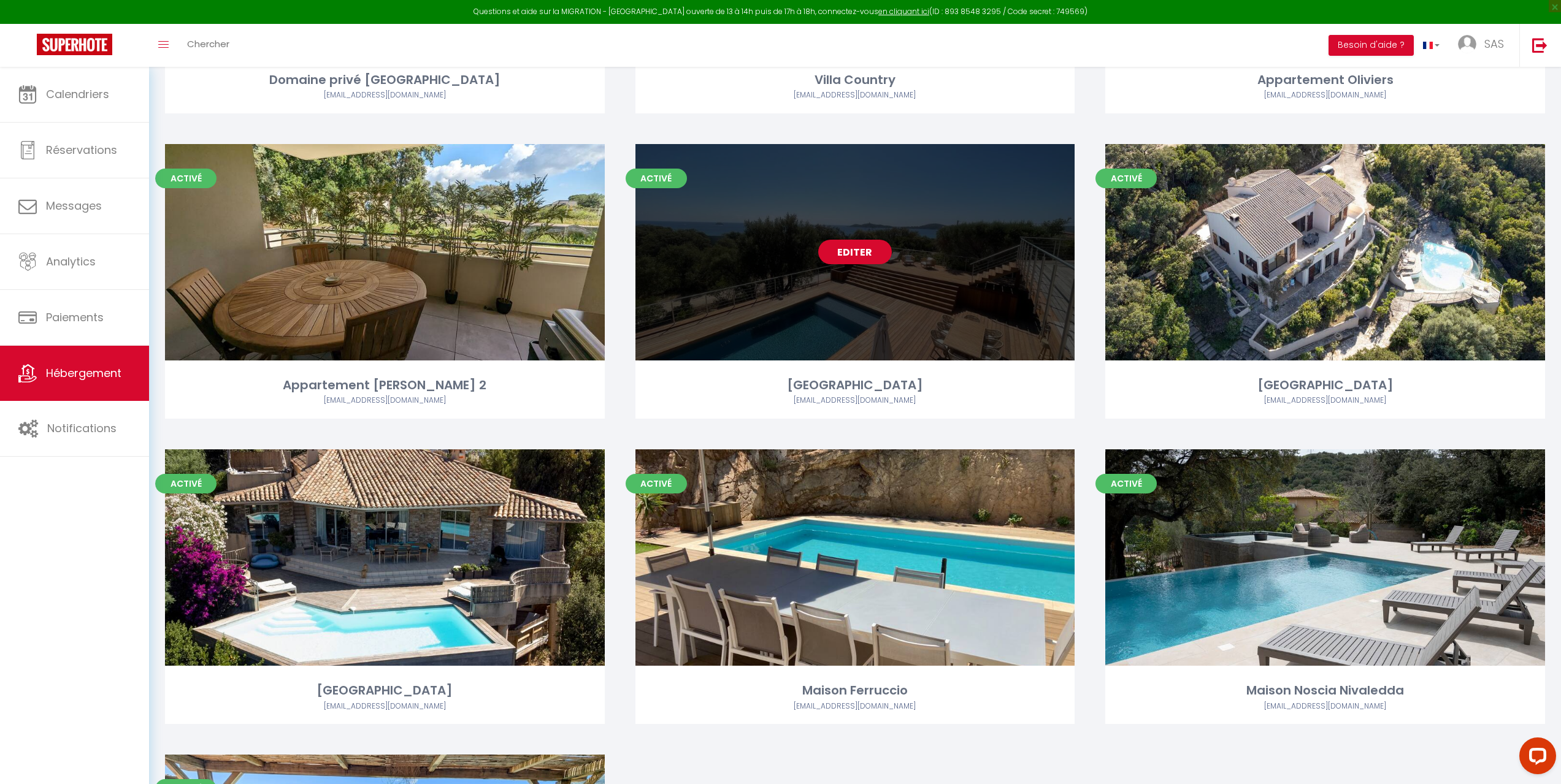
click at [928, 352] on div "Editer" at bounding box center [855, 252] width 440 height 216
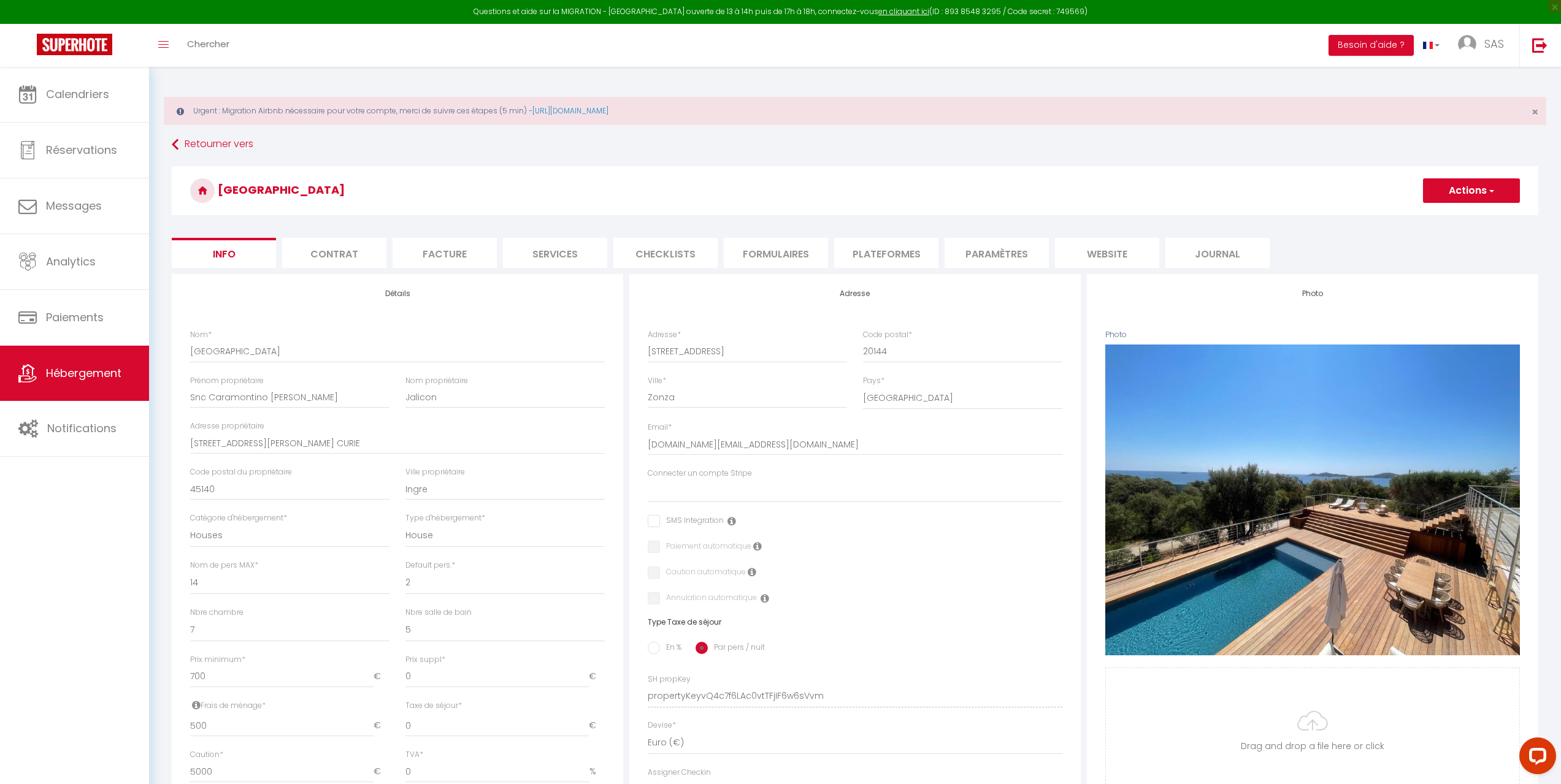
click at [905, 254] on li "Plateformes" at bounding box center [886, 253] width 104 height 30
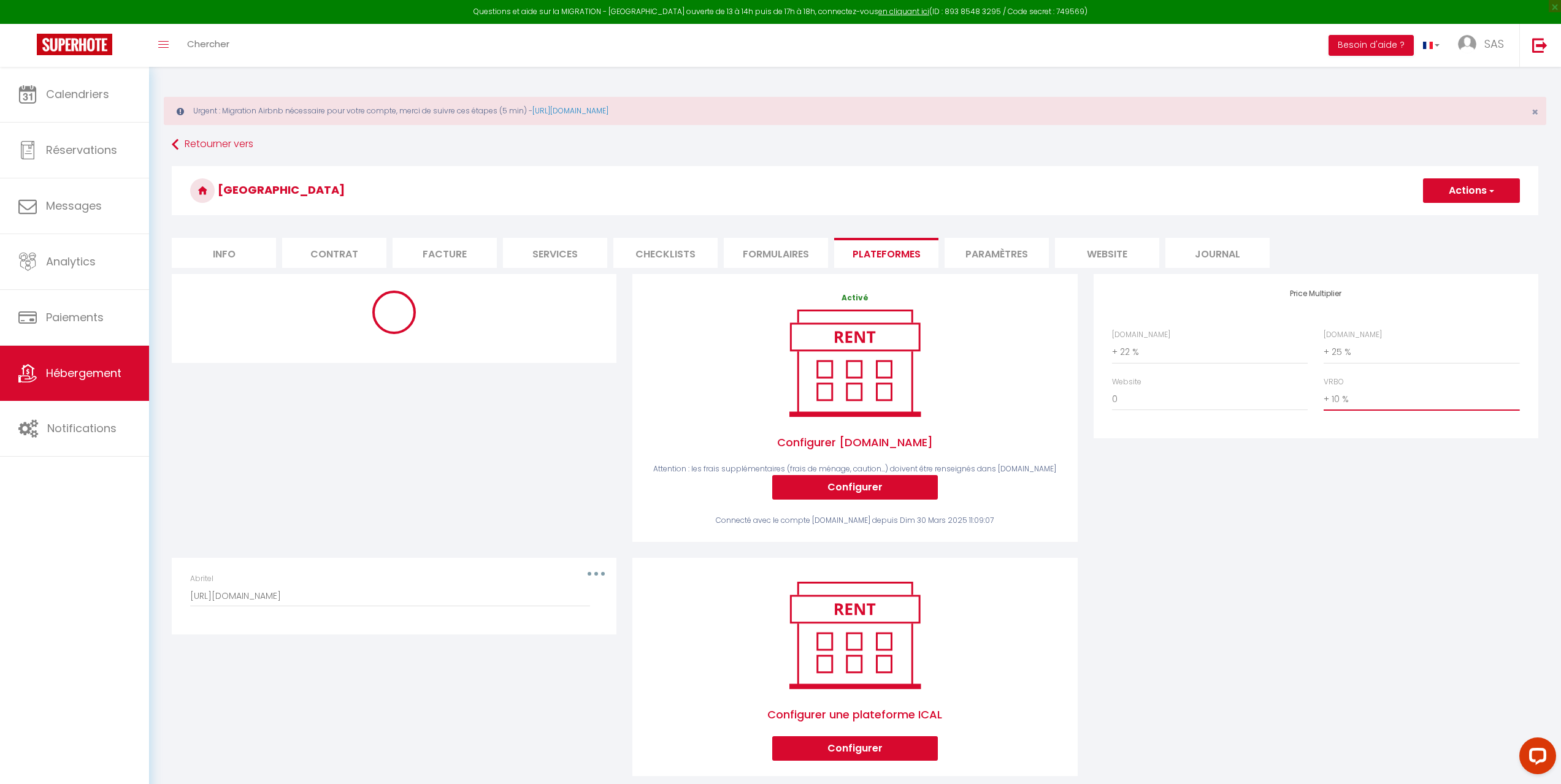
click at [1363, 401] on select "0 + 1 % + 2 % + 3 % + 4 % + 5 % + 6 % + 7 % + 8 % + 9 %" at bounding box center [1421, 399] width 195 height 23
click at [1323, 388] on select "0 + 1 % + 2 % + 3 % + 4 % + 5 % + 6 % + 7 % + 8 % + 9 %" at bounding box center [1421, 399] width 195 height 23
click at [1469, 192] on button "Actions" at bounding box center [1471, 191] width 97 height 25
click at [1452, 216] on link "Enregistrer" at bounding box center [1470, 218] width 97 height 16
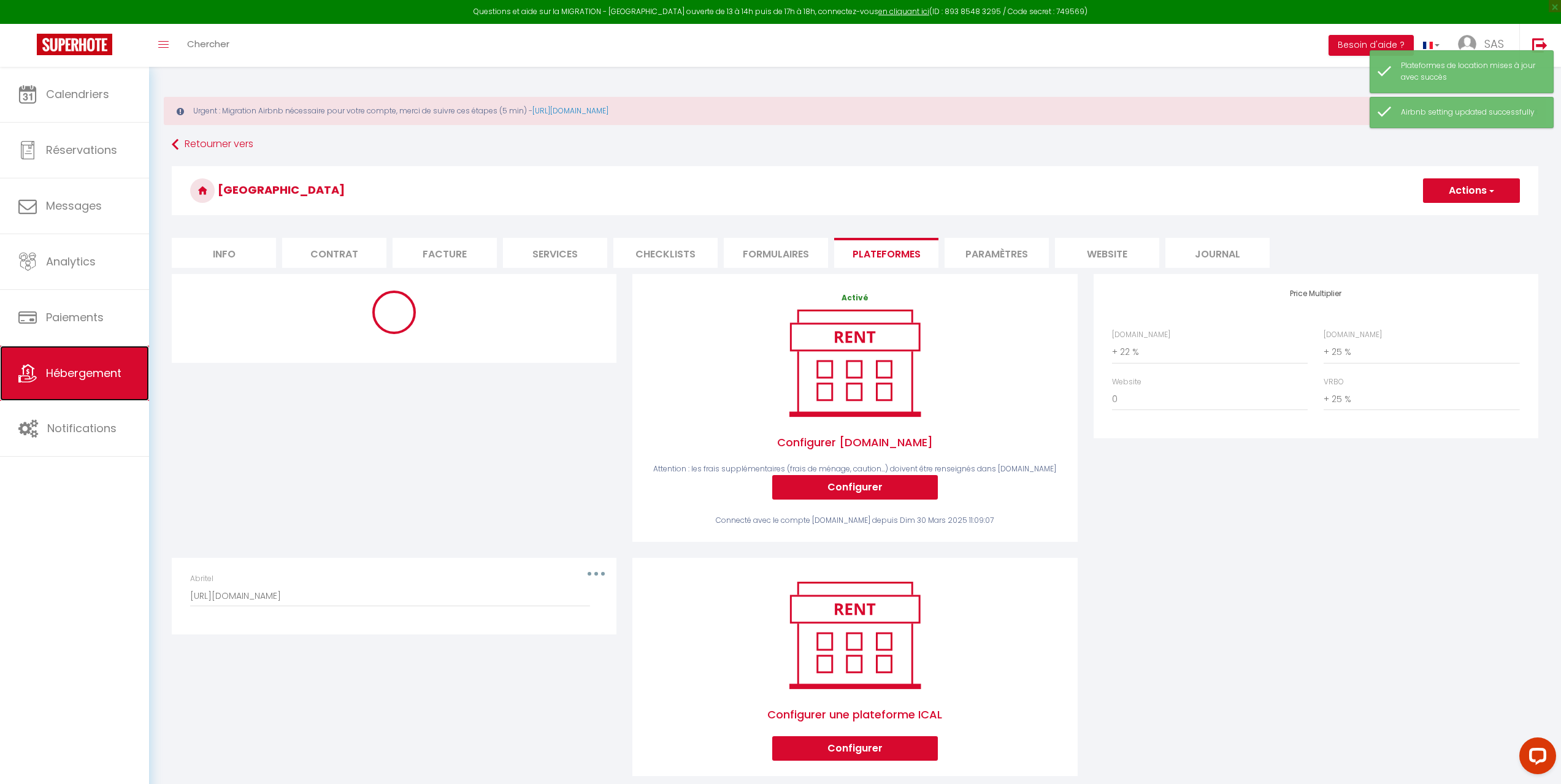
click at [85, 371] on span "Hébergement" at bounding box center [84, 372] width 76 height 15
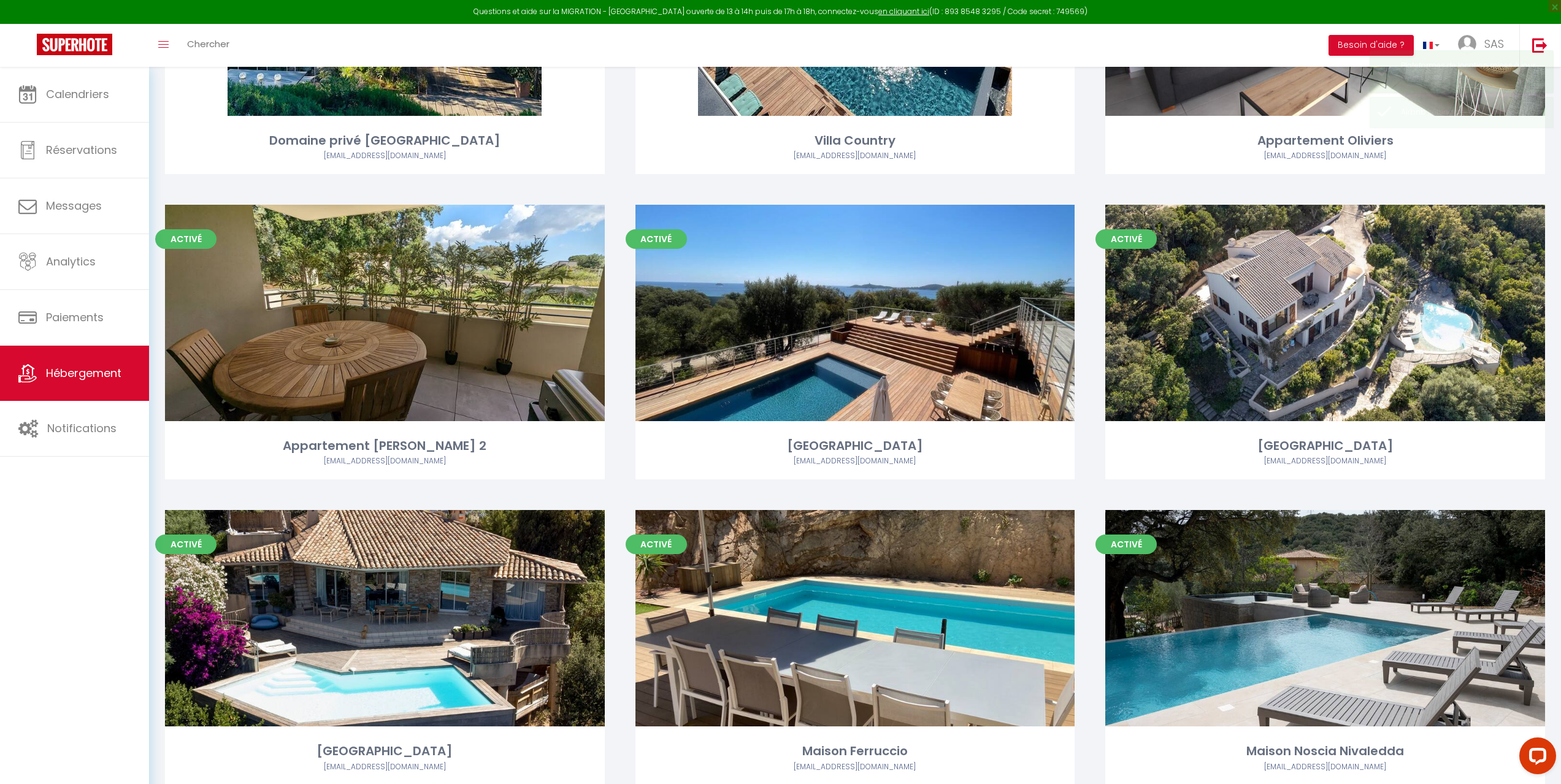
scroll to position [1227, 0]
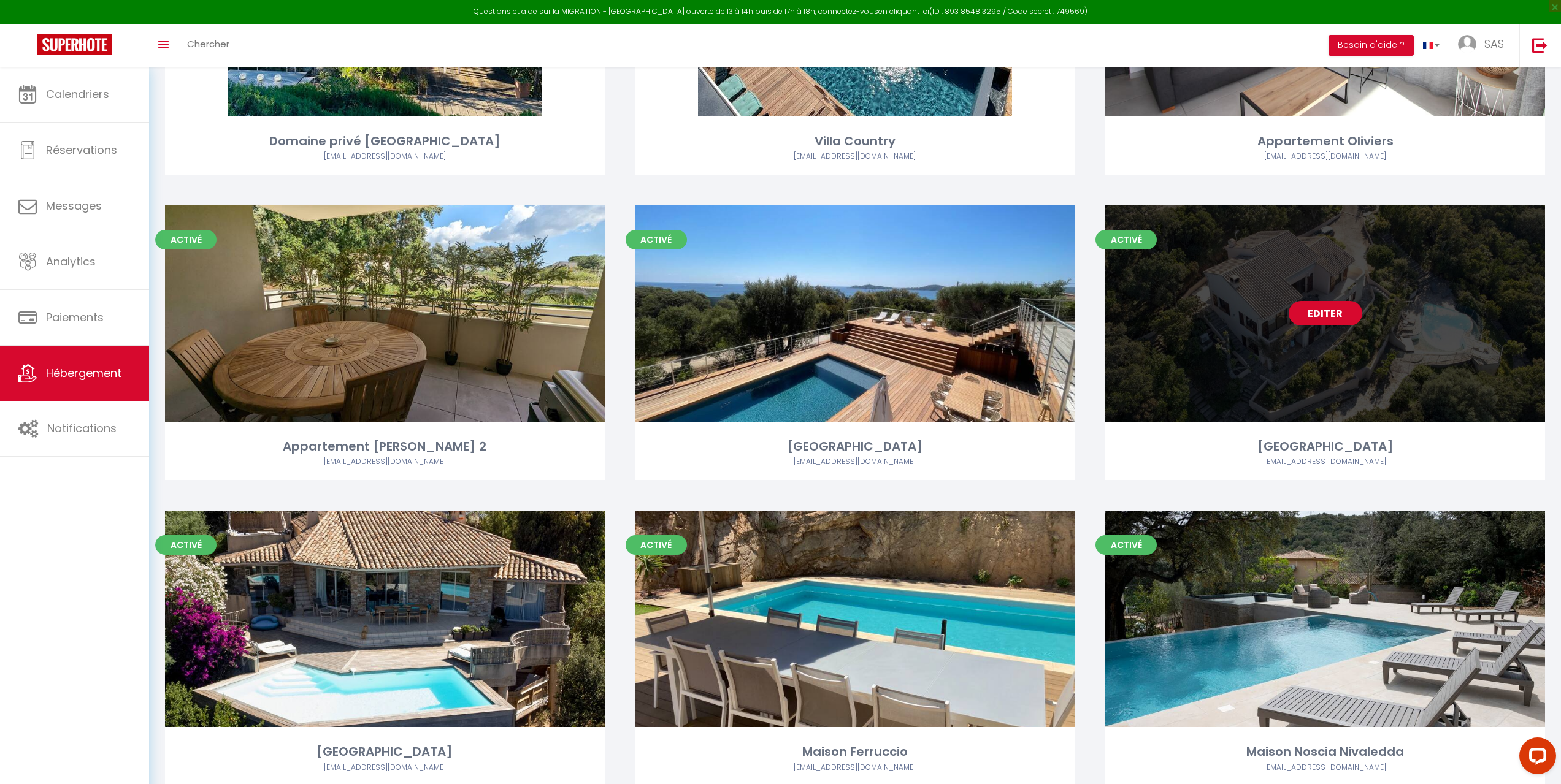
click at [1250, 376] on div "Editer" at bounding box center [1324, 313] width 440 height 216
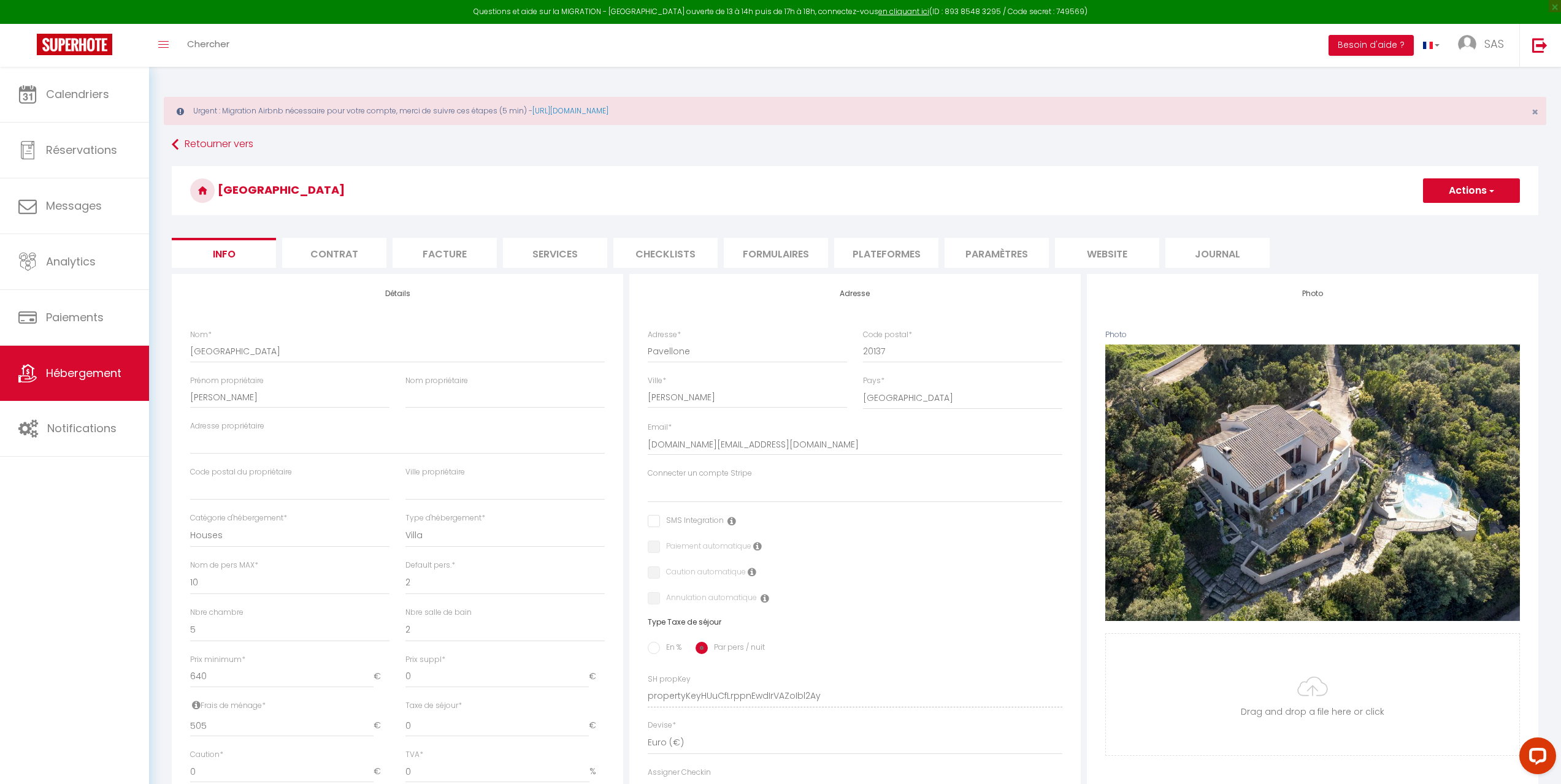
click at [891, 254] on li "Plateformes" at bounding box center [886, 253] width 104 height 30
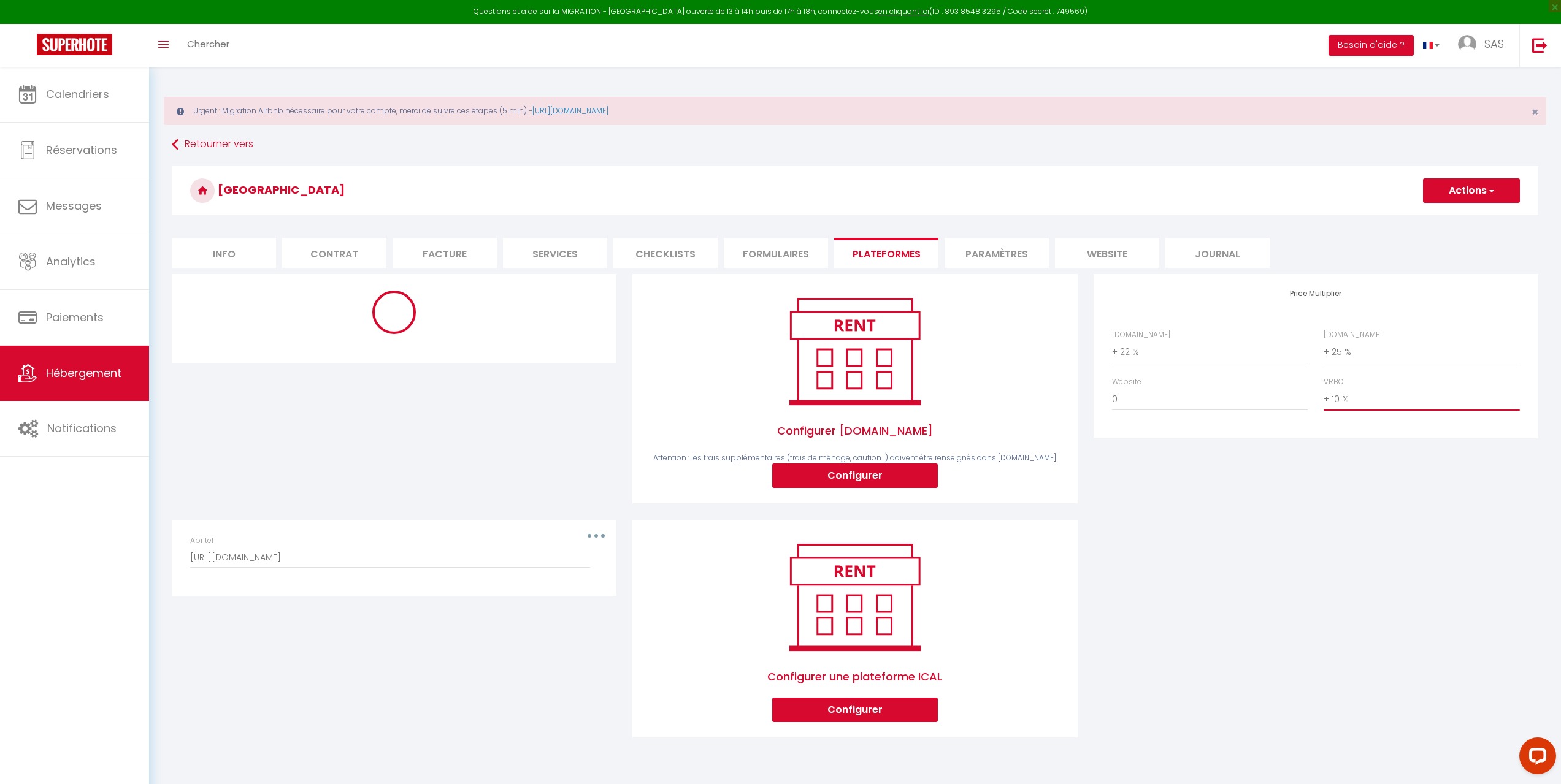
click at [1378, 402] on select "0 + 1 % + 2 % + 3 % + 4 % + 5 % + 6 % + 7 % + 8 % + 9 %" at bounding box center [1421, 399] width 195 height 23
click at [1323, 388] on select "0 + 1 % + 2 % + 3 % + 4 % + 5 % + 6 % + 7 % + 8 % + 9 %" at bounding box center [1421, 399] width 195 height 23
click at [1487, 181] on button "Actions" at bounding box center [1471, 191] width 97 height 25
click at [1458, 215] on link "Enregistrer" at bounding box center [1470, 218] width 97 height 16
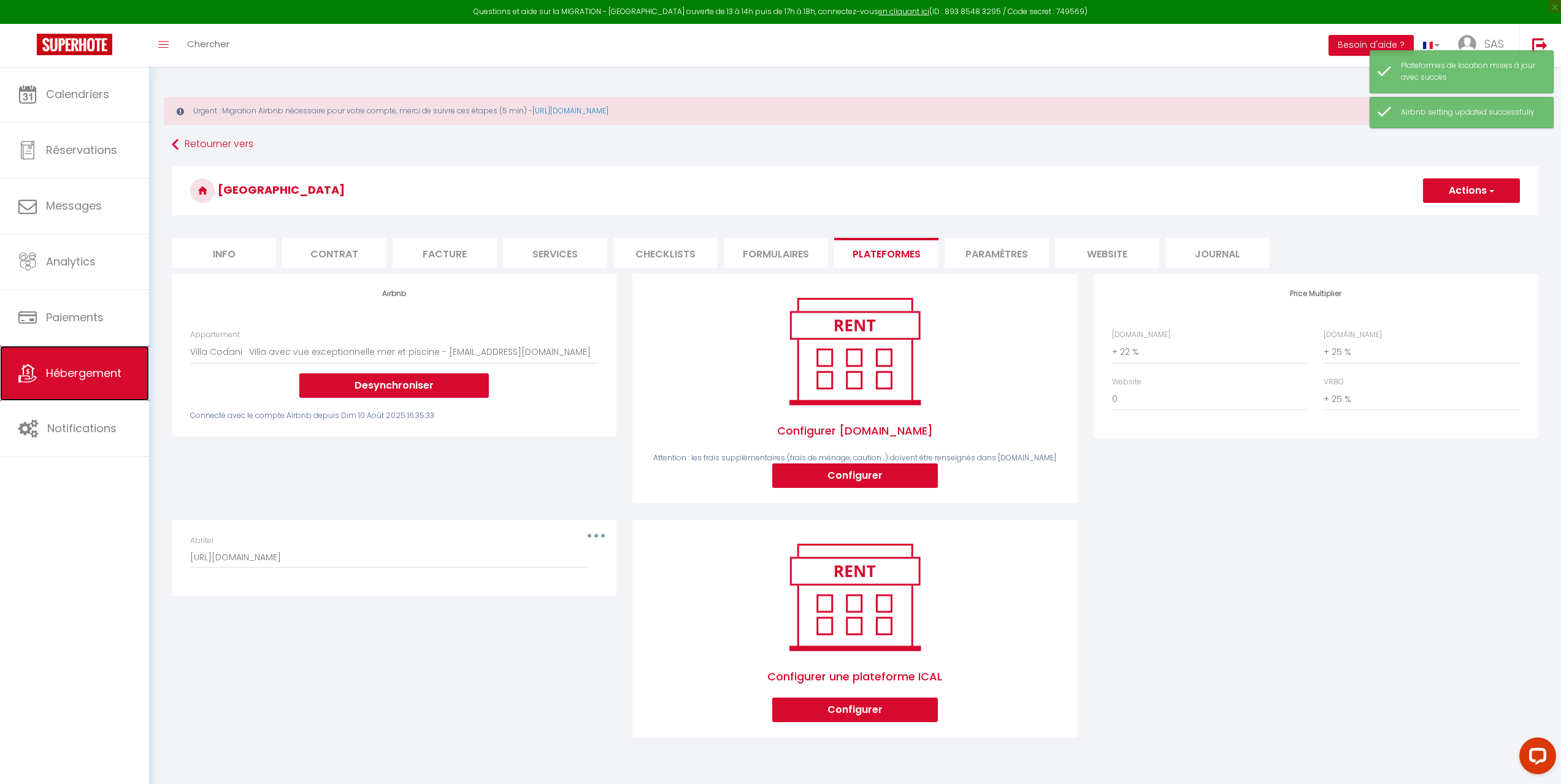
click at [77, 371] on span "Hébergement" at bounding box center [84, 372] width 76 height 15
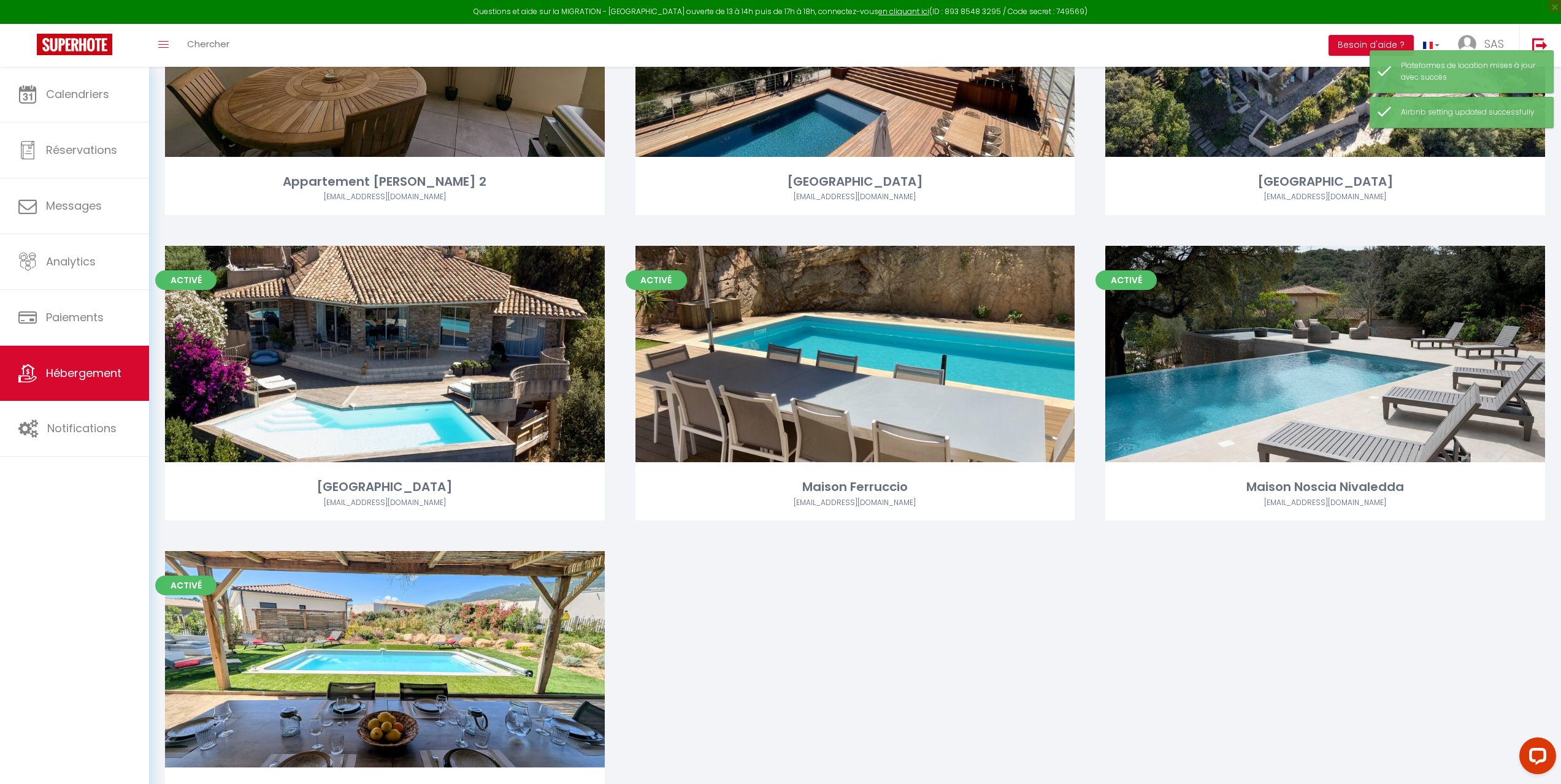
scroll to position [1533, 0]
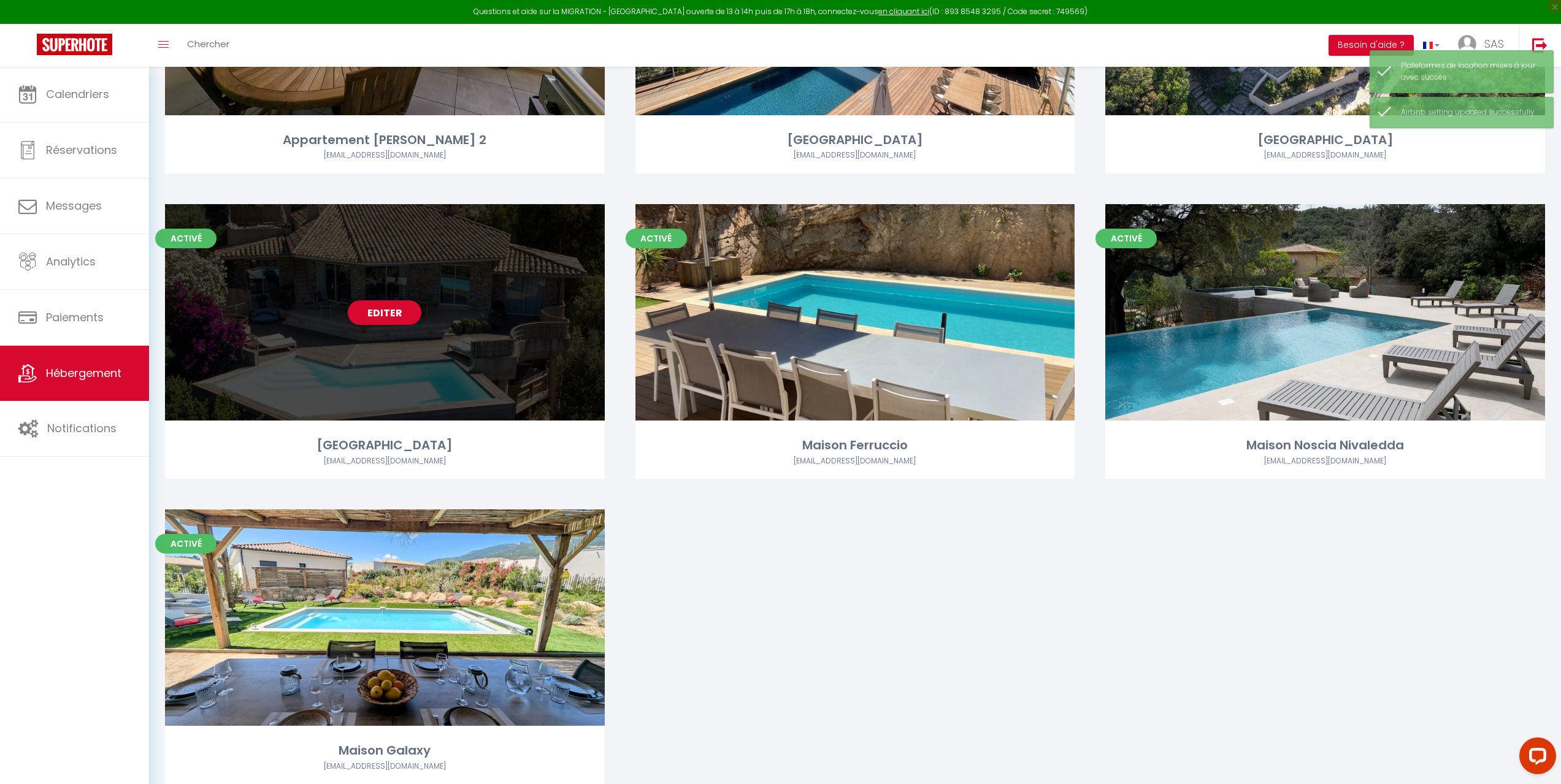
click at [530, 350] on div "Editer" at bounding box center [384, 312] width 440 height 216
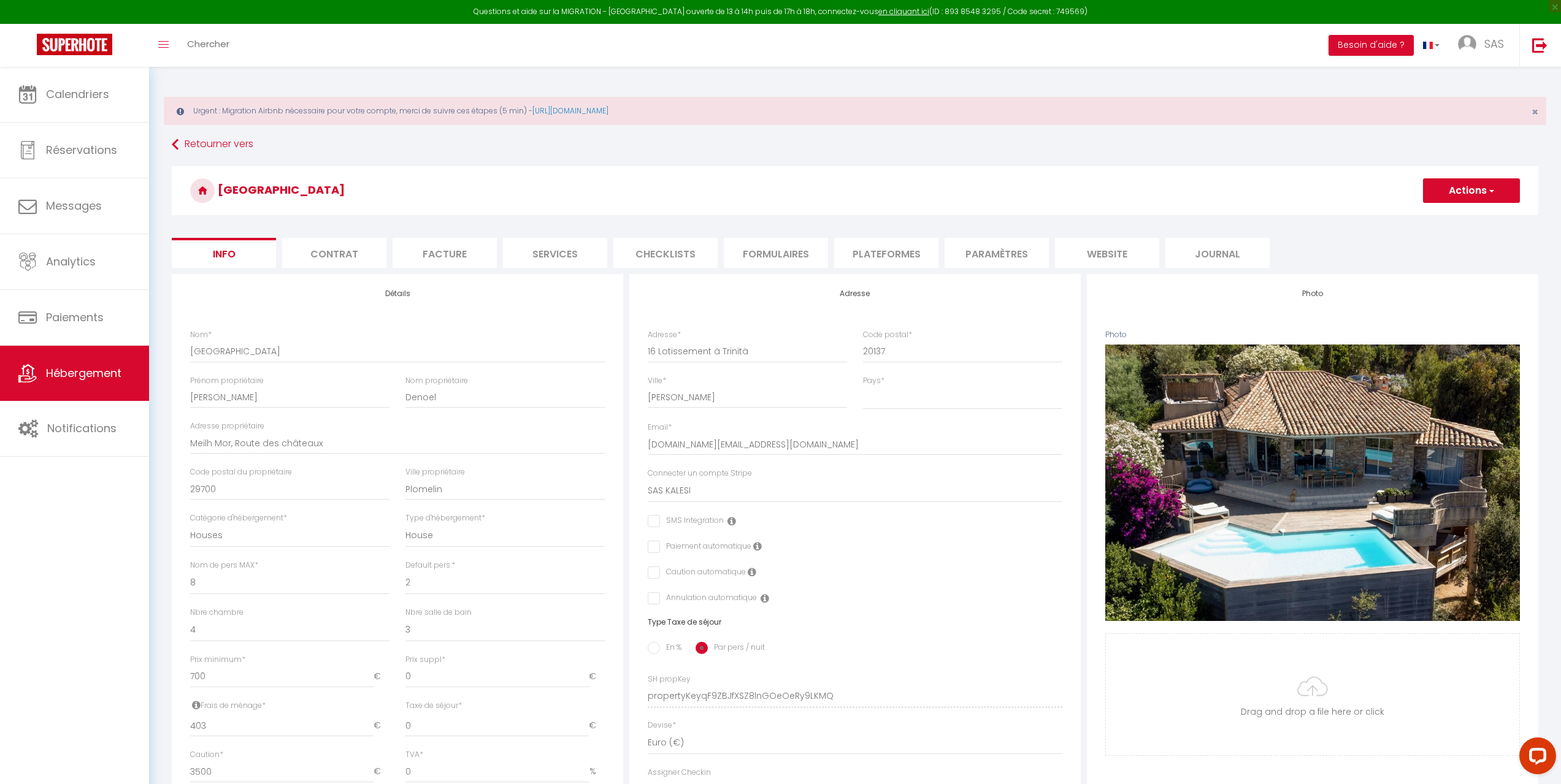
click at [895, 250] on li "Plateformes" at bounding box center [886, 253] width 104 height 30
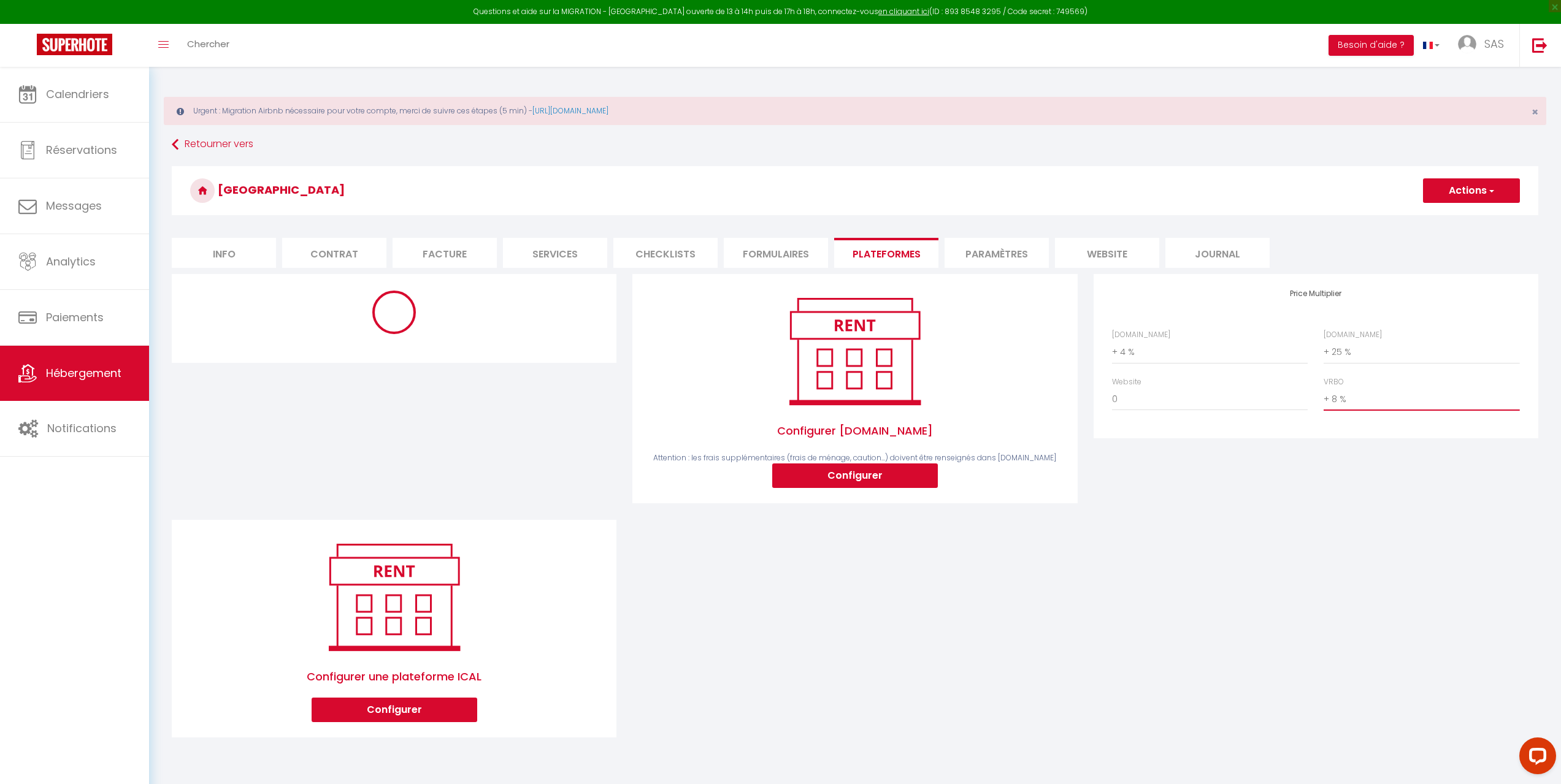
click at [1357, 402] on select "0 + 1 % + 2 % + 3 % + 4 % + 5 % + 6 % + 7 % + 8 % + 9 %" at bounding box center [1421, 399] width 195 height 23
click at [1323, 388] on select "0 + 1 % + 2 % + 3 % + 4 % + 5 % + 6 % + 7 % + 8 % + 9 %" at bounding box center [1421, 399] width 195 height 23
click at [1476, 192] on button "Actions" at bounding box center [1471, 191] width 97 height 25
click at [1464, 214] on link "Enregistrer" at bounding box center [1470, 218] width 97 height 16
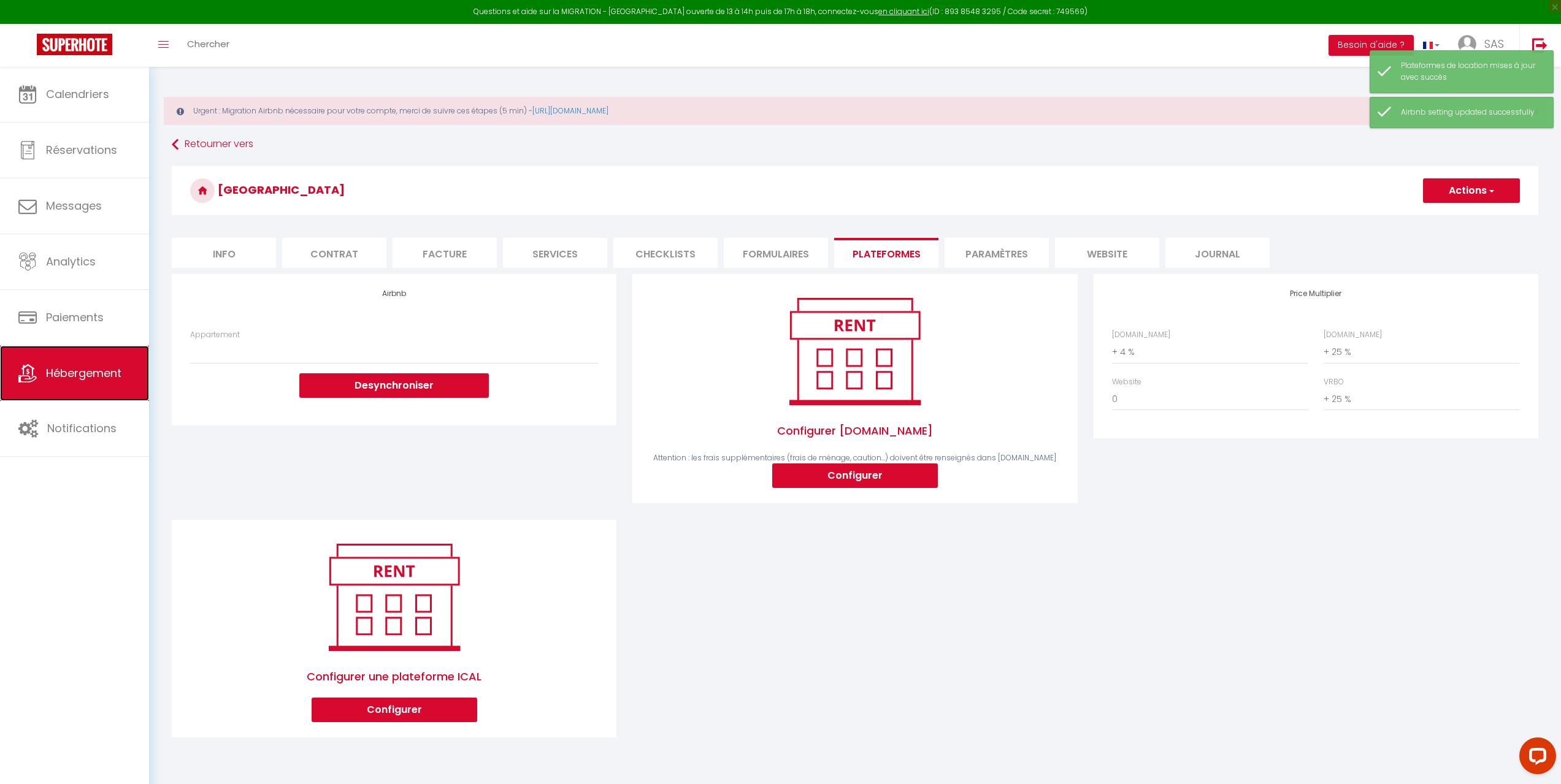
click at [100, 382] on link "Hébergement" at bounding box center [74, 373] width 149 height 55
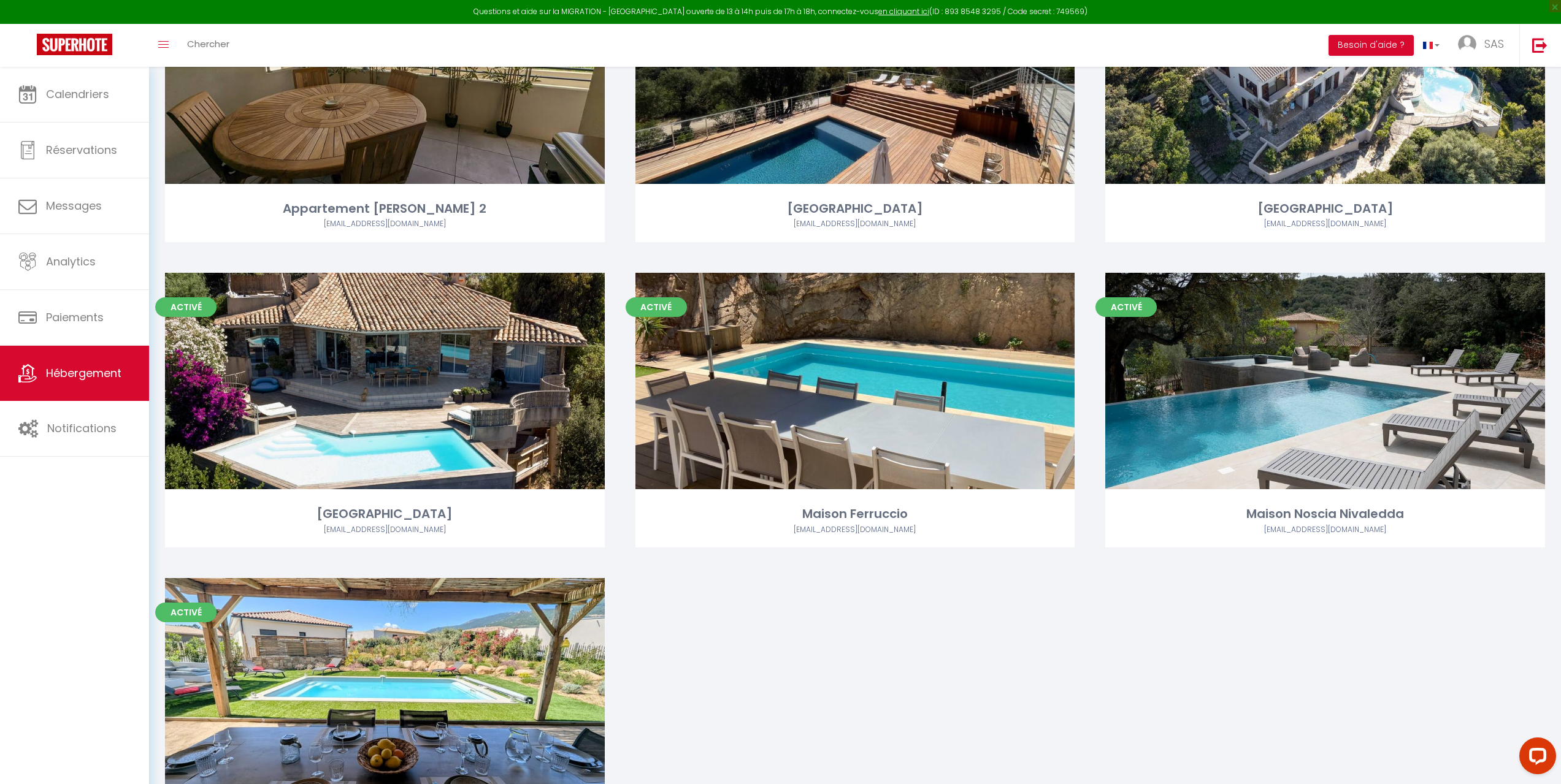
scroll to position [1471, 0]
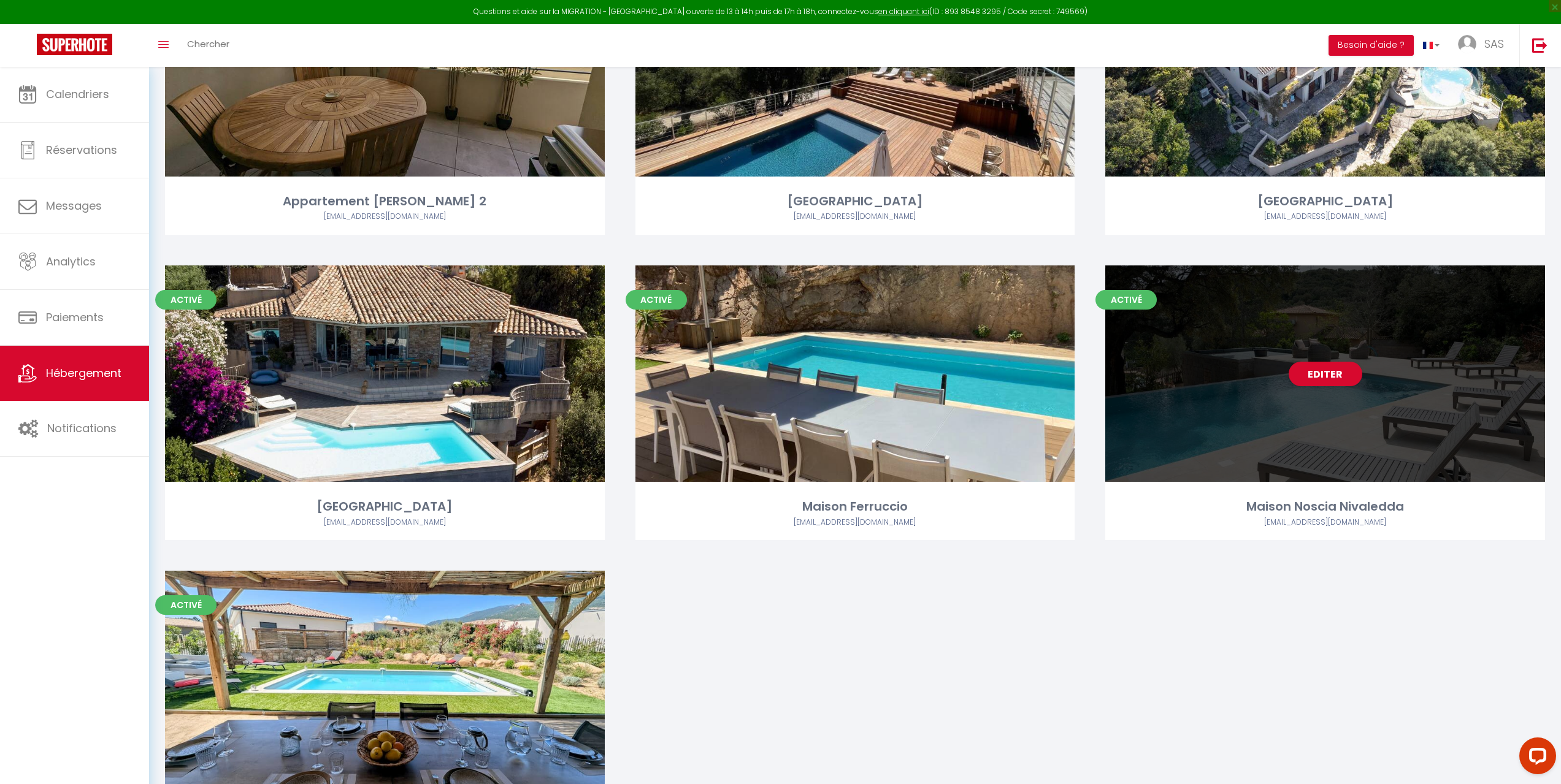
click at [1231, 464] on div "Editer" at bounding box center [1324, 373] width 440 height 216
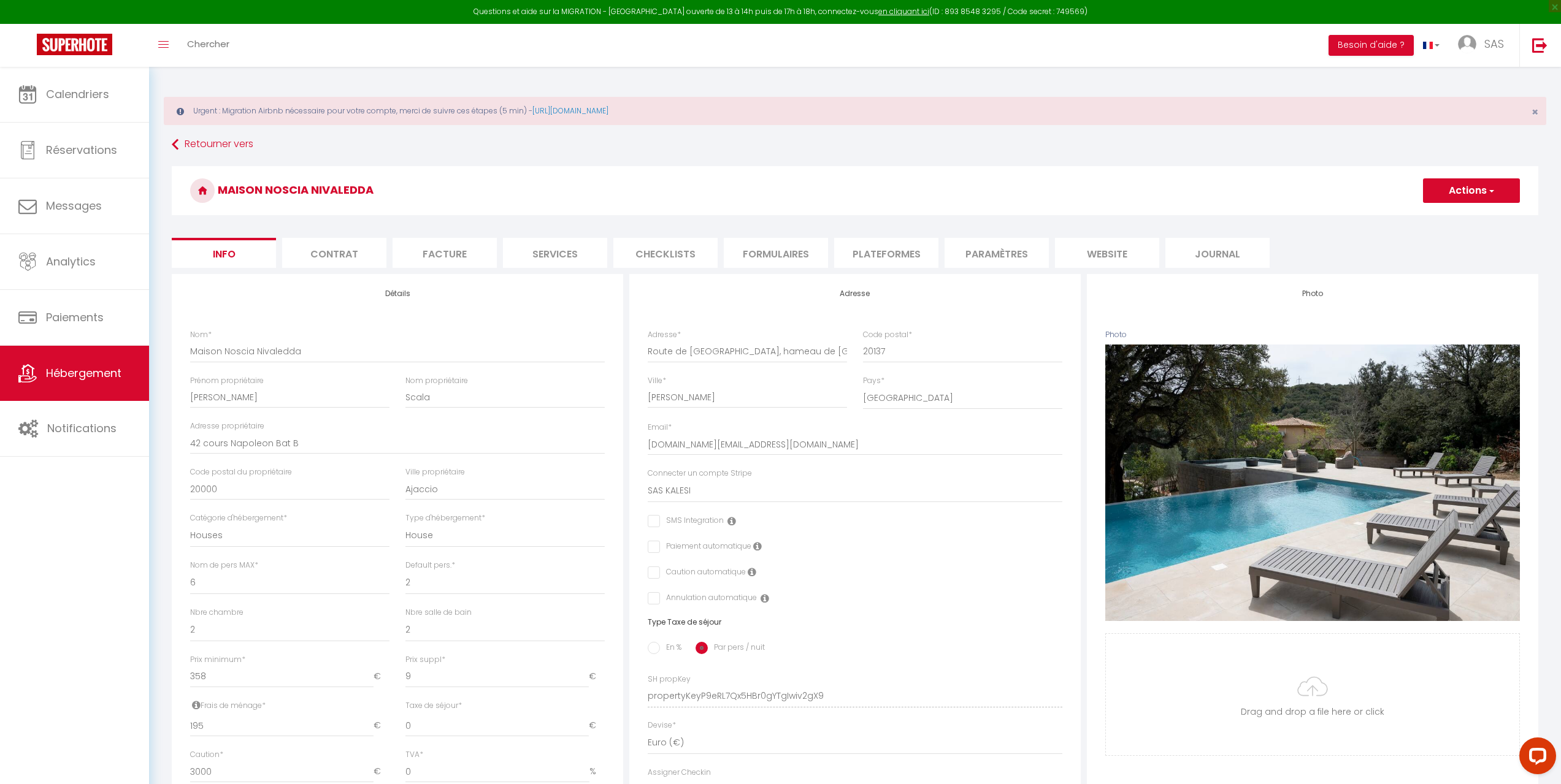
click at [885, 263] on li "Plateformes" at bounding box center [886, 253] width 104 height 30
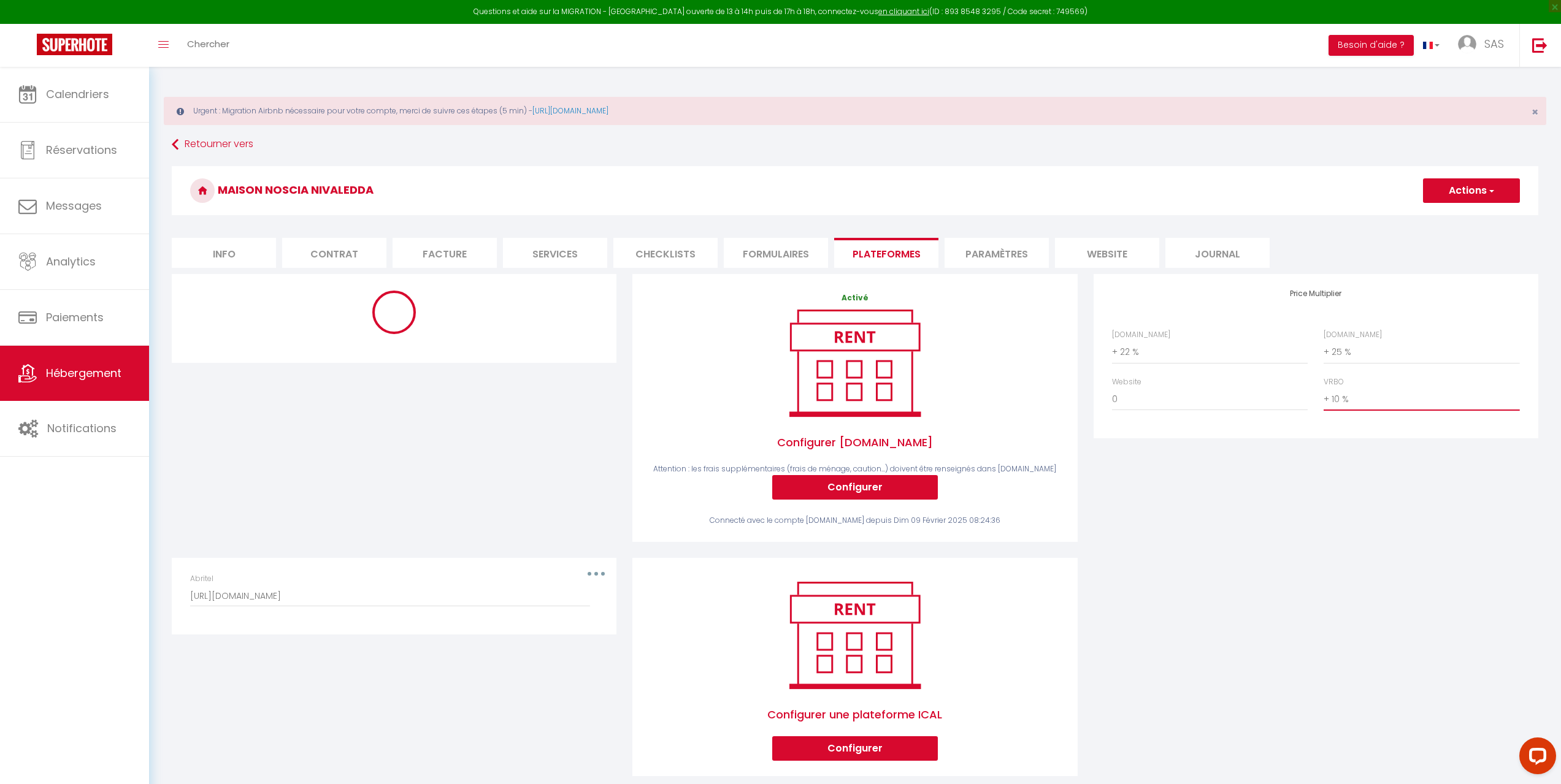
click at [1413, 400] on select "0 + 1 % + 2 % + 3 % + 4 % + 5 % + 6 % + 7 % + 8 % + 9 %" at bounding box center [1421, 399] width 195 height 23
click at [1323, 388] on select "0 + 1 % + 2 % + 3 % + 4 % + 5 % + 6 % + 7 % + 8 % + 9 %" at bounding box center [1421, 399] width 195 height 23
click at [1484, 198] on button "Actions" at bounding box center [1471, 191] width 97 height 25
click at [1458, 212] on link "Enregistrer" at bounding box center [1470, 218] width 97 height 16
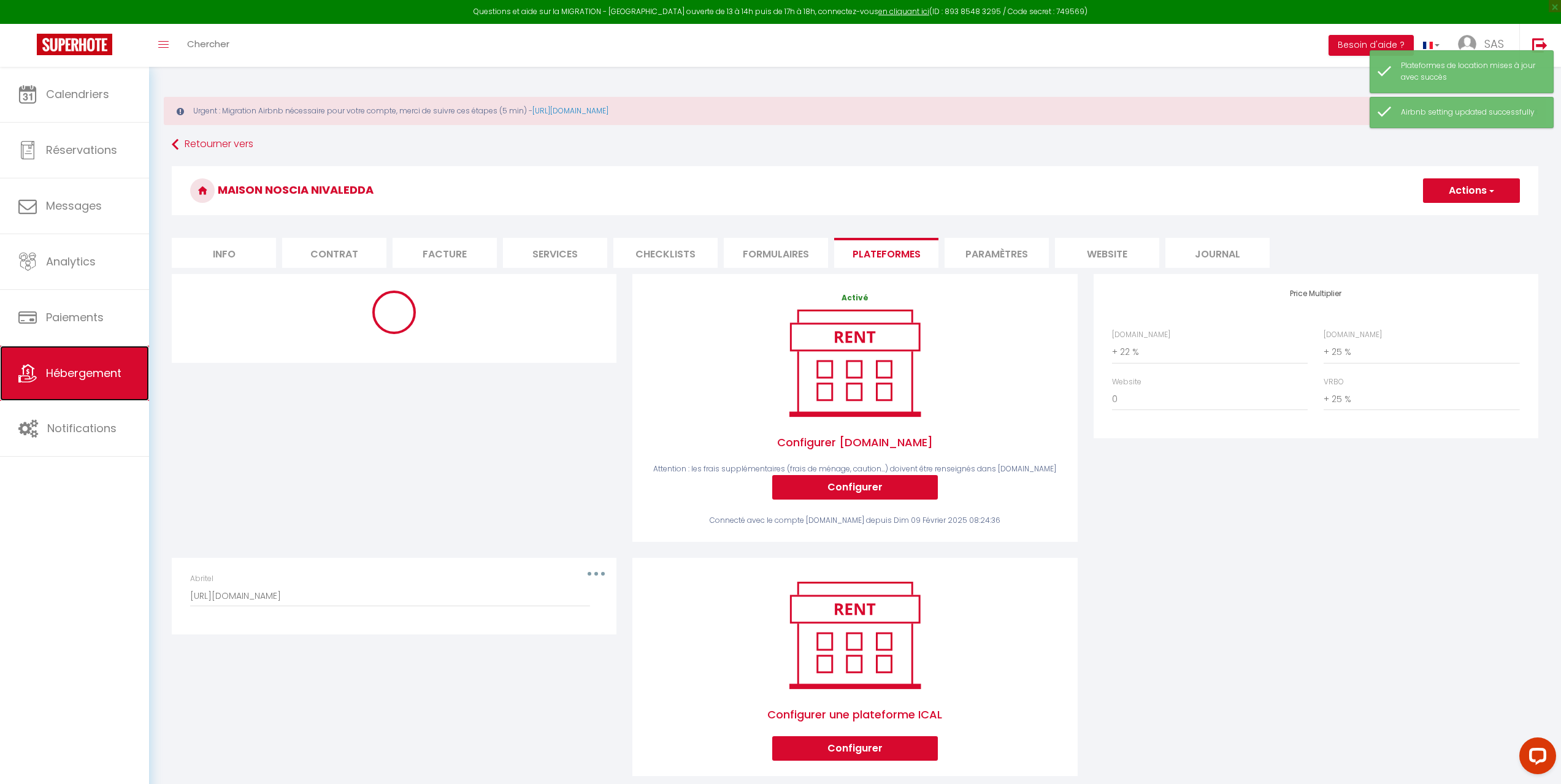
click at [75, 380] on span "Hébergement" at bounding box center [84, 372] width 76 height 15
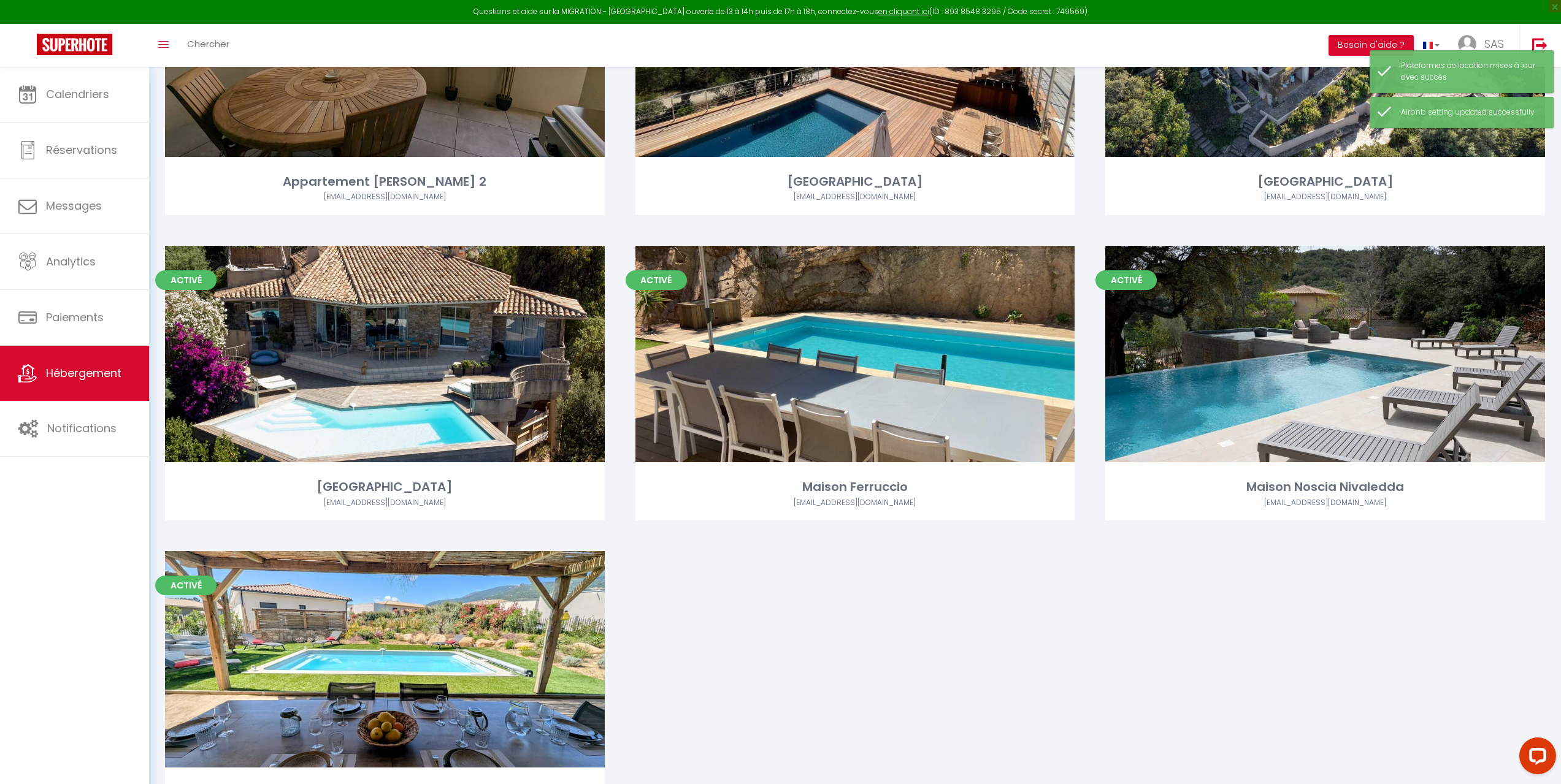
scroll to position [1533, 0]
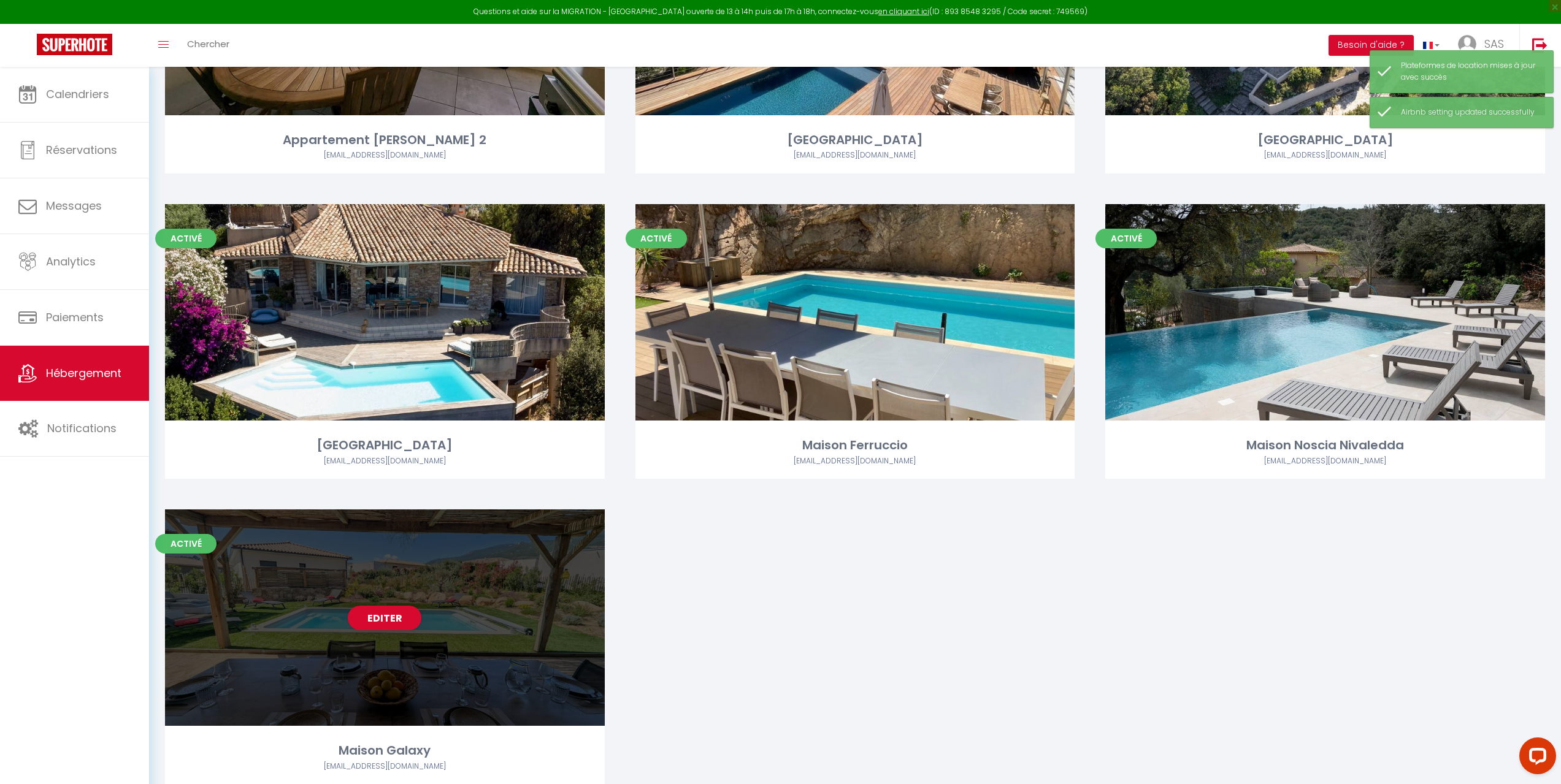
click at [517, 609] on div "Editer" at bounding box center [384, 617] width 440 height 216
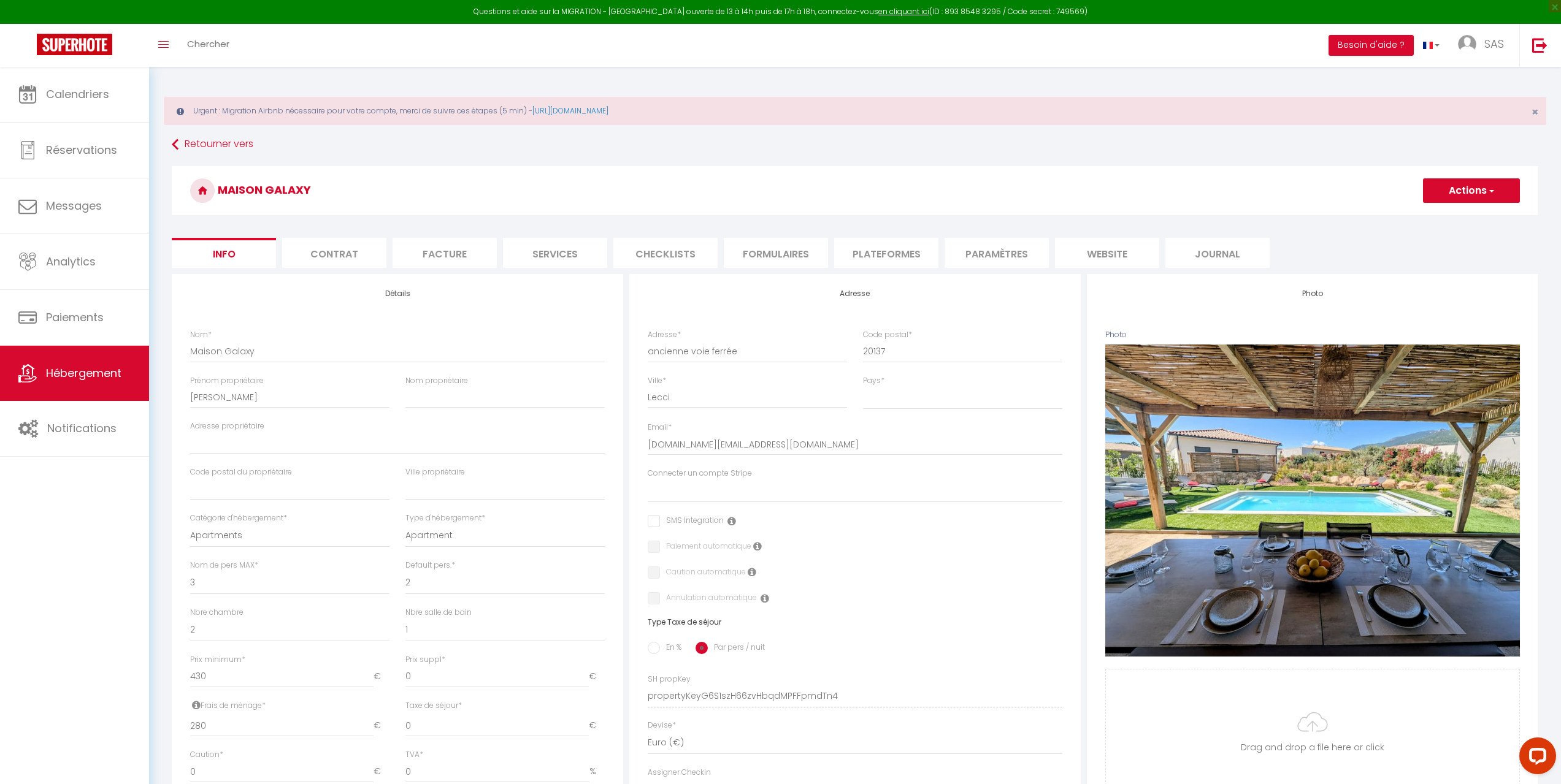
click at [885, 256] on li "Plateformes" at bounding box center [886, 253] width 104 height 30
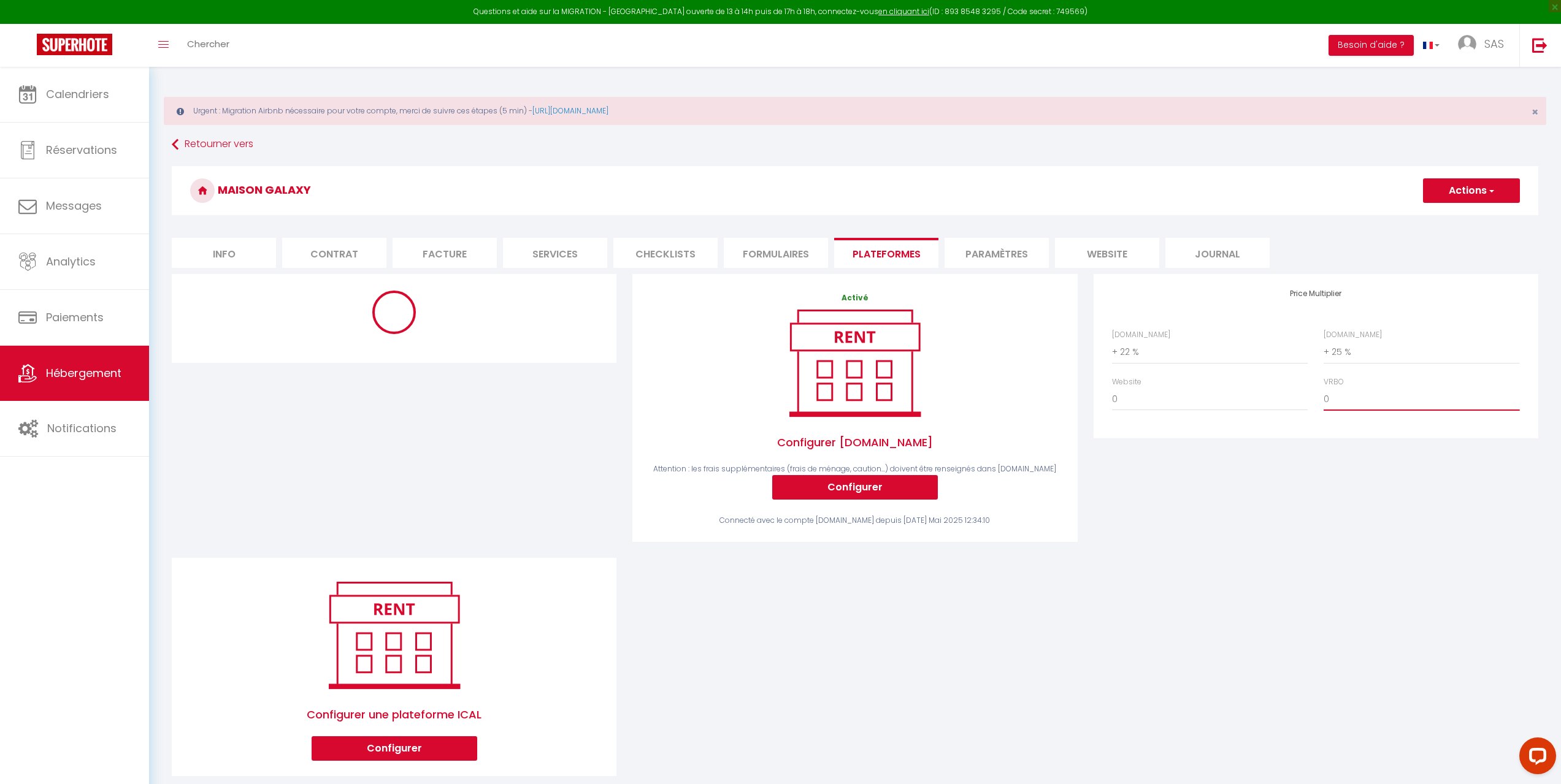
click at [1346, 396] on select "0 + 1 % + 2 % + 3 % + 4 % + 5 % + 6 % + 7 % + 8 % + 9 %" at bounding box center [1421, 399] width 195 height 23
click at [1323, 388] on select "0 + 1 % + 2 % + 3 % + 4 % + 5 % + 6 % + 7 % + 8 % + 9 %" at bounding box center [1421, 399] width 195 height 23
click at [1481, 187] on button "Actions" at bounding box center [1471, 191] width 97 height 25
click at [1457, 214] on link "Enregistrer" at bounding box center [1470, 218] width 97 height 16
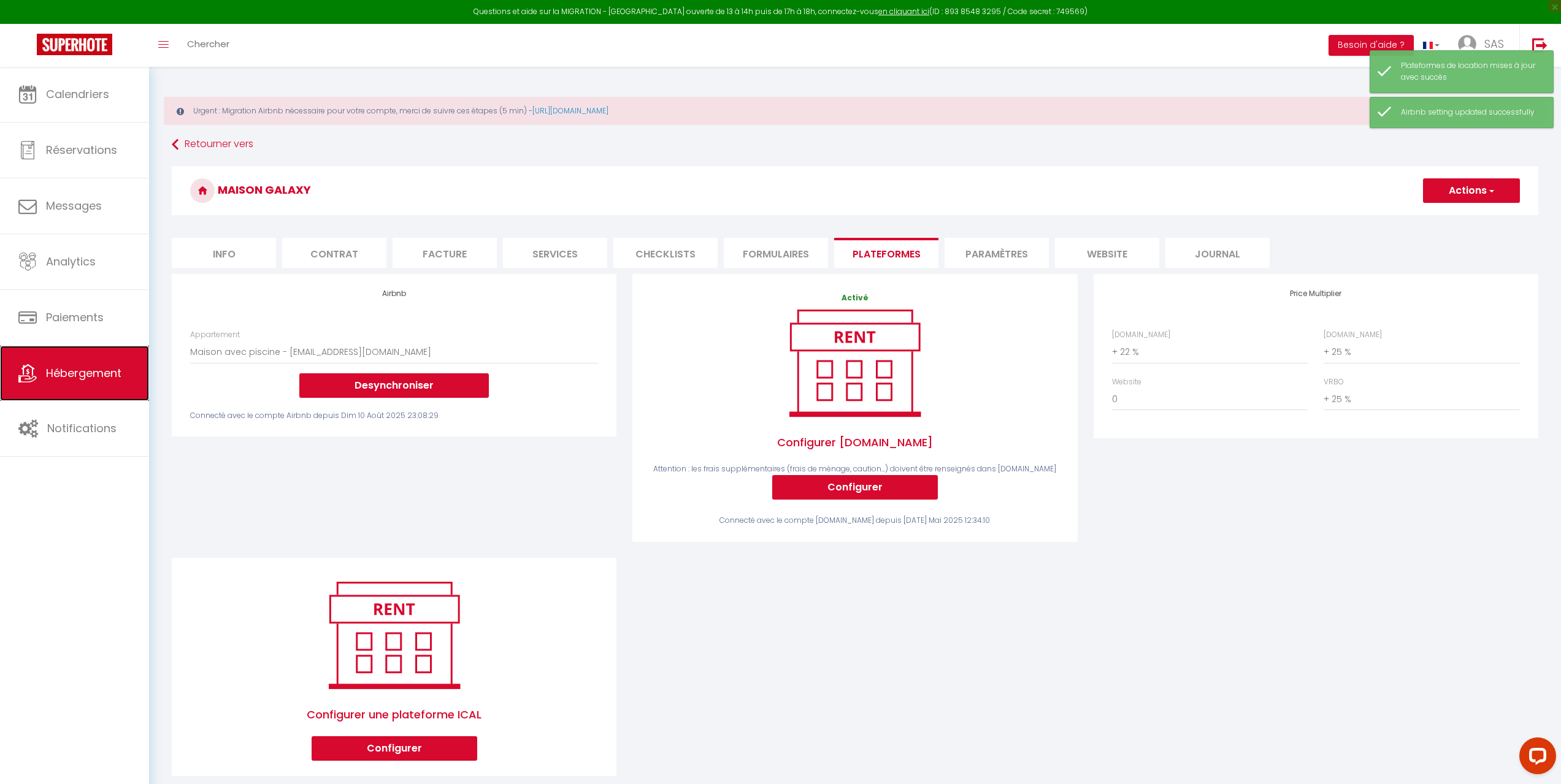
click at [55, 374] on span "Hébergement" at bounding box center [84, 372] width 76 height 15
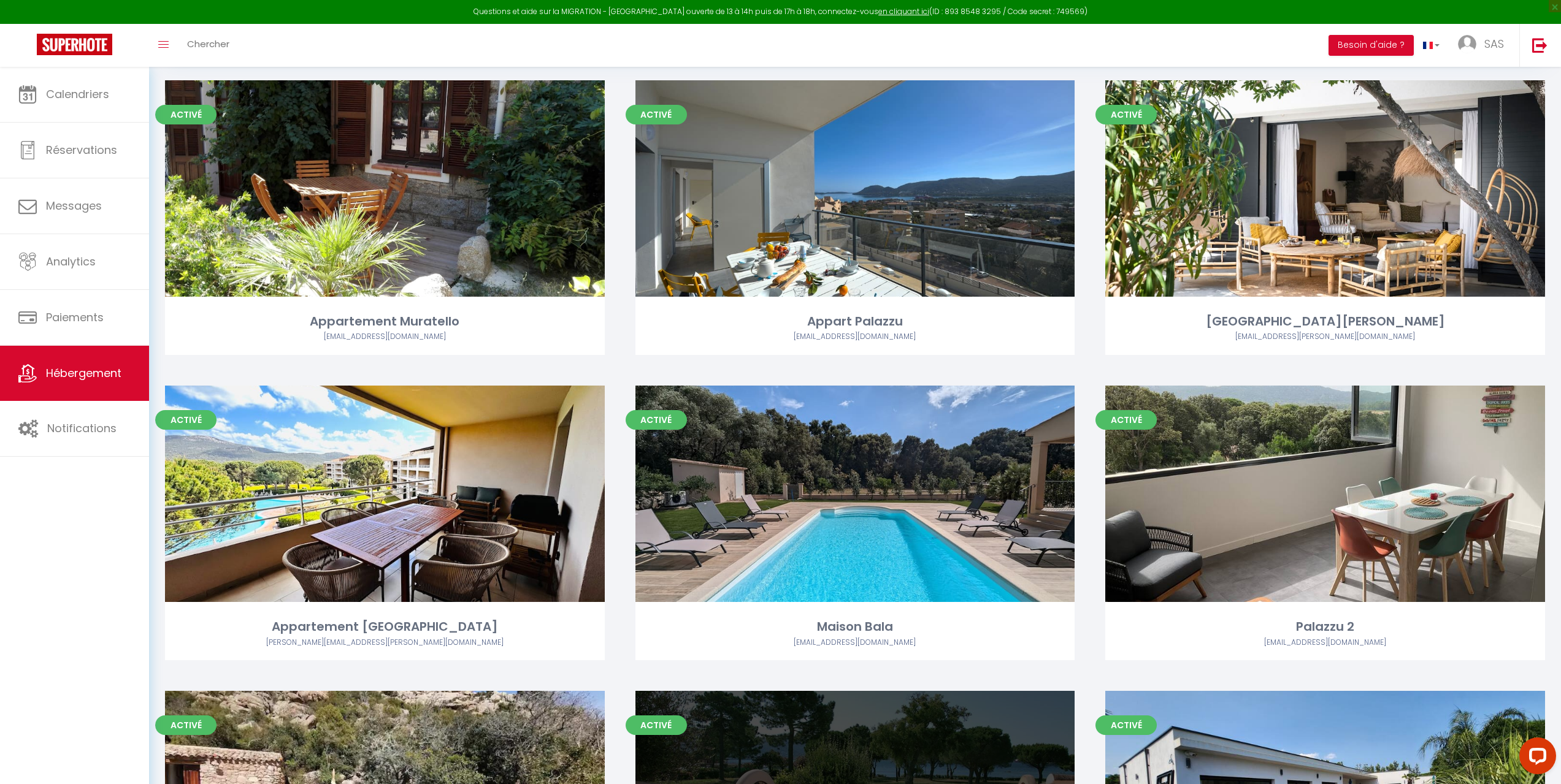
scroll to position [123, 0]
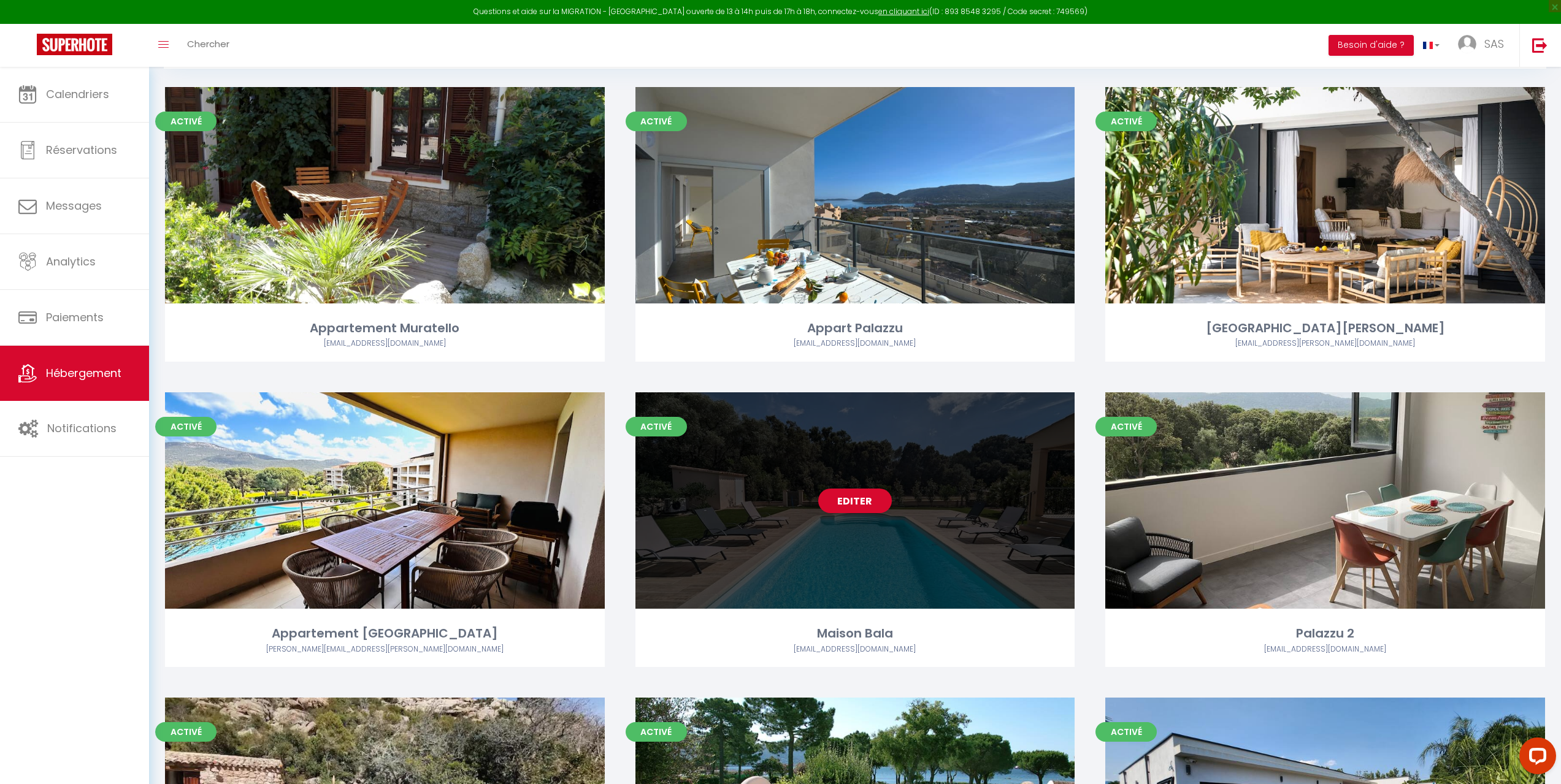
click at [881, 573] on div "Editer" at bounding box center [855, 500] width 440 height 216
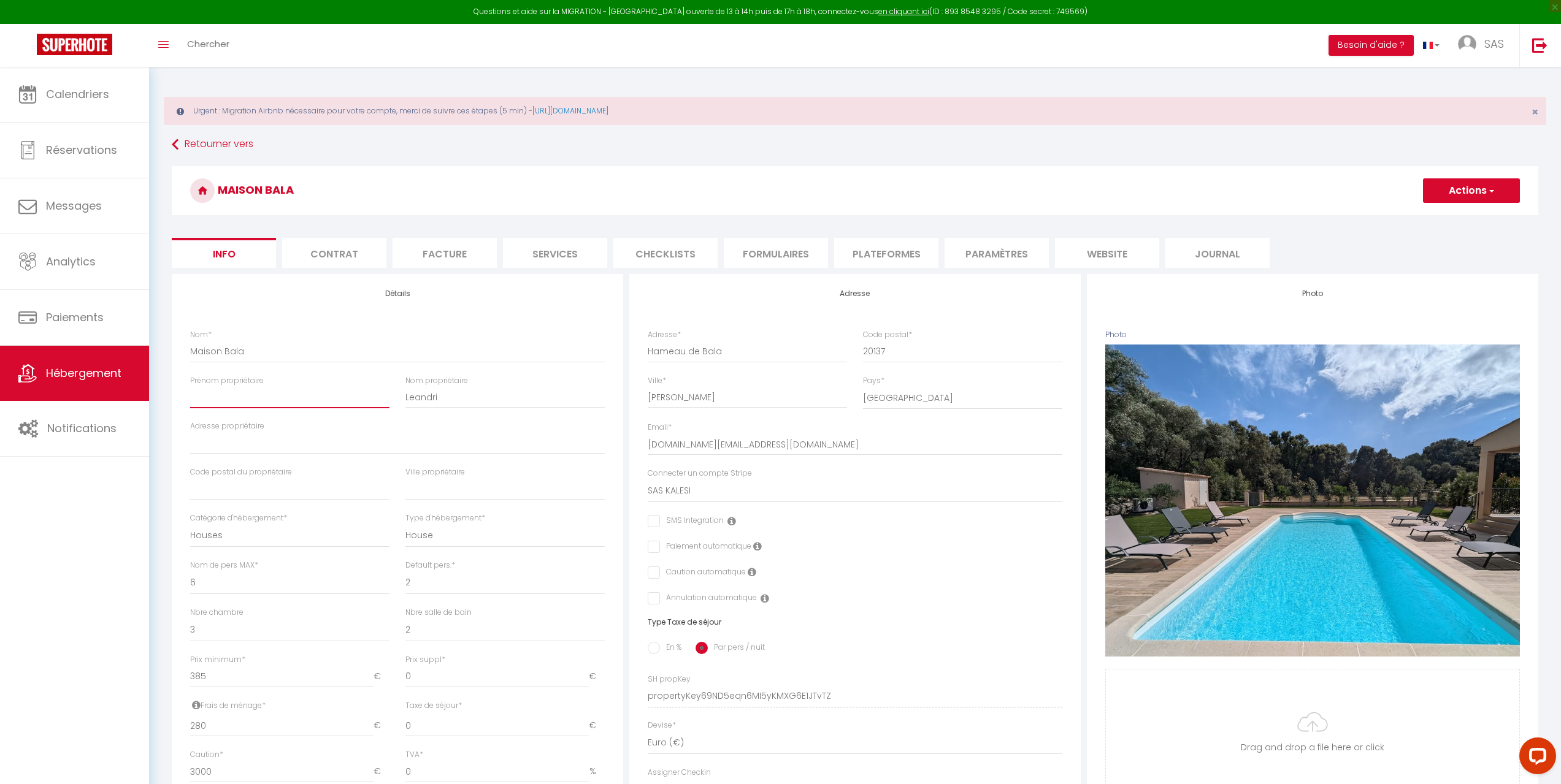
click at [246, 400] on input "Prénom propriétaire" at bounding box center [290, 397] width 199 height 22
click at [1490, 187] on span "button" at bounding box center [1491, 190] width 8 height 12
click at [1427, 216] on input "Enregistrer" at bounding box center [1422, 217] width 45 height 12
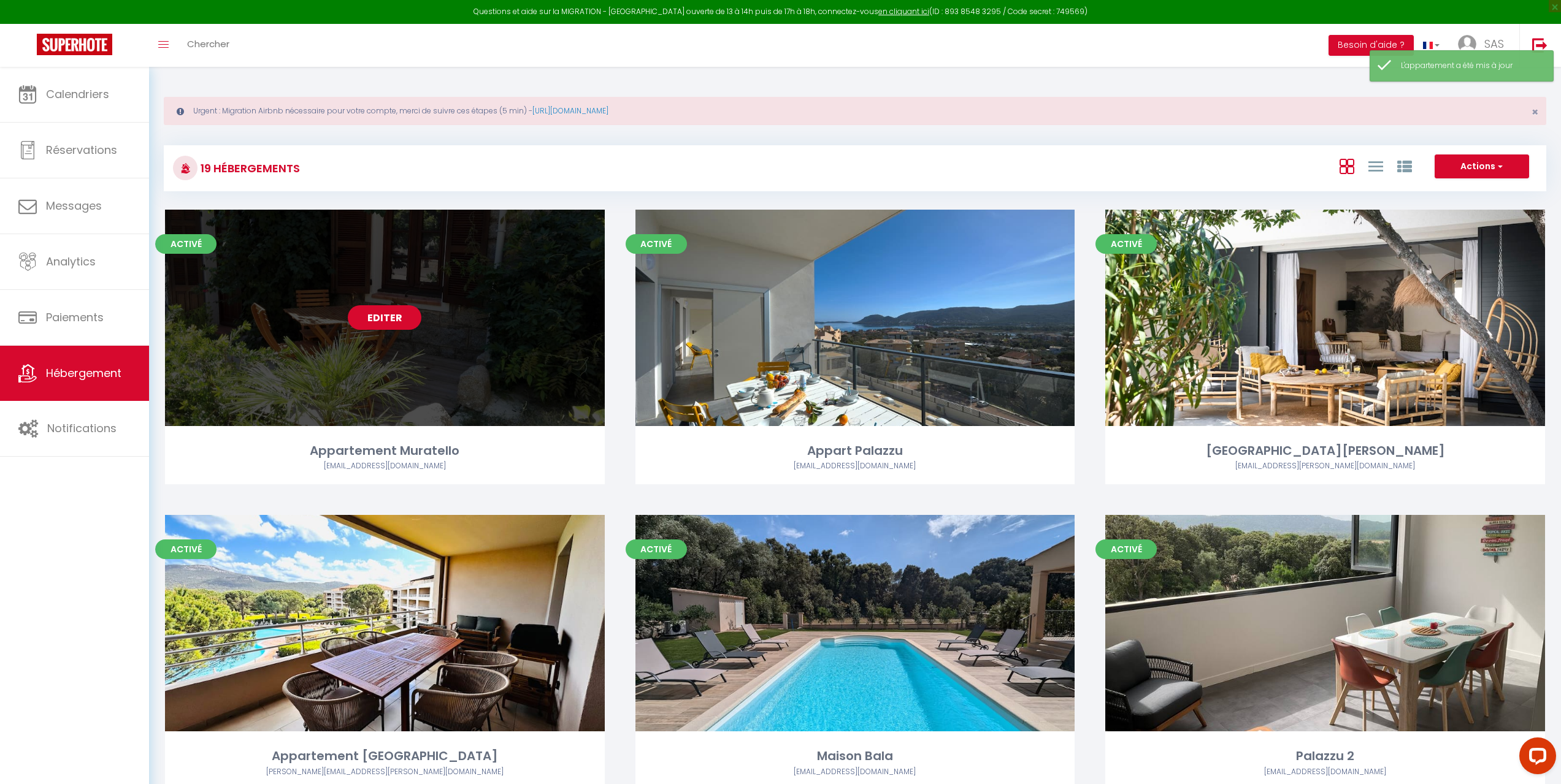
click at [298, 360] on div "Editer" at bounding box center [384, 317] width 440 height 216
click at [418, 364] on div "Editer" at bounding box center [384, 317] width 440 height 216
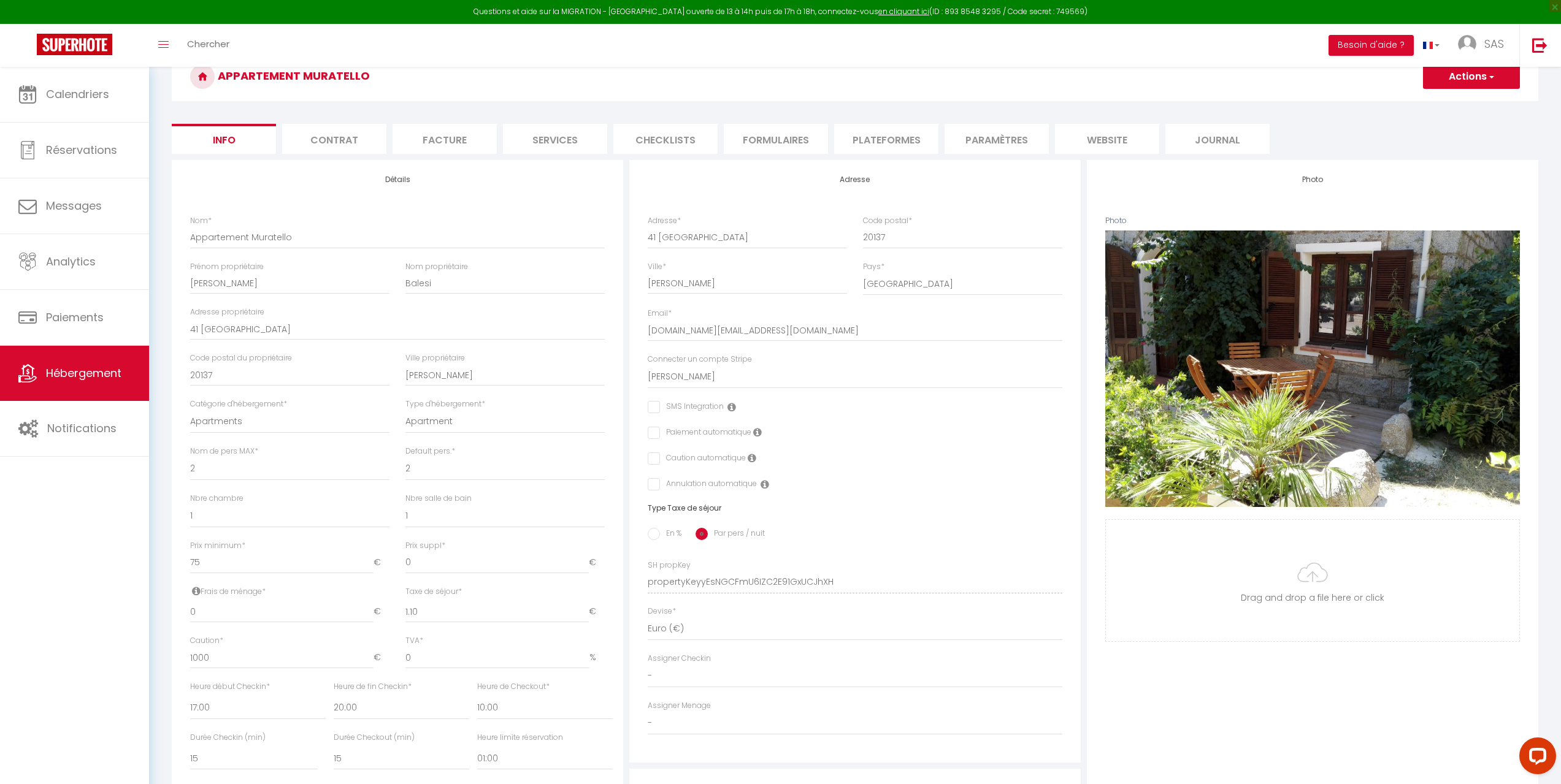
scroll to position [123, 0]
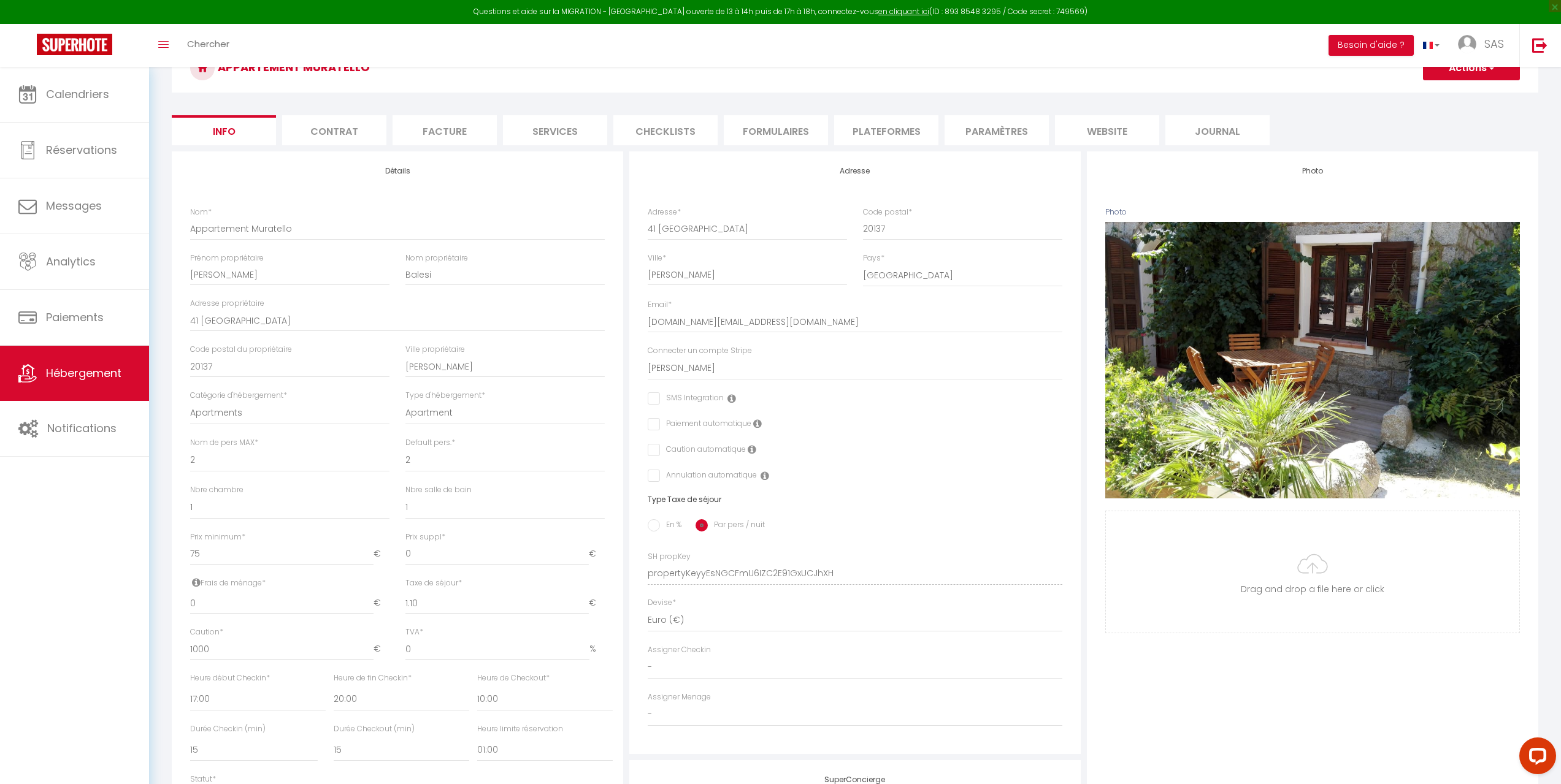
click at [751, 451] on icon at bounding box center [751, 449] width 9 height 10
click at [757, 424] on icon at bounding box center [757, 424] width 9 height 10
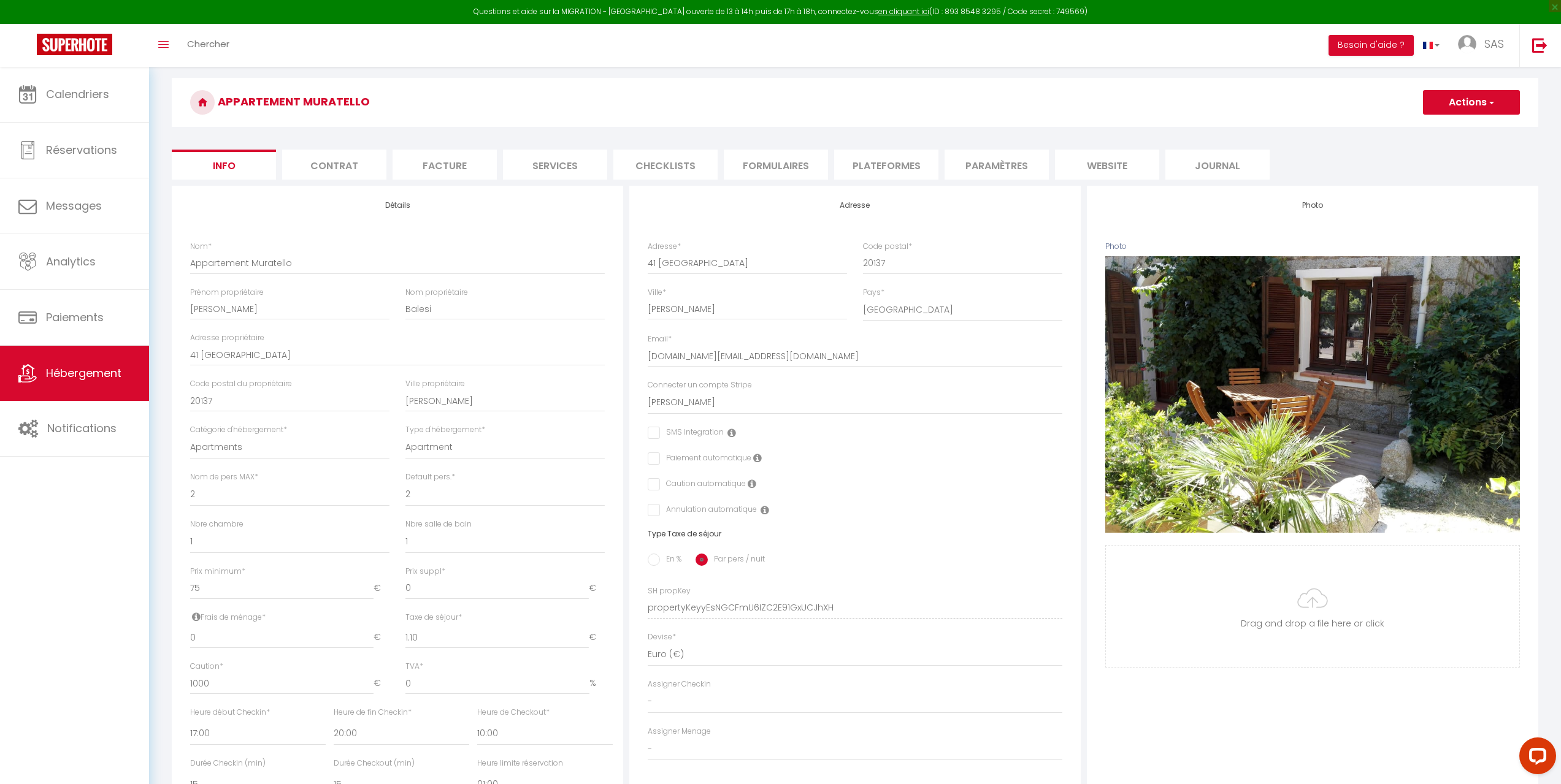
scroll to position [0, 0]
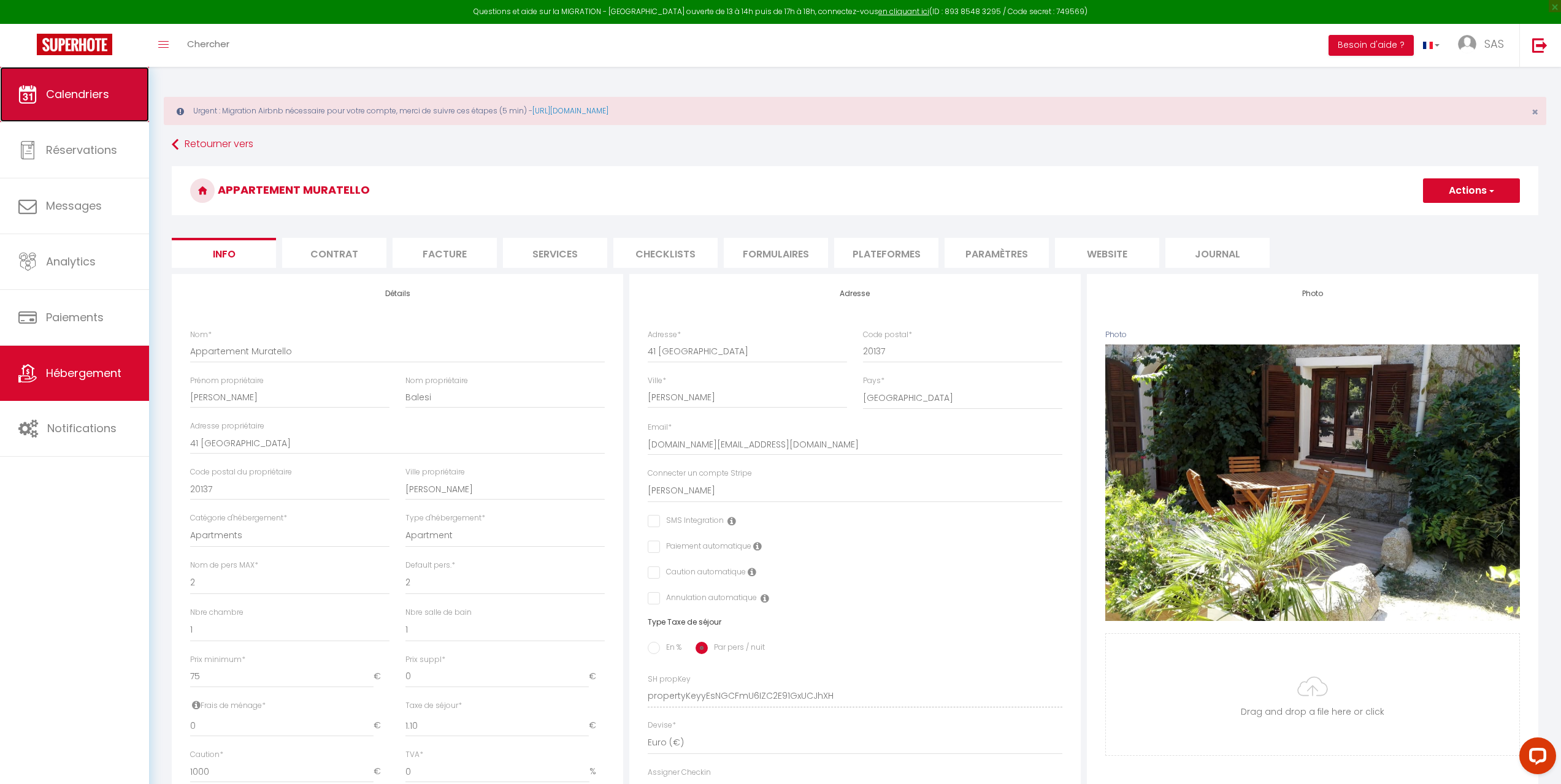
click at [76, 100] on span "Calendriers" at bounding box center [77, 93] width 63 height 15
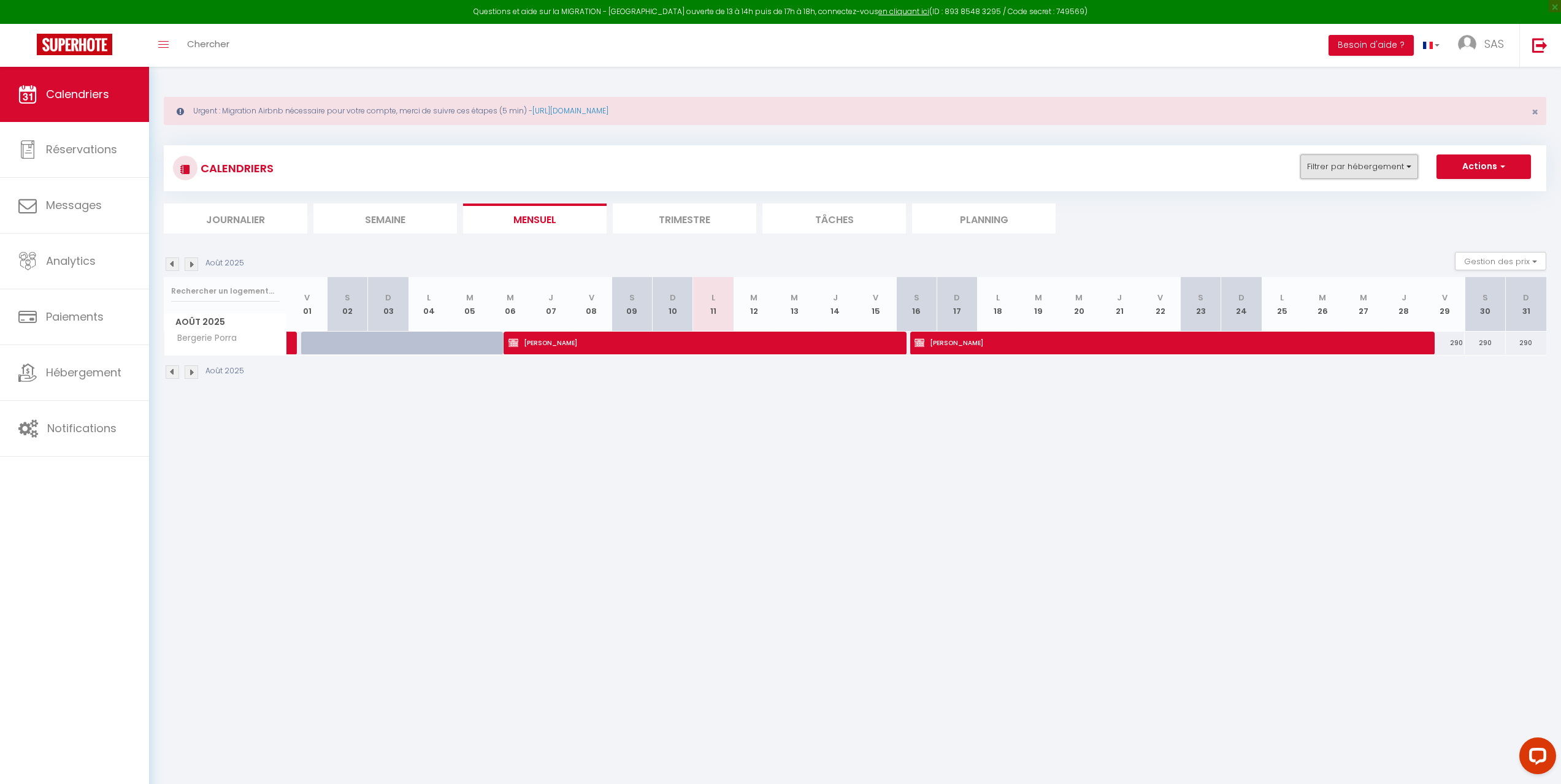
click at [1397, 171] on button "Filtrer par hébergement" at bounding box center [1359, 167] width 118 height 25
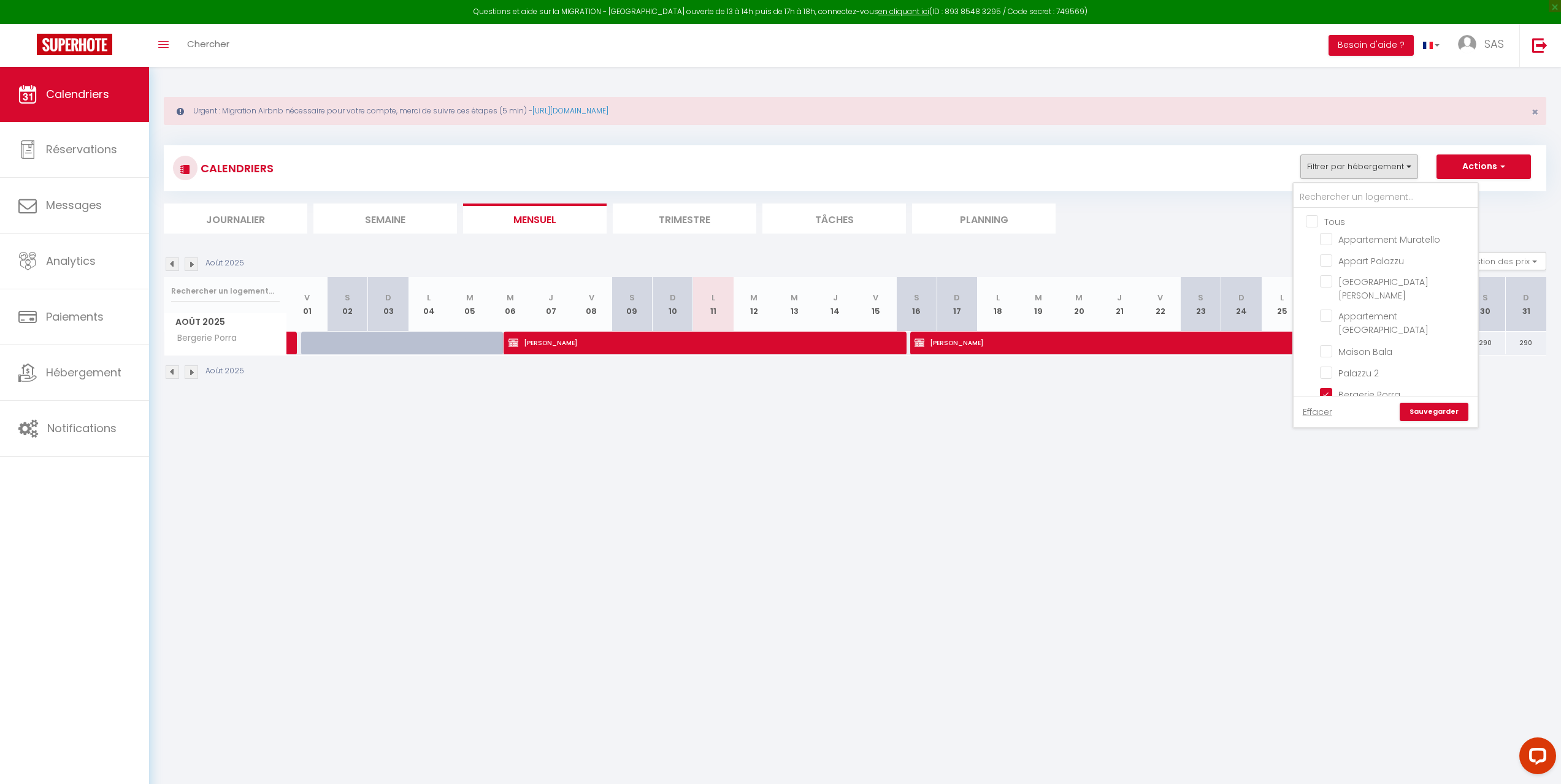
click at [1311, 218] on input "Tous" at bounding box center [1397, 220] width 184 height 12
click at [1430, 412] on link "Sauvegarder" at bounding box center [1433, 412] width 69 height 18
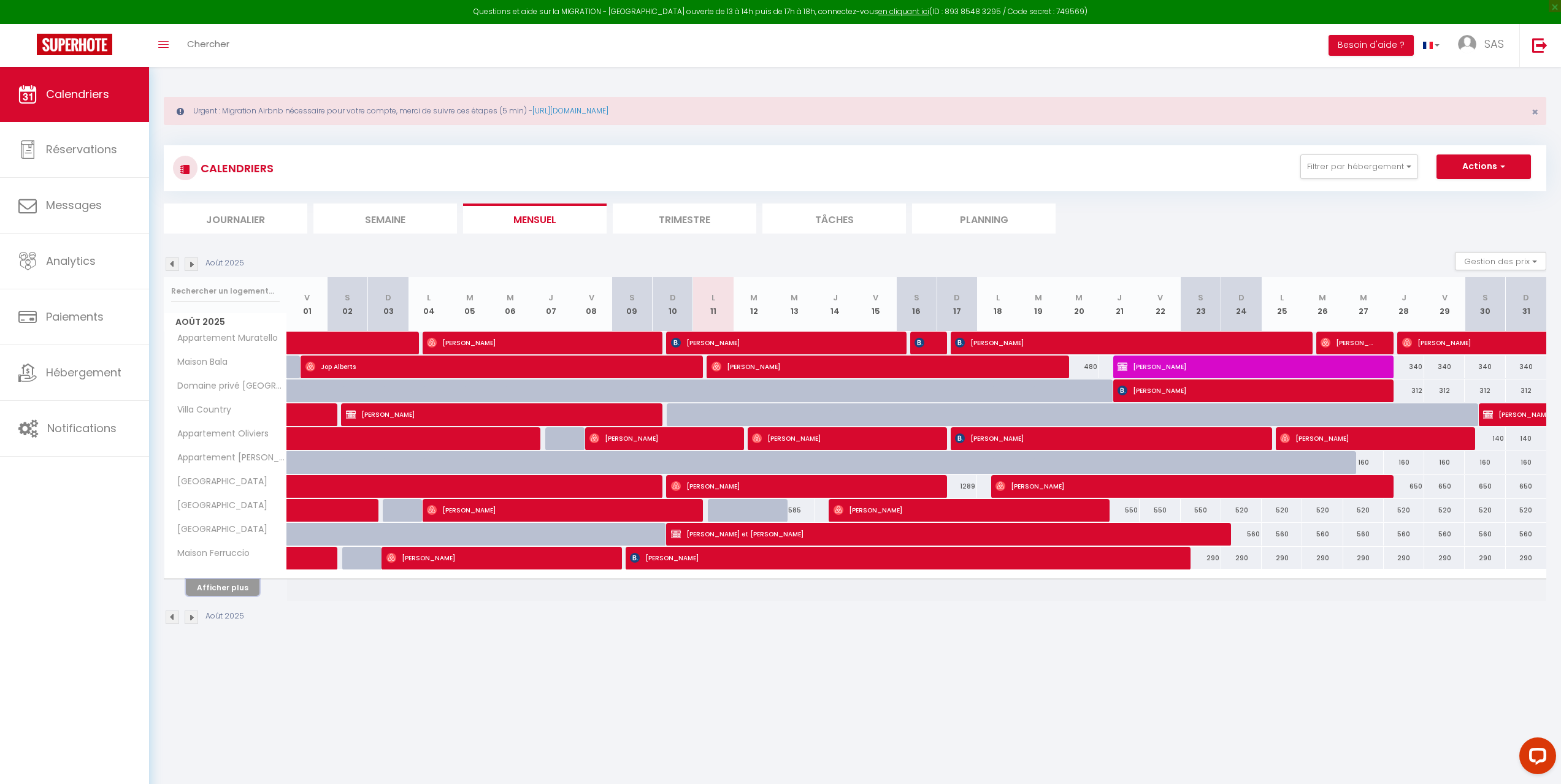
click at [231, 590] on button "Afficher plus" at bounding box center [223, 588] width 73 height 17
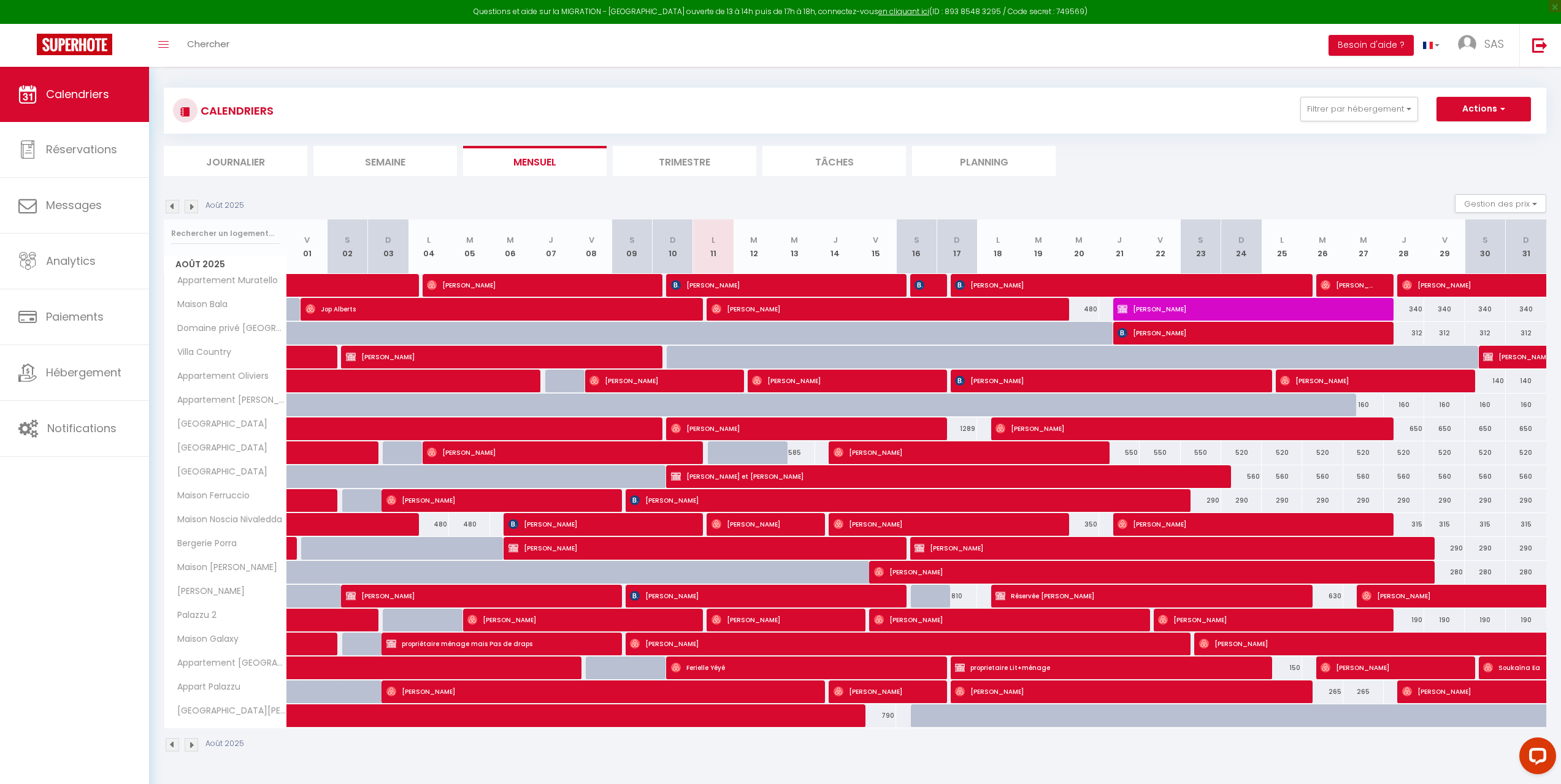
scroll to position [67, 0]
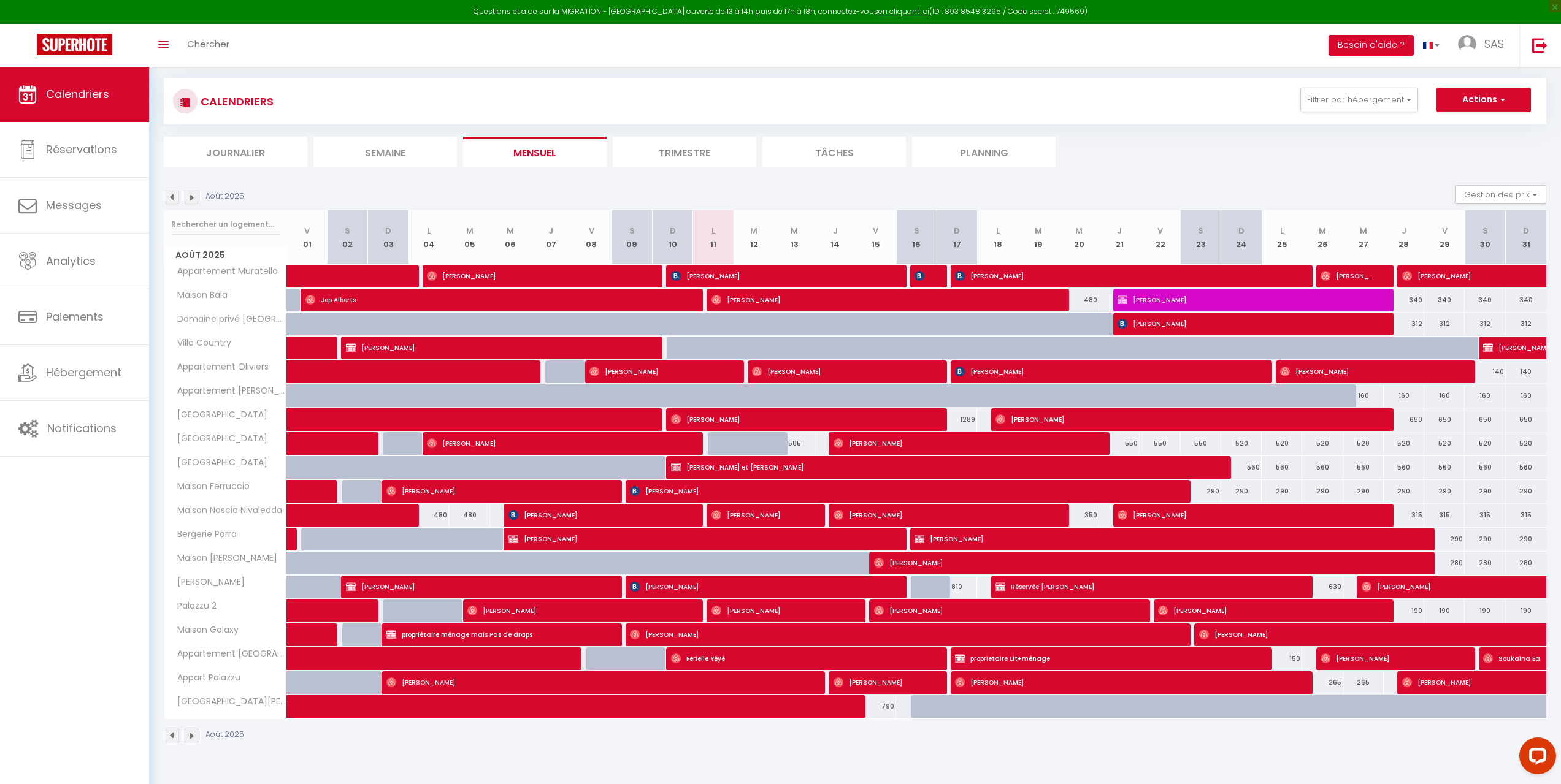
click at [196, 199] on img at bounding box center [191, 197] width 14 height 14
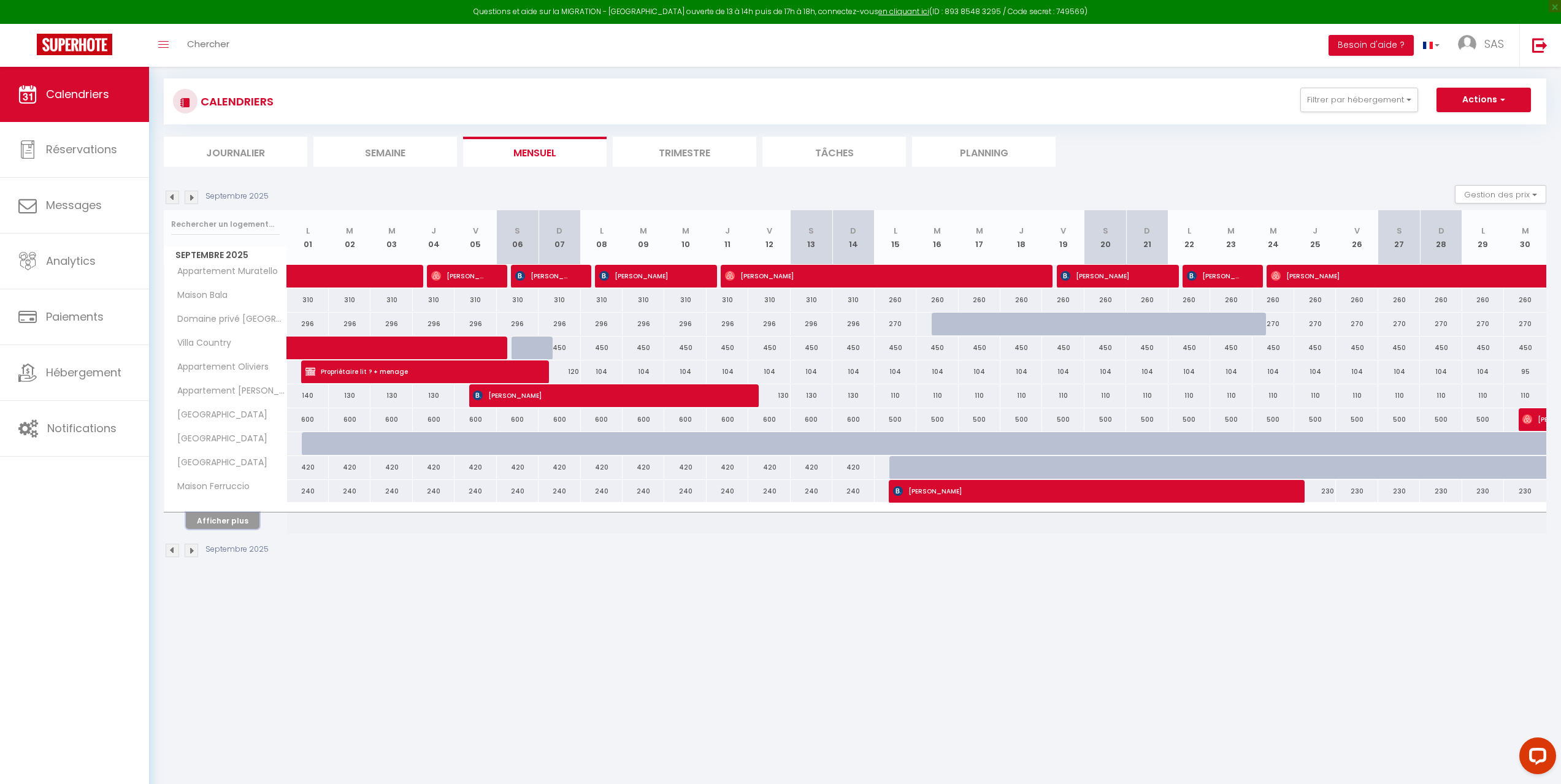
click at [224, 526] on button "Afficher plus" at bounding box center [223, 521] width 73 height 17
